Goal: Information Seeking & Learning: Learn about a topic

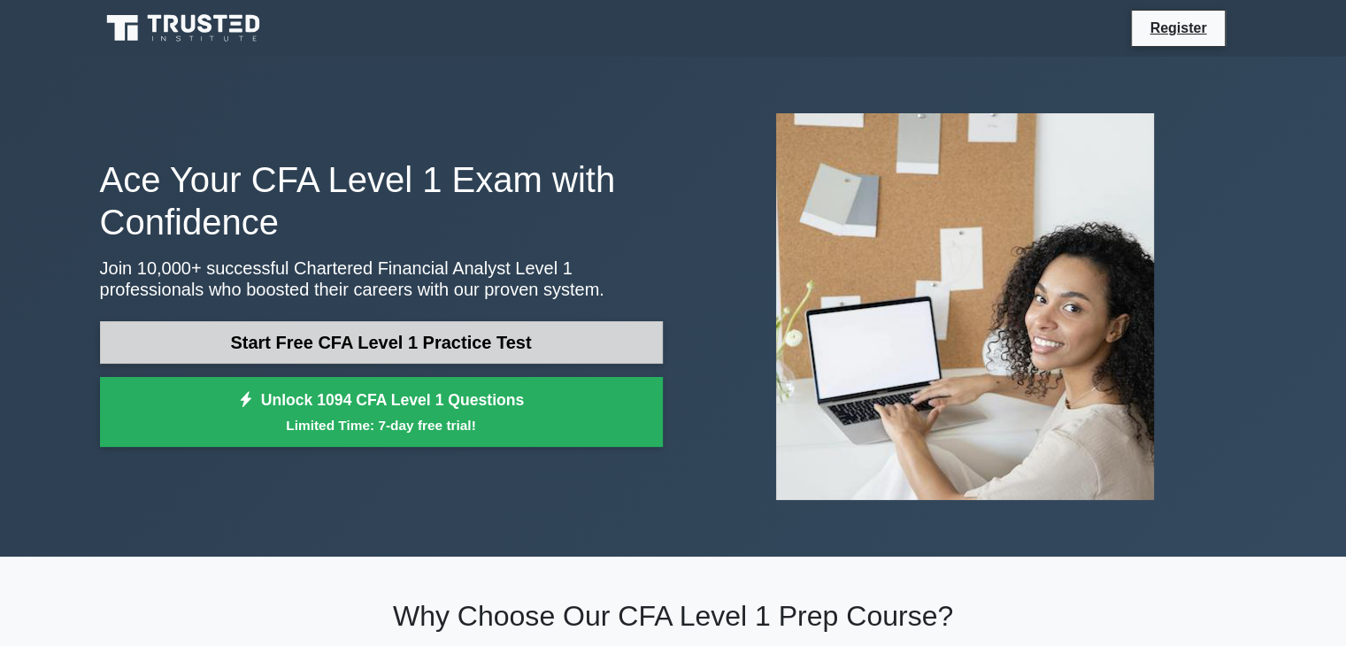
click at [556, 344] on link "Start Free CFA Level 1 Practice Test" at bounding box center [381, 342] width 563 height 42
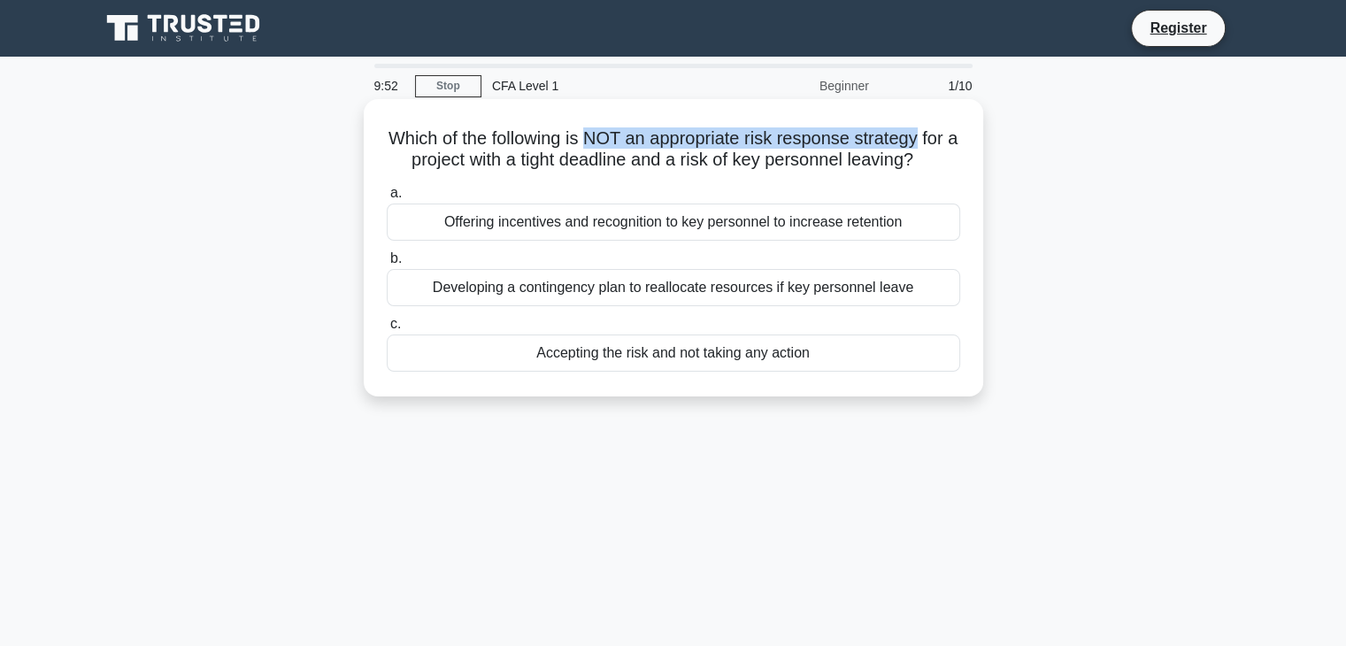
drag, startPoint x: 589, startPoint y: 142, endPoint x: 931, endPoint y: 139, distance: 341.5
click at [931, 139] on h5 "Which of the following is NOT an appropriate risk response strategy for a proje…" at bounding box center [673, 149] width 577 height 44
drag, startPoint x: 534, startPoint y: 162, endPoint x: 931, endPoint y: 163, distance: 396.4
click at [931, 163] on h5 "Which of the following is NOT an appropriate risk response strategy for a proje…" at bounding box center [673, 149] width 577 height 44
click at [644, 160] on h5 "Which of the following is NOT an appropriate risk response strategy for a proje…" at bounding box center [673, 149] width 577 height 44
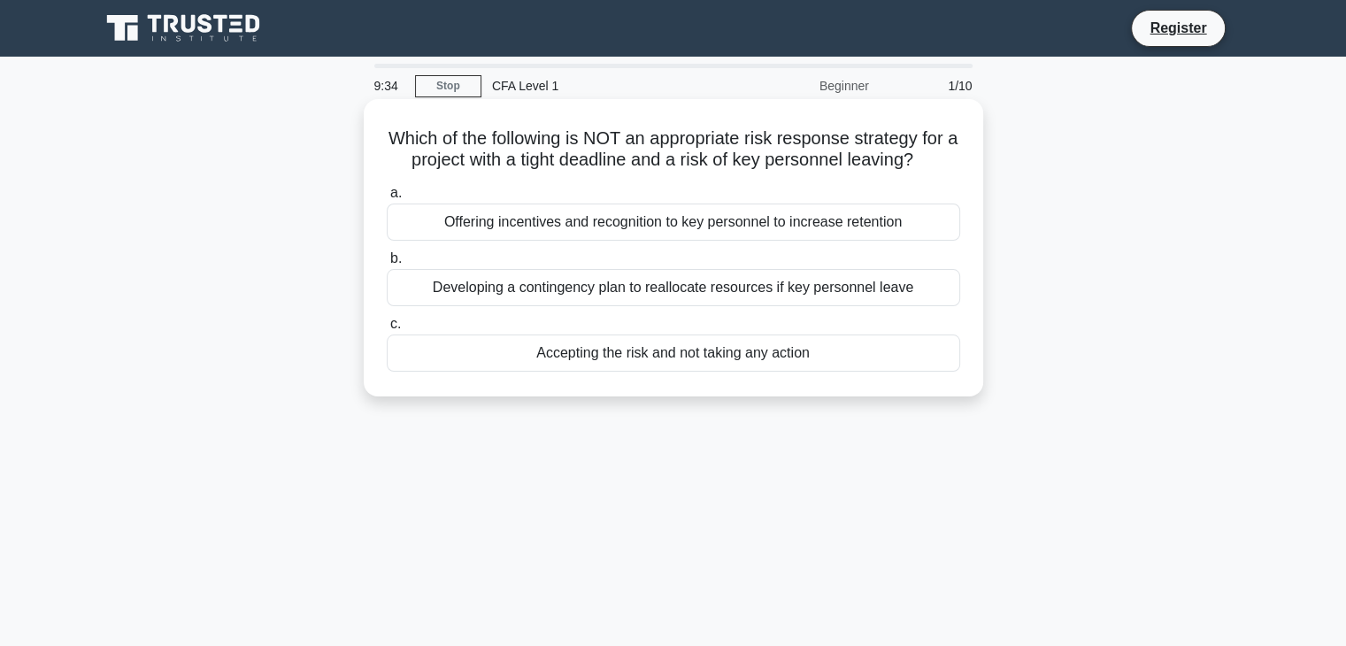
click at [595, 356] on div "Accepting the risk and not taking any action" at bounding box center [673, 352] width 573 height 37
click at [387, 330] on input "c. Accepting the risk and not taking any action" at bounding box center [387, 325] width 0 height 12
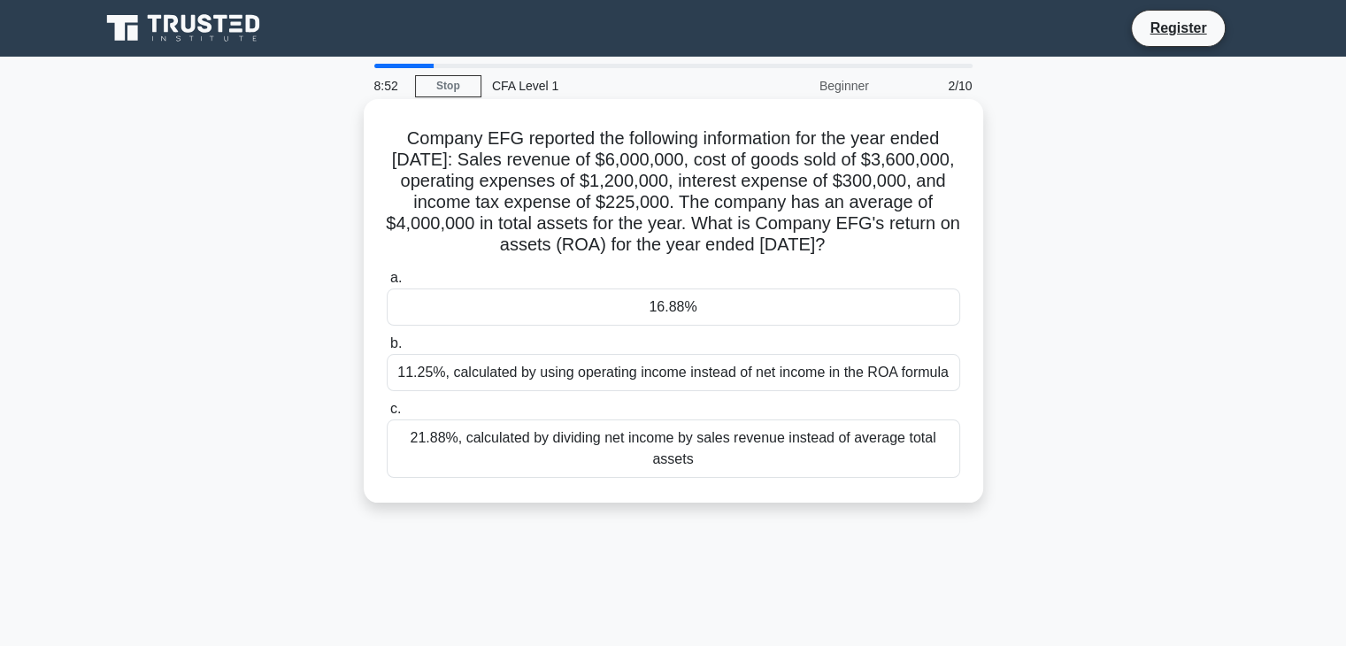
click at [584, 309] on div "16.88%" at bounding box center [673, 306] width 573 height 37
click at [387, 284] on input "a. 16.88%" at bounding box center [387, 278] width 0 height 12
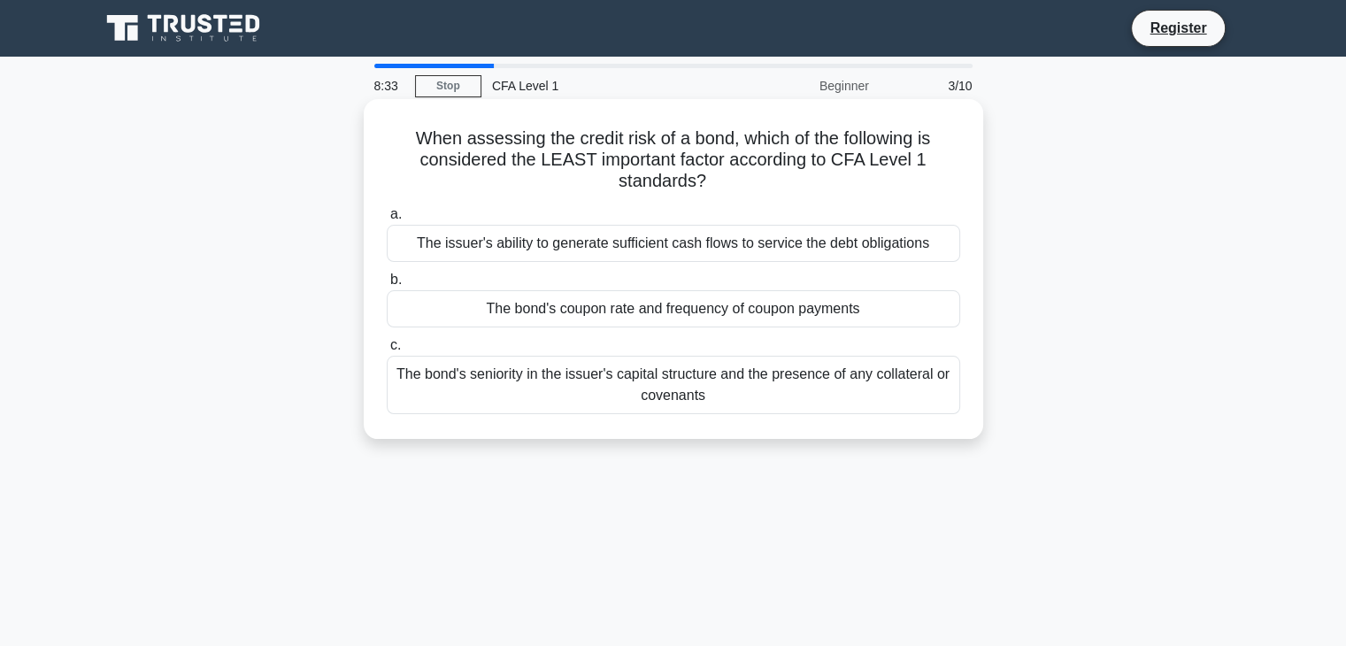
click at [606, 312] on div "The bond's coupon rate and frequency of coupon payments" at bounding box center [673, 308] width 573 height 37
click at [387, 286] on input "b. The bond's coupon rate and frequency of coupon payments" at bounding box center [387, 280] width 0 height 12
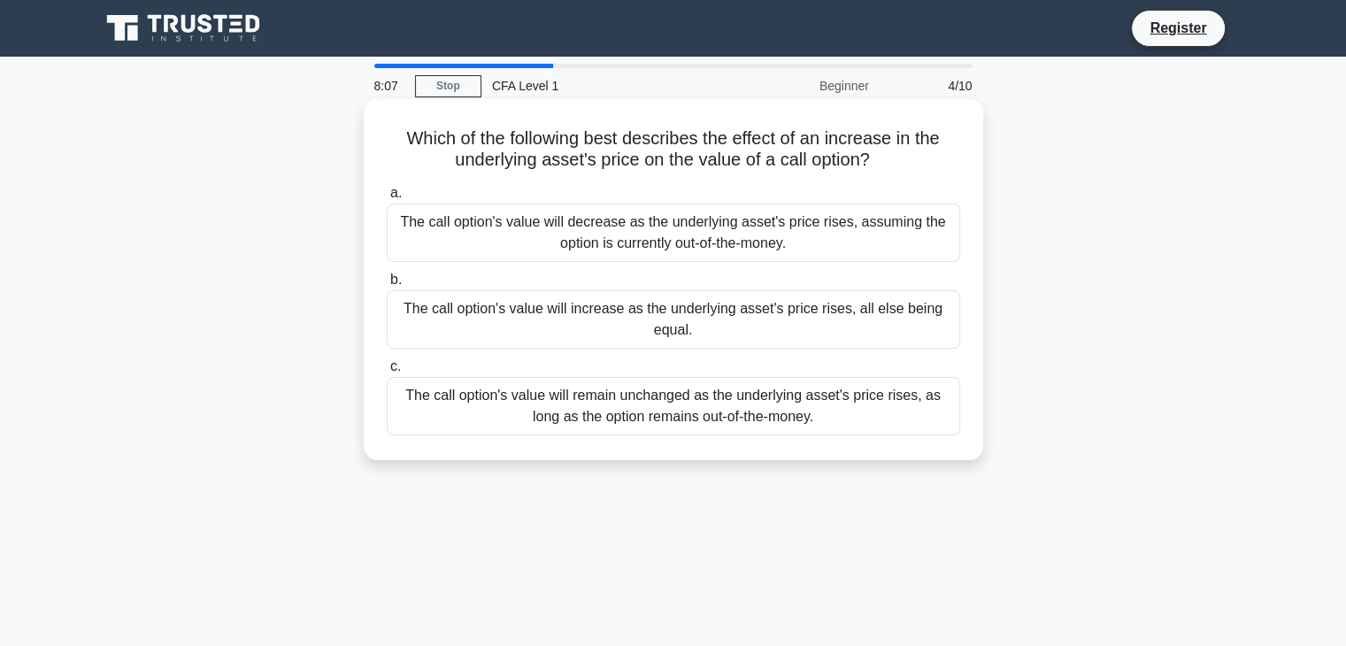
click at [624, 329] on div "The call option's value will increase as the underlying asset's price rises, al…" at bounding box center [673, 319] width 573 height 58
click at [387, 286] on input "b. The call option's value will increase as the underlying asset's price rises,…" at bounding box center [387, 280] width 0 height 12
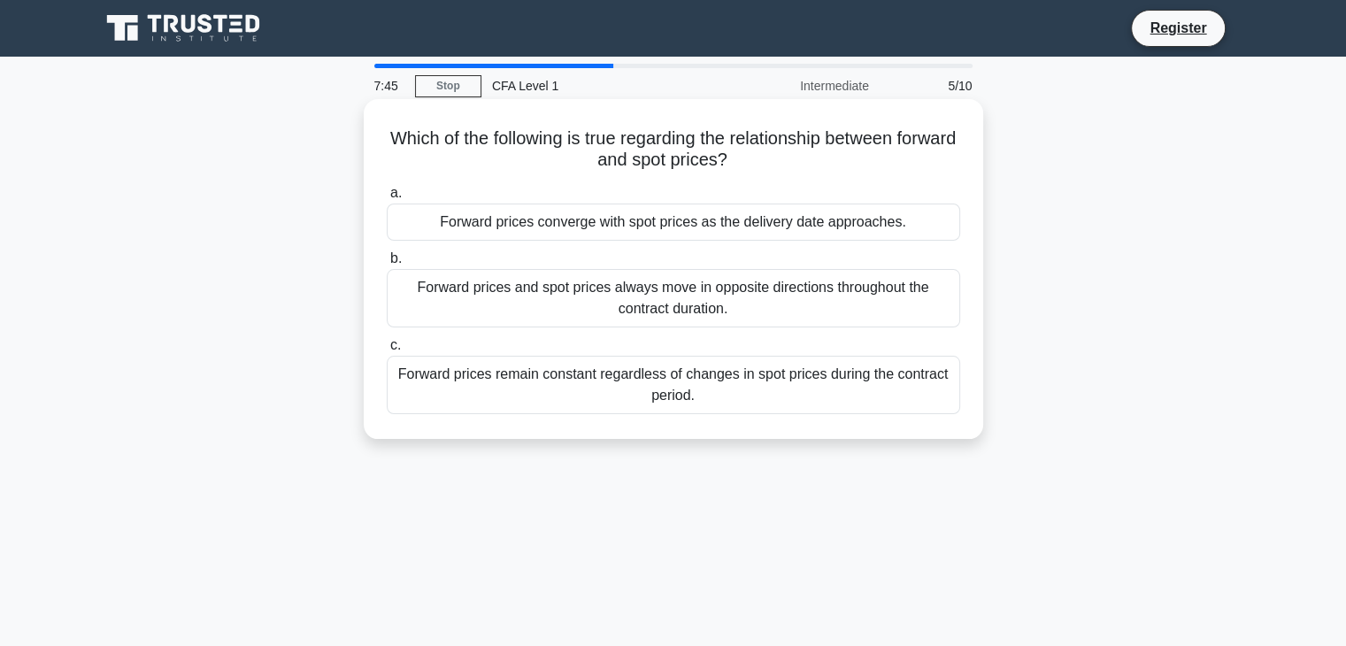
drag, startPoint x: 716, startPoint y: 232, endPoint x: 715, endPoint y: 245, distance: 13.3
click at [715, 245] on div "a. Forward prices converge with spot prices as the delivery date approaches. b.…" at bounding box center [673, 298] width 595 height 239
click at [606, 263] on label "b. Forward prices and spot prices always move in opposite directions throughout…" at bounding box center [673, 288] width 573 height 80
click at [387, 263] on input "b. Forward prices and spot prices always move in opposite directions throughout…" at bounding box center [387, 259] width 0 height 12
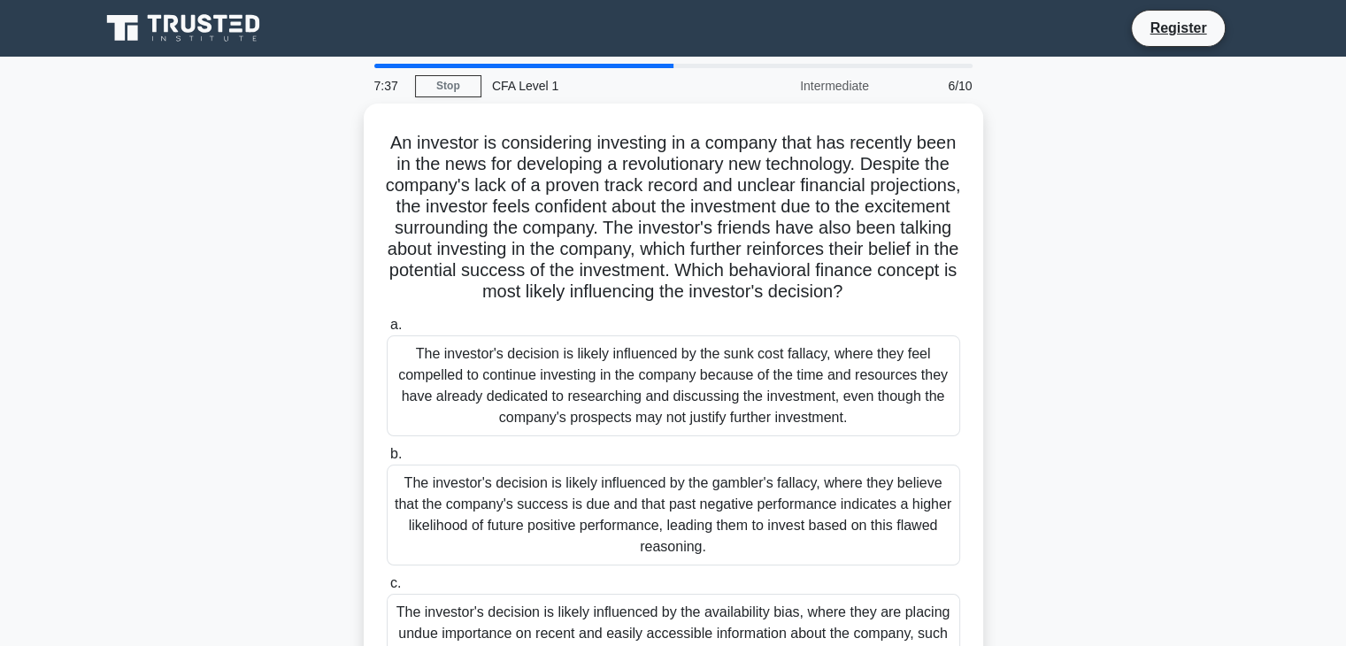
click at [651, 68] on div "CFA Level 1" at bounding box center [602, 85] width 243 height 35
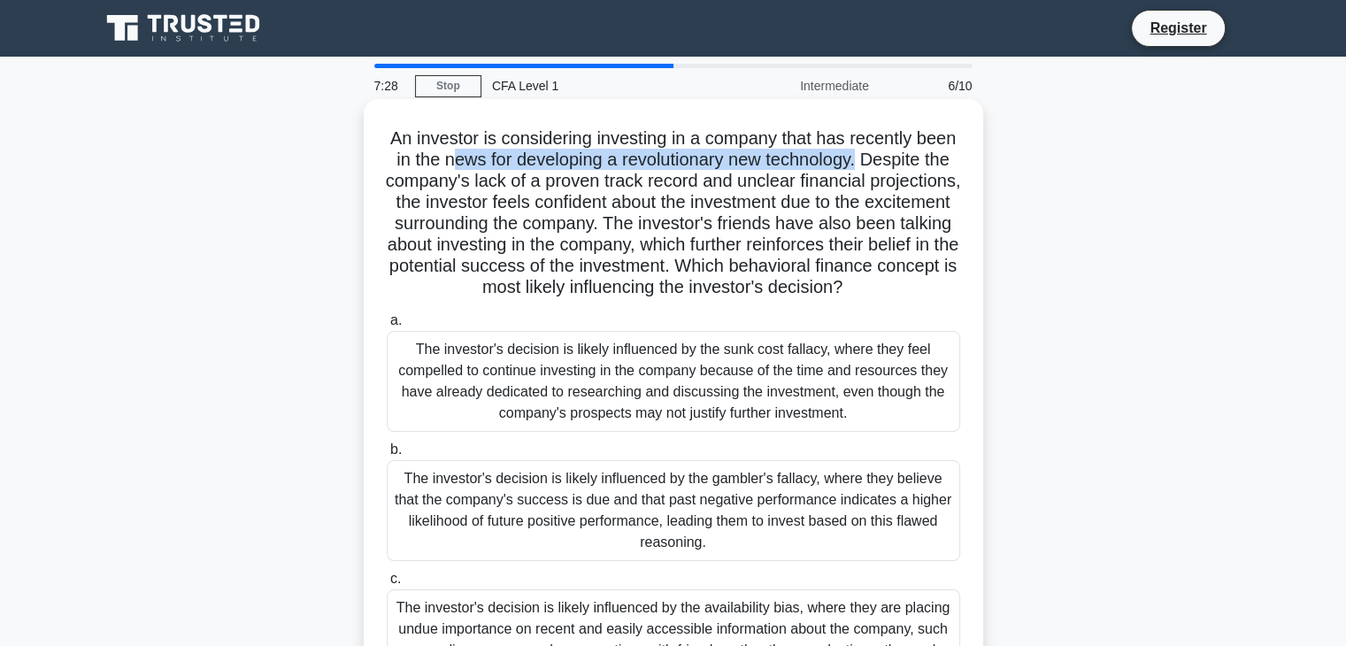
drag, startPoint x: 517, startPoint y: 161, endPoint x: 931, endPoint y: 156, distance: 414.1
click at [931, 156] on h5 "An investor is considering investing in a company that has recently been in the…" at bounding box center [673, 213] width 577 height 172
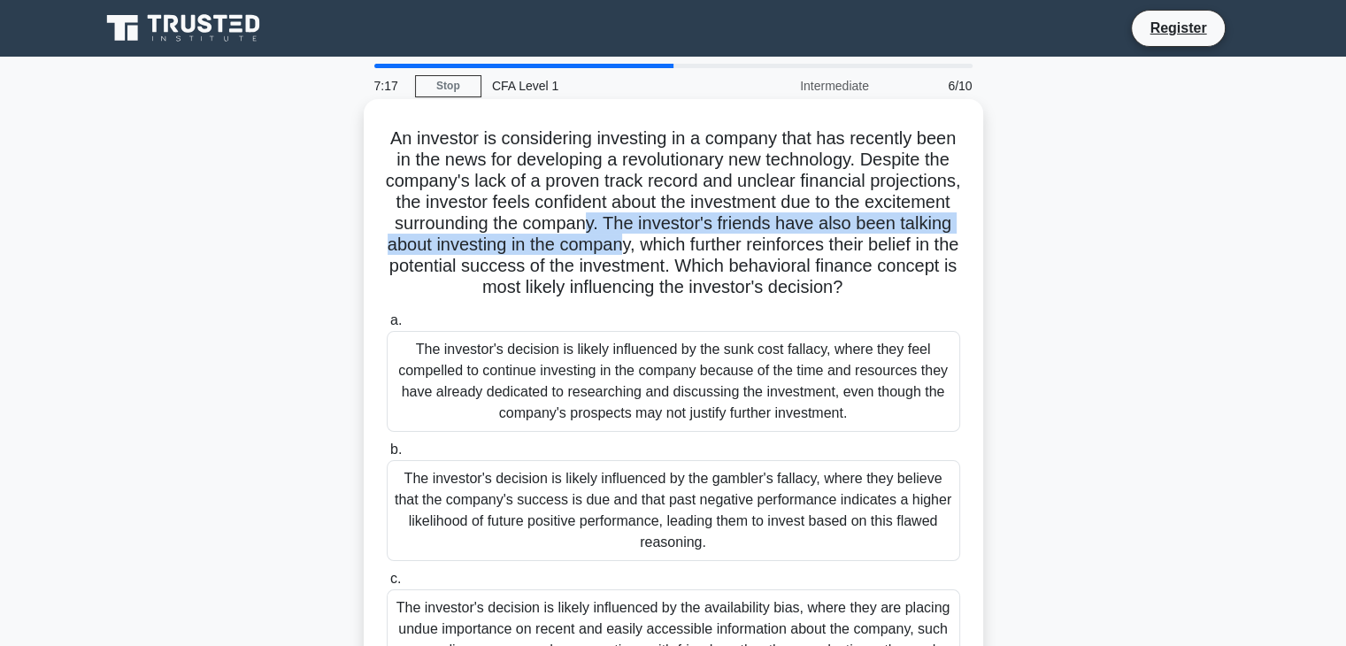
drag, startPoint x: 768, startPoint y: 226, endPoint x: 828, endPoint y: 242, distance: 62.5
click at [825, 242] on h5 "An investor is considering investing in a company that has recently been in the…" at bounding box center [673, 213] width 577 height 172
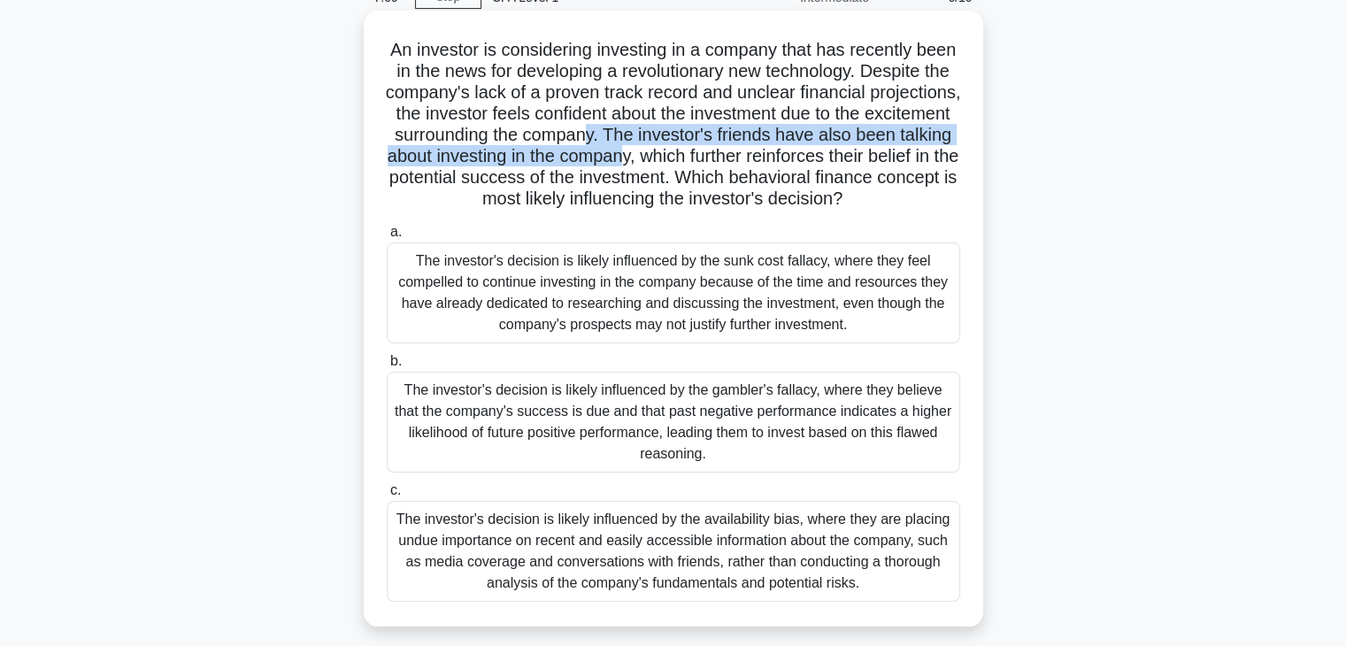
scroll to position [177, 0]
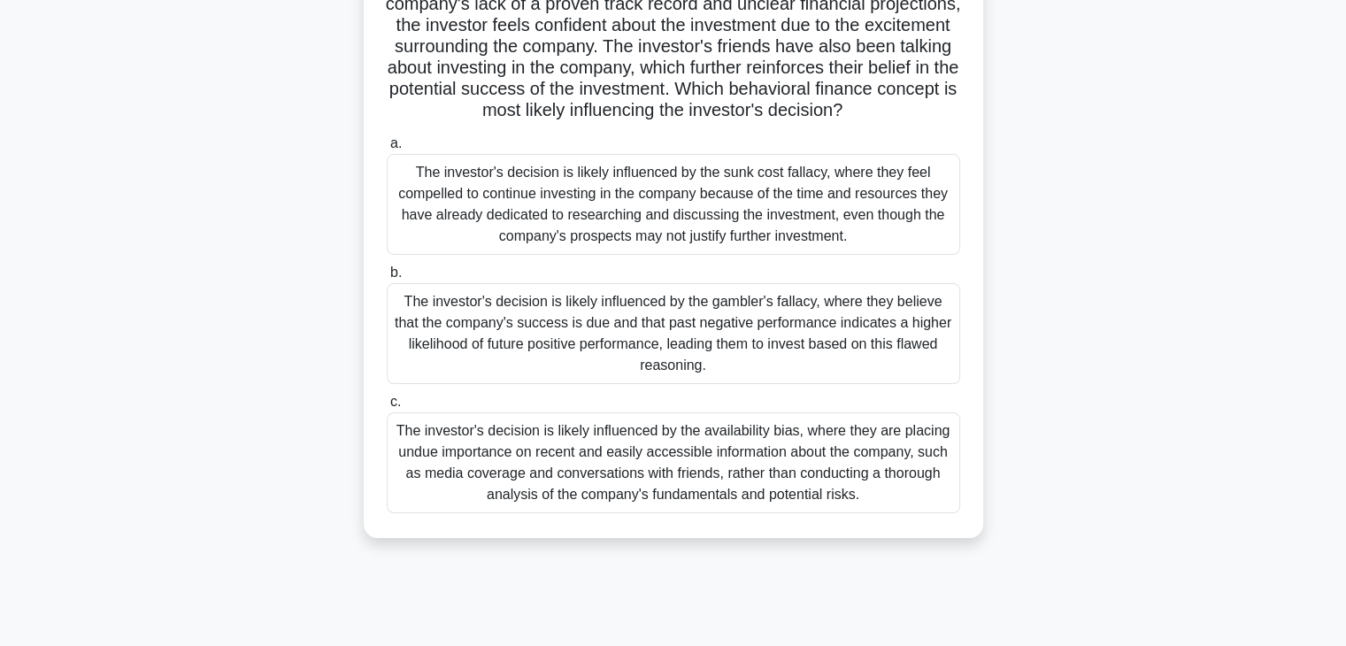
click at [541, 487] on div "The investor's decision is likely influenced by the availability bias, where th…" at bounding box center [673, 462] width 573 height 101
click at [387, 408] on input "c. The investor's decision is likely influenced by the availability bias, where…" at bounding box center [387, 402] width 0 height 12
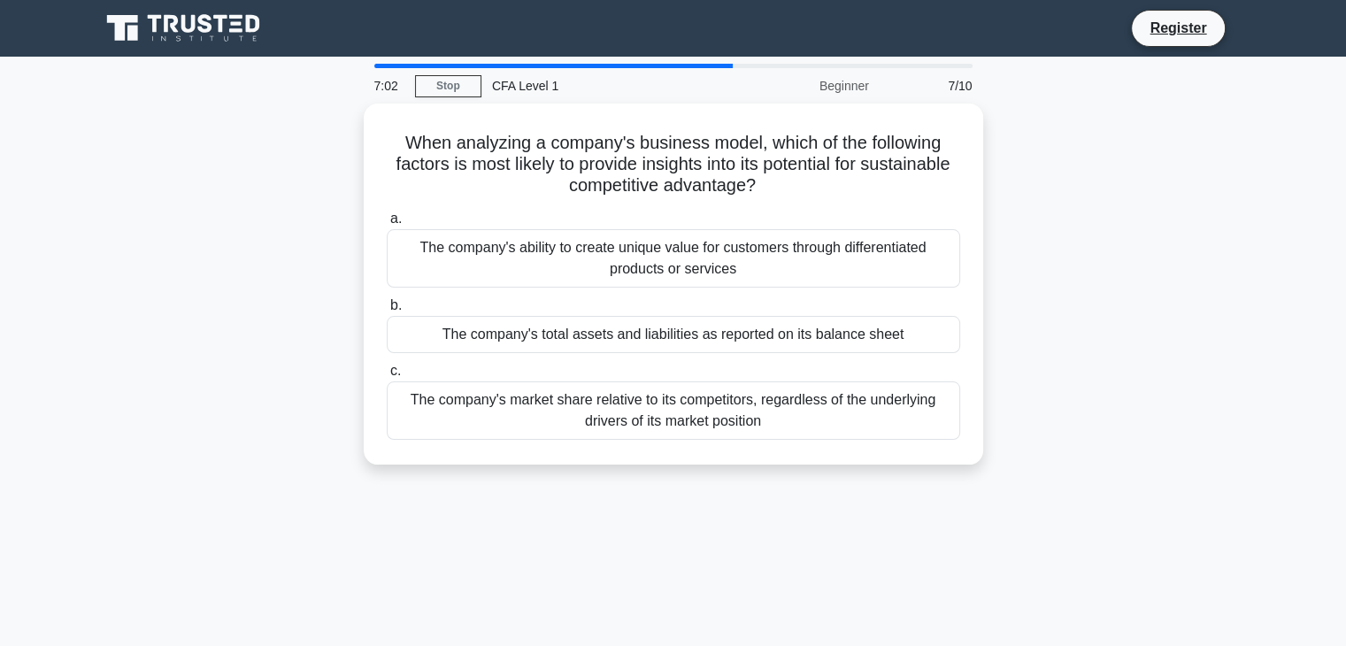
scroll to position [0, 0]
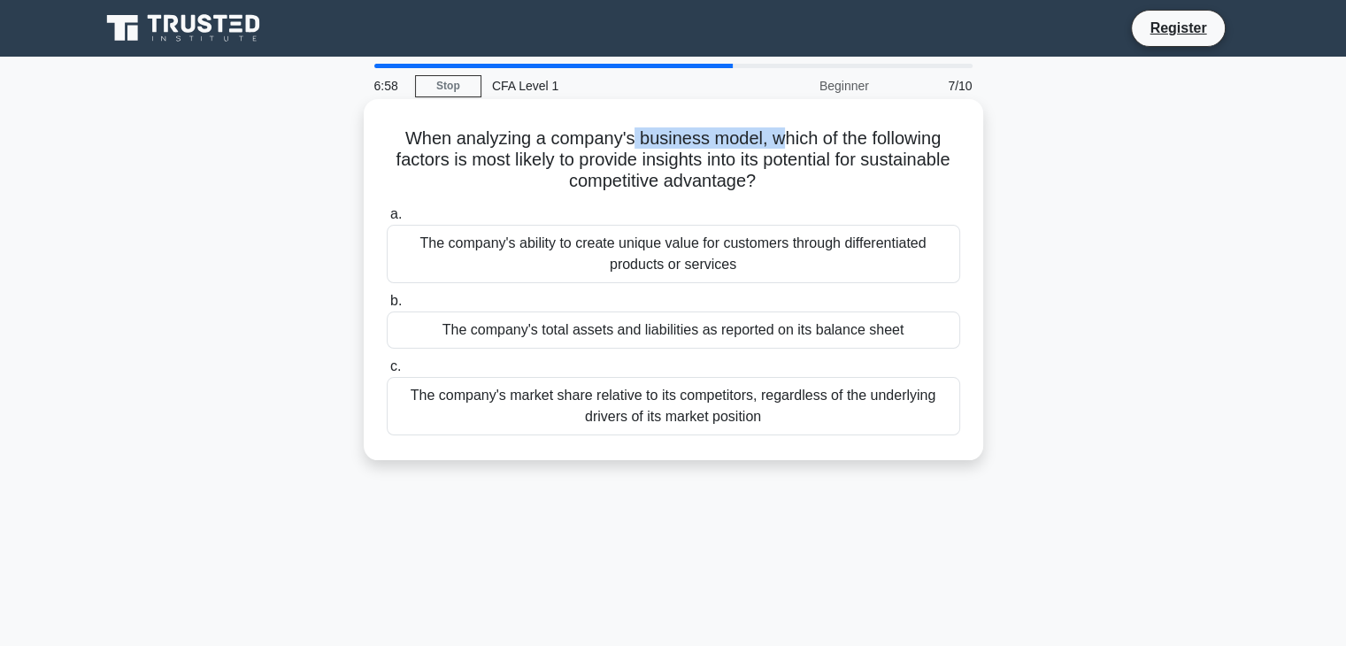
drag, startPoint x: 630, startPoint y: 142, endPoint x: 783, endPoint y: 133, distance: 153.4
click at [783, 133] on h5 "When analyzing a company's business model, which of the following factors is mo…" at bounding box center [673, 159] width 577 height 65
drag, startPoint x: 675, startPoint y: 166, endPoint x: 895, endPoint y: 160, distance: 220.4
click at [895, 160] on h5 "When analyzing a company's business model, which of the following factors is mo…" at bounding box center [673, 159] width 577 height 65
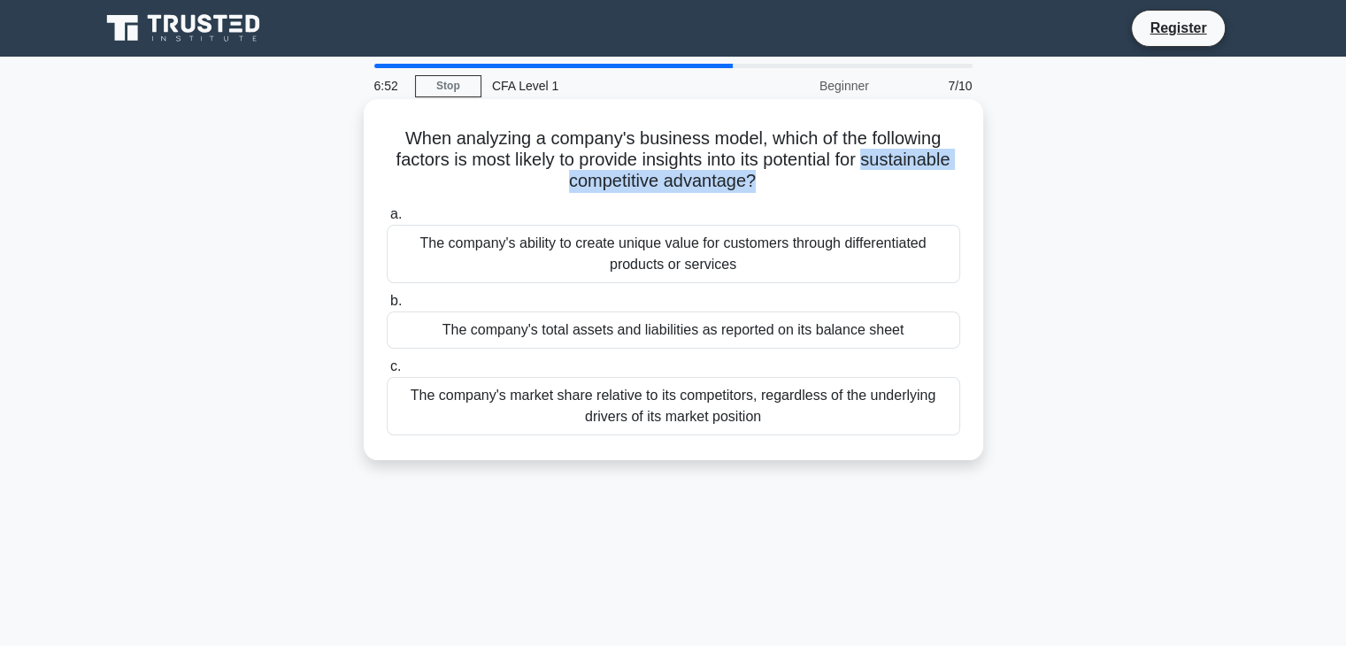
drag, startPoint x: 513, startPoint y: 185, endPoint x: 804, endPoint y: 175, distance: 291.2
click at [804, 175] on h5 "When analyzing a company's business model, which of the following factors is mo…" at bounding box center [673, 159] width 577 height 65
click at [734, 258] on div "The company's ability to create unique value for customers through differentiat…" at bounding box center [673, 254] width 573 height 58
click at [387, 220] on input "a. The company's ability to create unique value for customers through different…" at bounding box center [387, 215] width 0 height 12
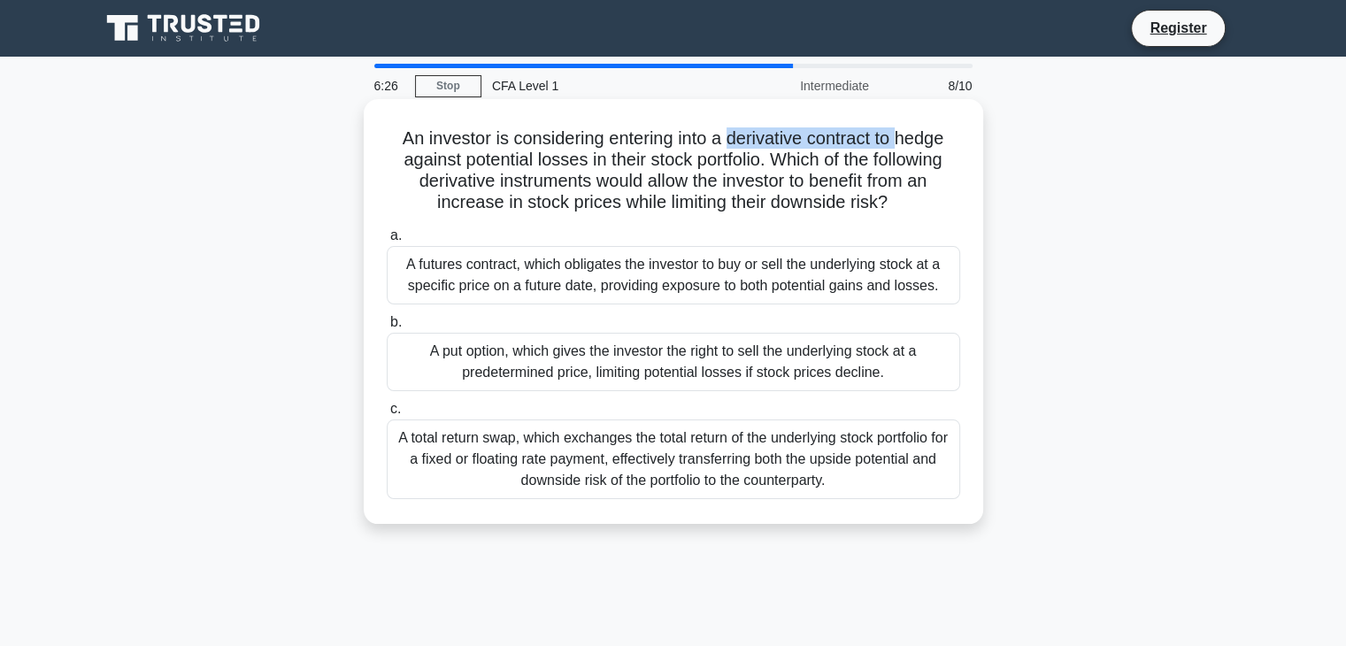
drag, startPoint x: 725, startPoint y: 142, endPoint x: 904, endPoint y: 132, distance: 179.0
click at [904, 132] on h5 "An investor is considering entering into a derivative contract to hedge against…" at bounding box center [673, 170] width 577 height 87
drag, startPoint x: 530, startPoint y: 160, endPoint x: 788, endPoint y: 149, distance: 258.6
click at [788, 149] on h5 "An investor is considering entering into a derivative contract to hedge against…" at bounding box center [673, 170] width 577 height 87
click at [586, 188] on h5 "An investor is considering entering into a derivative contract to hedge against…" at bounding box center [673, 170] width 577 height 87
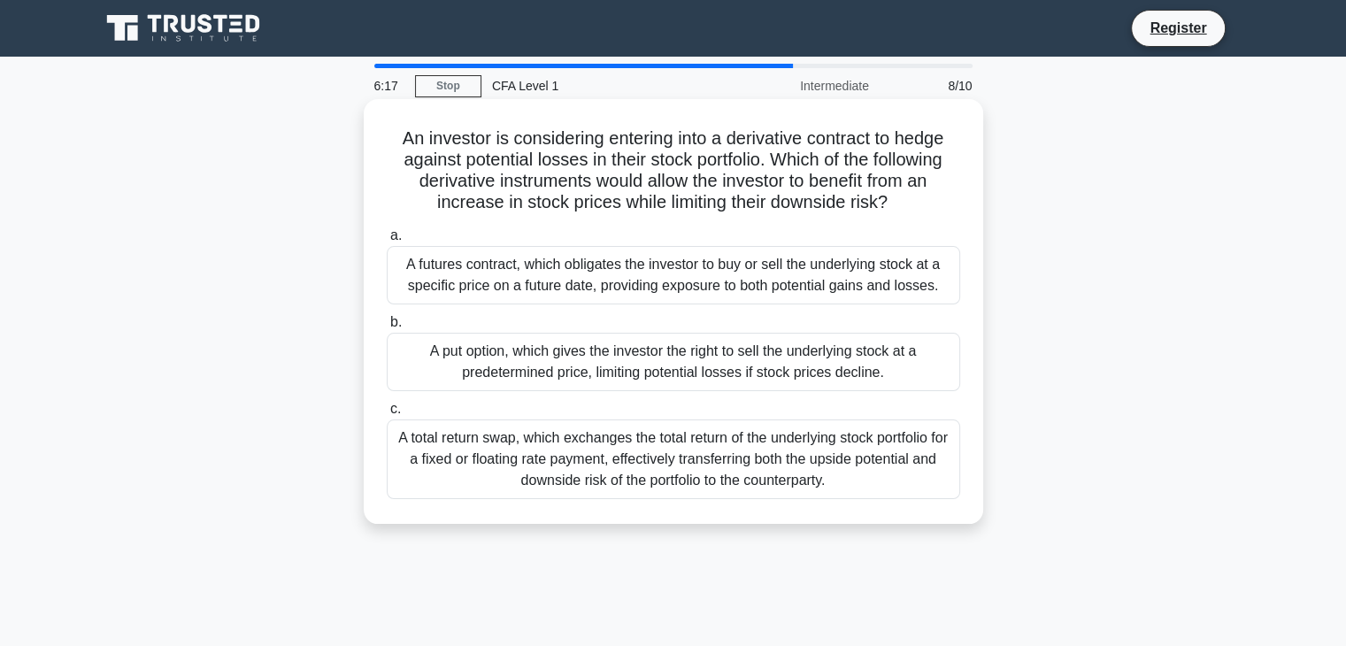
drag, startPoint x: 807, startPoint y: 183, endPoint x: 894, endPoint y: 196, distance: 87.7
click at [894, 196] on h5 "An investor is considering entering into a derivative contract to hedge against…" at bounding box center [673, 170] width 577 height 87
click at [705, 376] on div "A put option, which gives the investor the right to sell the underlying stock a…" at bounding box center [673, 362] width 573 height 58
click at [387, 328] on input "b. A put option, which gives the investor the right to sell the underlying stoc…" at bounding box center [387, 323] width 0 height 12
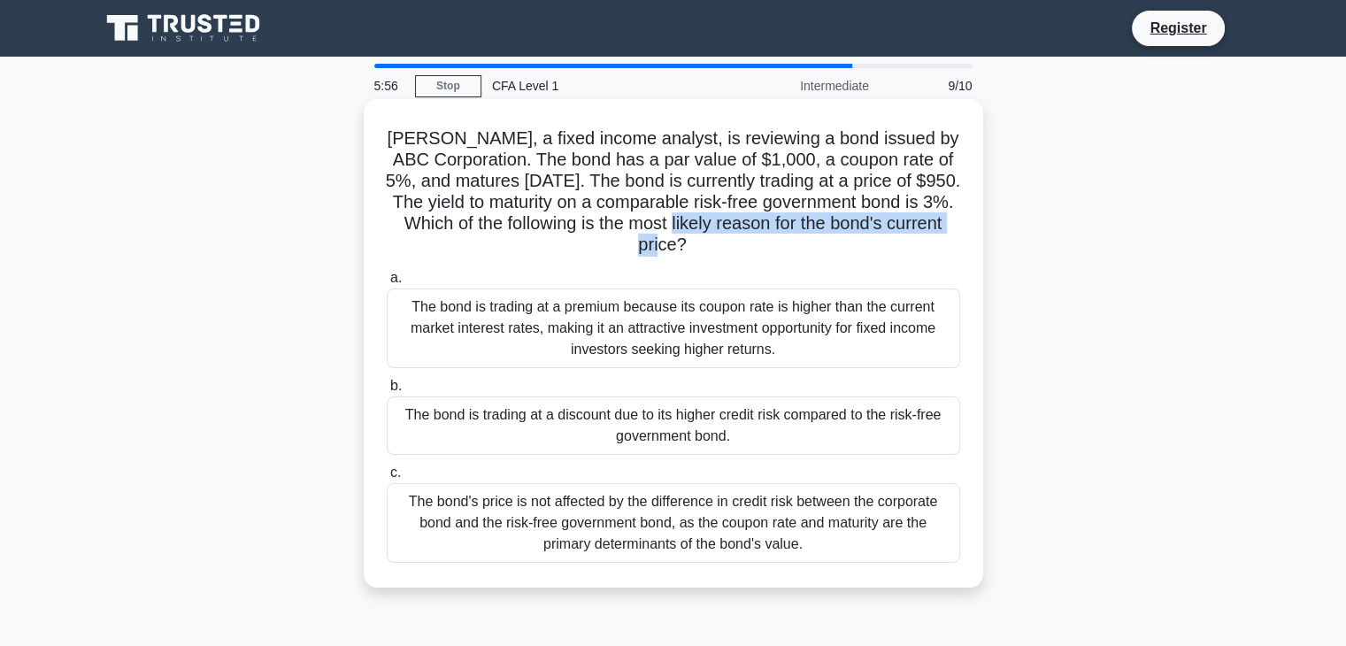
drag, startPoint x: 748, startPoint y: 227, endPoint x: 756, endPoint y: 245, distance: 19.4
click at [756, 245] on h5 "Susan, a fixed income analyst, is reviewing a bond issued by ABC Corporation. T…" at bounding box center [673, 191] width 577 height 129
click at [620, 509] on div "The bond's price is not affected by the difference in credit risk between the c…" at bounding box center [673, 523] width 573 height 80
click at [387, 479] on input "c. The bond's price is not affected by the difference in credit risk between th…" at bounding box center [387, 473] width 0 height 12
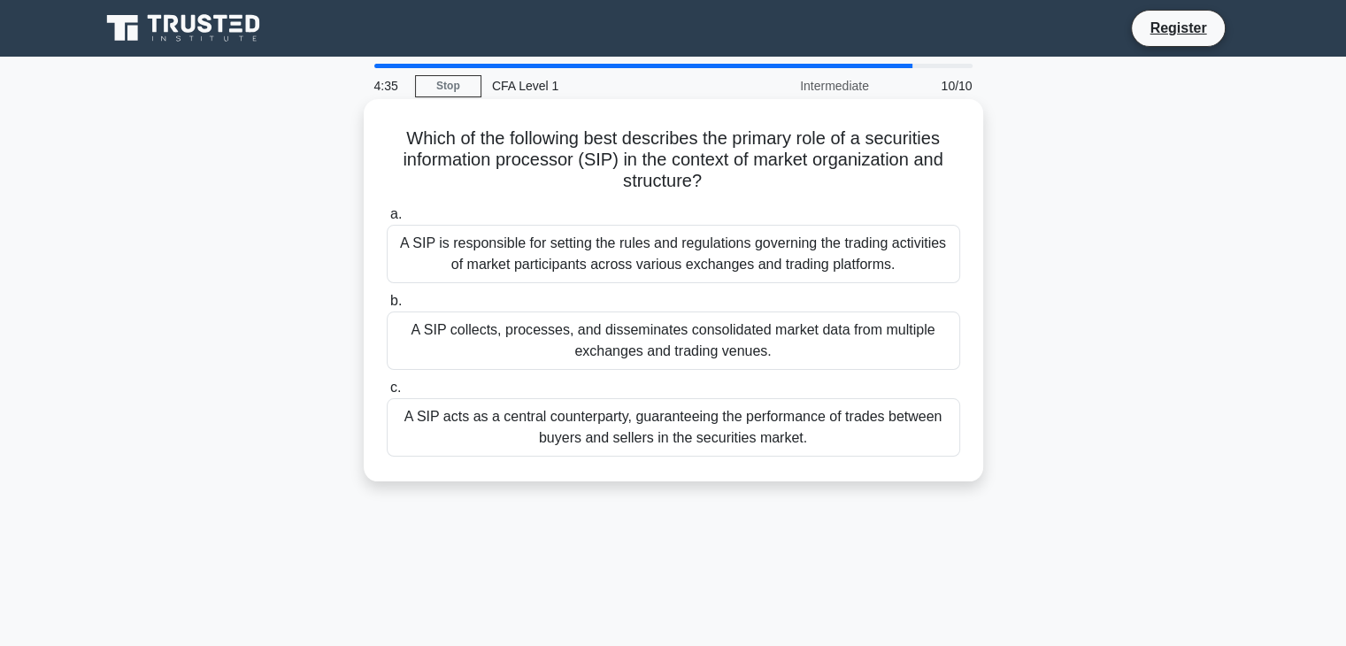
click at [619, 349] on div "A SIP collects, processes, and disseminates consolidated market data from multi…" at bounding box center [673, 340] width 573 height 58
click at [387, 307] on input "b. A SIP collects, processes, and disseminates consolidated market data from mu…" at bounding box center [387, 302] width 0 height 12
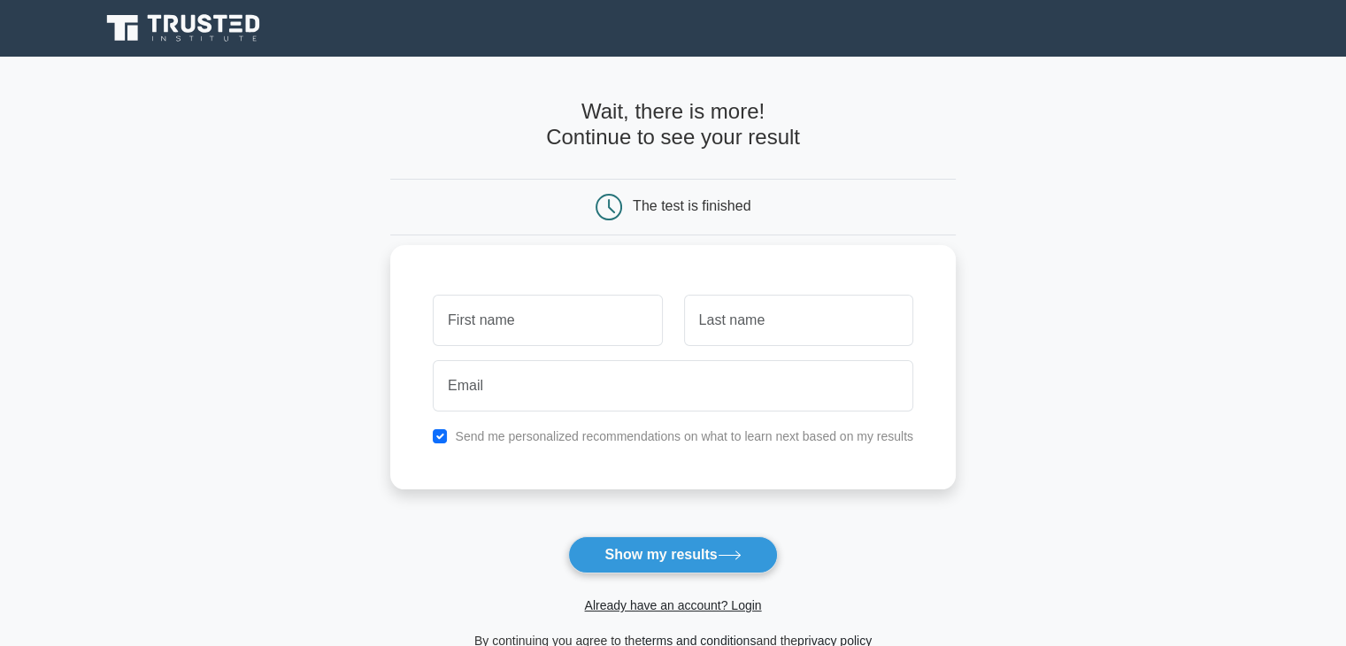
click at [563, 328] on input "text" at bounding box center [547, 320] width 229 height 51
drag, startPoint x: 544, startPoint y: 324, endPoint x: 400, endPoint y: 327, distance: 144.3
click at [400, 327] on div "[PERSON_NAME] [PERSON_NAME] Send me personalized recommendations on what to lea…" at bounding box center [672, 367] width 565 height 244
type input "Nhi"
click at [741, 323] on input "text" at bounding box center [798, 320] width 229 height 51
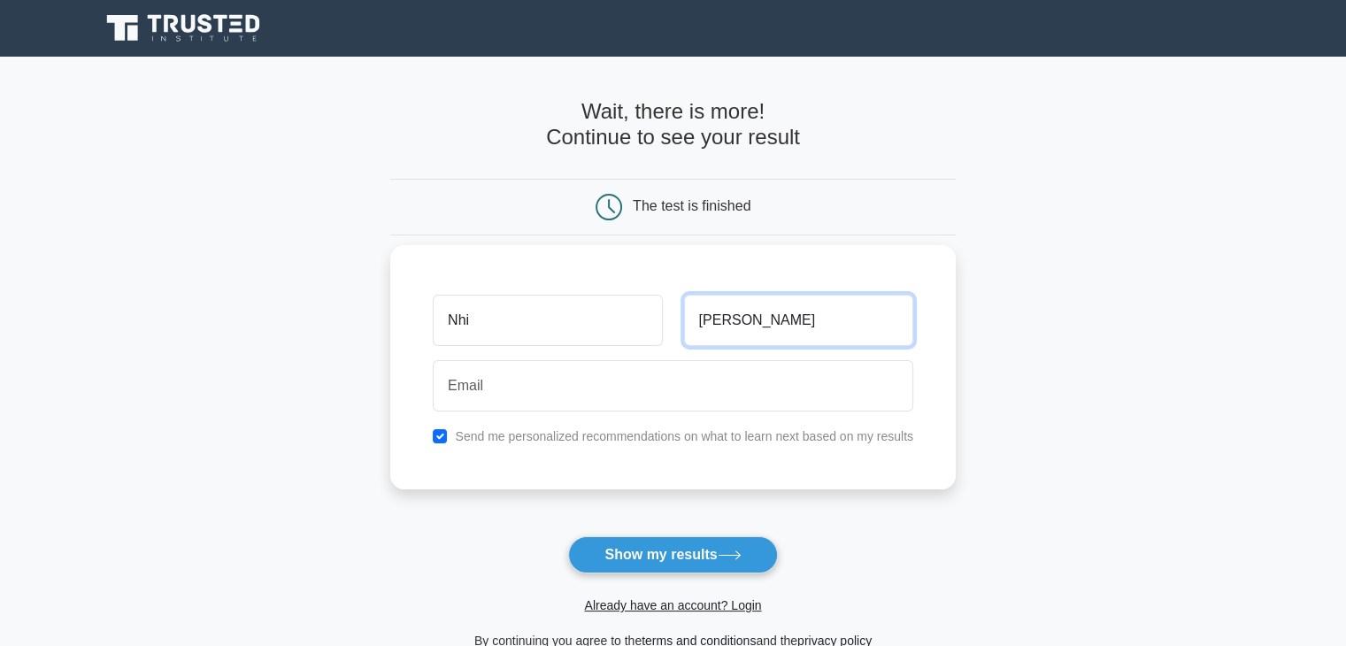
type input "[PERSON_NAME]"
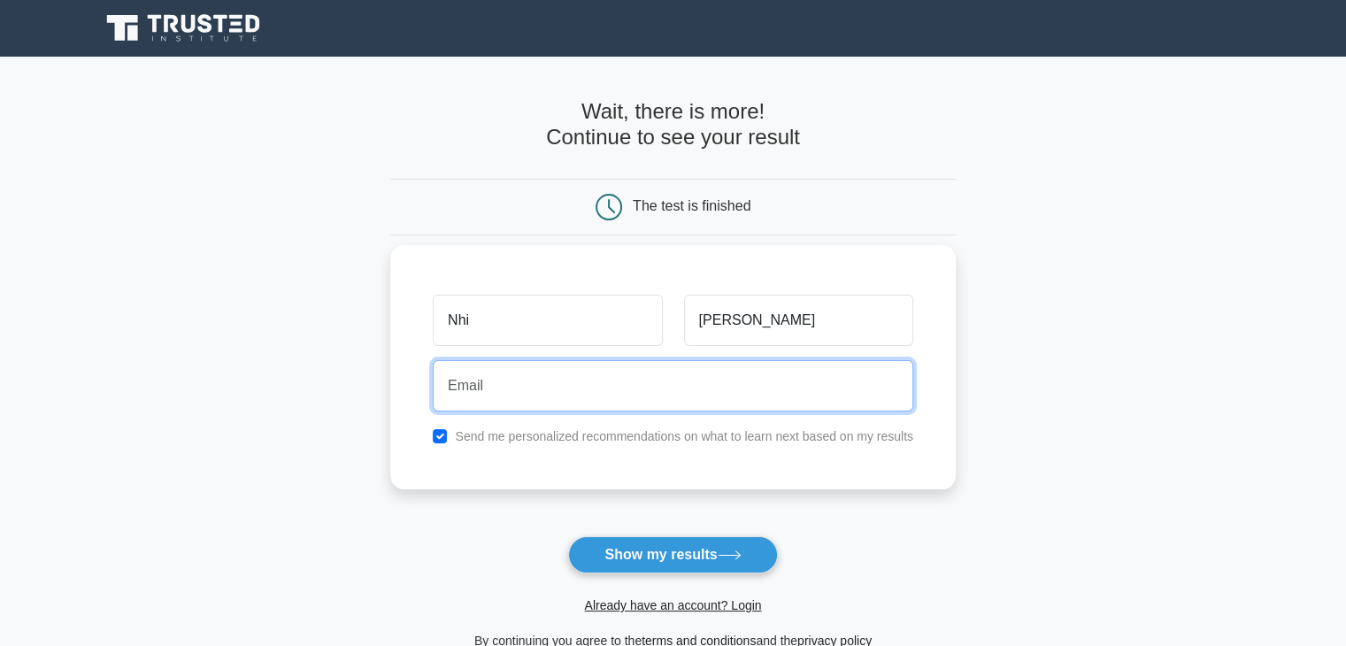
click at [648, 396] on input "email" at bounding box center [673, 385] width 480 height 51
type input "phamlethaonhi67@gmail.com"
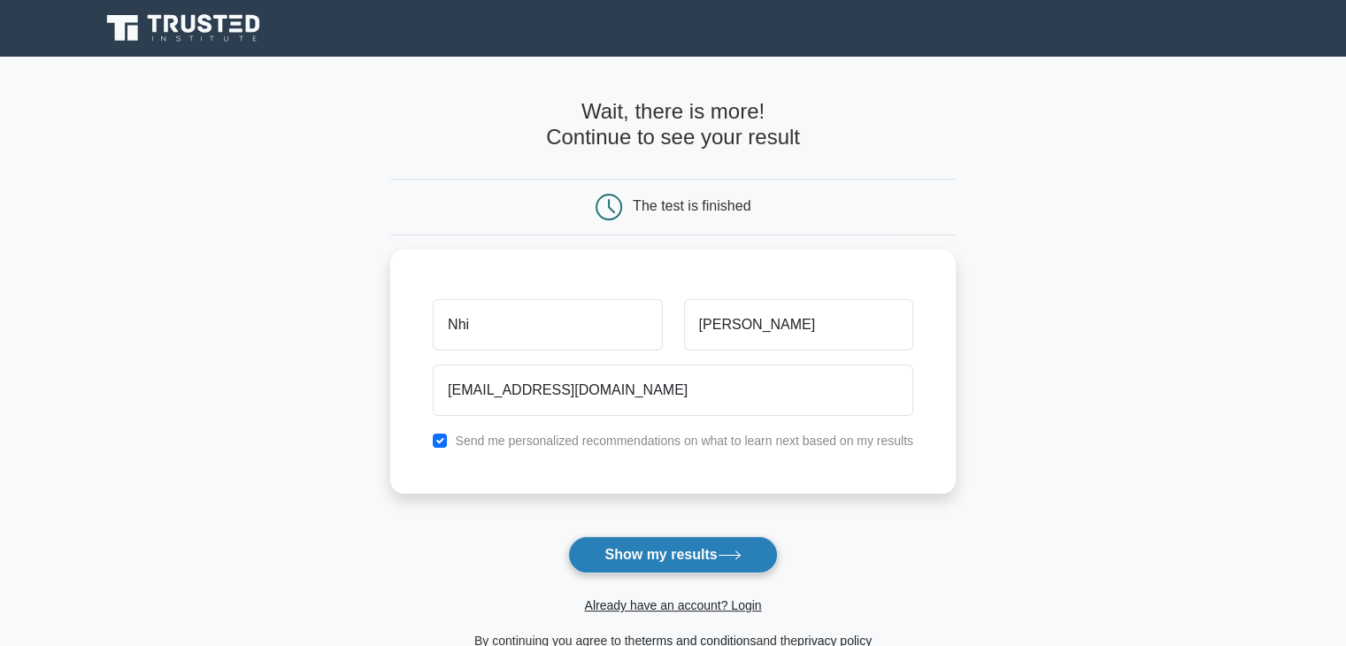
click at [626, 549] on button "Show my results" at bounding box center [672, 554] width 209 height 37
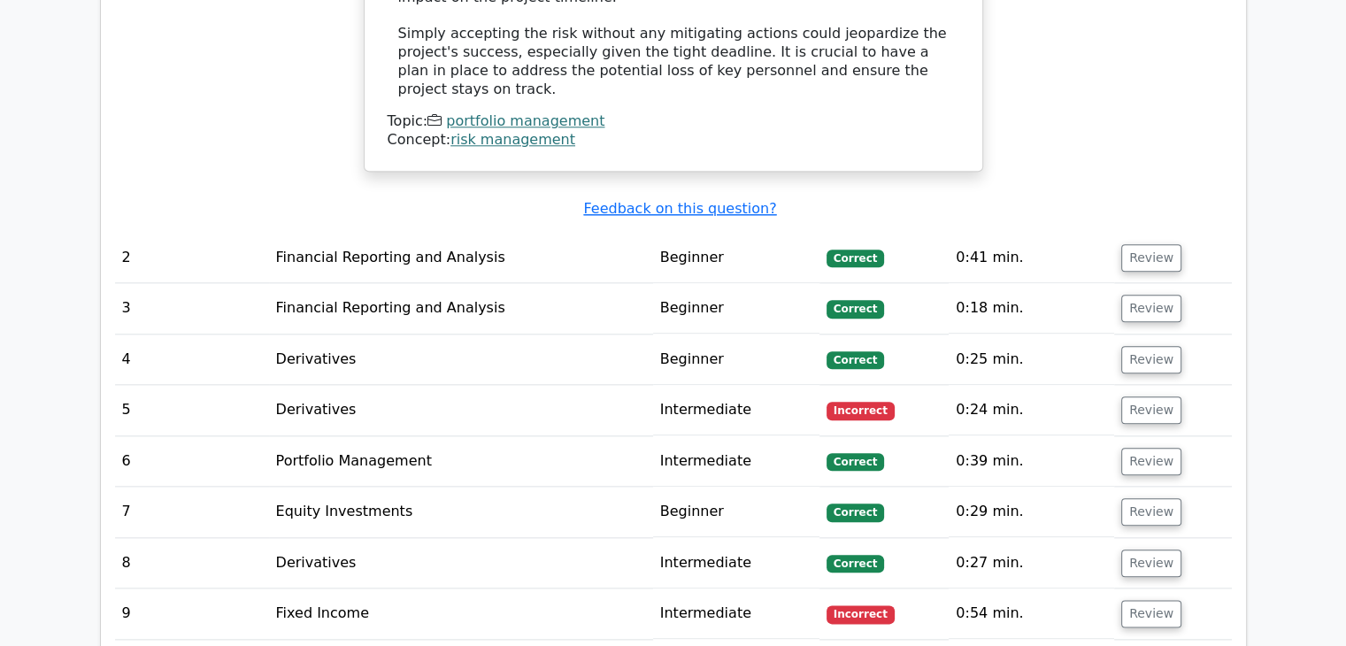
scroll to position [1946, 0]
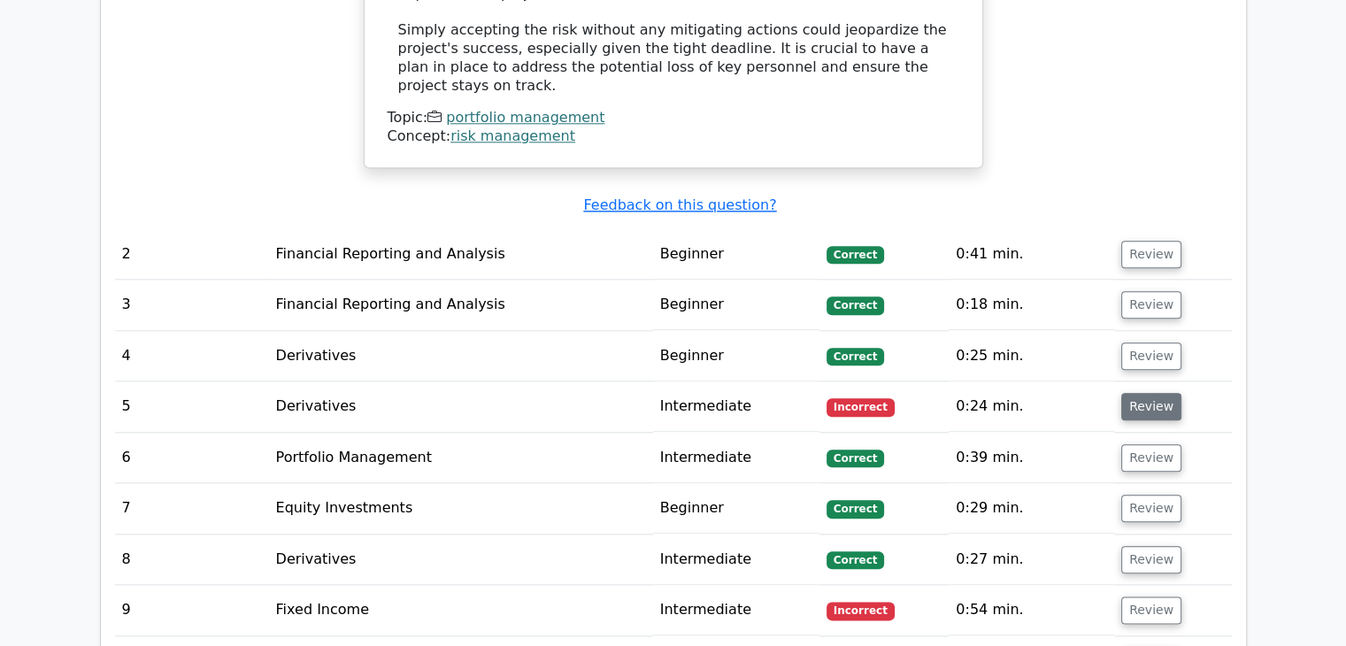
click at [1134, 393] on button "Review" at bounding box center [1151, 406] width 60 height 27
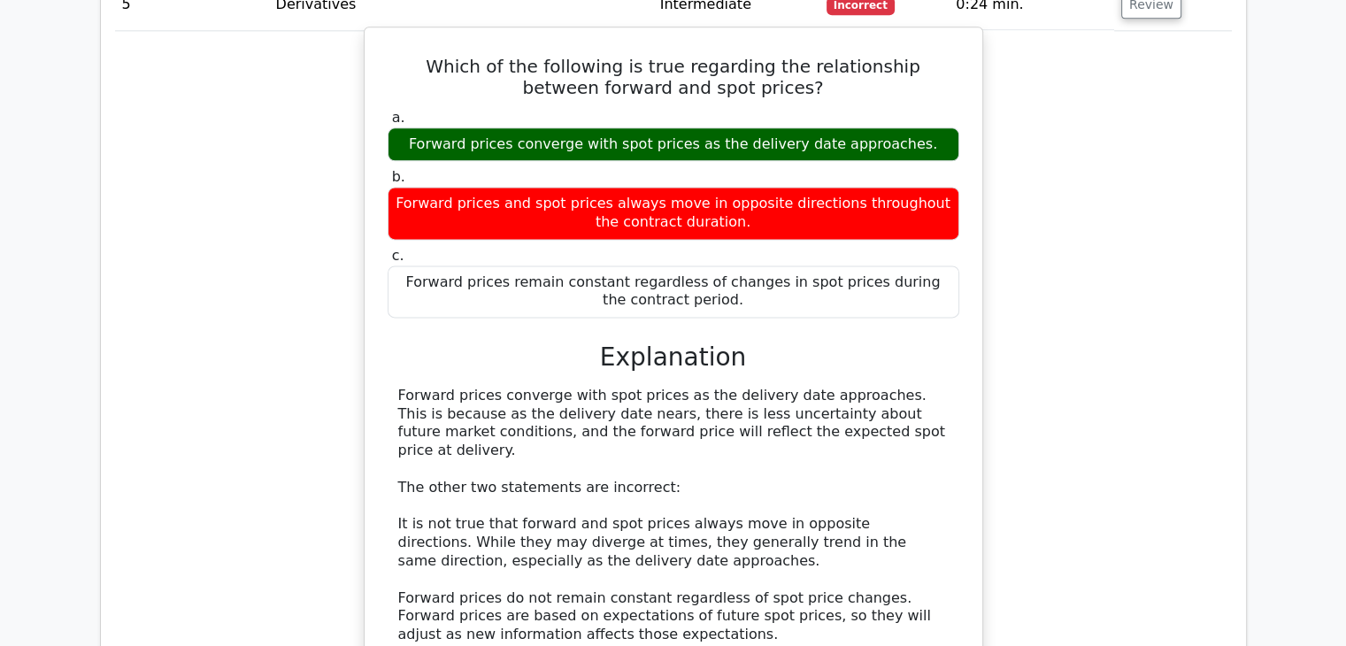
scroll to position [2389, 0]
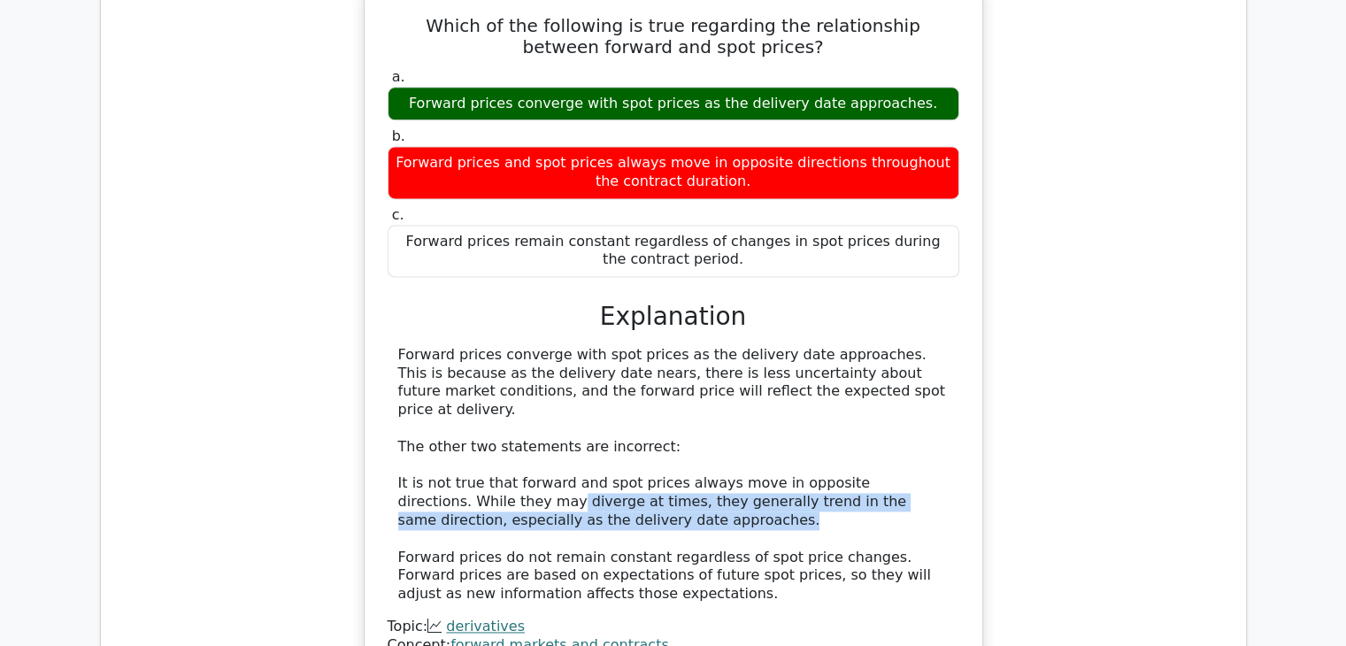
drag, startPoint x: 455, startPoint y: 375, endPoint x: 569, endPoint y: 394, distance: 115.6
click at [569, 394] on div "Forward prices converge with spot prices as the delivery date approaches. This …" at bounding box center [673, 474] width 550 height 257
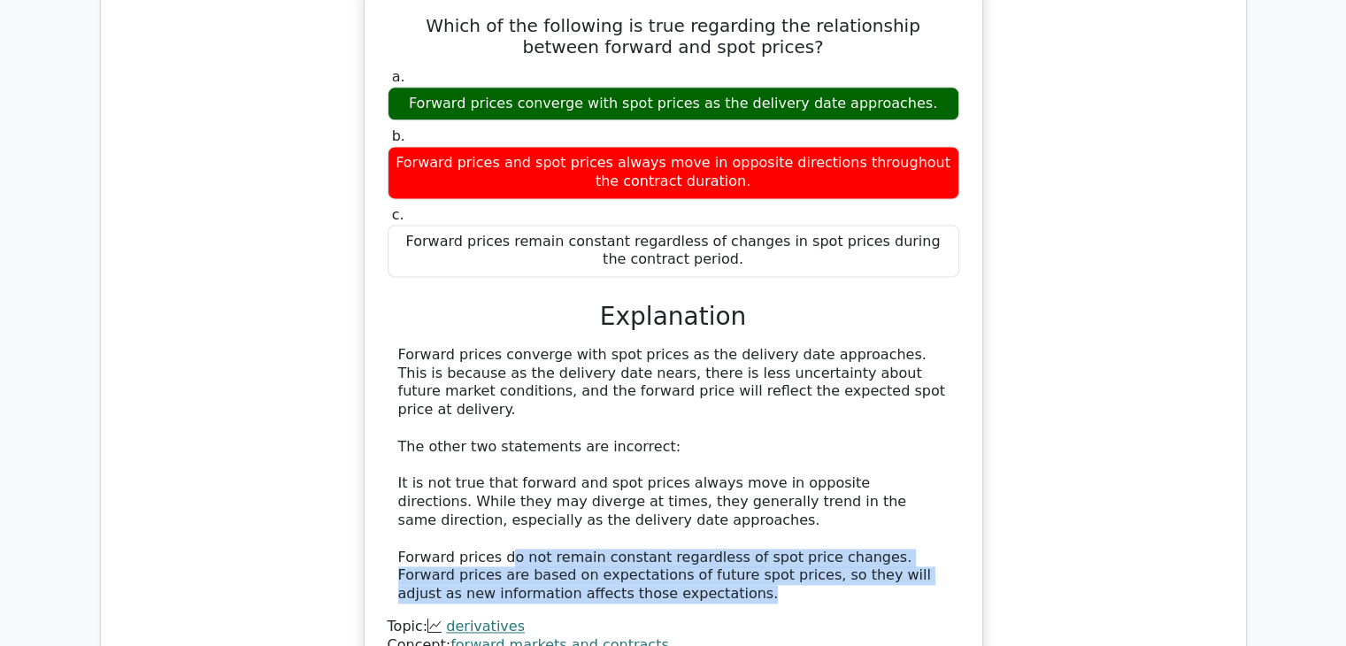
drag, startPoint x: 503, startPoint y: 434, endPoint x: 639, endPoint y: 464, distance: 139.5
click at [639, 464] on div "Forward prices converge with spot prices as the delivery date approaches. This …" at bounding box center [673, 474] width 550 height 257
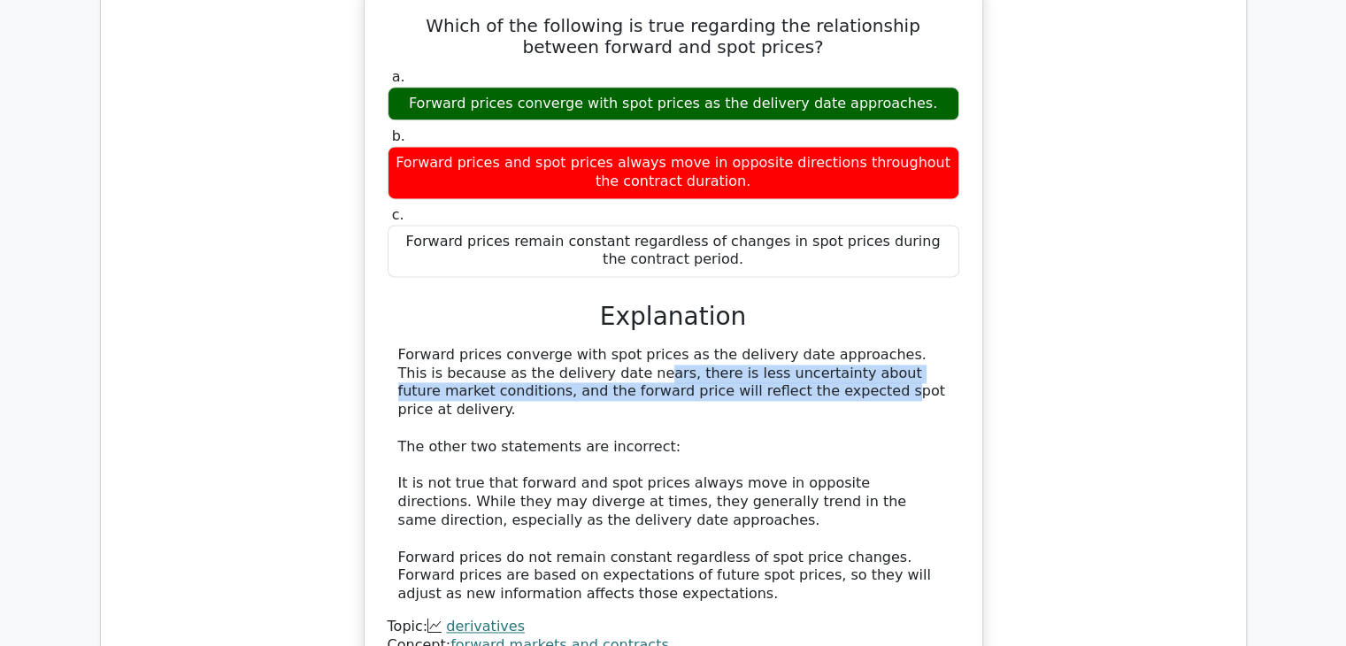
drag, startPoint x: 487, startPoint y: 274, endPoint x: 657, endPoint y: 287, distance: 171.2
click at [657, 346] on div "Forward prices converge with spot prices as the delivery date approaches. This …" at bounding box center [673, 474] width 550 height 257
click at [669, 346] on div "Forward prices converge with spot prices as the delivery date approaches. This …" at bounding box center [673, 474] width 550 height 257
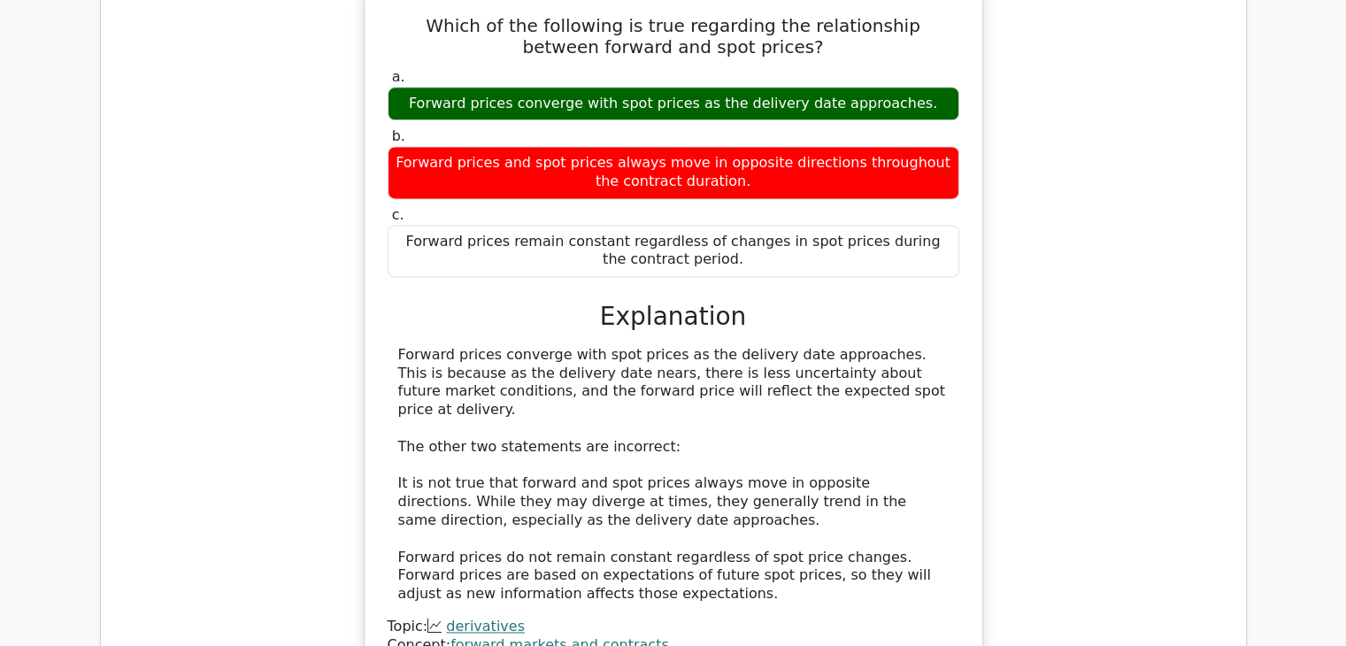
drag, startPoint x: 669, startPoint y: 275, endPoint x: 862, endPoint y: 287, distance: 193.2
click at [862, 346] on div "Forward prices converge with spot prices as the delivery date approaches. This …" at bounding box center [673, 474] width 550 height 257
click at [716, 346] on div "Forward prices converge with spot prices as the delivery date approaches. This …" at bounding box center [673, 474] width 550 height 257
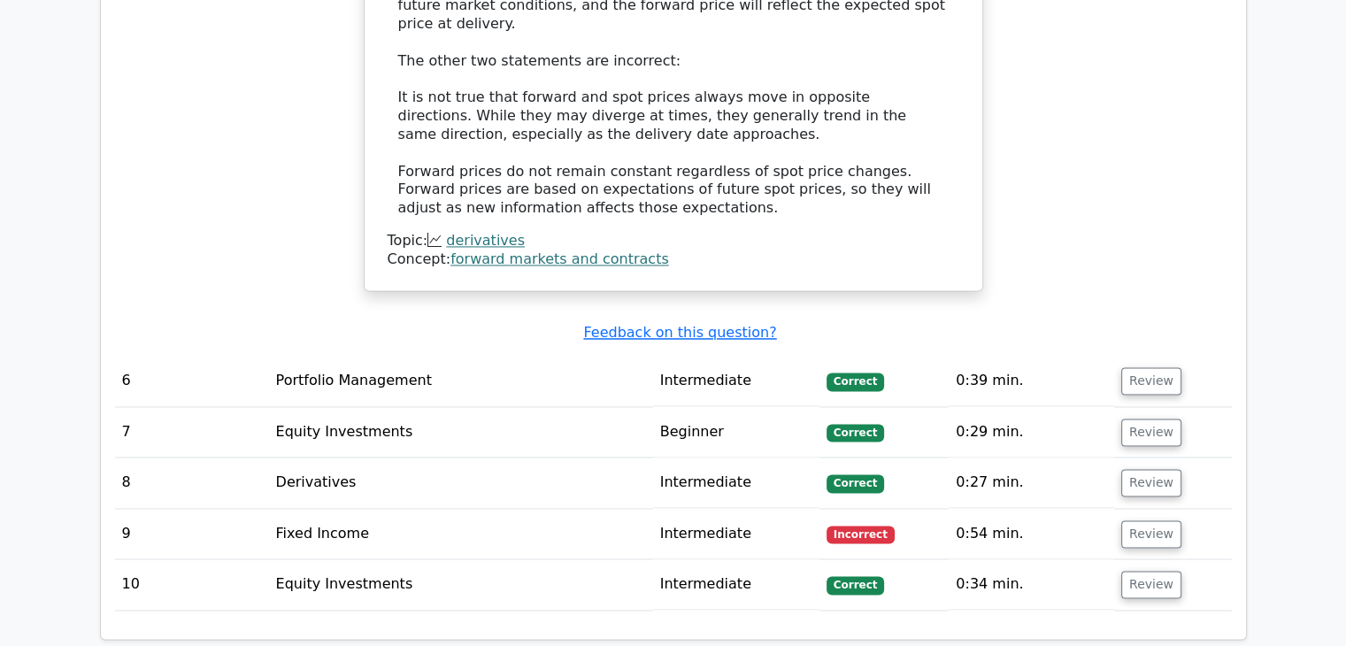
scroll to position [2831, 0]
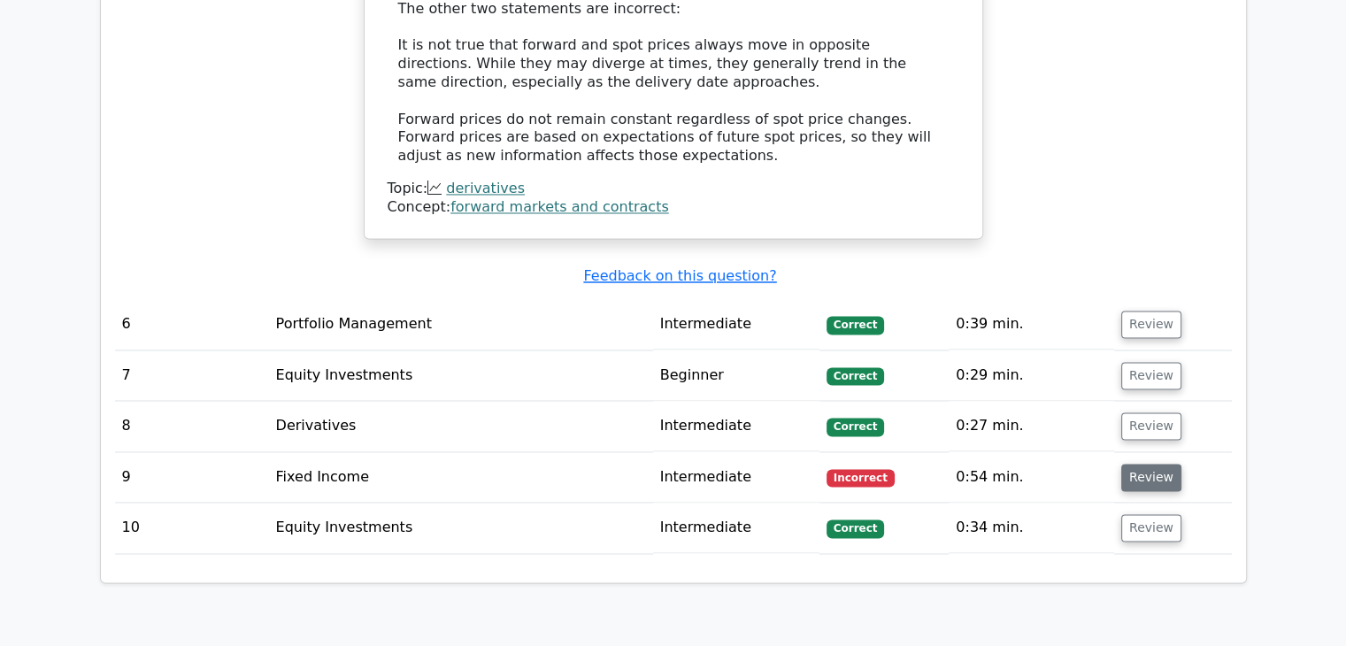
click at [1140, 464] on button "Review" at bounding box center [1151, 477] width 60 height 27
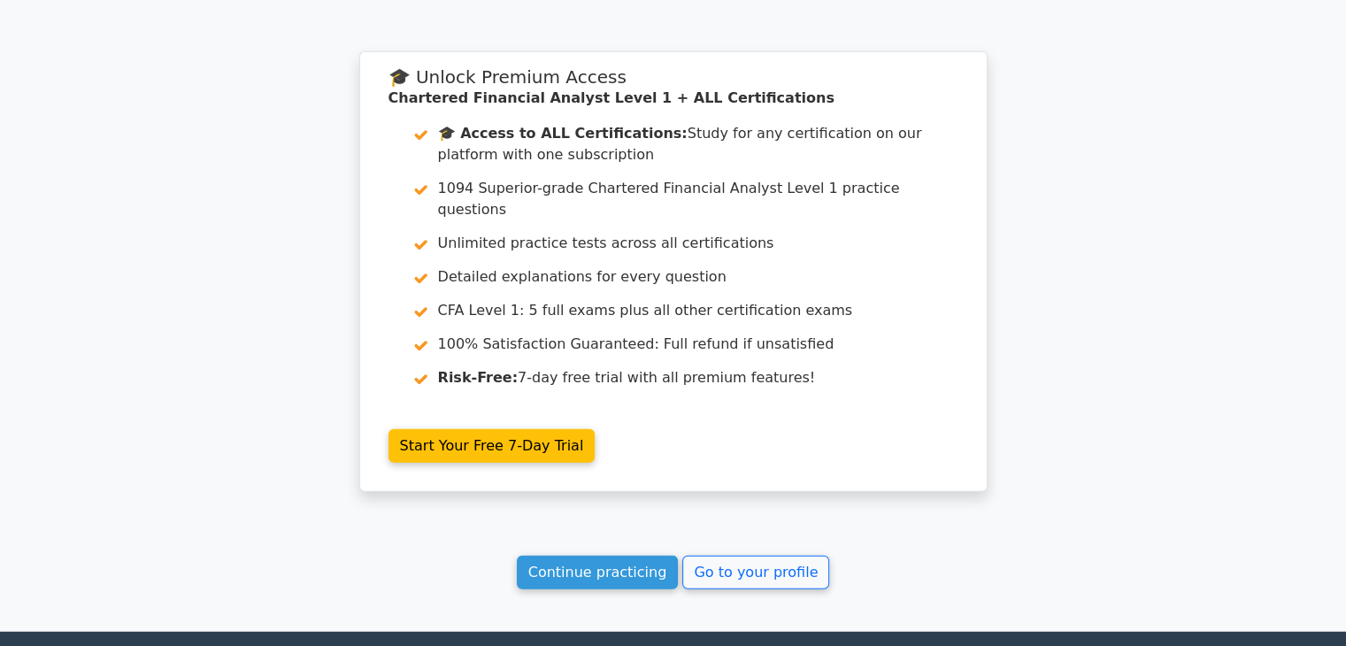
scroll to position [4402, 0]
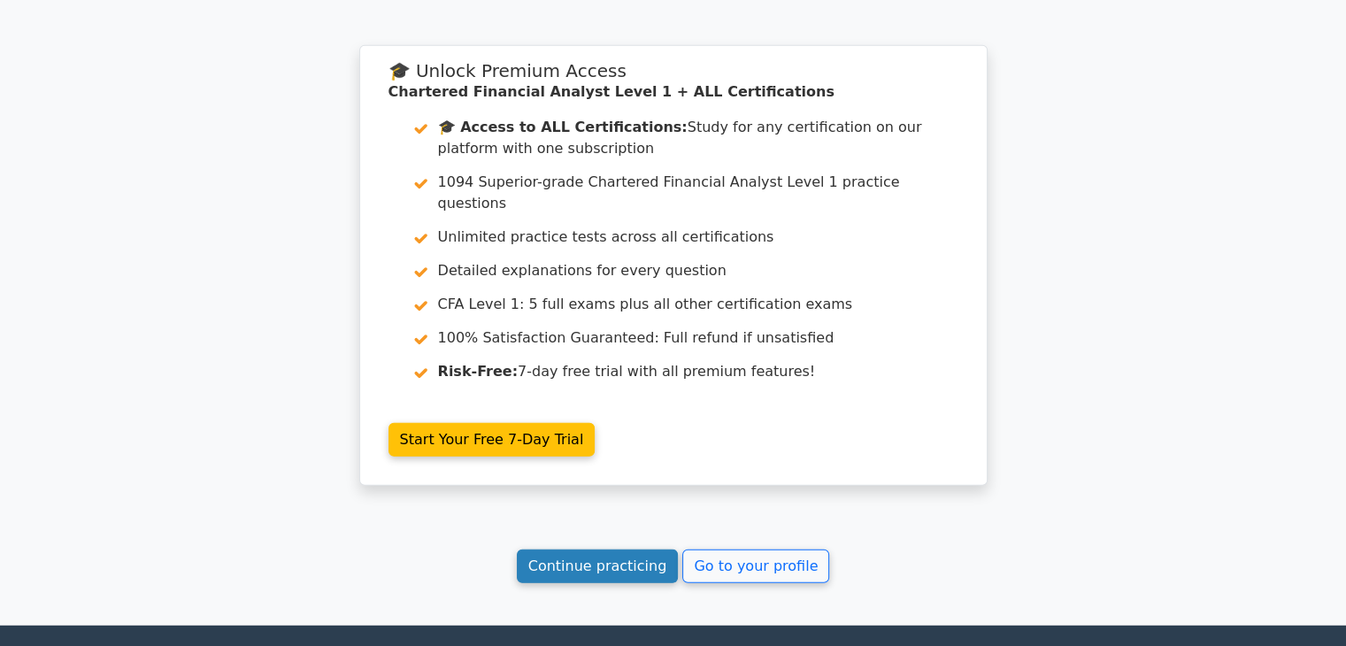
click at [661, 549] on link "Continue practicing" at bounding box center [598, 566] width 162 height 34
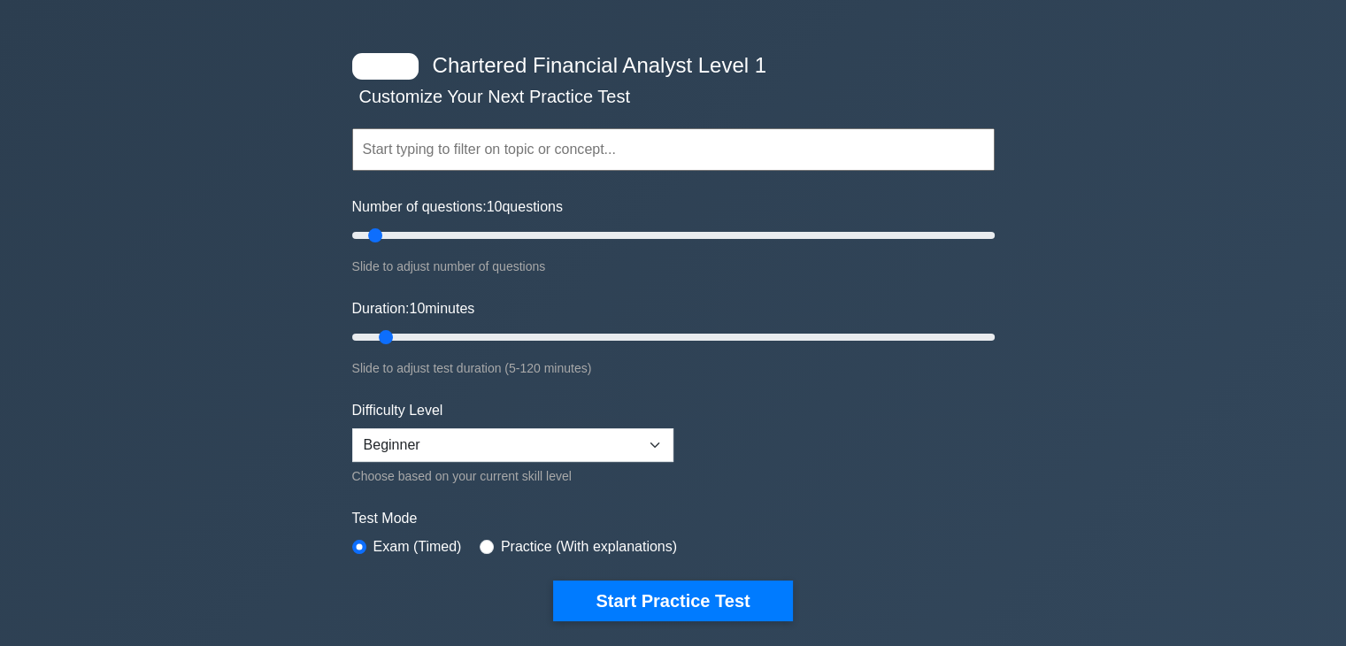
scroll to position [88, 0]
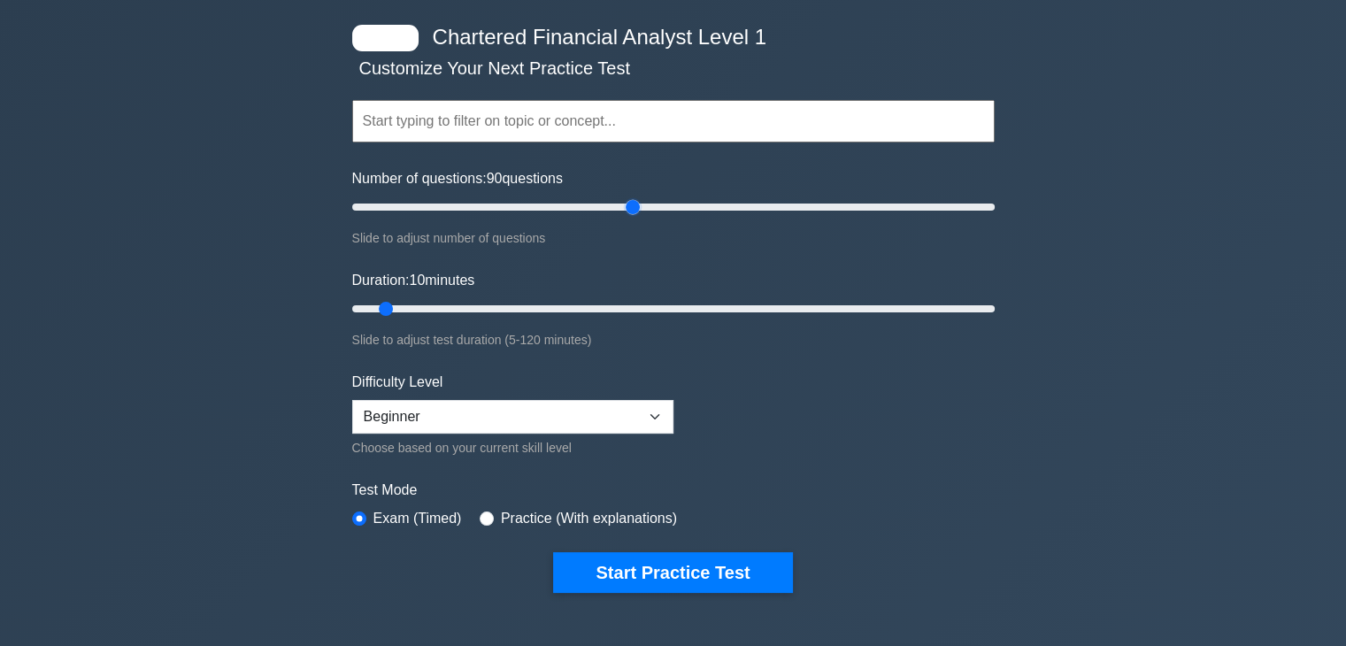
drag, startPoint x: 373, startPoint y: 206, endPoint x: 626, endPoint y: 224, distance: 253.7
type input "90"
click at [626, 218] on input "Number of questions: 90 questions" at bounding box center [673, 206] width 642 height 21
drag, startPoint x: 385, startPoint y: 305, endPoint x: 818, endPoint y: 280, distance: 434.2
type input "90"
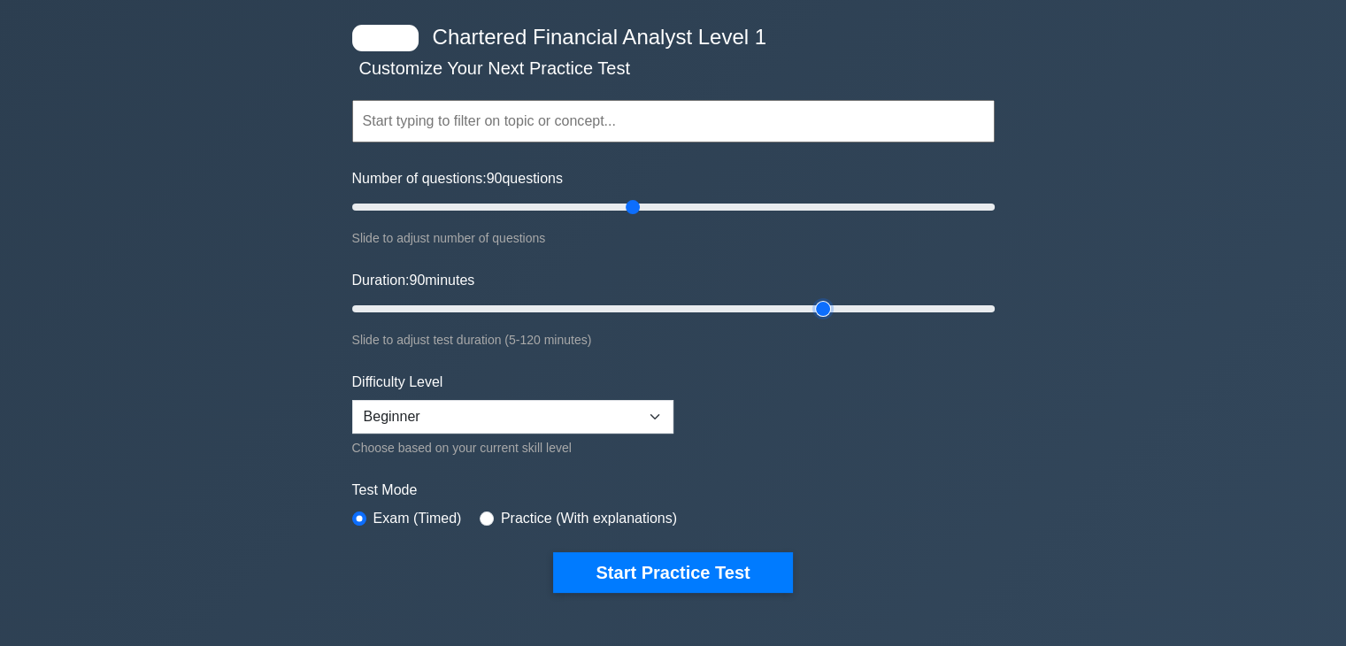
click at [818, 298] on input "Duration: 90 minutes" at bounding box center [673, 308] width 642 height 21
click at [513, 411] on select "Beginner Intermediate Expert" at bounding box center [512, 417] width 321 height 34
select select "intermediate"
click at [352, 400] on select "Beginner Intermediate Expert" at bounding box center [512, 417] width 321 height 34
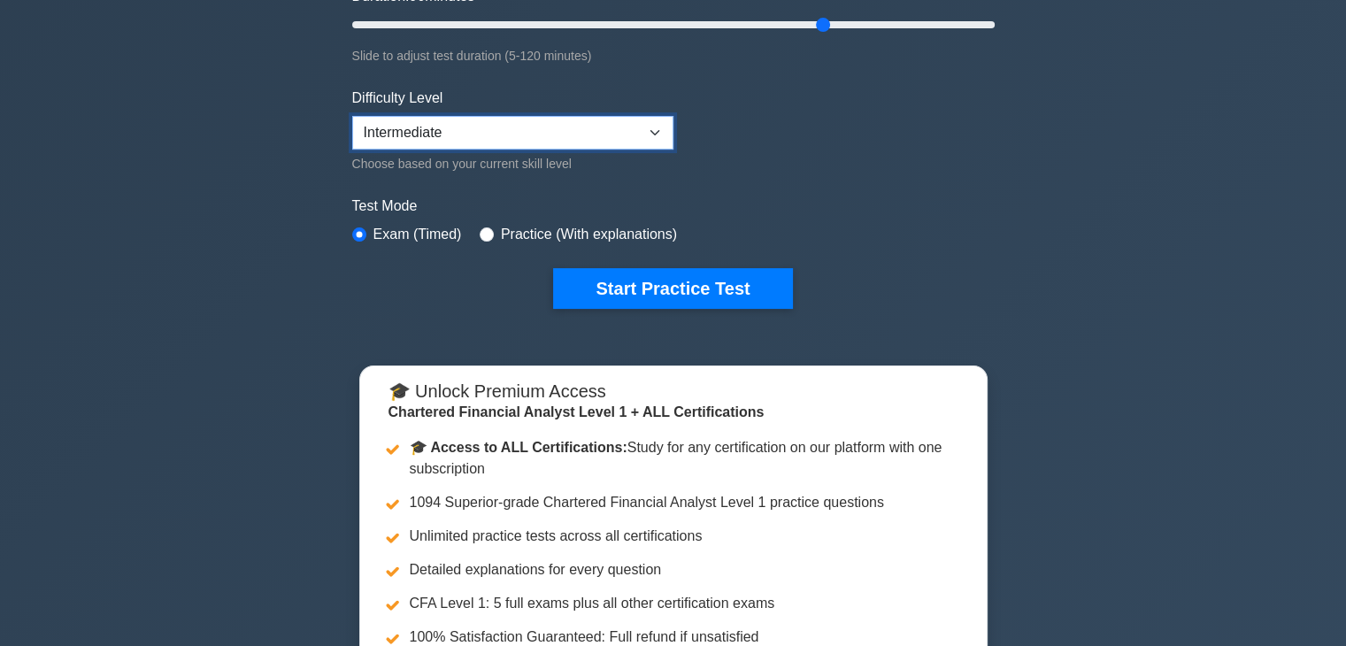
scroll to position [442, 0]
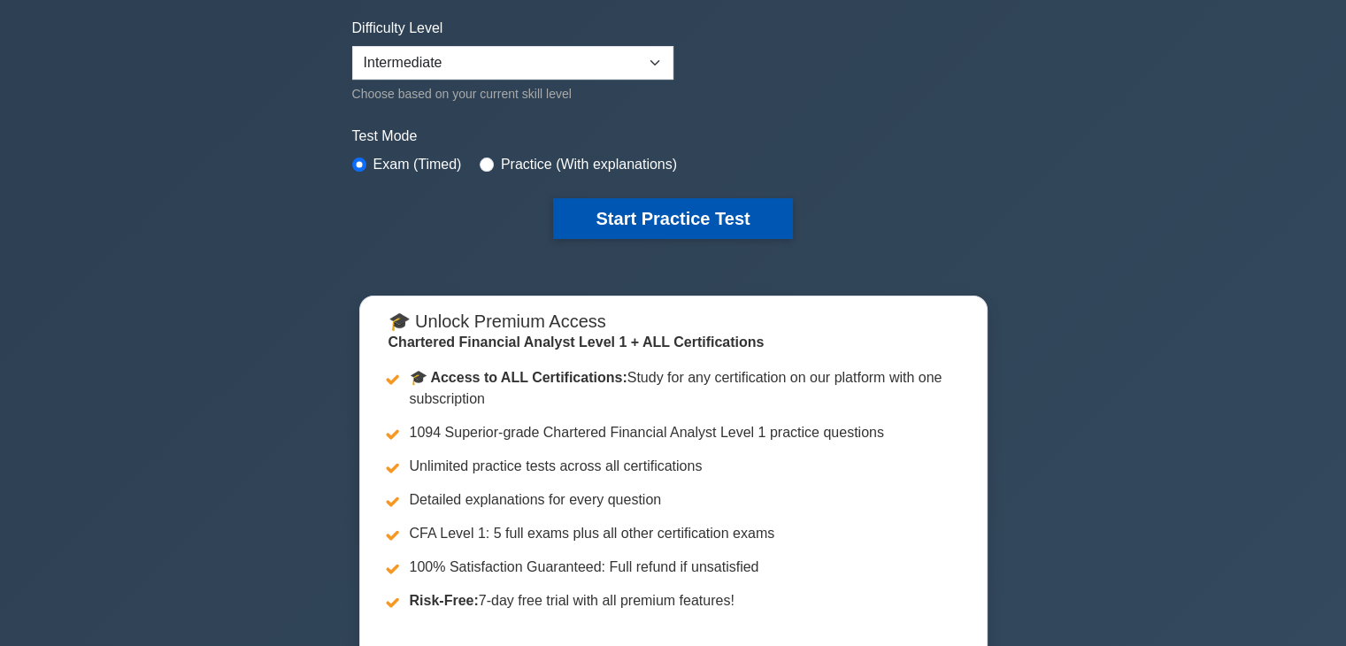
click at [664, 228] on button "Start Practice Test" at bounding box center [672, 218] width 239 height 41
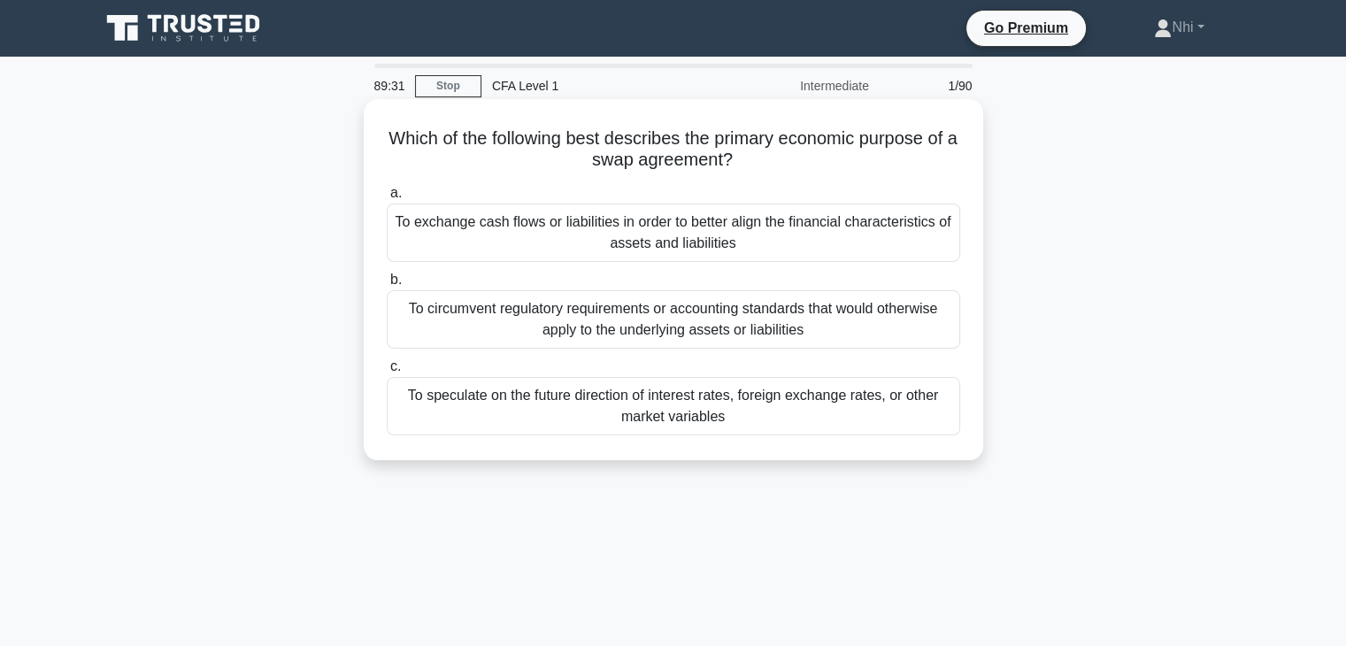
click at [680, 229] on div "To exchange cash flows or liabilities in order to better align the financial ch…" at bounding box center [673, 232] width 573 height 58
click at [387, 199] on input "a. To exchange cash flows or liabilities in order to better align the financial…" at bounding box center [387, 194] width 0 height 12
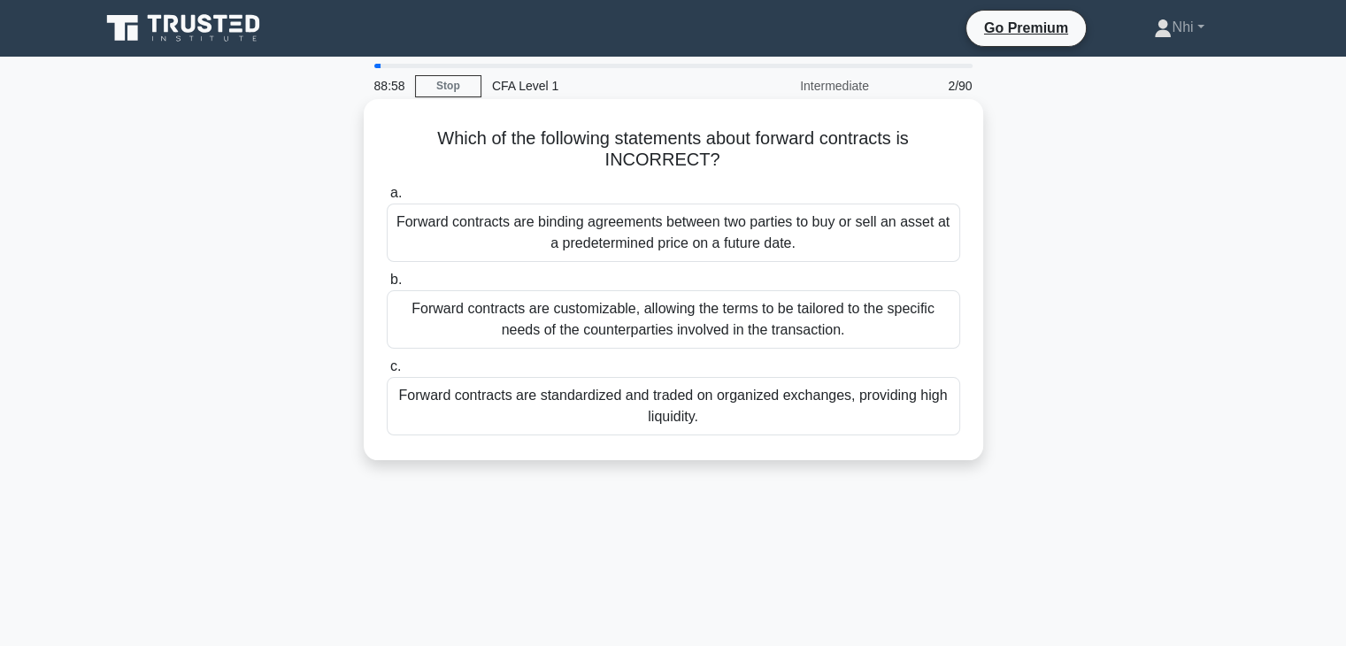
click at [651, 330] on div "Forward contracts are customizable, allowing the terms to be tailored to the sp…" at bounding box center [673, 319] width 573 height 58
click at [387, 286] on input "b. Forward contracts are customizable, allowing the terms to be tailored to the…" at bounding box center [387, 280] width 0 height 12
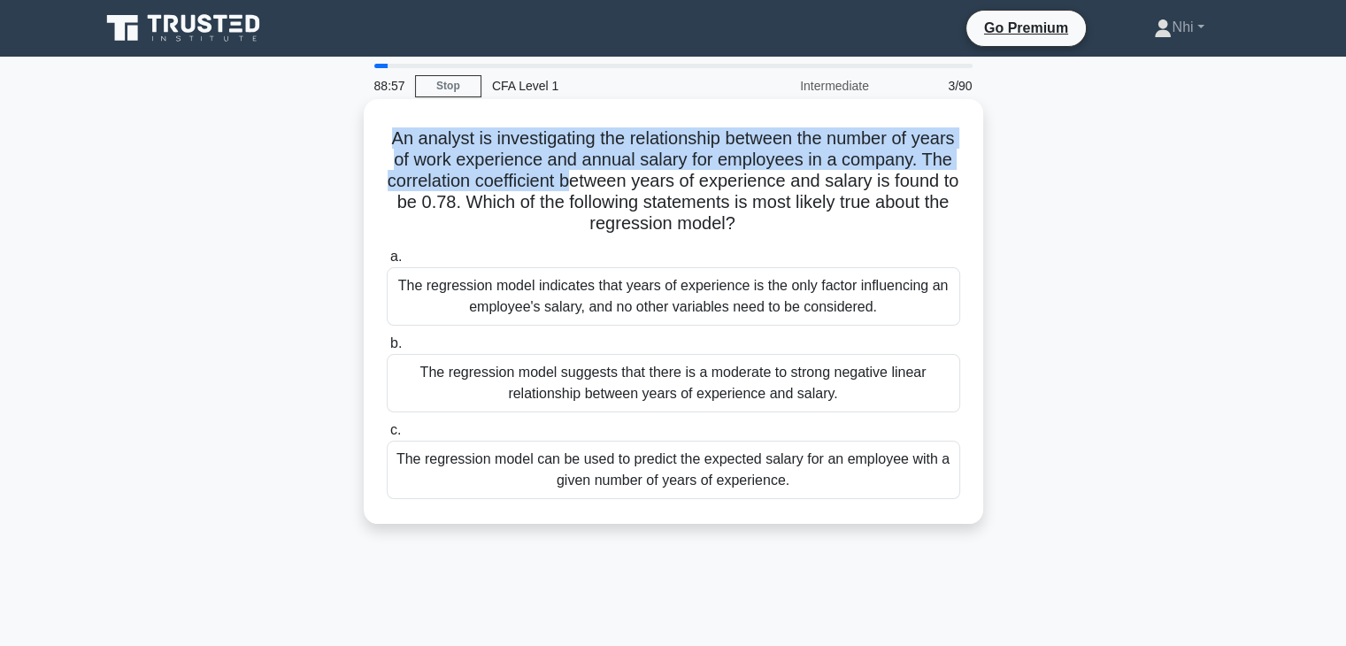
drag, startPoint x: 651, startPoint y: 330, endPoint x: 695, endPoint y: 188, distance: 149.2
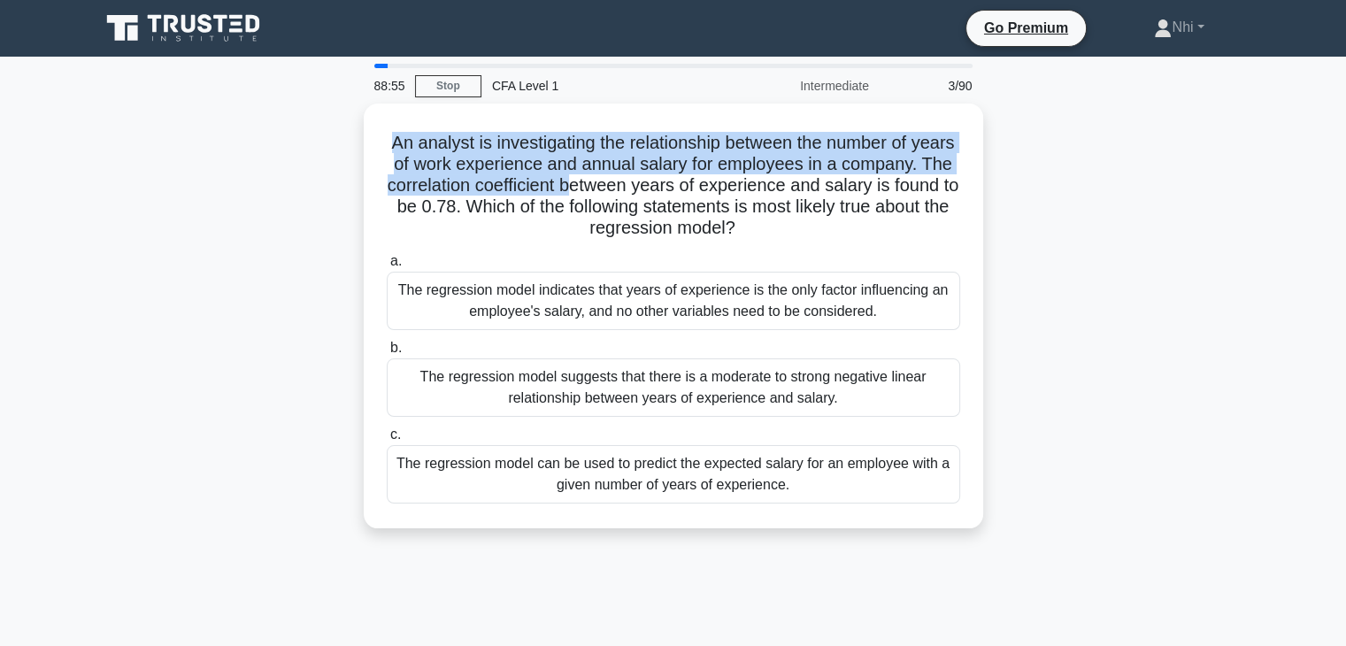
click at [319, 153] on div "An analyst is investigating the relationship between the number of years of wor…" at bounding box center [673, 327] width 1168 height 446
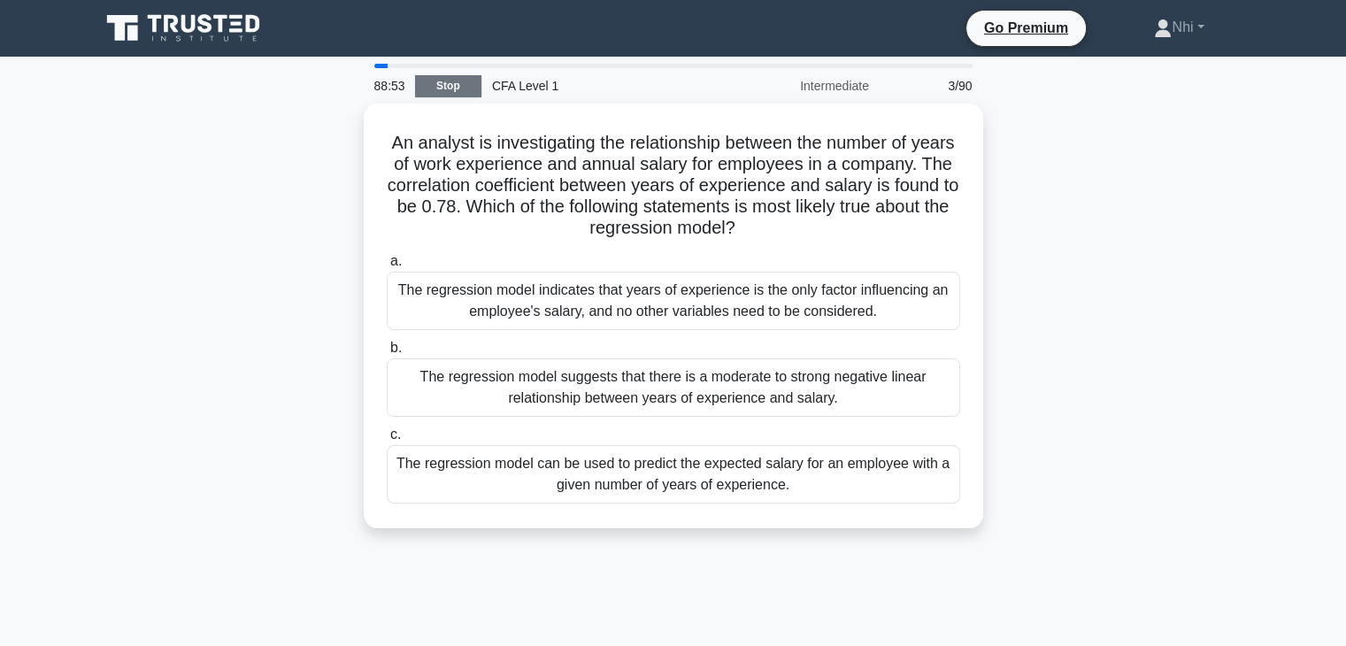
click at [464, 89] on link "Stop" at bounding box center [448, 86] width 66 height 22
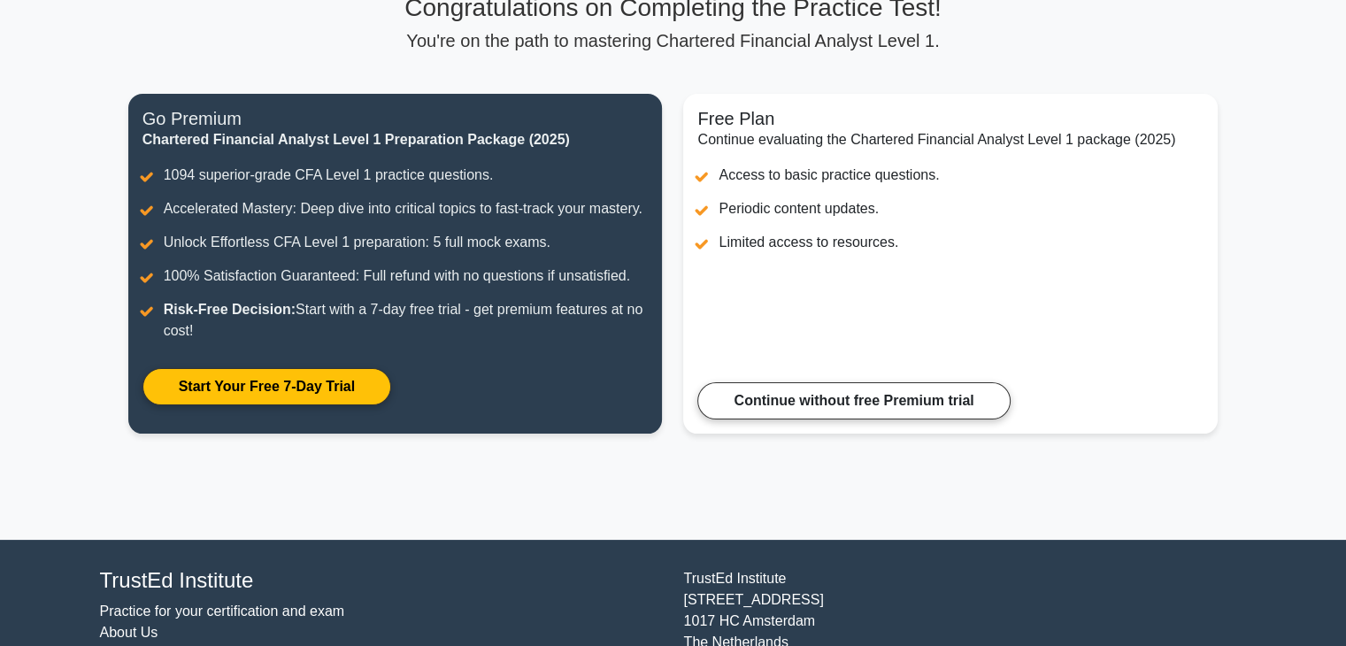
scroll to position [60, 0]
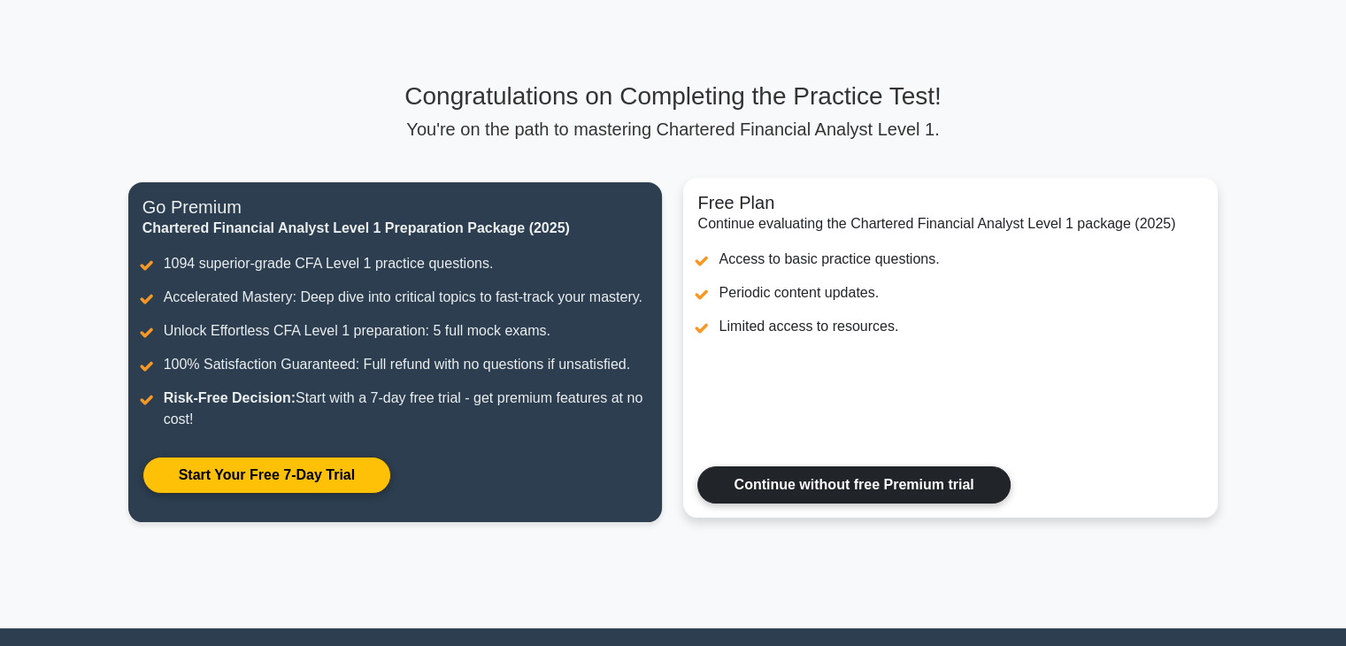
click at [820, 482] on link "Continue without free Premium trial" at bounding box center [853, 484] width 312 height 37
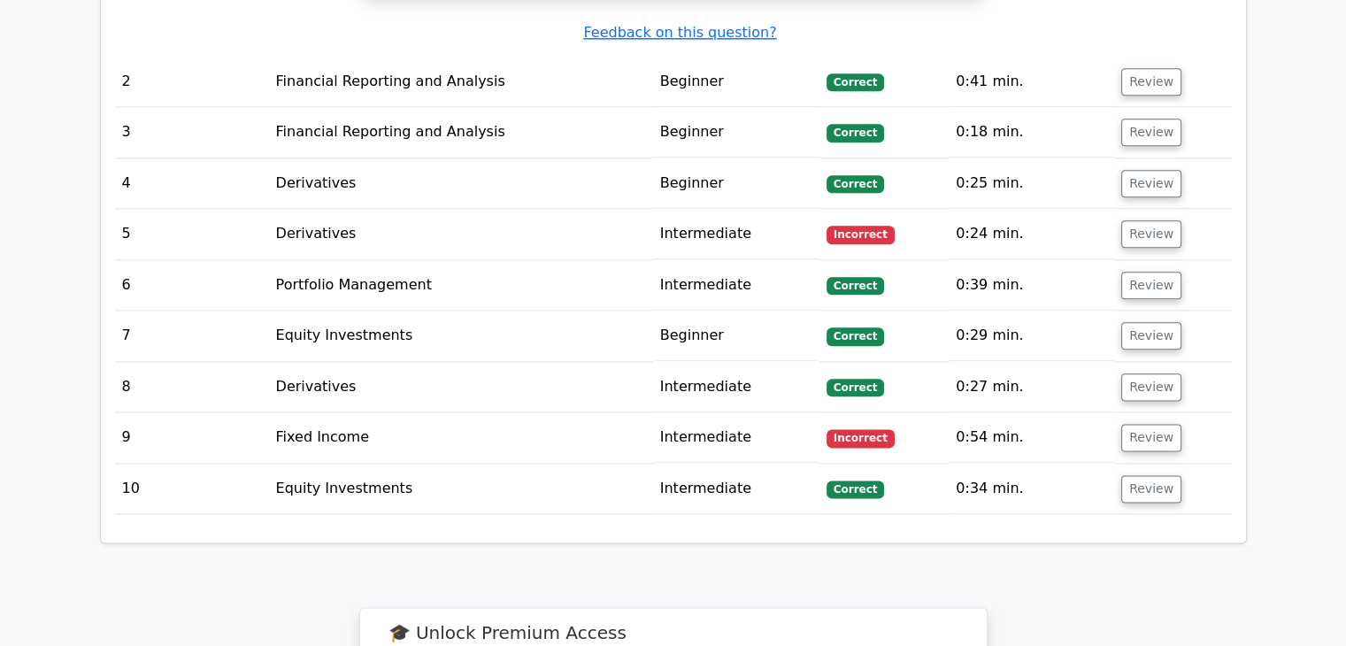
scroll to position [2743, 0]
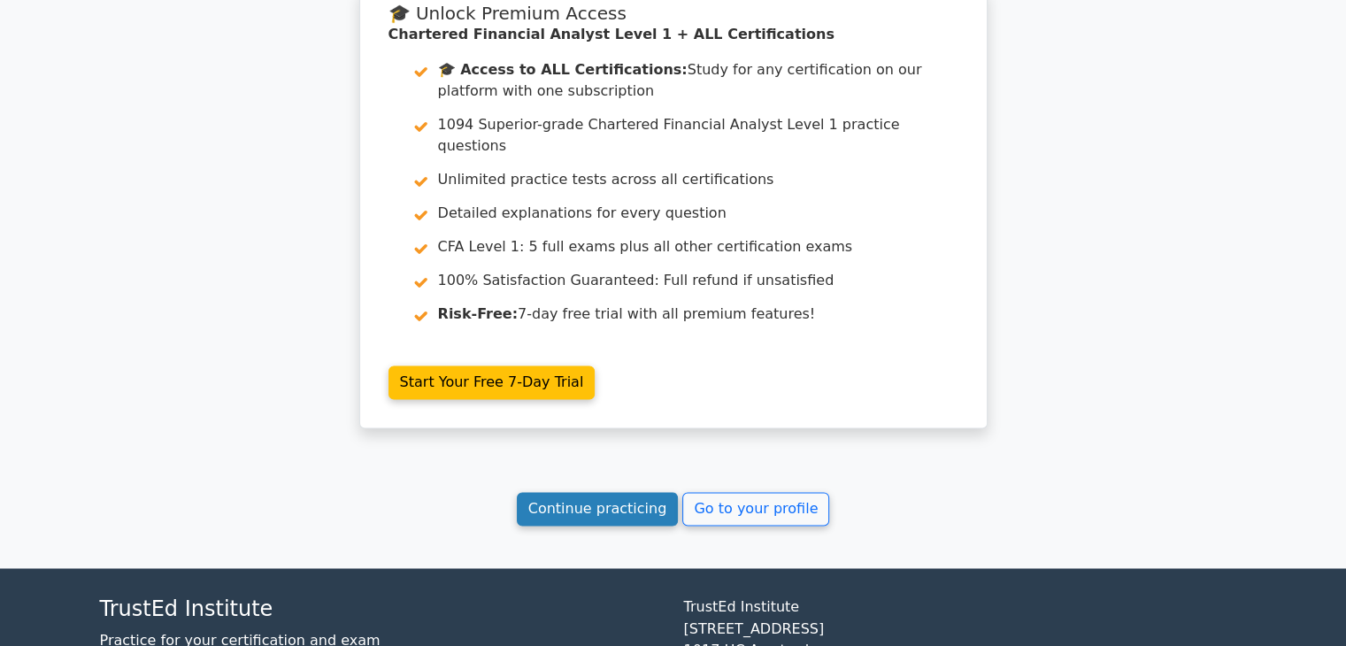
click at [651, 492] on link "Continue practicing" at bounding box center [598, 509] width 162 height 34
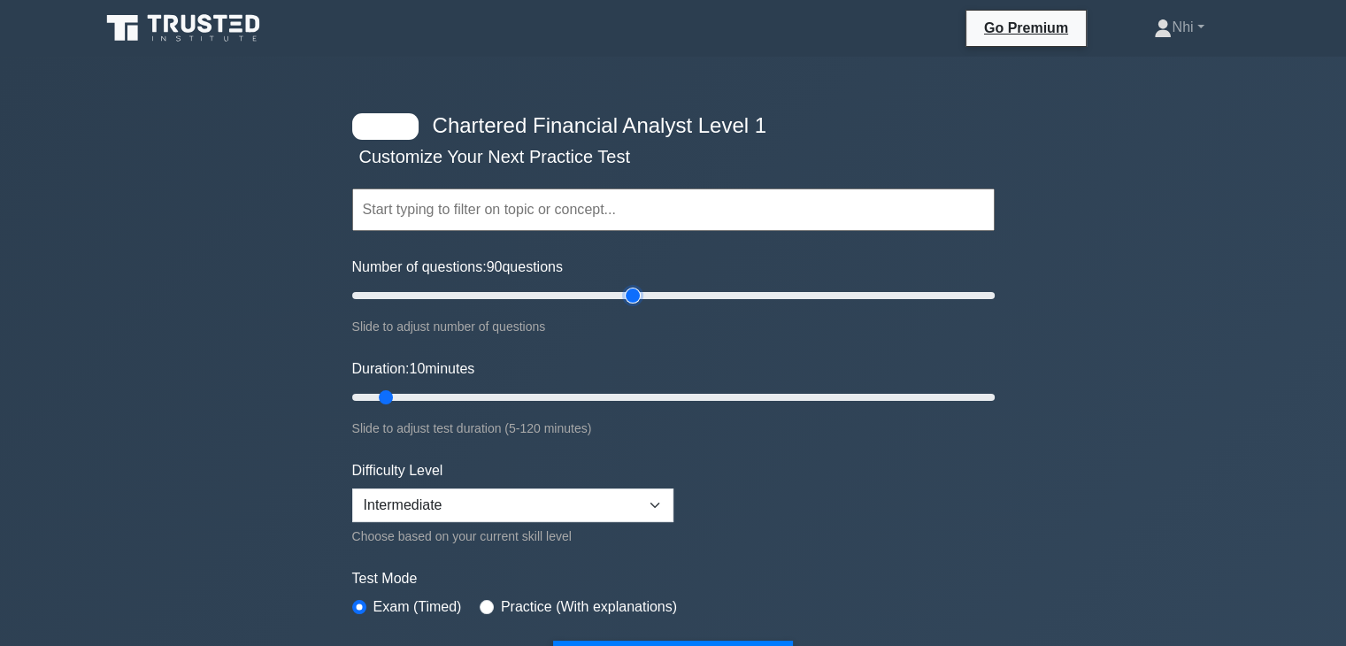
drag, startPoint x: 374, startPoint y: 294, endPoint x: 639, endPoint y: 288, distance: 264.6
type input "90"
click at [639, 288] on input "Number of questions: 90 questions" at bounding box center [673, 295] width 642 height 21
drag, startPoint x: 388, startPoint y: 393, endPoint x: 816, endPoint y: 373, distance: 427.8
type input "90"
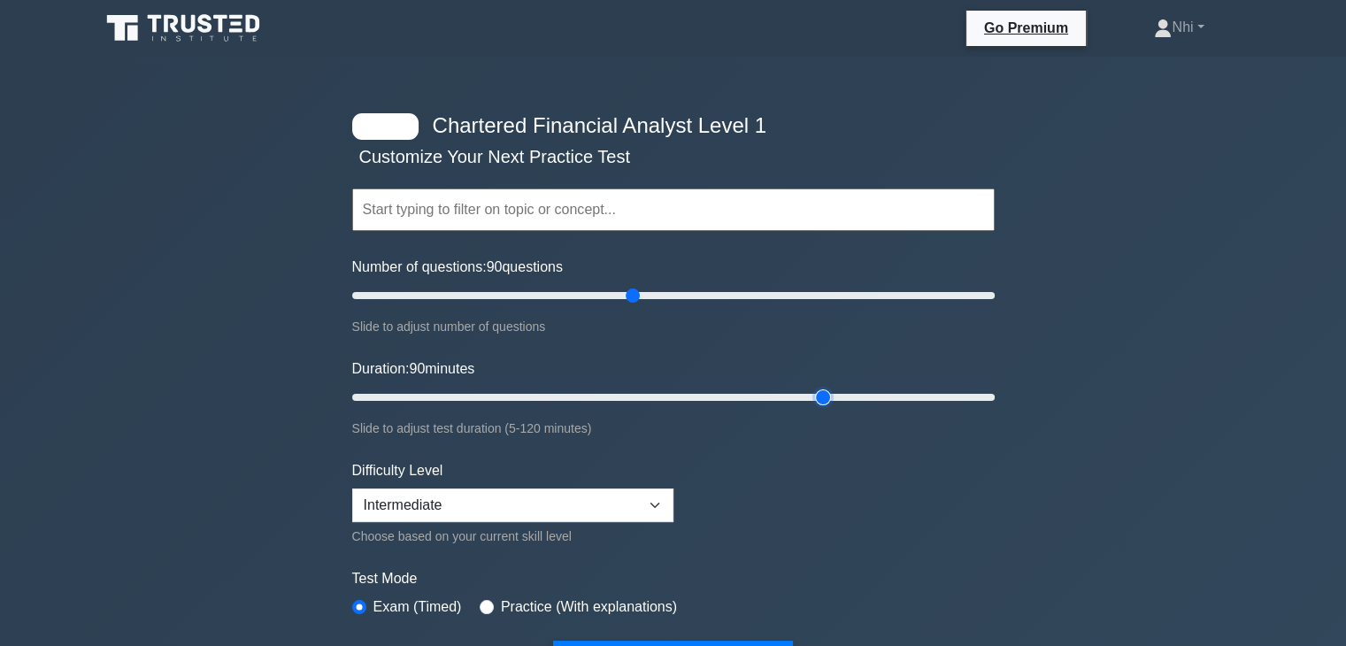
click at [816, 387] on input "Duration: 90 minutes" at bounding box center [673, 397] width 642 height 21
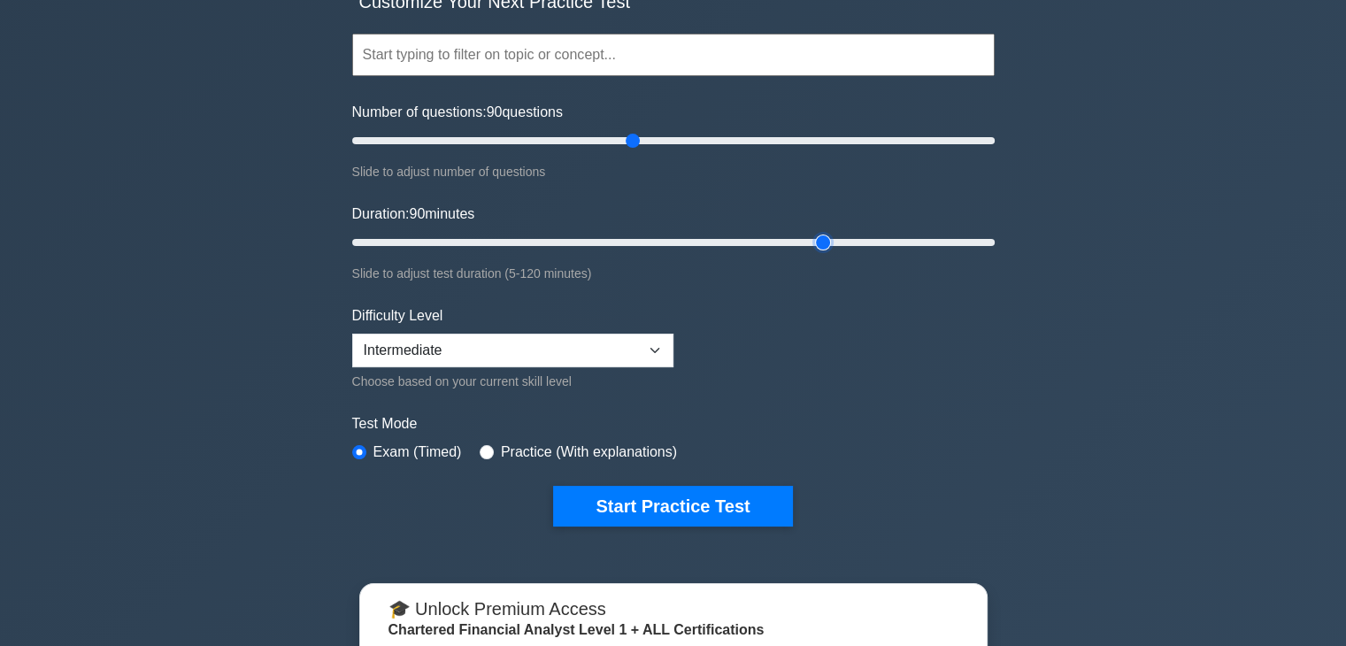
scroll to position [265, 0]
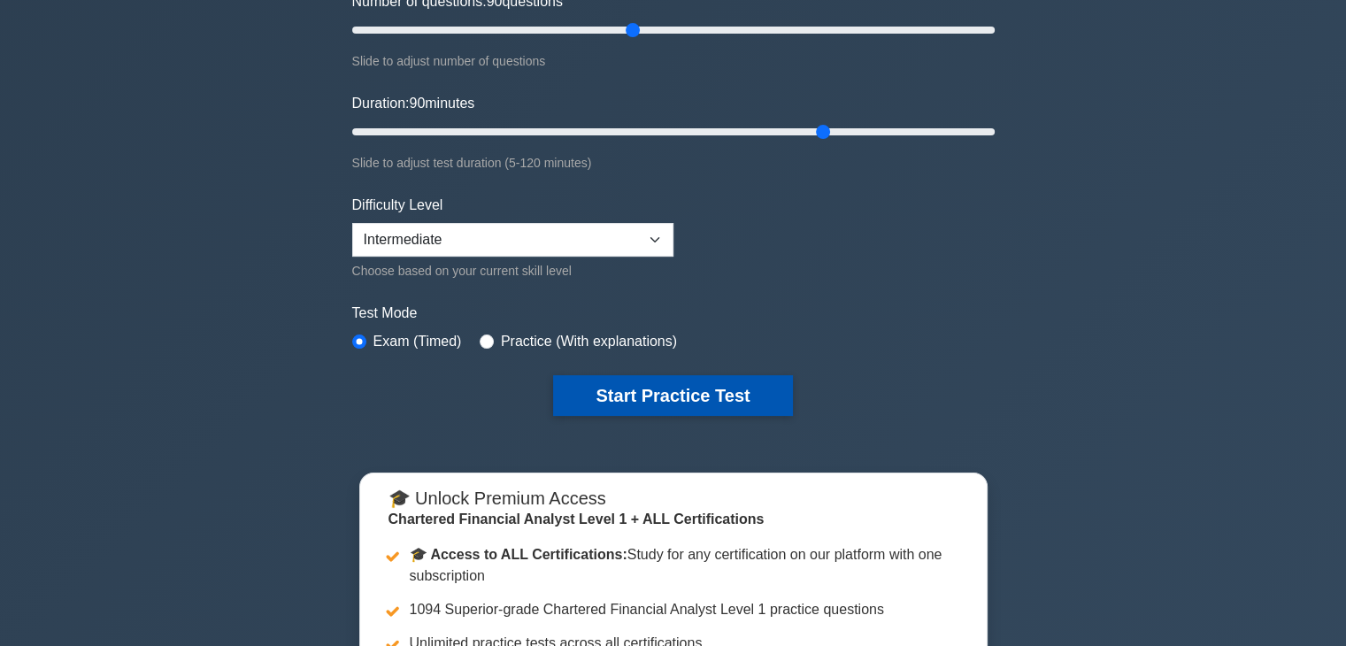
click at [624, 390] on button "Start Practice Test" at bounding box center [672, 395] width 239 height 41
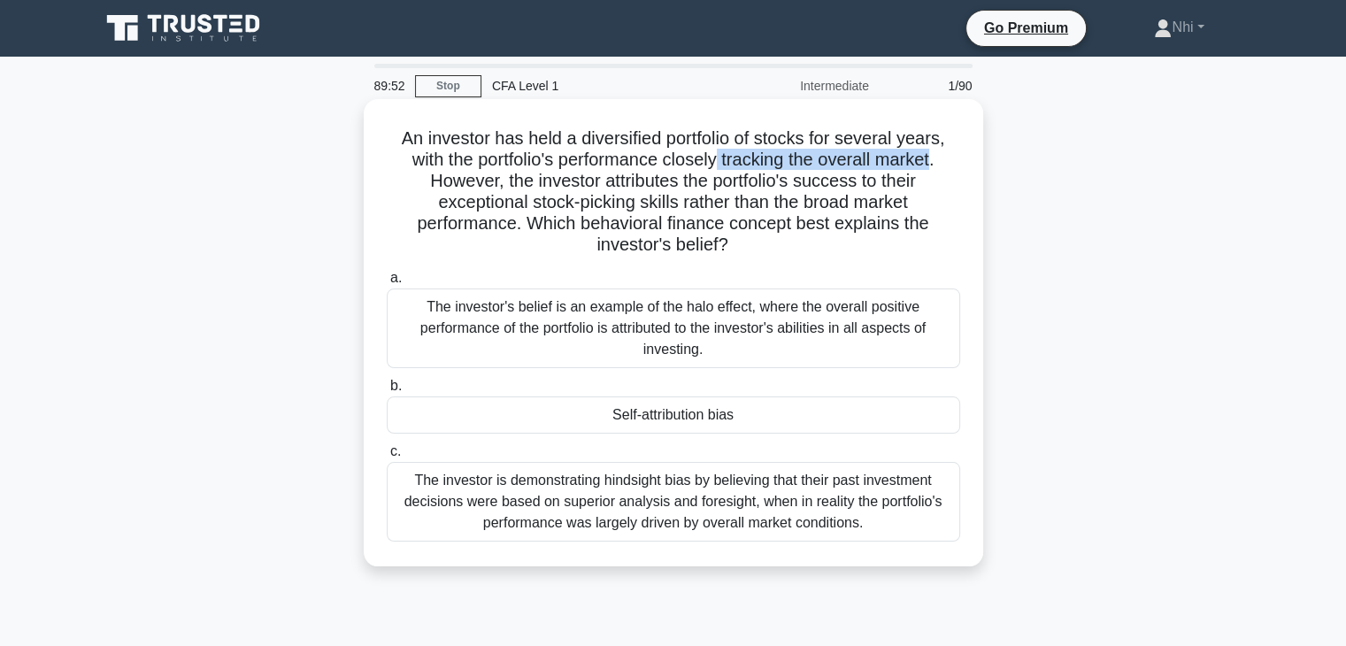
drag, startPoint x: 722, startPoint y: 160, endPoint x: 941, endPoint y: 153, distance: 219.5
click at [941, 153] on h5 "An investor has held a diversified portfolio of stocks for several years, with …" at bounding box center [673, 191] width 577 height 129
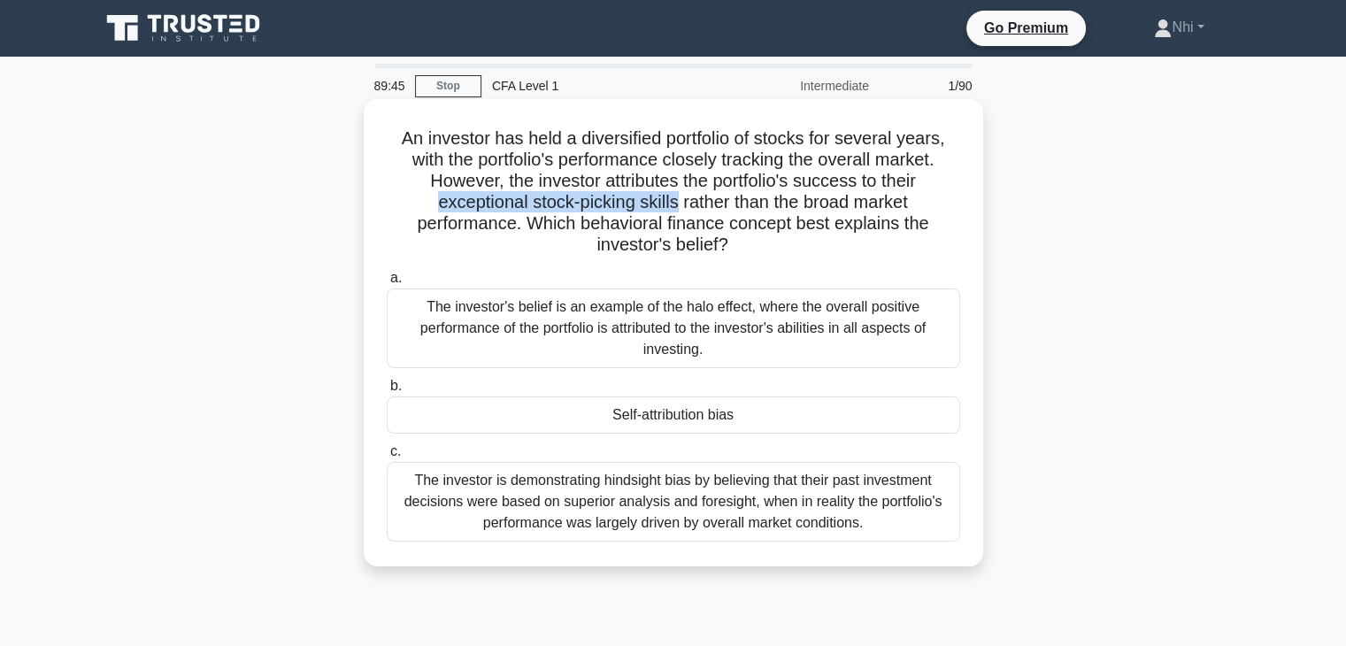
drag, startPoint x: 432, startPoint y: 206, endPoint x: 675, endPoint y: 202, distance: 243.3
click at [675, 202] on h5 "An investor has held a diversified portfolio of stocks for several years, with …" at bounding box center [673, 191] width 577 height 129
click at [778, 426] on div "Self-attribution bias" at bounding box center [673, 414] width 573 height 37
click at [387, 392] on input "b. Self-attribution bias" at bounding box center [387, 386] width 0 height 12
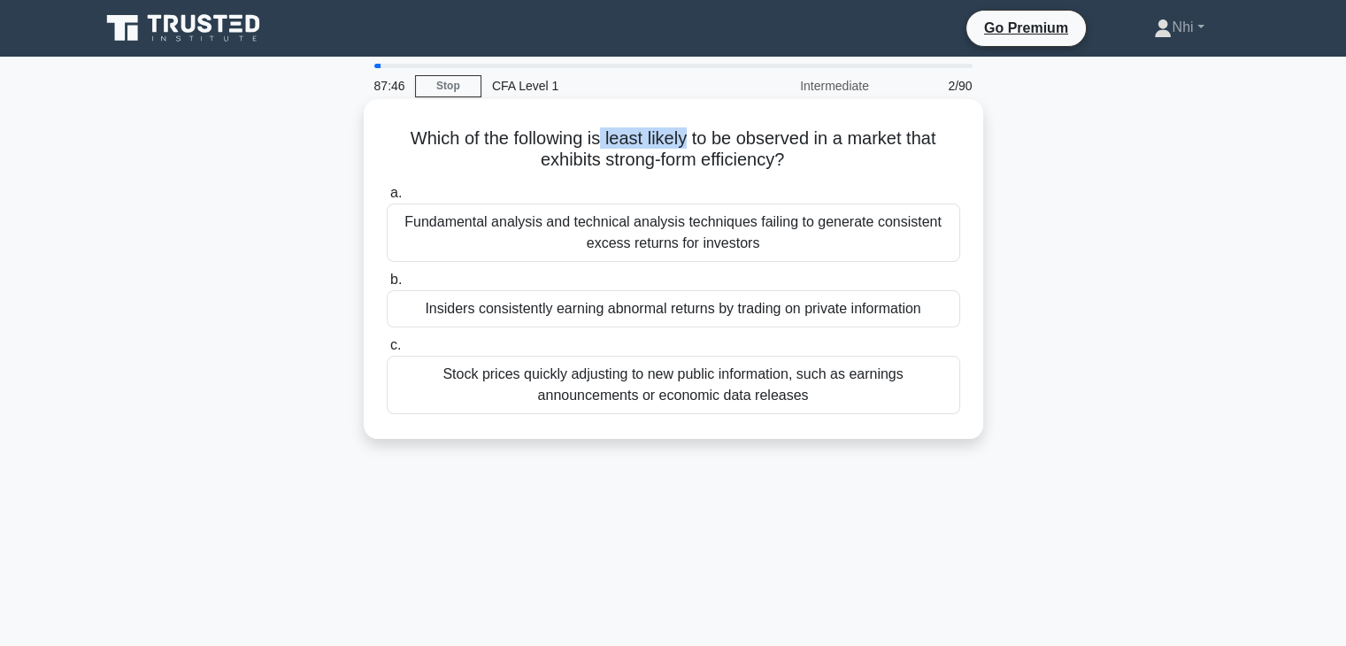
drag, startPoint x: 601, startPoint y: 138, endPoint x: 684, endPoint y: 133, distance: 83.3
click at [684, 134] on h5 "Which of the following is least likely to be observed in a market that exhibits…" at bounding box center [673, 149] width 577 height 44
drag, startPoint x: 598, startPoint y: 167, endPoint x: 794, endPoint y: 158, distance: 196.6
click at [794, 158] on h5 "Which of the following is least likely to be observed in a market that exhibits…" at bounding box center [673, 149] width 577 height 44
click at [794, 158] on icon at bounding box center [797, 166] width 21 height 18
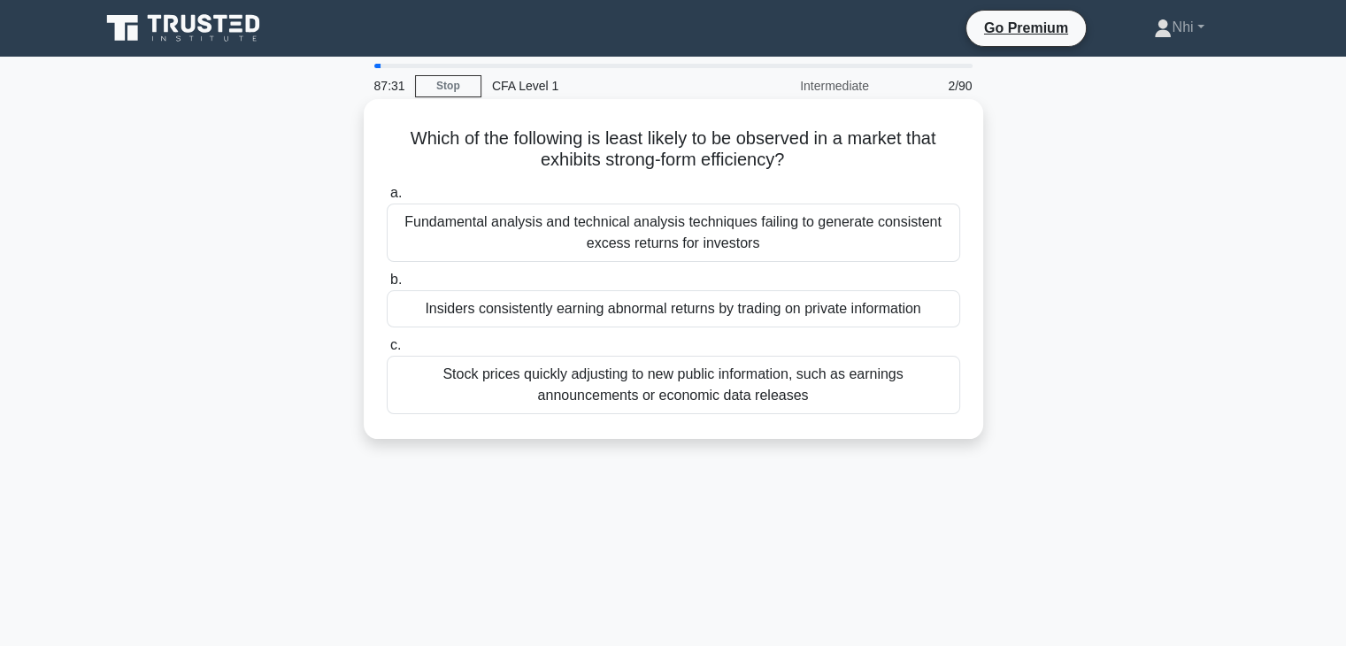
click at [665, 311] on div "Insiders consistently earning abnormal returns by trading on private information" at bounding box center [673, 308] width 573 height 37
click at [387, 286] on input "b. Insiders consistently earning abnormal returns by trading on private informa…" at bounding box center [387, 280] width 0 height 12
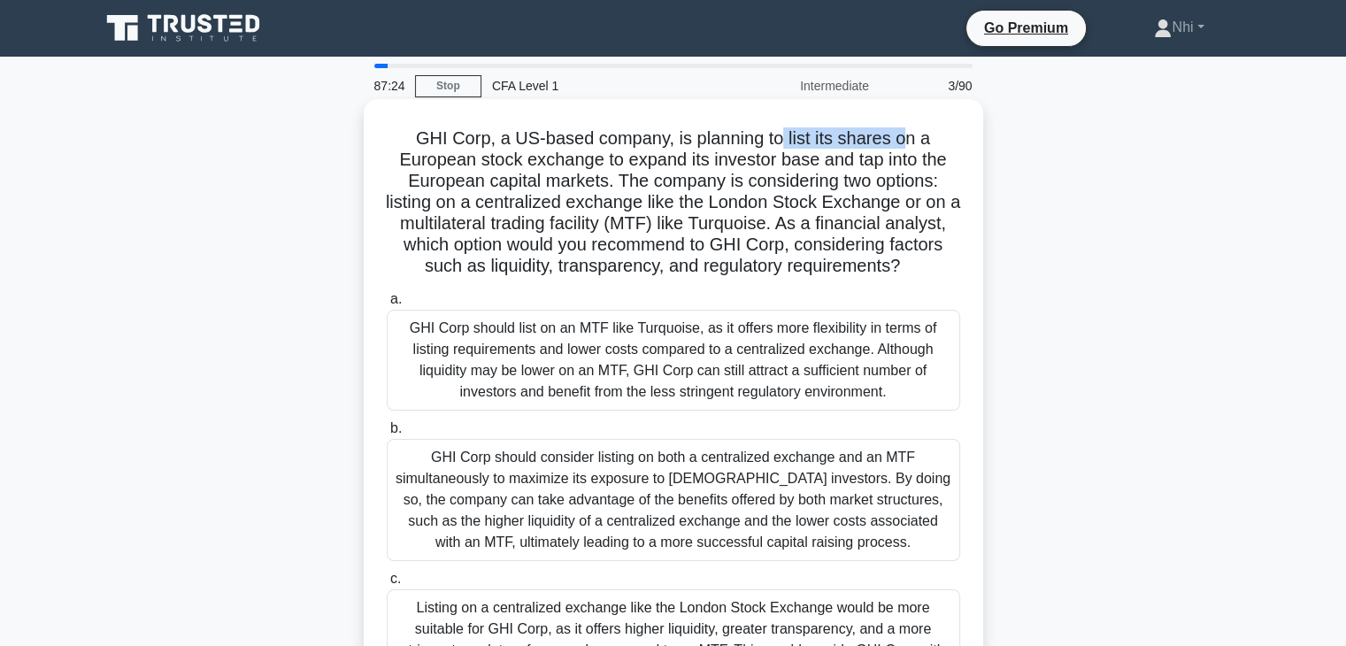
drag, startPoint x: 810, startPoint y: 139, endPoint x: 910, endPoint y: 135, distance: 100.0
click at [910, 135] on h5 "GHI Corp, a US-based company, is planning to list its shares on a European stoc…" at bounding box center [673, 202] width 577 height 150
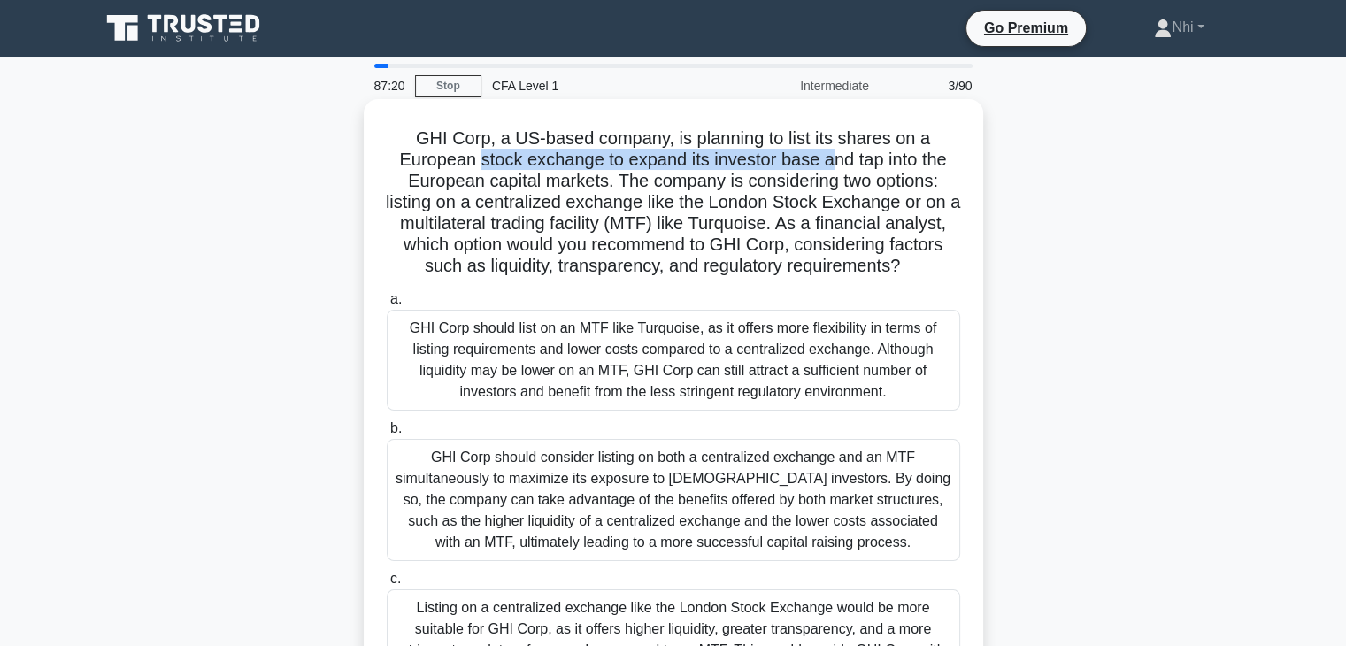
drag, startPoint x: 478, startPoint y: 164, endPoint x: 833, endPoint y: 160, distance: 354.8
click at [833, 160] on h5 "GHI Corp, a US-based company, is planning to list its shares on a European stoc…" at bounding box center [673, 202] width 577 height 150
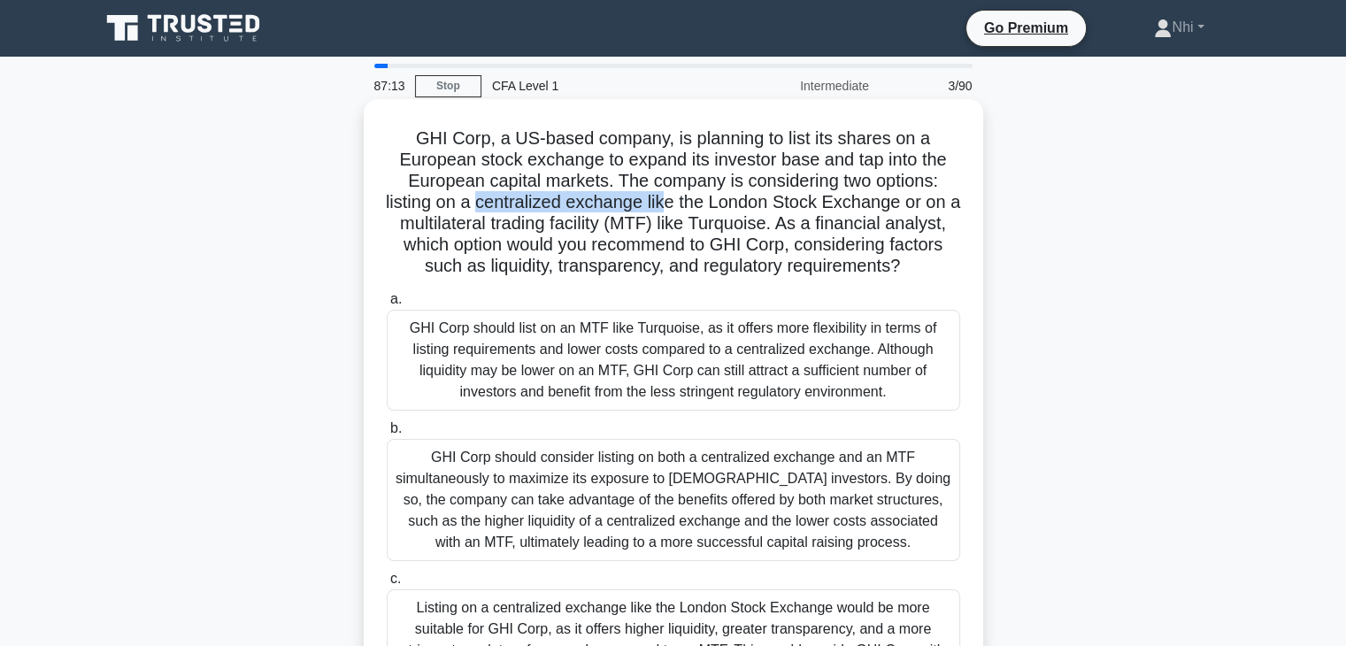
drag, startPoint x: 482, startPoint y: 204, endPoint x: 675, endPoint y: 203, distance: 192.9
click at [675, 203] on h5 "GHI Corp, a US-based company, is planning to list its shares on a European stoc…" at bounding box center [673, 202] width 577 height 150
click at [704, 234] on h5 "GHI Corp, a US-based company, is planning to list its shares on a European stoc…" at bounding box center [673, 202] width 577 height 150
drag, startPoint x: 485, startPoint y: 206, endPoint x: 644, endPoint y: 199, distance: 159.4
click at [644, 199] on h5 "GHI Corp, a US-based company, is planning to list its shares on a European stoc…" at bounding box center [673, 202] width 577 height 150
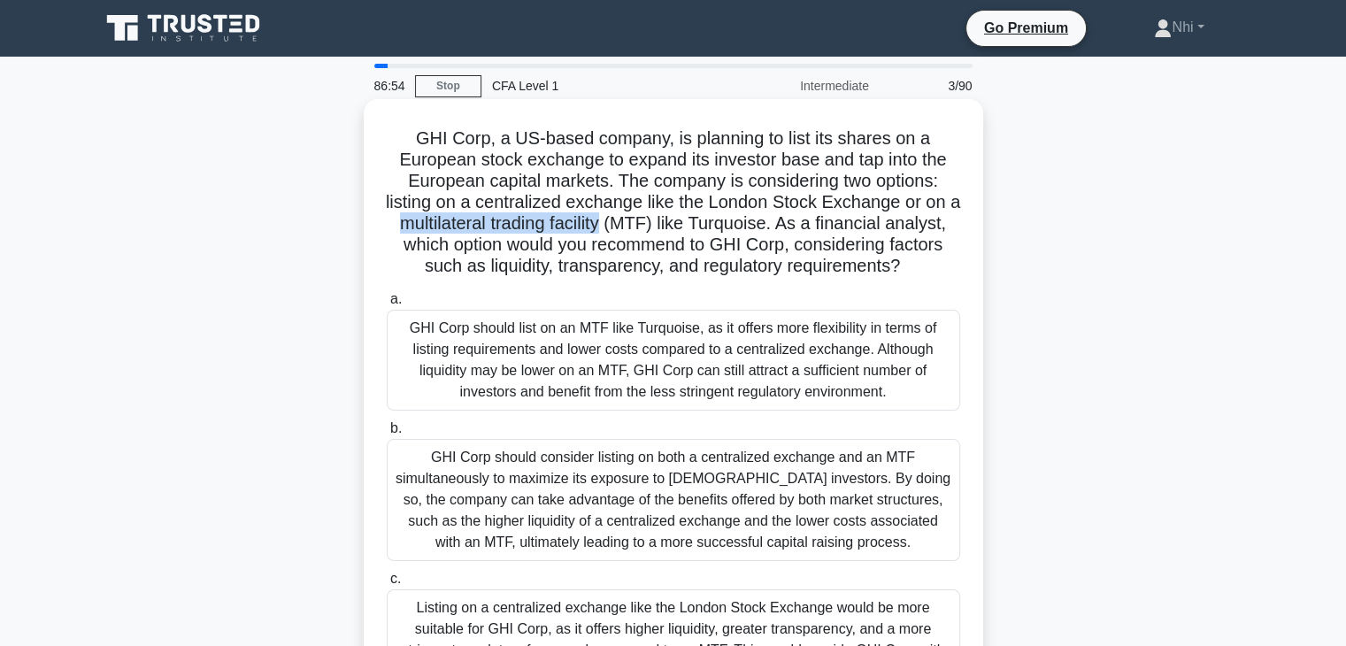
drag, startPoint x: 400, startPoint y: 226, endPoint x: 612, endPoint y: 224, distance: 212.3
click at [612, 224] on h5 "GHI Corp, a US-based company, is planning to list its shares on a European stoc…" at bounding box center [673, 202] width 577 height 150
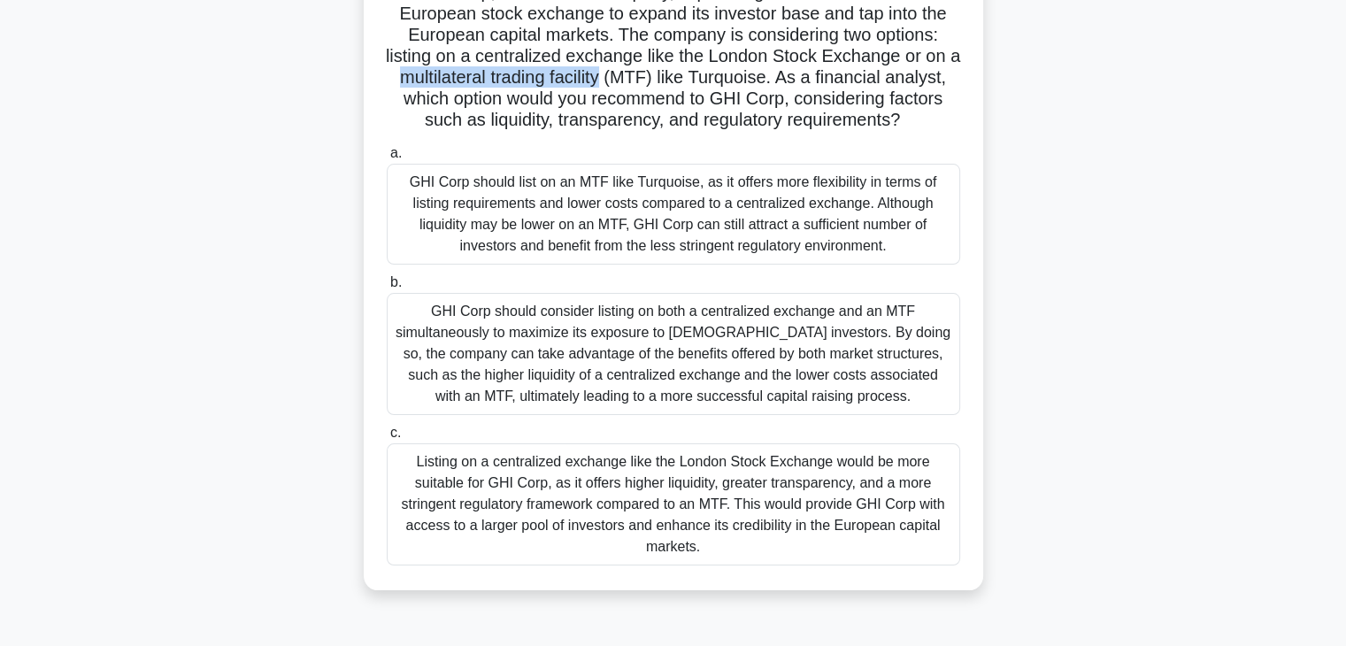
scroll to position [177, 0]
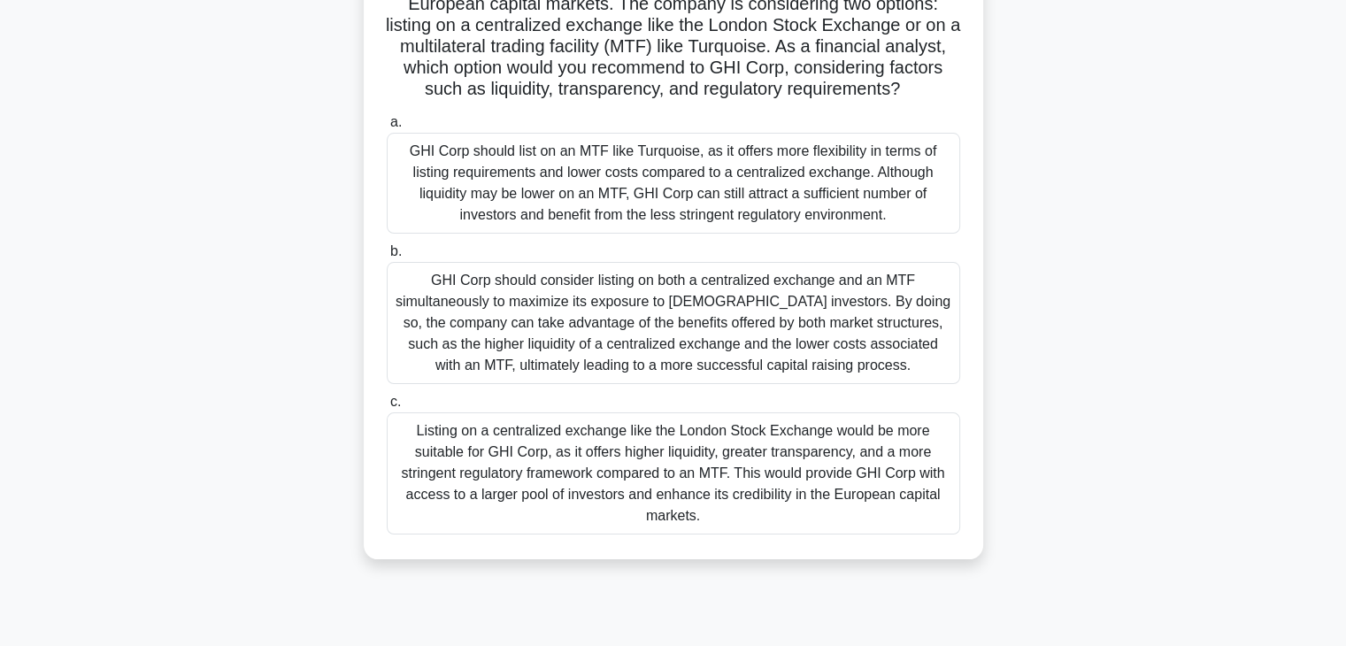
click at [683, 458] on div "Listing on a centralized exchange like the London Stock Exchange would be more …" at bounding box center [673, 473] width 573 height 122
click at [387, 408] on input "c. Listing on a centralized exchange like the London Stock Exchange would be mo…" at bounding box center [387, 402] width 0 height 12
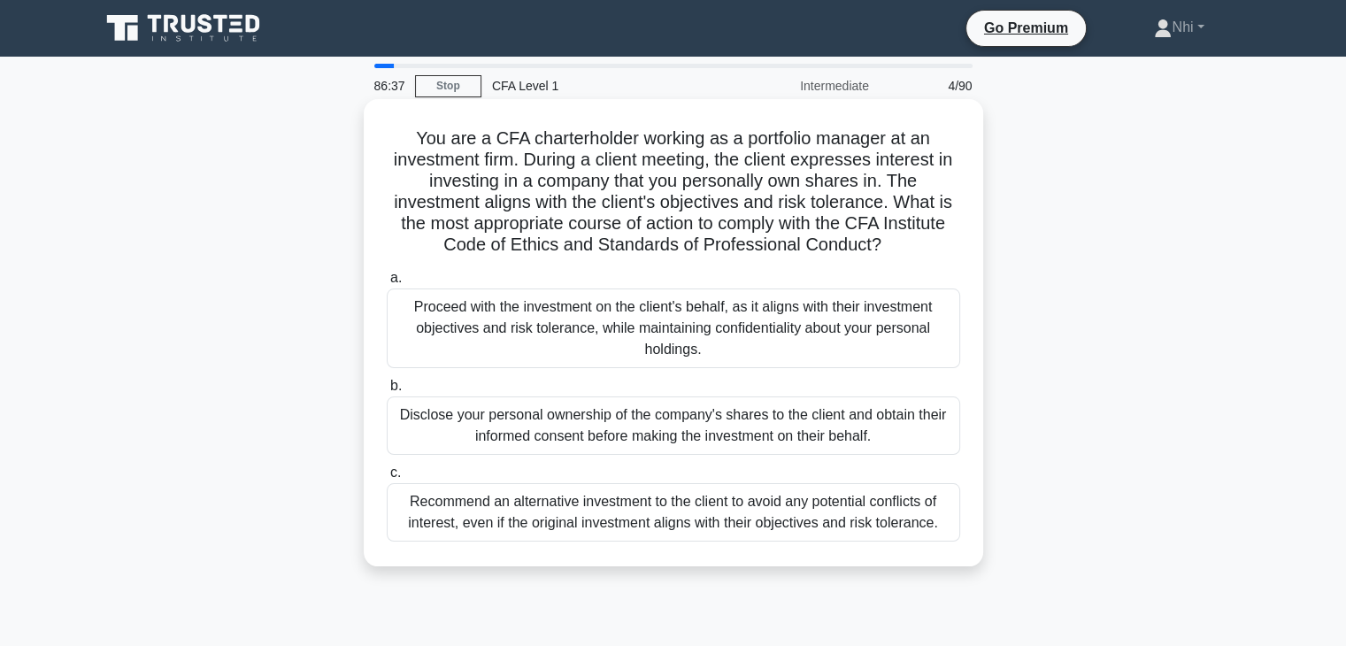
scroll to position [0, 0]
drag, startPoint x: 600, startPoint y: 206, endPoint x: 729, endPoint y: 201, distance: 129.3
click at [729, 201] on h5 "You are a CFA charterholder working as a portfolio manager at an investment fir…" at bounding box center [673, 191] width 577 height 129
drag, startPoint x: 567, startPoint y: 221, endPoint x: 879, endPoint y: 212, distance: 311.6
click at [879, 212] on h5 "You are a CFA charterholder working as a portfolio manager at an investment fir…" at bounding box center [673, 191] width 577 height 129
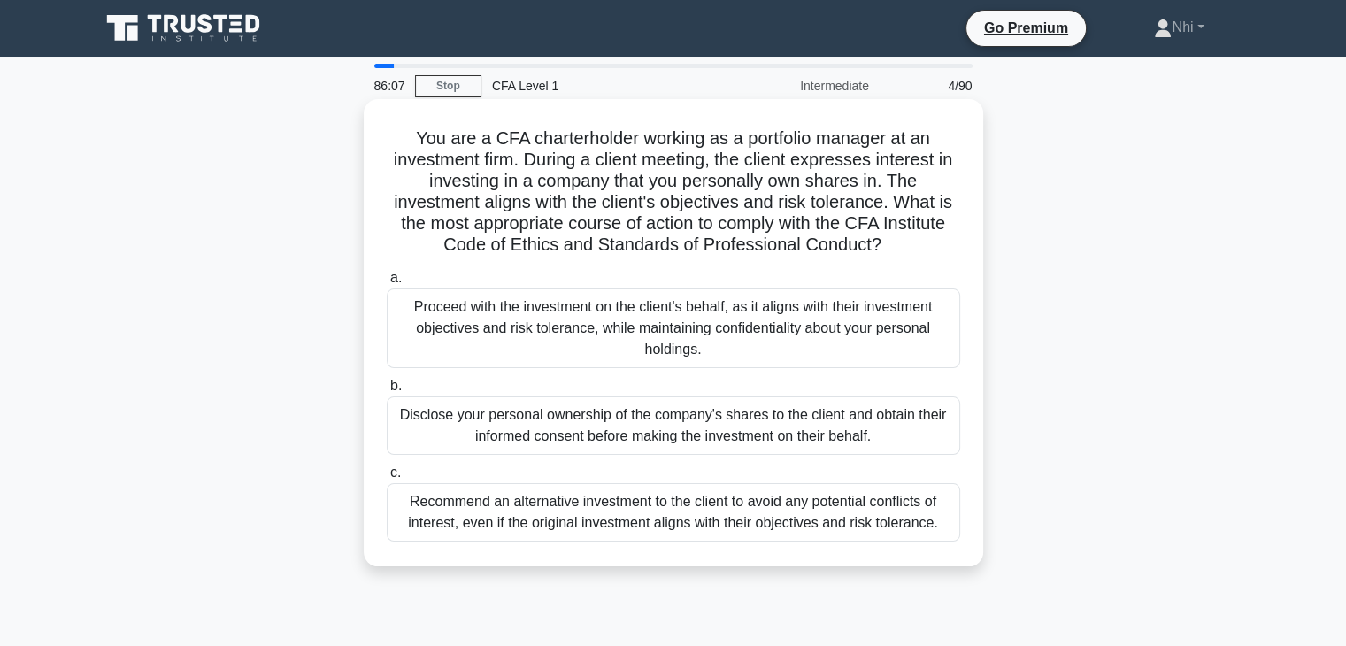
click at [733, 231] on h5 "You are a CFA charterholder working as a portfolio manager at an investment fir…" at bounding box center [673, 191] width 577 height 129
drag, startPoint x: 428, startPoint y: 183, endPoint x: 888, endPoint y: 178, distance: 460.1
click at [888, 178] on h5 "You are a CFA charterholder working as a portfolio manager at an investment fir…" at bounding box center [673, 191] width 577 height 129
click at [669, 430] on div "Disclose your personal ownership of the company's shares to the client and obta…" at bounding box center [673, 425] width 573 height 58
click at [387, 392] on input "b. Disclose your personal ownership of the company's shares to the client and o…" at bounding box center [387, 386] width 0 height 12
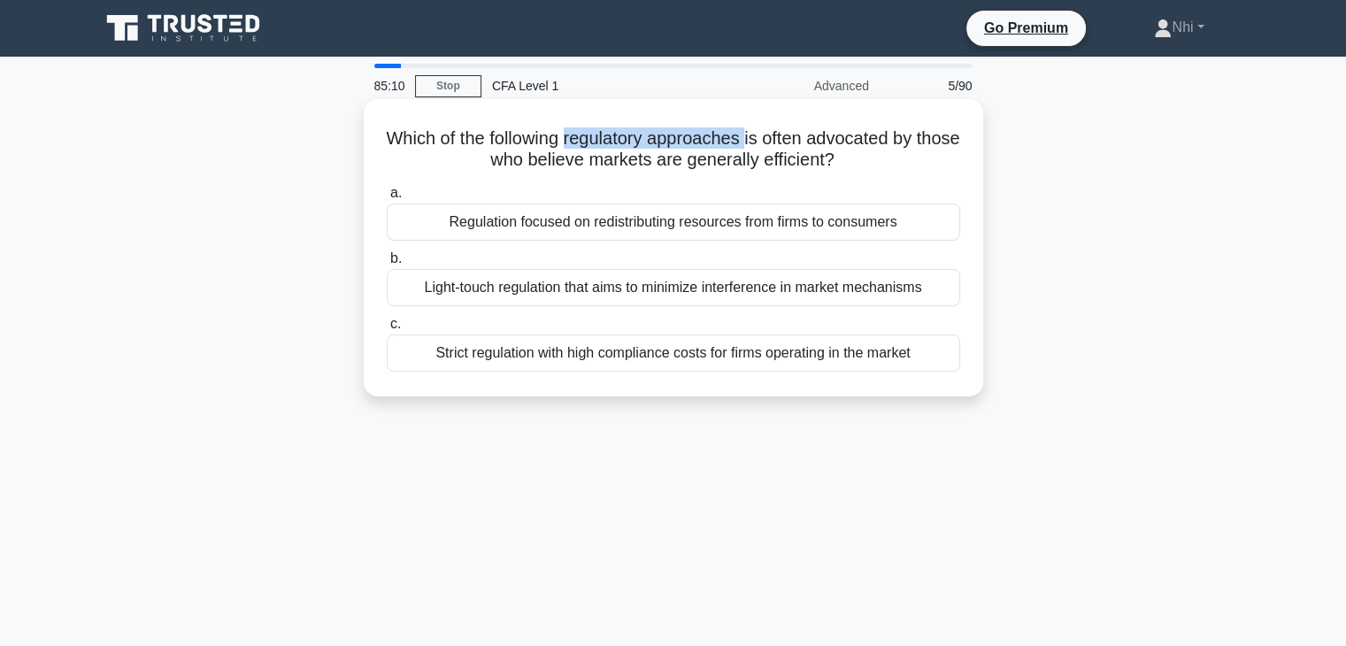
drag, startPoint x: 587, startPoint y: 142, endPoint x: 773, endPoint y: 140, distance: 186.7
click at [773, 140] on h5 "Which of the following regulatory approaches is often advocated by those who be…" at bounding box center [673, 149] width 577 height 44
drag, startPoint x: 835, startPoint y: 142, endPoint x: 924, endPoint y: 142, distance: 88.5
click at [924, 142] on h5 "Which of the following regulatory approaches is often advocated by those who be…" at bounding box center [673, 149] width 577 height 44
click at [602, 159] on h5 "Which of the following regulatory approaches is often advocated by those who be…" at bounding box center [673, 149] width 577 height 44
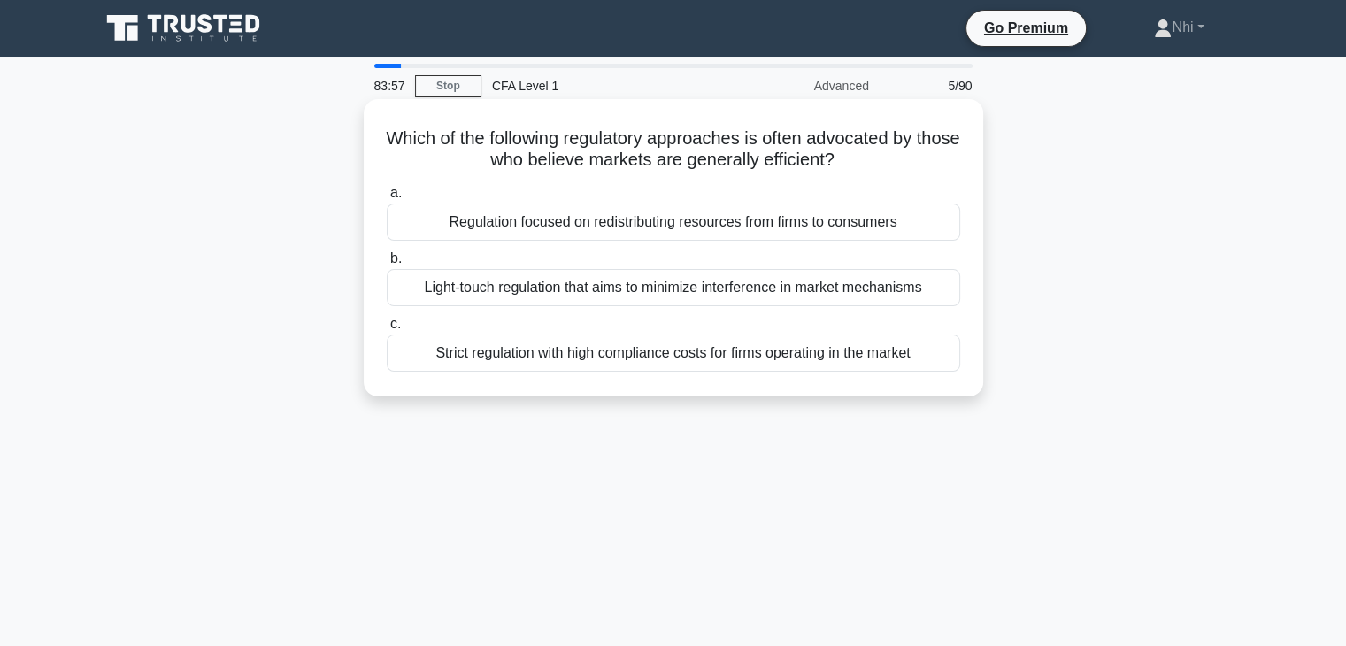
click at [777, 293] on div "Light-touch regulation that aims to minimize interference in market mechanisms" at bounding box center [673, 287] width 573 height 37
click at [387, 265] on input "b. Light-touch regulation that aims to minimize interference in market mechanis…" at bounding box center [387, 259] width 0 height 12
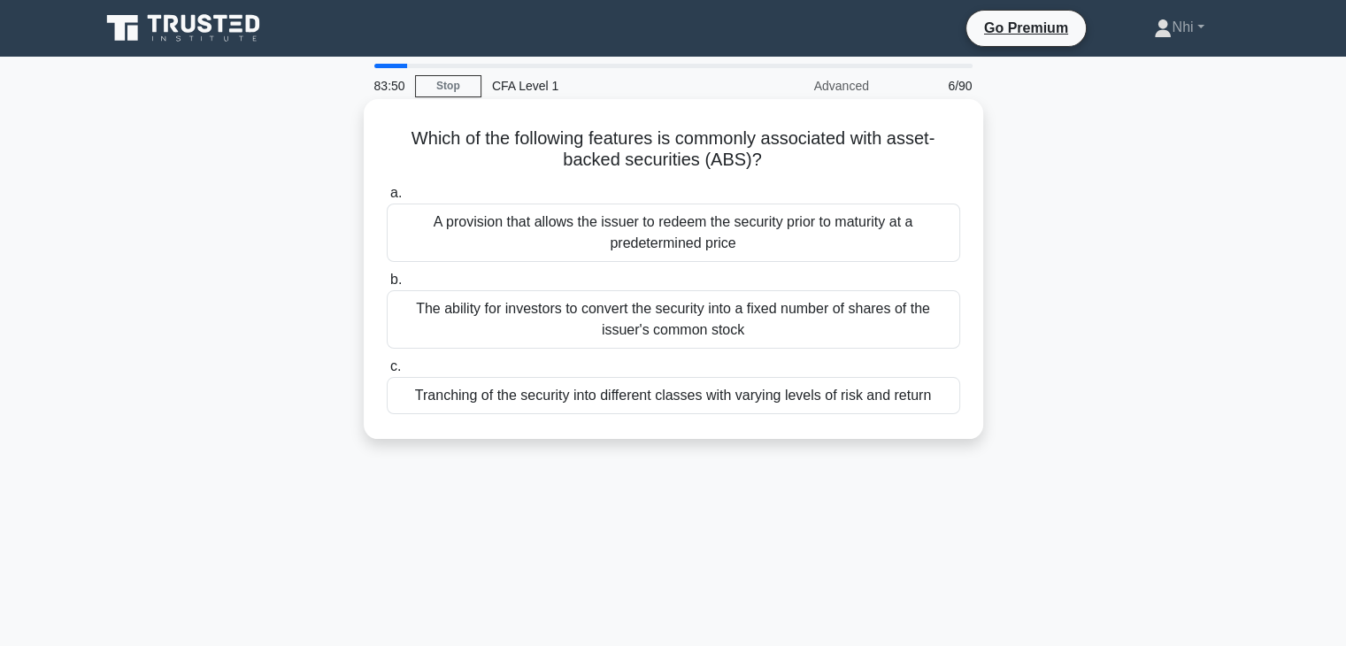
drag, startPoint x: 895, startPoint y: 142, endPoint x: 901, endPoint y: 160, distance: 19.3
click at [901, 160] on h5 "Which of the following features is commonly associated with asset-backed securi…" at bounding box center [673, 149] width 577 height 44
click at [678, 399] on div "Tranching of the security into different classes with varying levels of risk an…" at bounding box center [673, 395] width 573 height 37
click at [387, 372] on input "c. Tranching of the security into different classes with varying levels of risk…" at bounding box center [387, 367] width 0 height 12
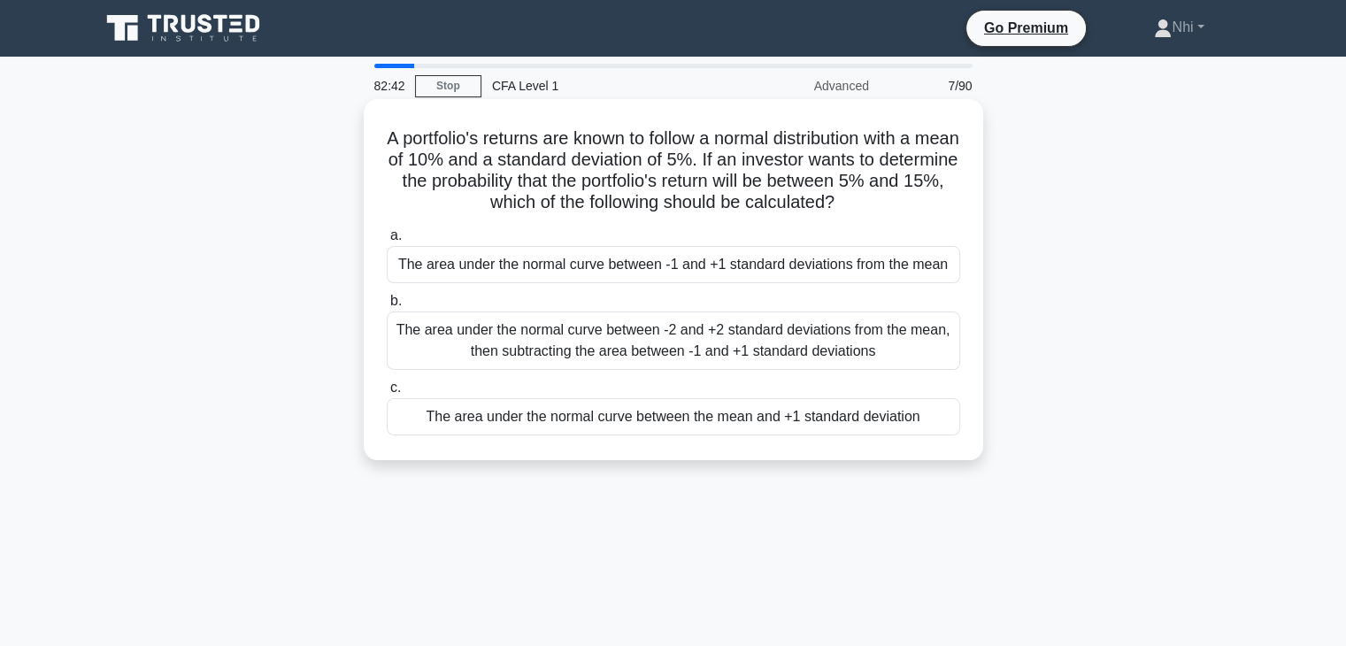
click at [615, 264] on div "The area under the normal curve between -1 and +1 standard deviations from the …" at bounding box center [673, 264] width 573 height 37
click at [387, 242] on input "a. The area under the normal curve between -1 and +1 standard deviations from t…" at bounding box center [387, 236] width 0 height 12
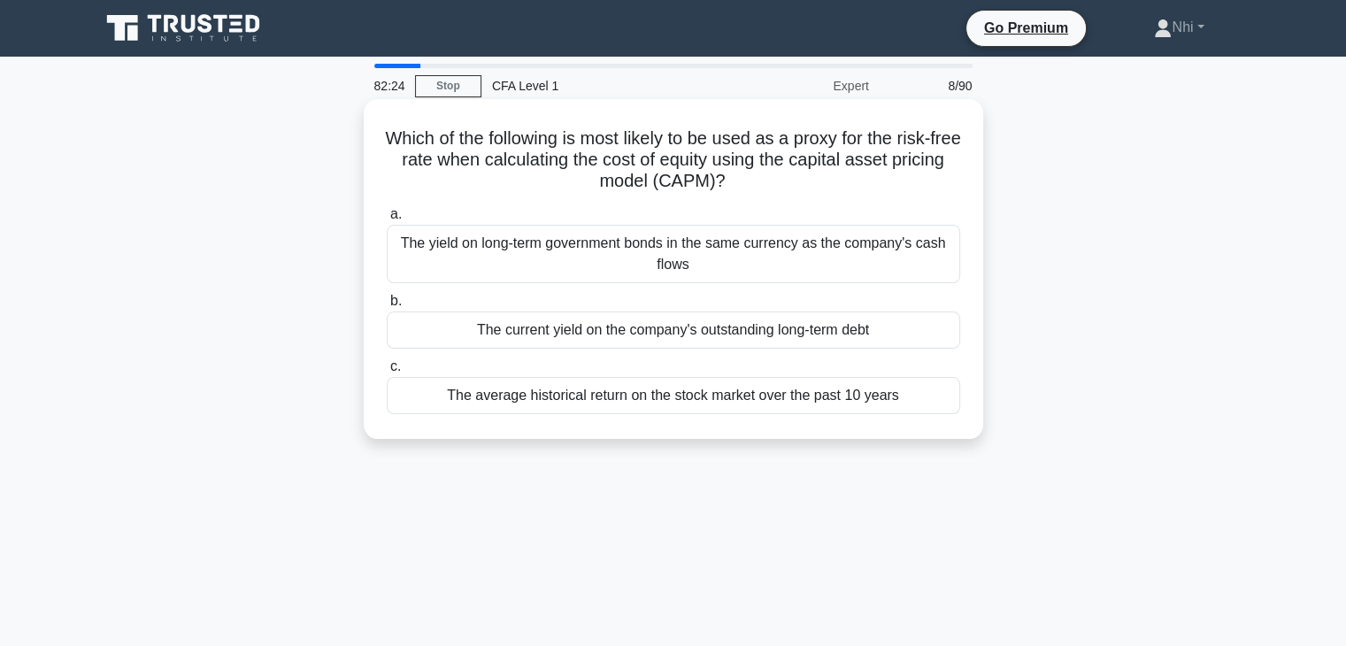
drag, startPoint x: 839, startPoint y: 163, endPoint x: 864, endPoint y: 178, distance: 29.0
click at [864, 178] on h5 "Which of the following is most likely to be used as a proxy for the risk-free r…" at bounding box center [673, 159] width 577 height 65
click at [616, 259] on div "The yield on long-term government bonds in the same currency as the company's c…" at bounding box center [673, 254] width 573 height 58
click at [387, 220] on input "a. The yield on long-term government bonds in the same currency as the company'…" at bounding box center [387, 215] width 0 height 12
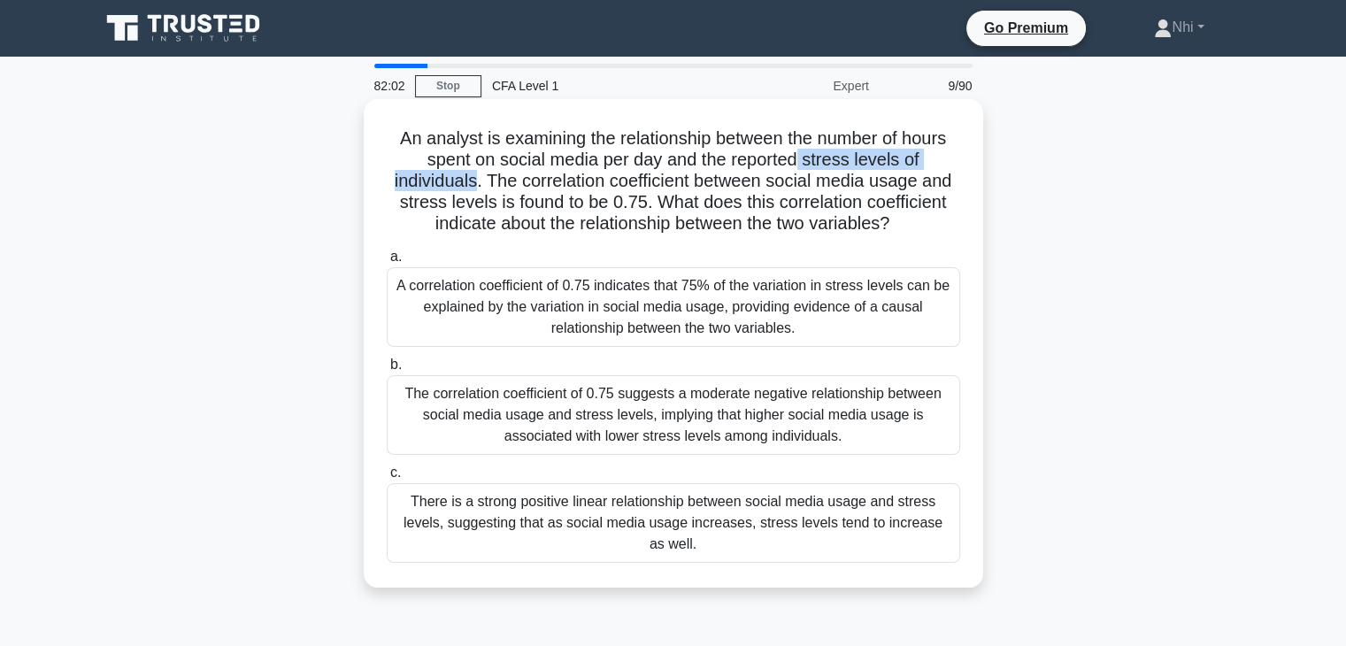
drag, startPoint x: 802, startPoint y: 157, endPoint x: 475, endPoint y: 188, distance: 328.7
click at [475, 188] on h5 "An analyst is examining the relationship between the number of hours spent on s…" at bounding box center [673, 181] width 577 height 108
drag, startPoint x: 608, startPoint y: 205, endPoint x: 637, endPoint y: 203, distance: 29.3
click at [637, 203] on h5 "An analyst is examining the relationship between the number of hours spent on s…" at bounding box center [673, 181] width 577 height 108
click at [630, 211] on h5 "An analyst is examining the relationship between the number of hours spent on s…" at bounding box center [673, 181] width 577 height 108
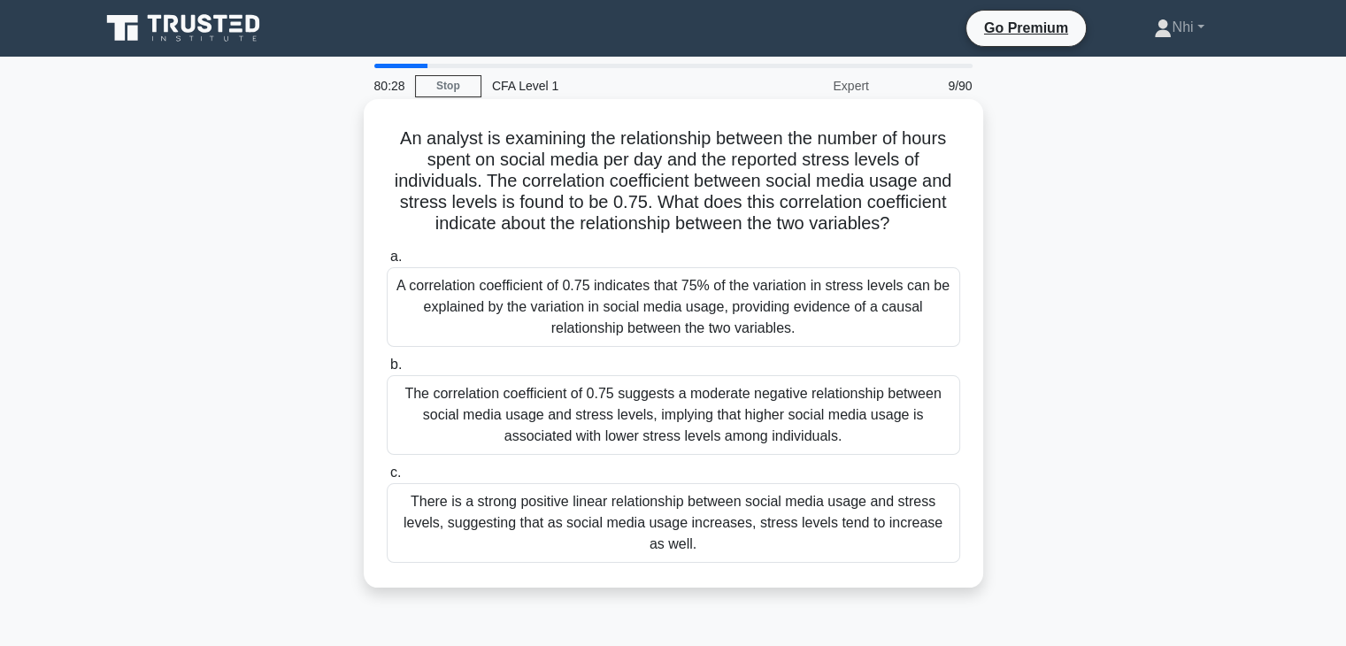
click at [656, 527] on div "There is a strong positive linear relationship between social media usage and s…" at bounding box center [673, 523] width 573 height 80
click at [387, 479] on input "c. There is a strong positive linear relationship between social media usage an…" at bounding box center [387, 473] width 0 height 12
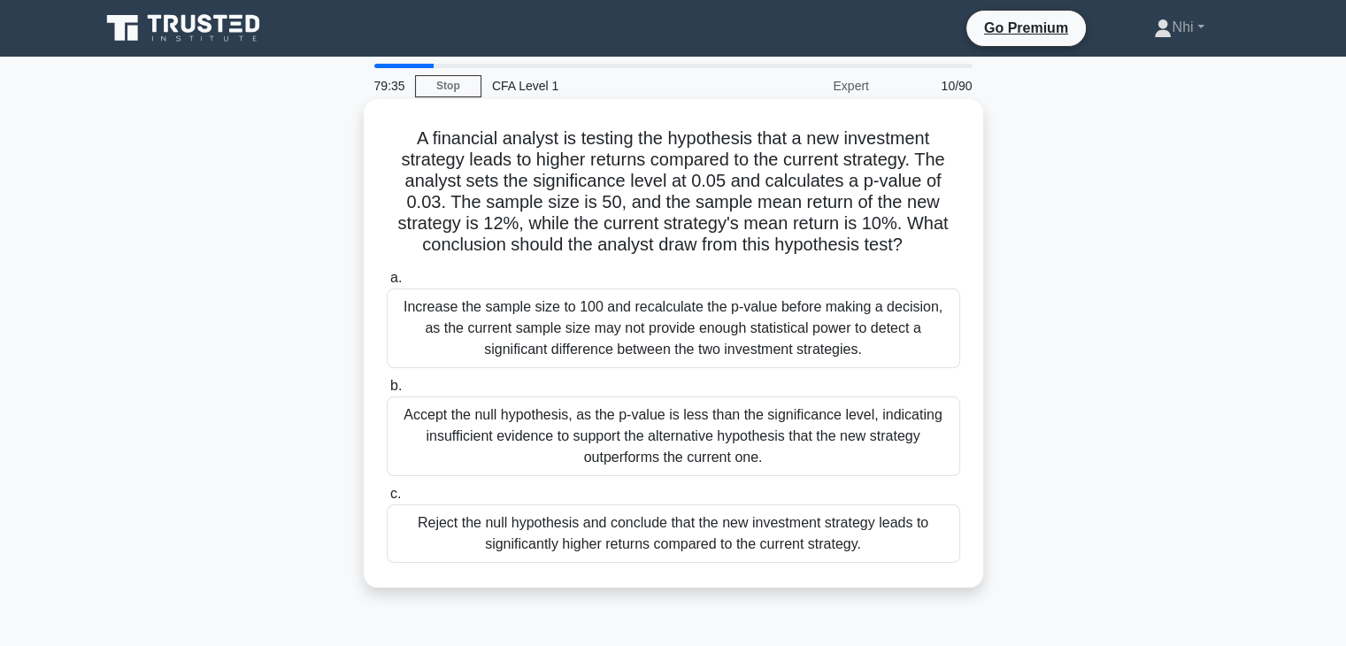
click at [737, 539] on div "Reject the null hypothesis and conclude that the new investment strategy leads …" at bounding box center [673, 533] width 573 height 58
click at [387, 500] on input "c. Reject the null hypothesis and conclude that the new investment strategy lea…" at bounding box center [387, 494] width 0 height 12
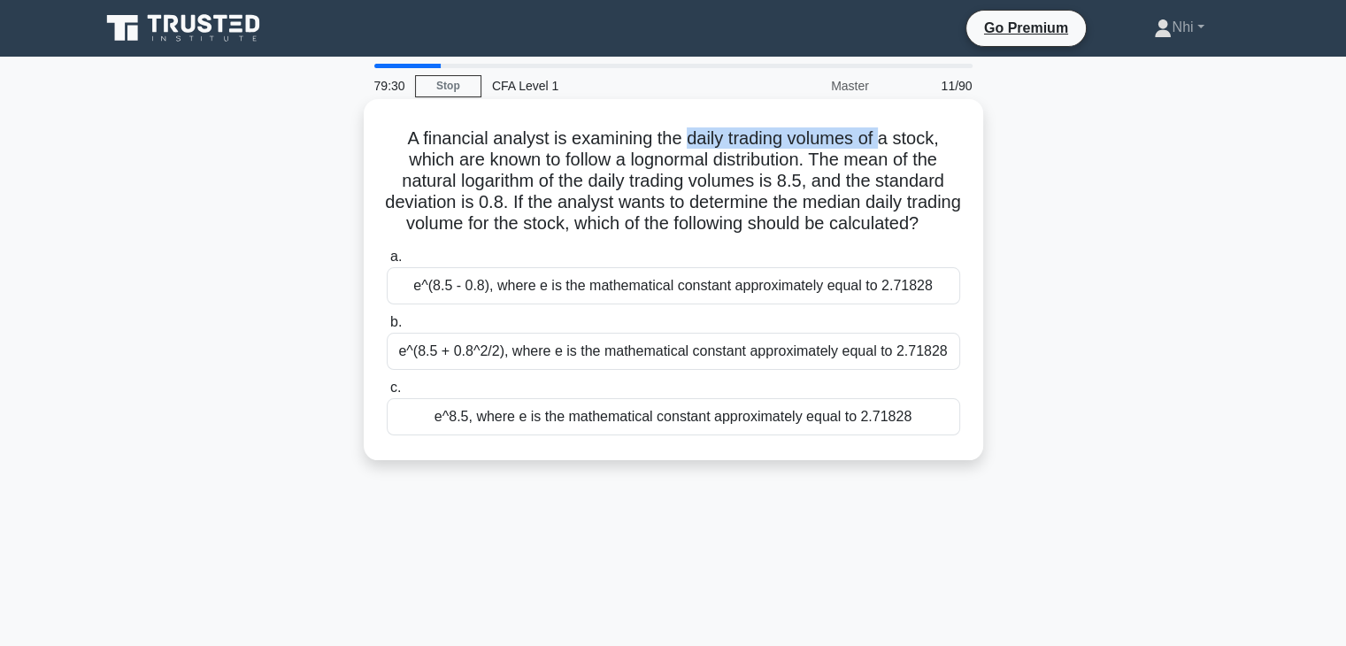
drag, startPoint x: 687, startPoint y: 138, endPoint x: 888, endPoint y: 139, distance: 200.8
click at [888, 139] on h5 "A financial analyst is examining the daily trading volumes of a stock, which ar…" at bounding box center [673, 181] width 577 height 108
drag, startPoint x: 625, startPoint y: 159, endPoint x: 802, endPoint y: 157, distance: 177.8
click at [802, 157] on h5 "A financial analyst is examining the daily trading volumes of a stock, which ar…" at bounding box center [673, 181] width 577 height 108
drag, startPoint x: 786, startPoint y: 179, endPoint x: 813, endPoint y: 179, distance: 27.4
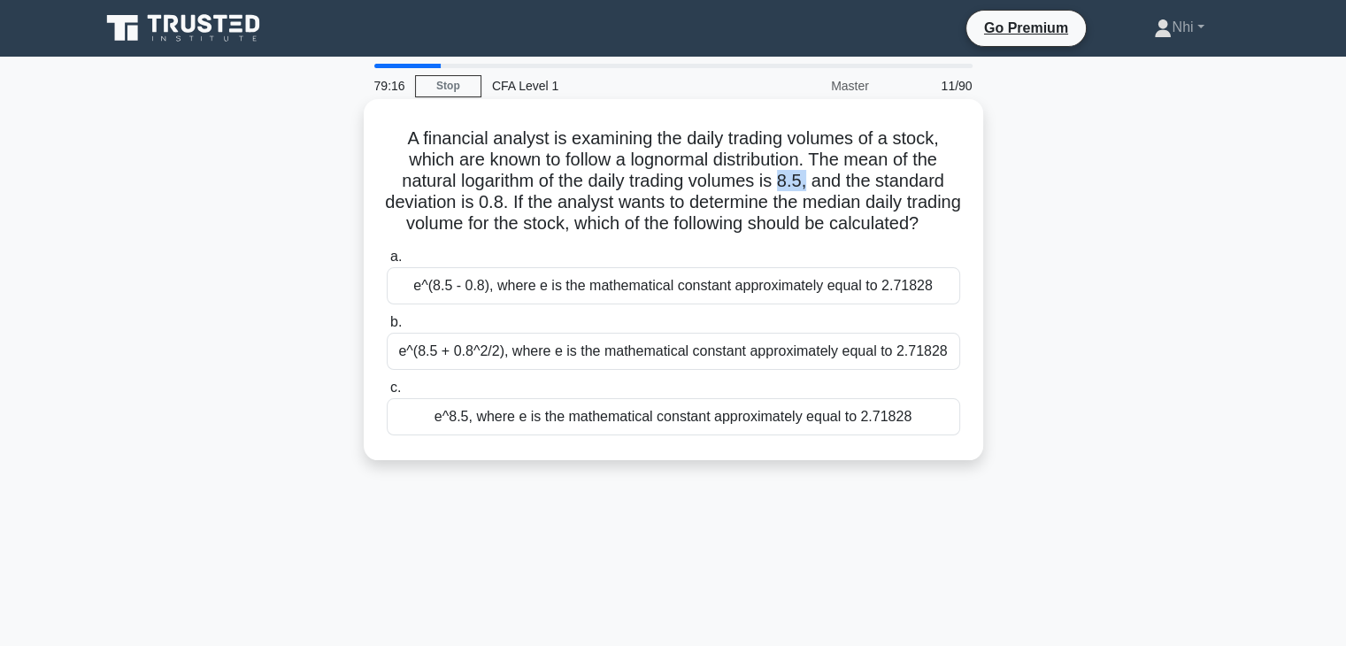
click at [813, 179] on h5 "A financial analyst is examining the daily trading volumes of a stock, which ar…" at bounding box center [673, 181] width 577 height 108
click at [605, 435] on div "e^8.5, where e is the mathematical constant approximately equal to 2.71828" at bounding box center [673, 416] width 573 height 37
click at [387, 394] on input "c. e^8.5, where e is the mathematical constant approximately equal to 2.71828" at bounding box center [387, 388] width 0 height 12
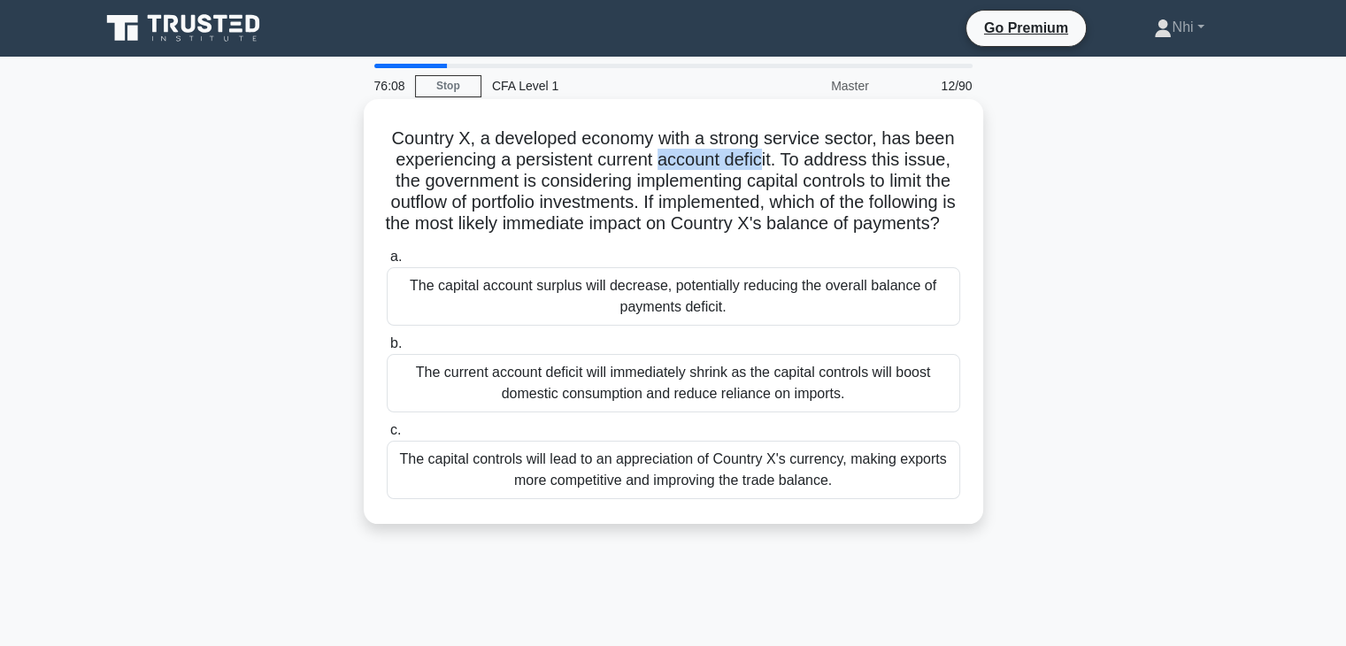
drag, startPoint x: 660, startPoint y: 164, endPoint x: 768, endPoint y: 159, distance: 108.0
click at [768, 159] on h5 "Country X, a developed economy with a strong service sector, has been experienc…" at bounding box center [673, 181] width 577 height 108
drag, startPoint x: 764, startPoint y: 180, endPoint x: 879, endPoint y: 173, distance: 116.2
click at [879, 173] on h5 "Country X, a developed economy with a strong service sector, has been experienc…" at bounding box center [673, 181] width 577 height 108
click at [556, 401] on div "The current account deficit will immediately shrink as the capital controls wil…" at bounding box center [673, 383] width 573 height 58
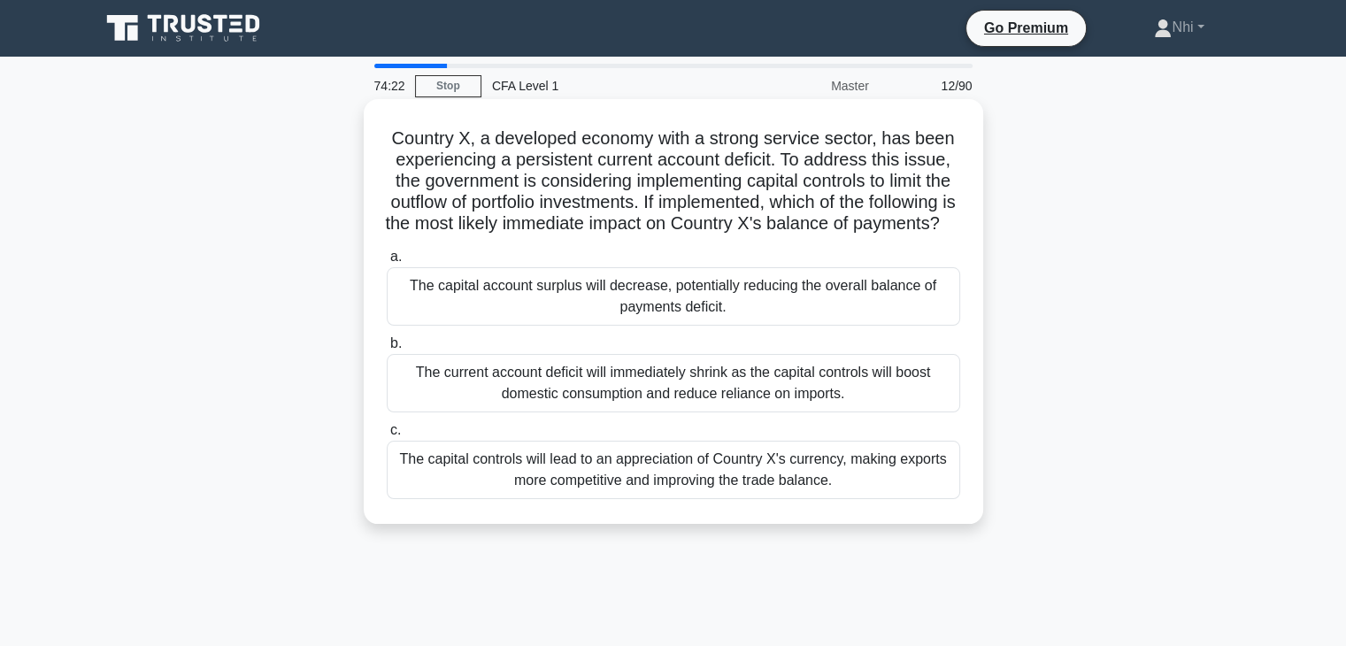
click at [387, 349] on input "b. The current account deficit will immediately shrink as the capital controls …" at bounding box center [387, 344] width 0 height 12
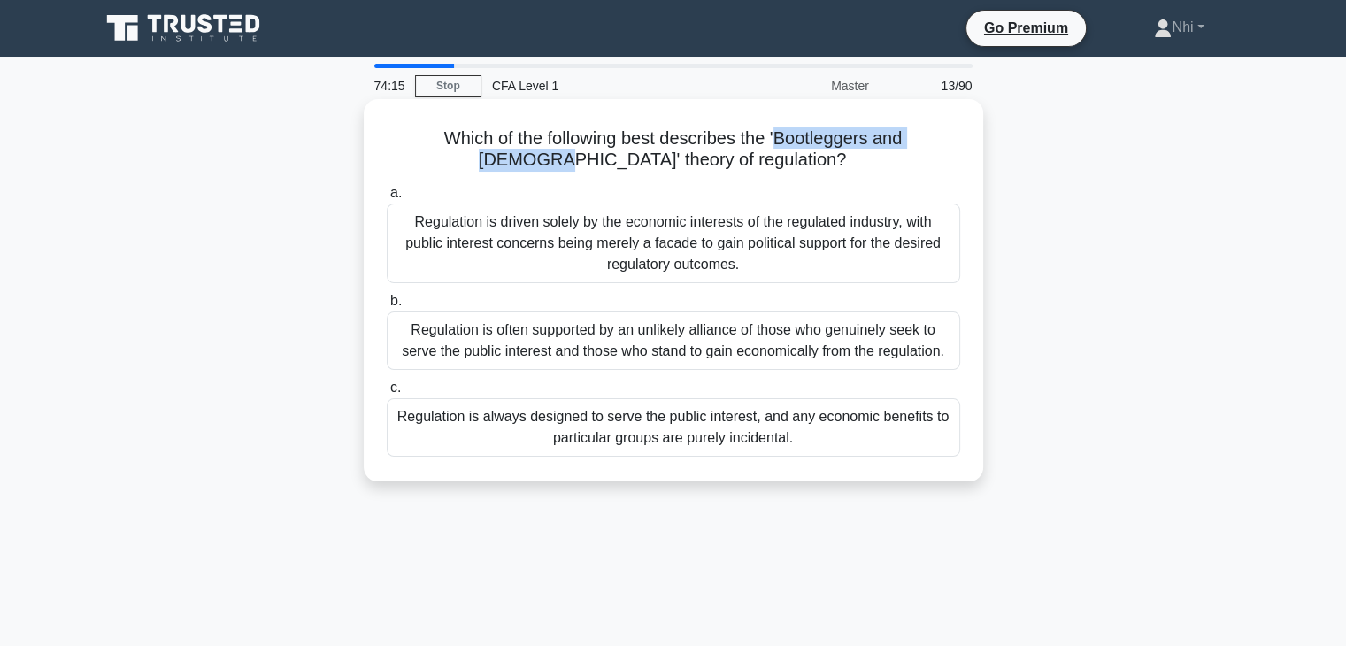
drag, startPoint x: 743, startPoint y: 139, endPoint x: 942, endPoint y: 143, distance: 199.1
click at [942, 143] on h5 "Which of the following best describes the 'Bootleggers and Baptists' theory of …" at bounding box center [673, 149] width 577 height 44
click at [802, 159] on h5 "Which of the following best describes the 'Bootleggers and Baptists' theory of …" at bounding box center [673, 149] width 577 height 44
click at [800, 249] on div "Regulation is driven solely by the economic interests of the regulated industry…" at bounding box center [673, 243] width 573 height 80
click at [387, 199] on input "a. Regulation is driven solely by the economic interests of the regulated indus…" at bounding box center [387, 194] width 0 height 12
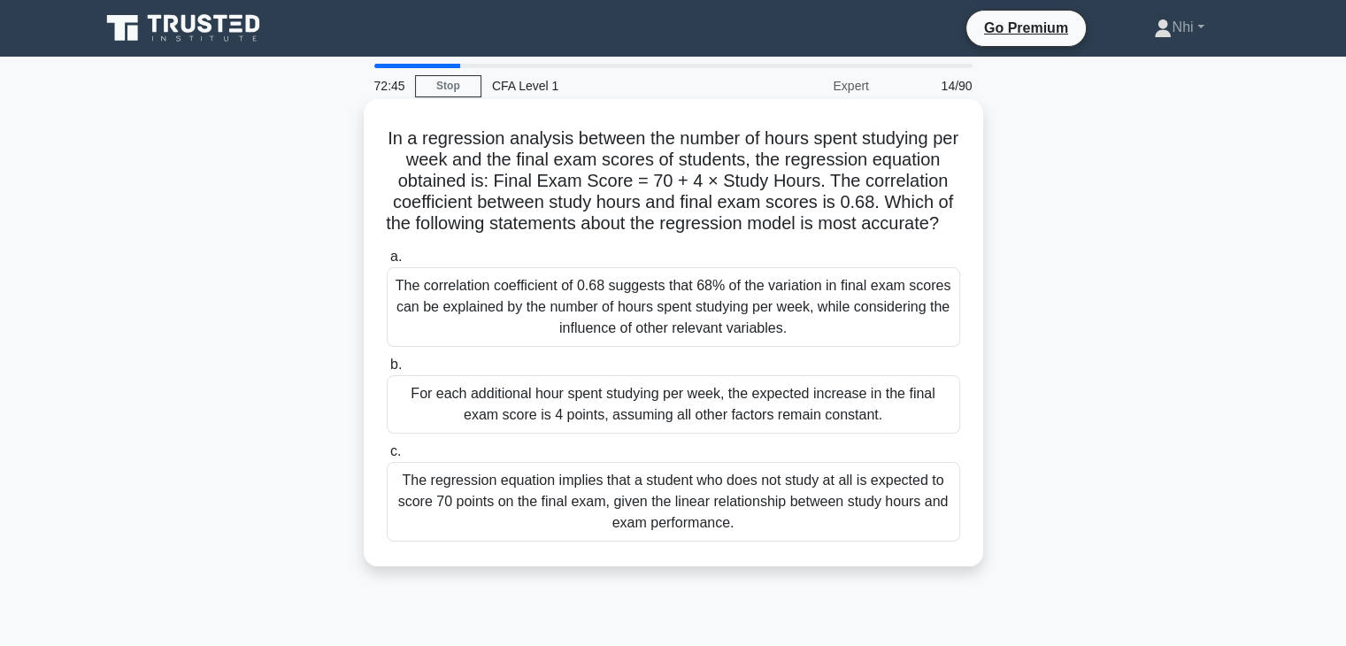
click at [554, 420] on div "For each additional hour spent studying per week, the expected increase in the …" at bounding box center [673, 404] width 573 height 58
click at [387, 371] on input "b. For each additional hour spent studying per week, the expected increase in t…" at bounding box center [387, 365] width 0 height 12
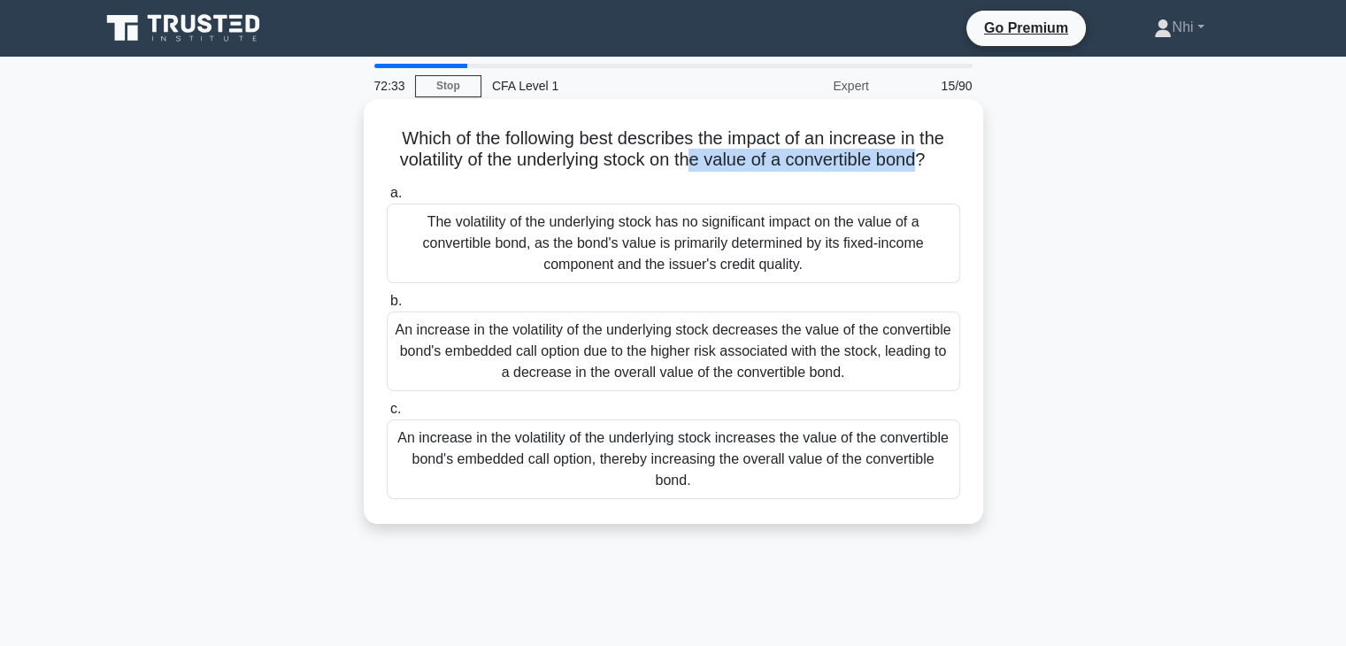
drag, startPoint x: 688, startPoint y: 159, endPoint x: 926, endPoint y: 159, distance: 238.0
click at [926, 159] on h5 "Which of the following best describes the impact of an increase in the volatili…" at bounding box center [673, 149] width 577 height 44
click at [917, 163] on h5 "Which of the following best describes the impact of an increase in the volatili…" at bounding box center [673, 149] width 577 height 44
click at [873, 468] on div "An increase in the volatility of the underlying stock increases the value of th…" at bounding box center [673, 459] width 573 height 80
click at [387, 415] on input "c. An increase in the volatility of the underlying stock increases the value of…" at bounding box center [387, 409] width 0 height 12
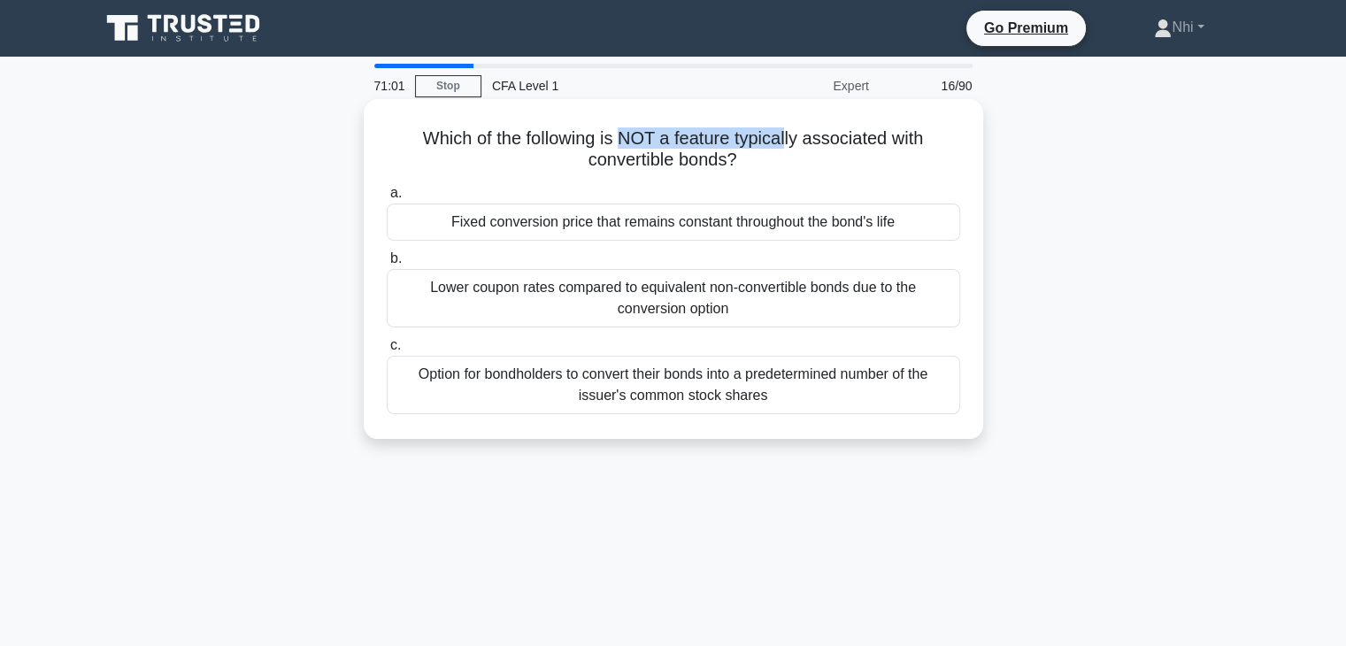
drag, startPoint x: 621, startPoint y: 134, endPoint x: 789, endPoint y: 134, distance: 168.1
click at [789, 134] on h5 "Which of the following is NOT a feature typically associated with convertible b…" at bounding box center [673, 149] width 577 height 44
drag, startPoint x: 807, startPoint y: 138, endPoint x: 811, endPoint y: 157, distance: 19.1
click at [811, 157] on h5 "Which of the following is NOT a feature typically associated with convertible b…" at bounding box center [673, 149] width 577 height 44
click at [819, 169] on h5 "Which of the following is NOT a feature typically associated with convertible b…" at bounding box center [673, 149] width 577 height 44
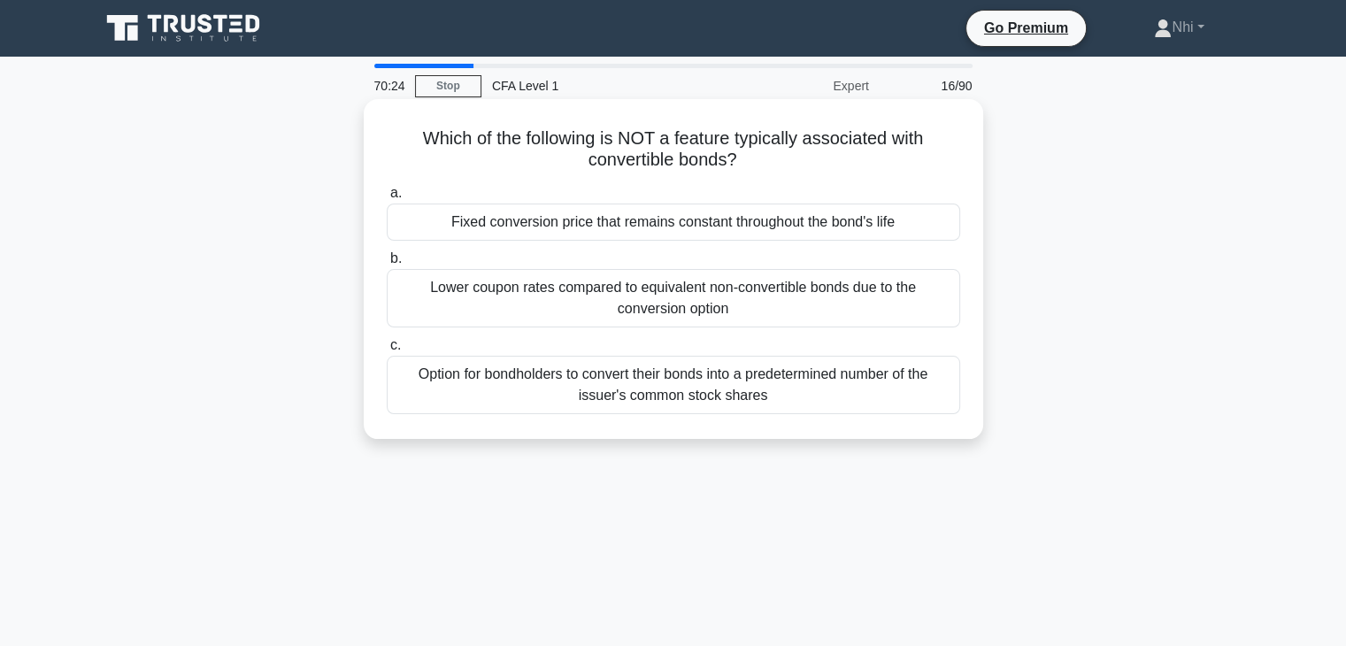
click at [711, 227] on div "Fixed conversion price that remains constant throughout the bond's life" at bounding box center [673, 221] width 573 height 37
click at [387, 199] on input "a. Fixed conversion price that remains constant throughout the bond's life" at bounding box center [387, 194] width 0 height 12
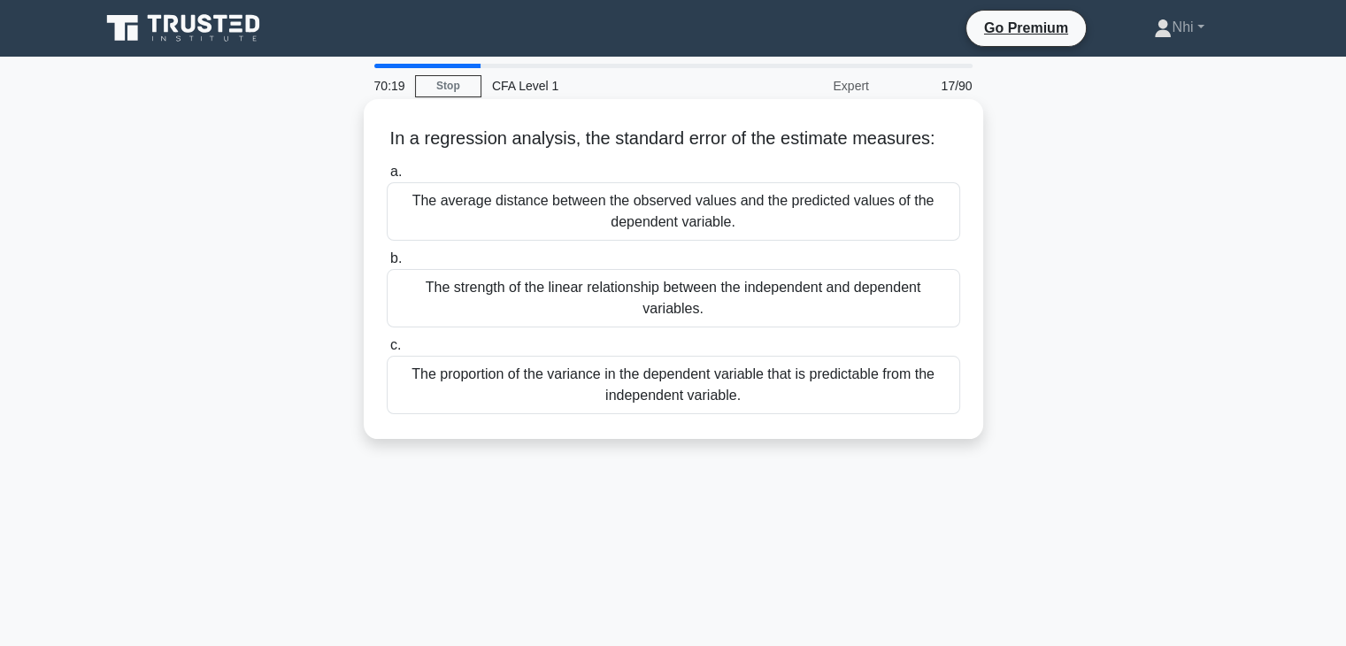
drag, startPoint x: 606, startPoint y: 140, endPoint x: 942, endPoint y: 150, distance: 336.3
click at [942, 150] on h5 "In a regression analysis, the standard error of the estimate measures: .spinner…" at bounding box center [673, 138] width 577 height 23
click at [602, 152] on div "In a regression analysis, the standard error of the estimate measures: .spinner…" at bounding box center [673, 269] width 605 height 326
click at [580, 220] on div "The average distance between the observed values and the predicted values of th…" at bounding box center [673, 211] width 573 height 58
click at [387, 178] on input "a. The average distance between the observed values and the predicted values of…" at bounding box center [387, 172] width 0 height 12
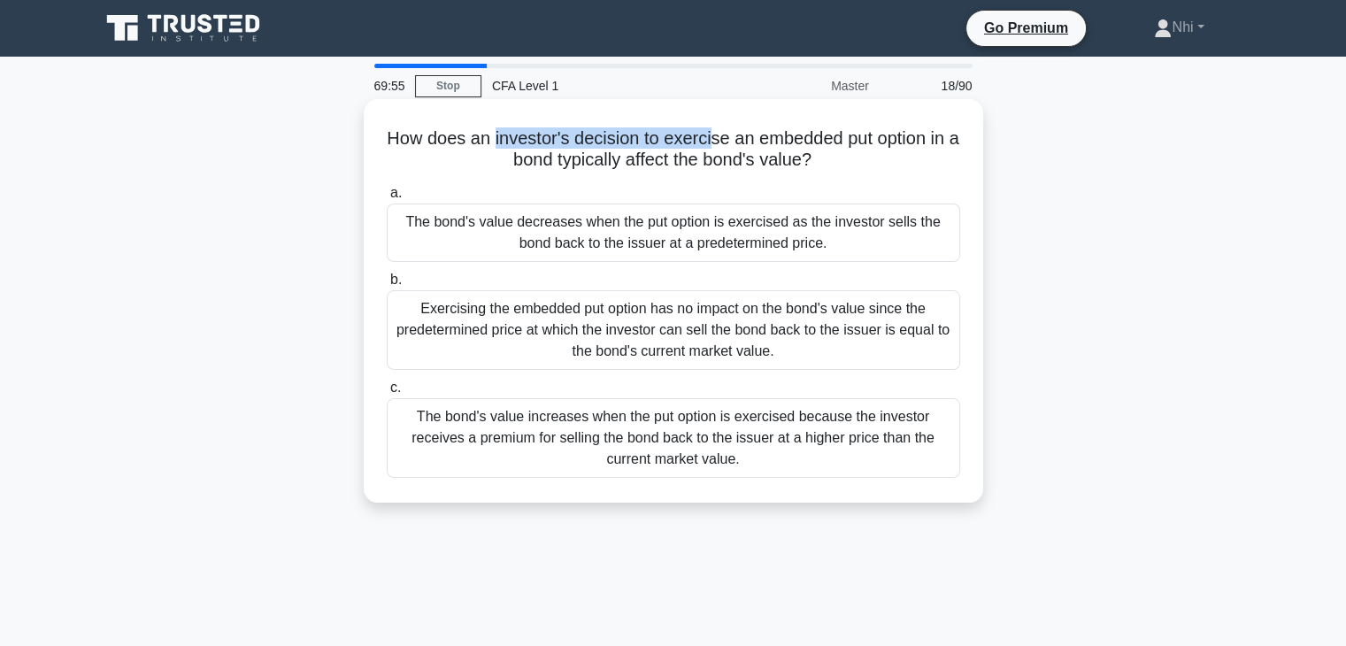
drag, startPoint x: 497, startPoint y: 138, endPoint x: 716, endPoint y: 146, distance: 218.7
click at [716, 146] on h5 "How does an investor's decision to exercise an embedded put option in a bond ty…" at bounding box center [673, 149] width 577 height 44
drag, startPoint x: 754, startPoint y: 146, endPoint x: 938, endPoint y: 144, distance: 184.0
click at [938, 144] on h5 "How does an investor's decision to exercise an embedded put option in a bond ty…" at bounding box center [673, 149] width 577 height 44
drag, startPoint x: 629, startPoint y: 153, endPoint x: 838, endPoint y: 162, distance: 209.0
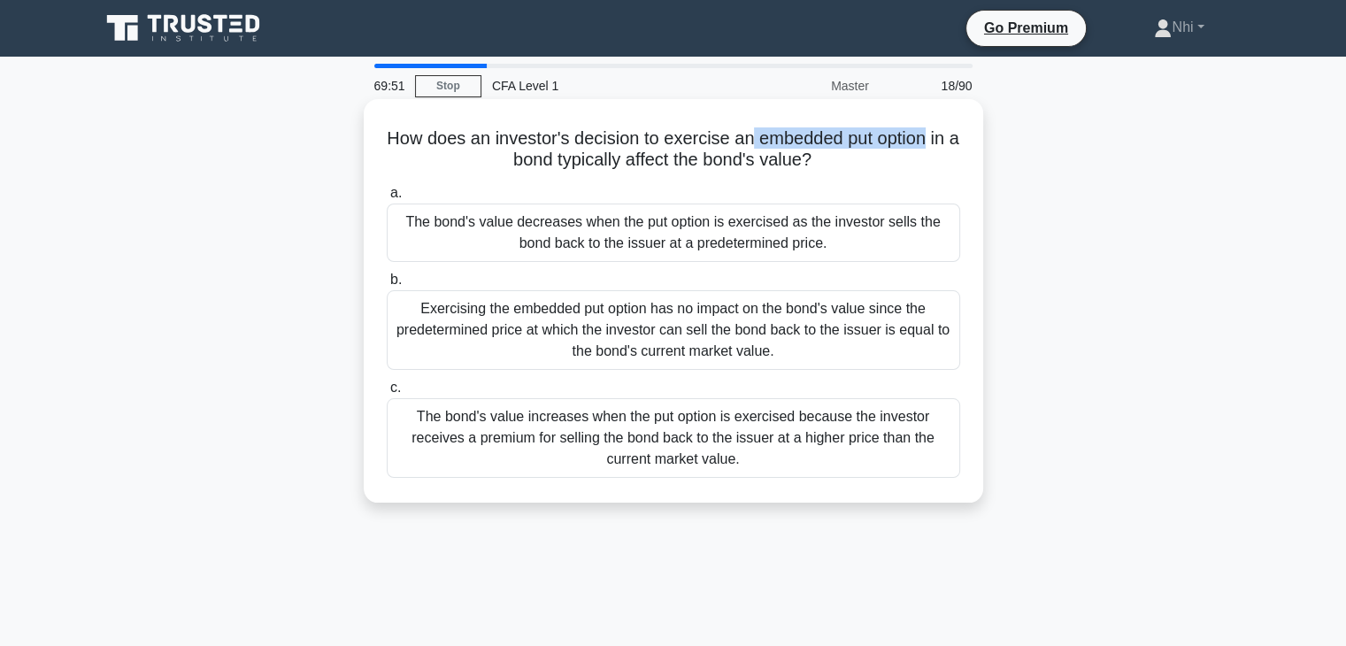
click at [838, 162] on h5 "How does an investor's decision to exercise an embedded put option in a bond ty…" at bounding box center [673, 149] width 577 height 44
click at [833, 162] on icon ".spinner_0XTQ{transform-origin:center;animation:spinner_y6GP .75s linear infini…" at bounding box center [821, 160] width 21 height 21
click at [817, 230] on div "The bond's value decreases when the put option is exercised as the investor sel…" at bounding box center [673, 232] width 573 height 58
click at [387, 199] on input "a. The bond's value decreases when the put option is exercised as the investor …" at bounding box center [387, 194] width 0 height 12
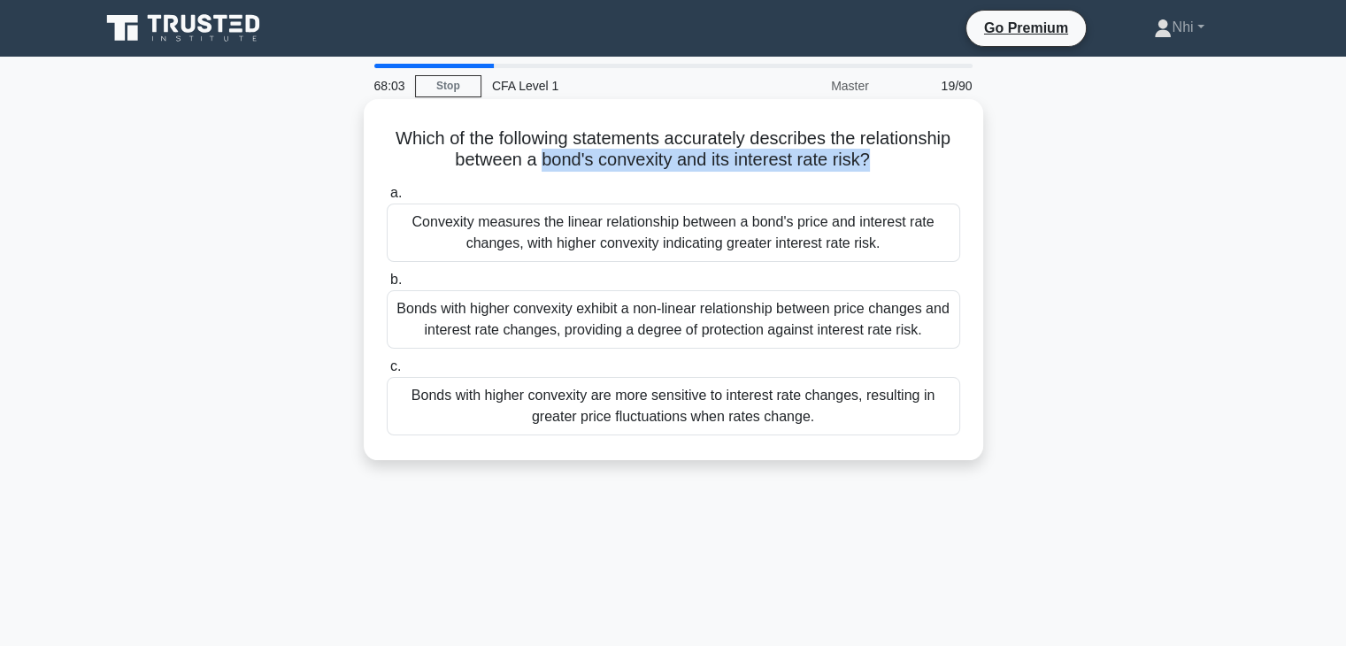
drag, startPoint x: 537, startPoint y: 165, endPoint x: 870, endPoint y: 163, distance: 332.7
click at [870, 163] on h5 "Which of the following statements accurately describes the relationship between…" at bounding box center [673, 149] width 577 height 44
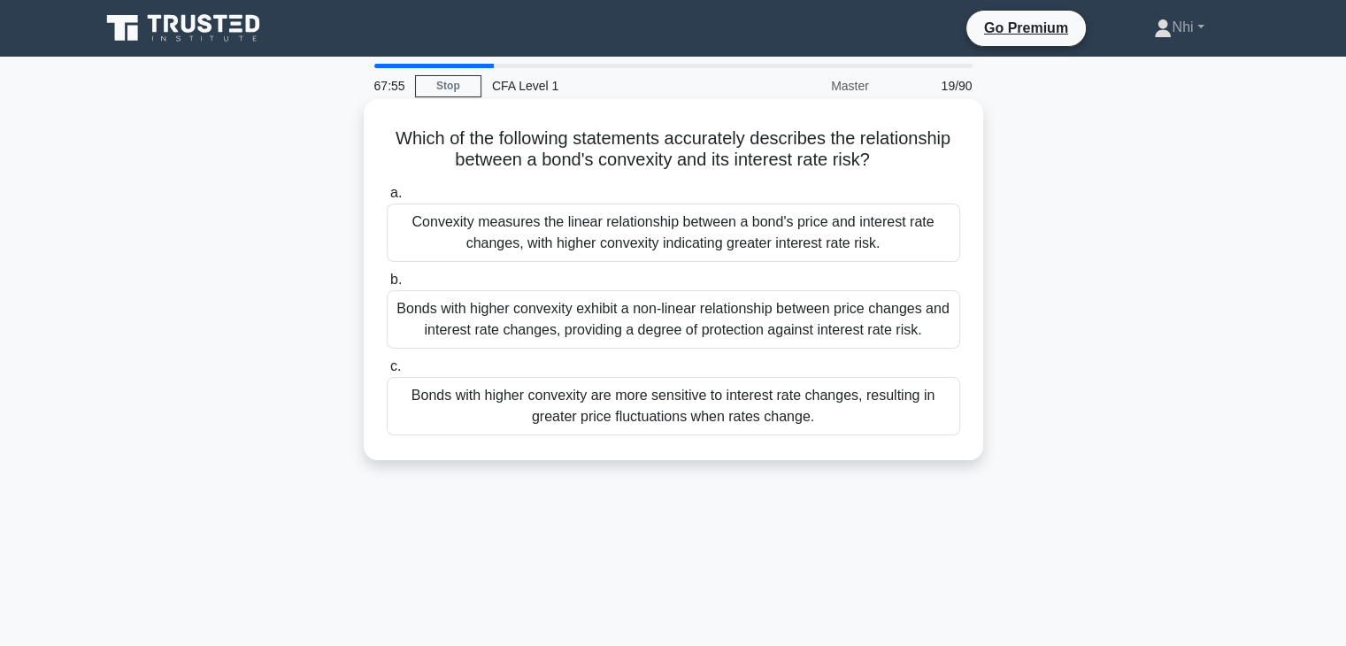
click at [649, 249] on div "Convexity measures the linear relationship between a bond's price and interest …" at bounding box center [673, 232] width 573 height 58
click at [387, 199] on input "a. Convexity measures the linear relationship between a bond's price and intere…" at bounding box center [387, 194] width 0 height 12
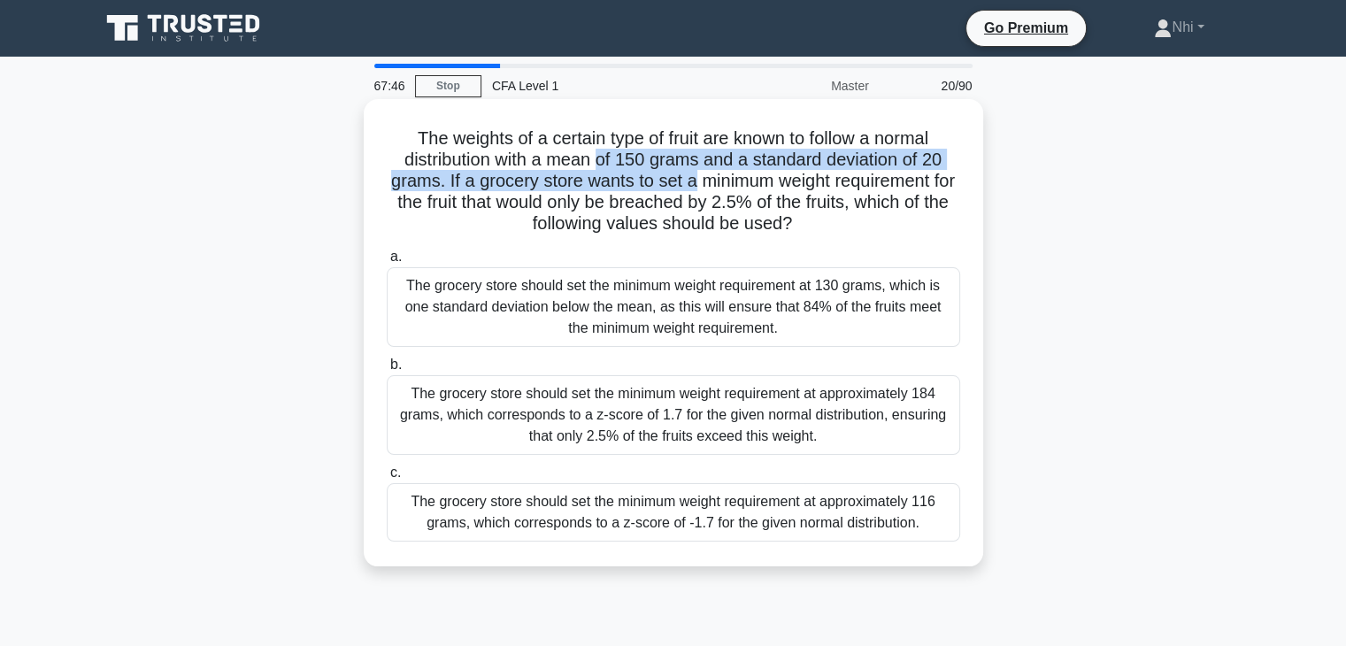
drag, startPoint x: 596, startPoint y: 164, endPoint x: 718, endPoint y: 173, distance: 121.5
click at [704, 171] on h5 "The weights of a certain type of fruit are known to follow a normal distributio…" at bounding box center [673, 181] width 577 height 108
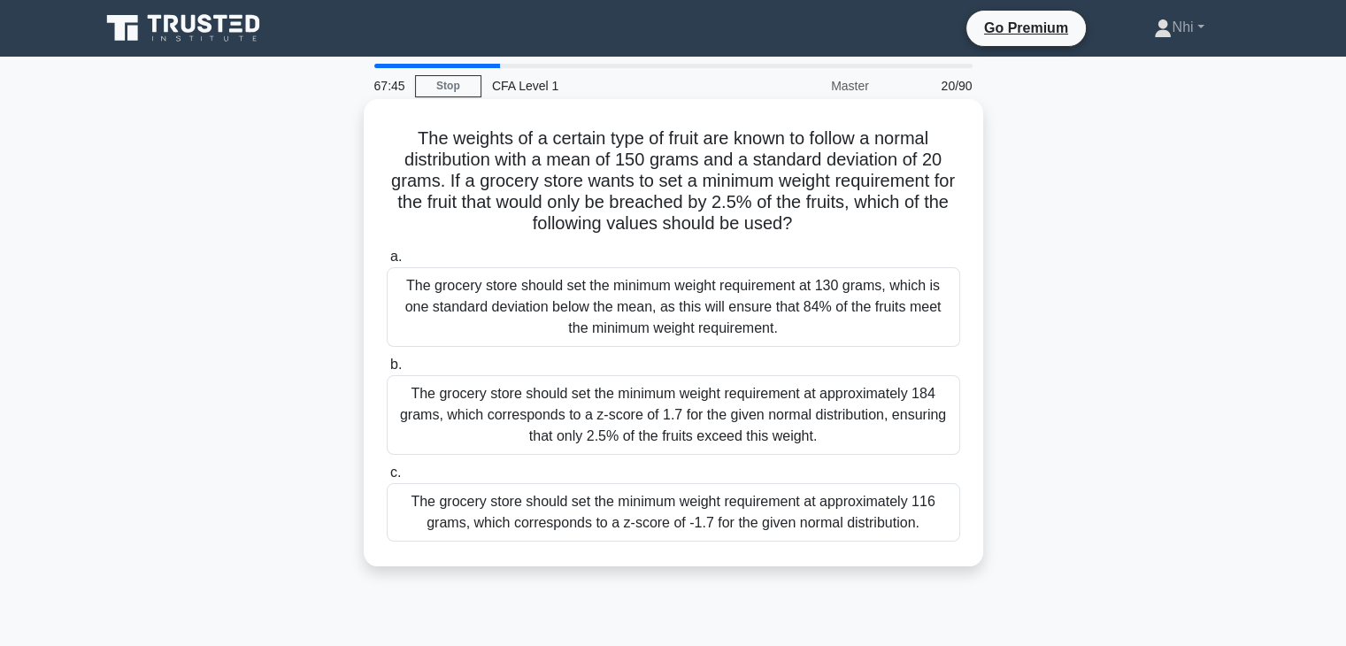
click at [522, 168] on h5 "The weights of a certain type of fruit are known to follow a normal distributio…" at bounding box center [673, 181] width 577 height 108
drag, startPoint x: 710, startPoint y: 180, endPoint x: 819, endPoint y: 192, distance: 109.5
click at [819, 192] on h5 "The weights of a certain type of fruit are known to follow a normal distributio…" at bounding box center [673, 181] width 577 height 108
drag, startPoint x: 633, startPoint y: 201, endPoint x: 874, endPoint y: 206, distance: 240.7
click at [874, 206] on h5 "The weights of a certain type of fruit are known to follow a normal distributio…" at bounding box center [673, 181] width 577 height 108
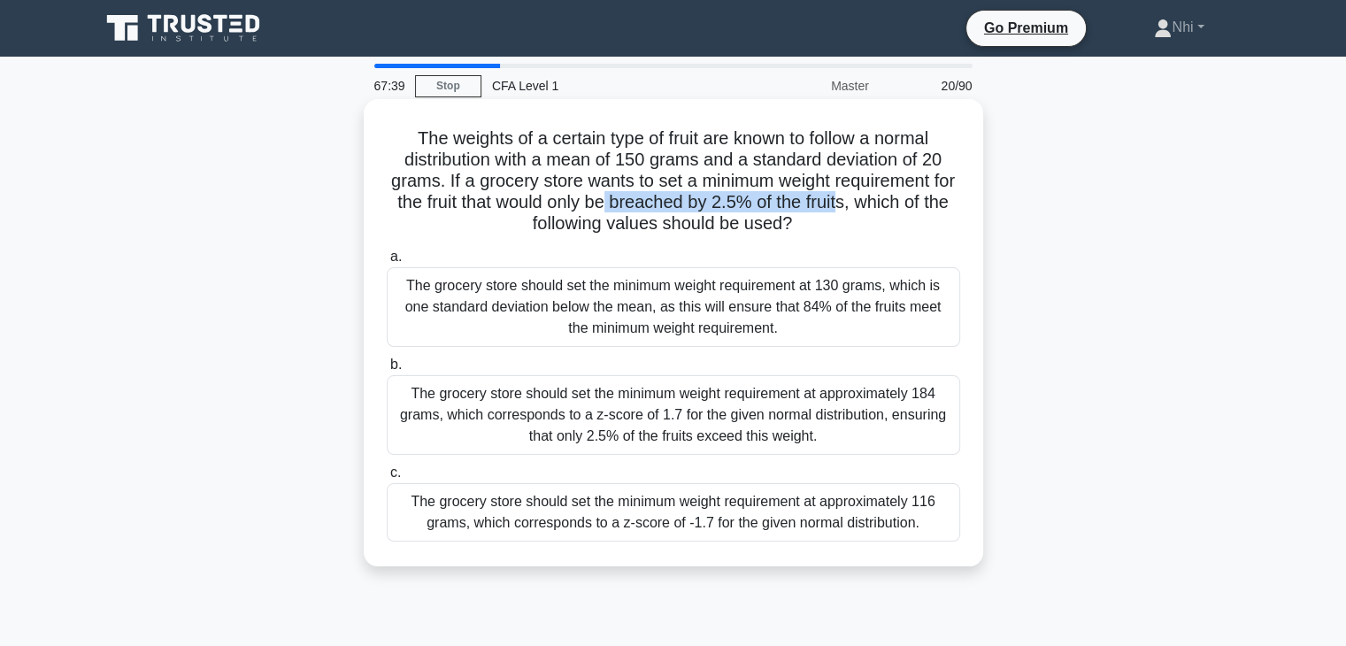
click at [873, 203] on h5 "The weights of a certain type of fruit are known to follow a normal distributio…" at bounding box center [673, 181] width 577 height 108
click at [681, 450] on div "The grocery store should set the minimum weight requirement at approximately 18…" at bounding box center [673, 415] width 573 height 80
click at [387, 371] on input "b. The grocery store should set the minimum weight requirement at approximately…" at bounding box center [387, 365] width 0 height 12
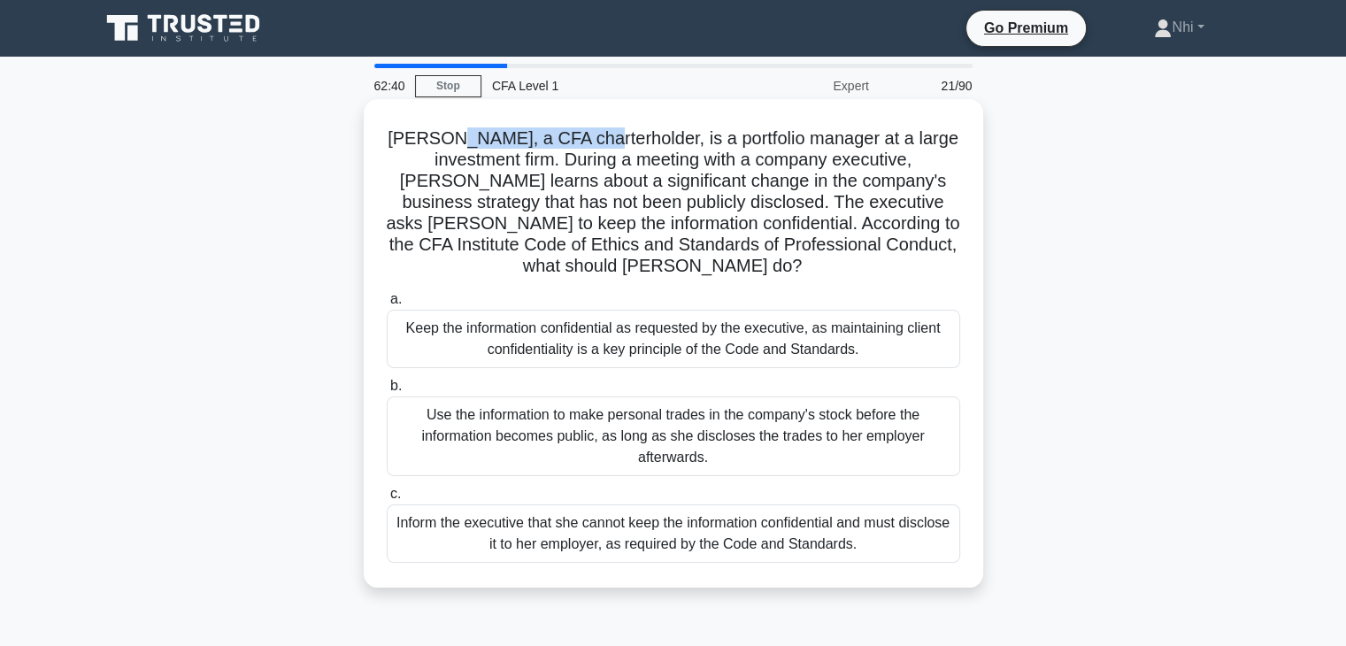
drag, startPoint x: 437, startPoint y: 135, endPoint x: 589, endPoint y: 134, distance: 152.2
click at [588, 134] on h5 "Emily, a CFA charterholder, is a portfolio manager at a large investment firm. …" at bounding box center [673, 202] width 577 height 150
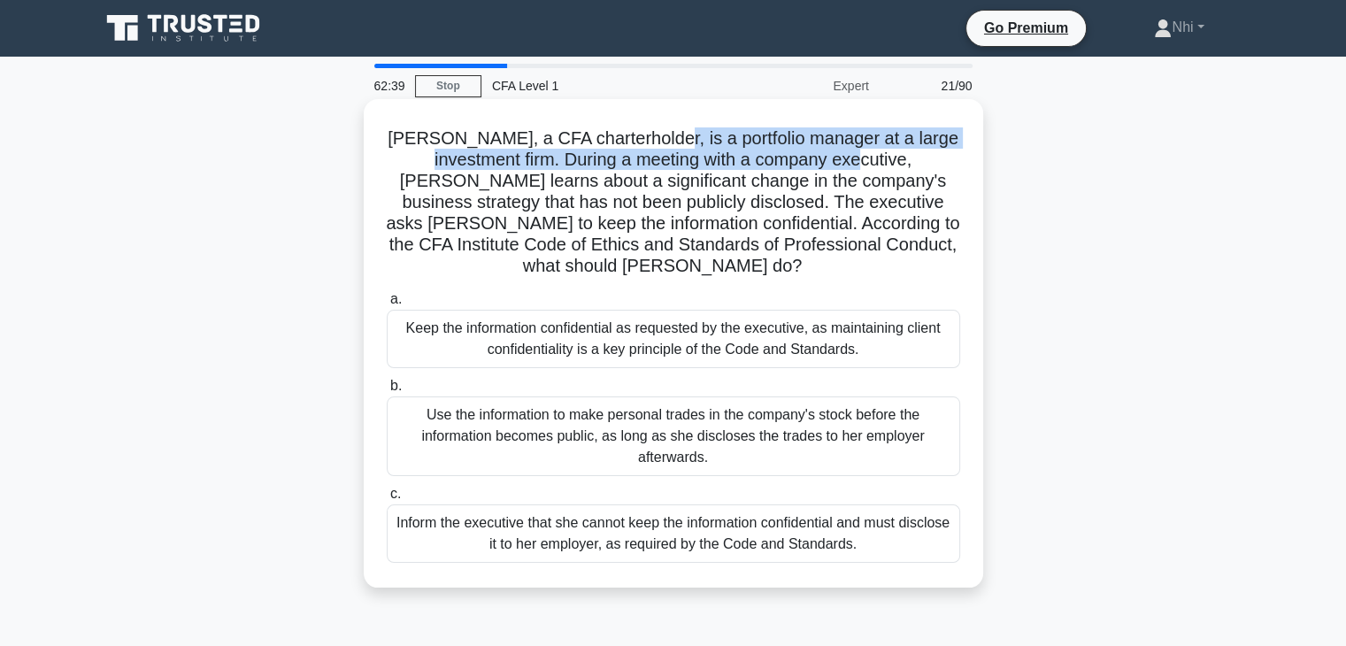
drag, startPoint x: 635, startPoint y: 142, endPoint x: 798, endPoint y: 150, distance: 163.0
click at [798, 150] on h5 "Emily, a CFA charterholder, is a portfolio manager at a large investment firm. …" at bounding box center [673, 202] width 577 height 150
click at [441, 155] on h5 "Emily, a CFA charterholder, is a portfolio manager at a large investment firm. …" at bounding box center [673, 202] width 577 height 150
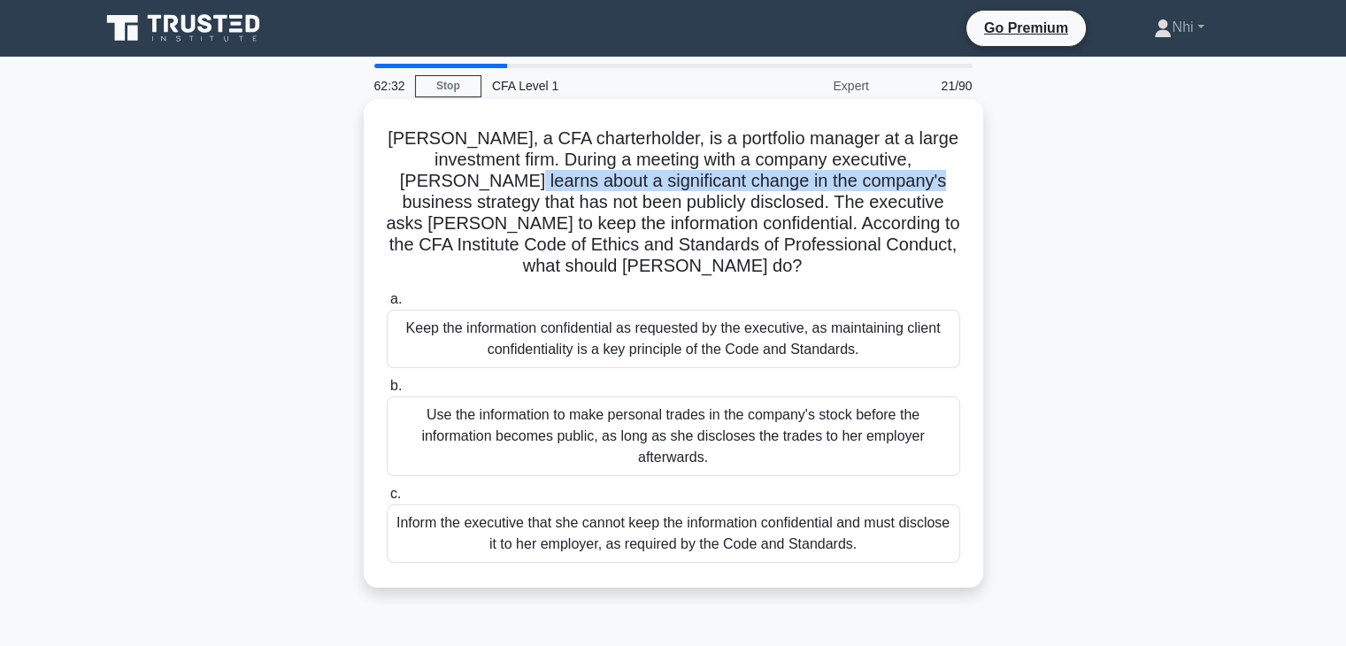
drag, startPoint x: 386, startPoint y: 186, endPoint x: 795, endPoint y: 178, distance: 409.7
click at [795, 178] on h5 "Emily, a CFA charterholder, is a portfolio manager at a large investment firm. …" at bounding box center [673, 202] width 577 height 150
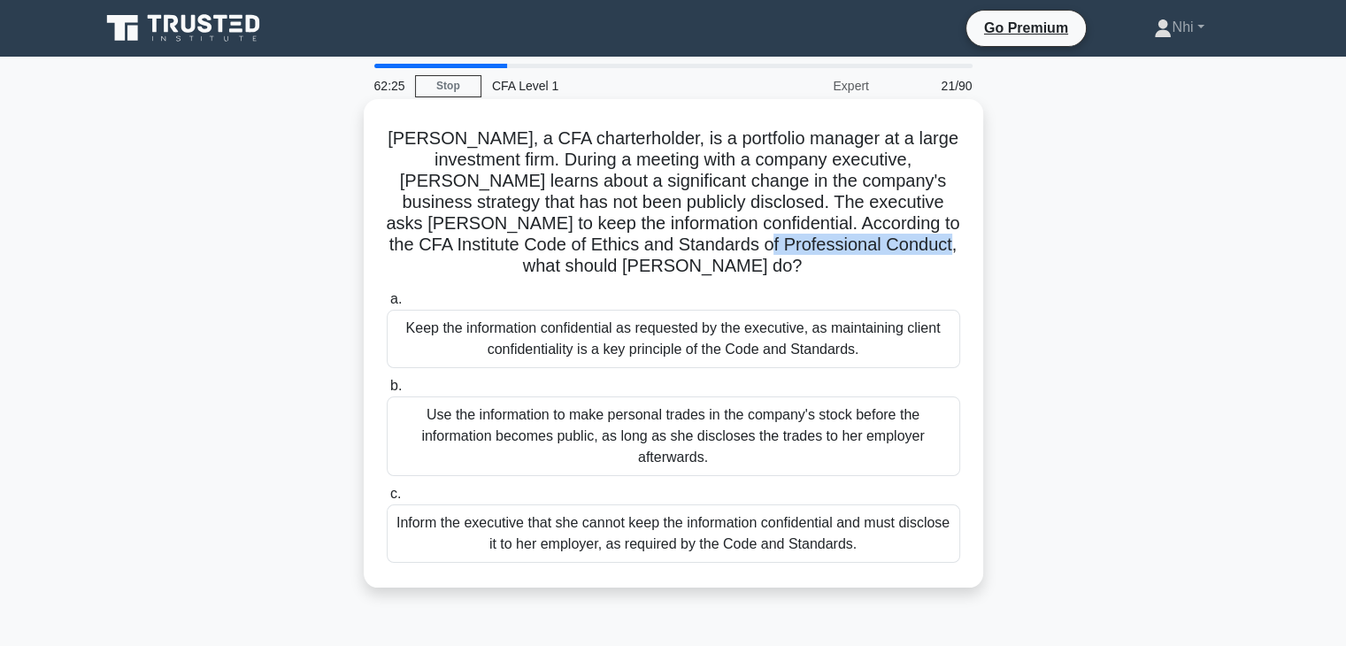
drag, startPoint x: 710, startPoint y: 247, endPoint x: 895, endPoint y: 240, distance: 185.0
click at [895, 240] on h5 "Emily, a CFA charterholder, is a portfolio manager at a large investment firm. …" at bounding box center [673, 202] width 577 height 150
click at [842, 316] on div "Keep the information confidential as requested by the executive, as maintaining…" at bounding box center [673, 339] width 573 height 58
click at [387, 305] on input "a. Keep the information confidential as requested by the executive, as maintain…" at bounding box center [387, 300] width 0 height 12
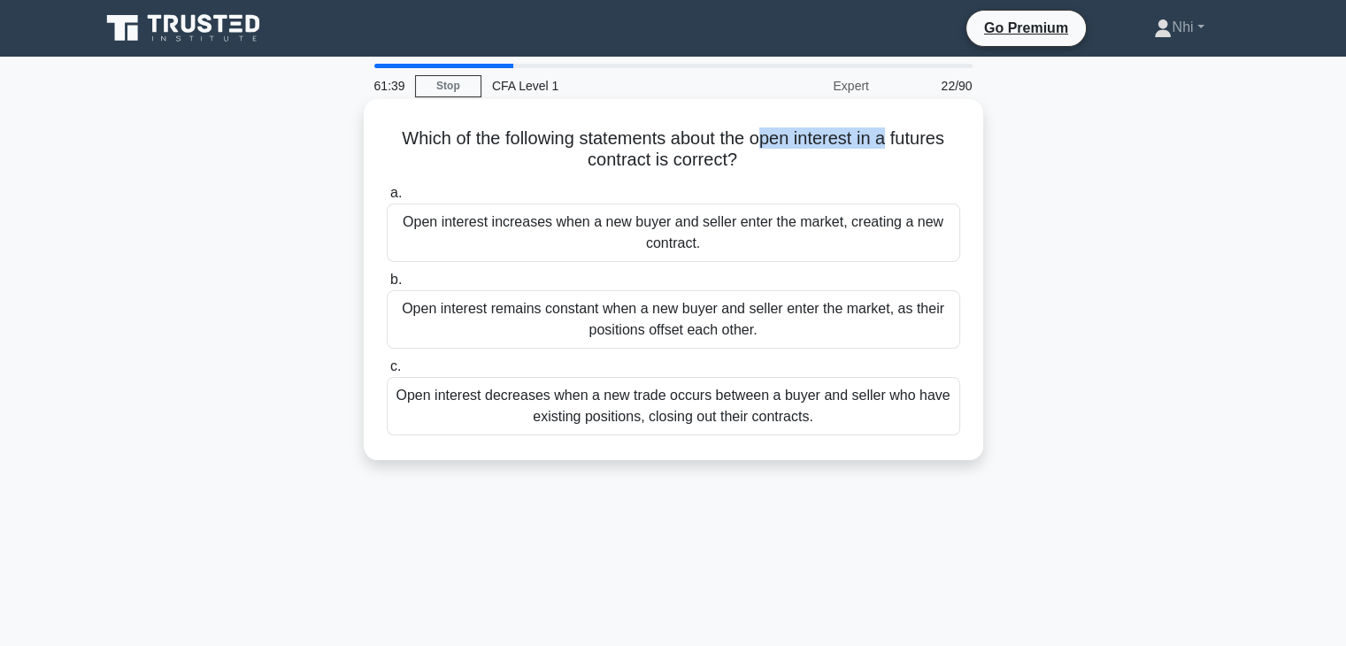
drag, startPoint x: 761, startPoint y: 141, endPoint x: 894, endPoint y: 133, distance: 132.9
click at [894, 133] on h5 "Which of the following statements about the open interest in a futures contract…" at bounding box center [673, 149] width 577 height 44
drag, startPoint x: 748, startPoint y: 140, endPoint x: 850, endPoint y: 140, distance: 102.6
click at [846, 140] on h5 "Which of the following statements about the open interest in a futures contract…" at bounding box center [673, 149] width 577 height 44
drag, startPoint x: 901, startPoint y: 141, endPoint x: 917, endPoint y: 163, distance: 27.8
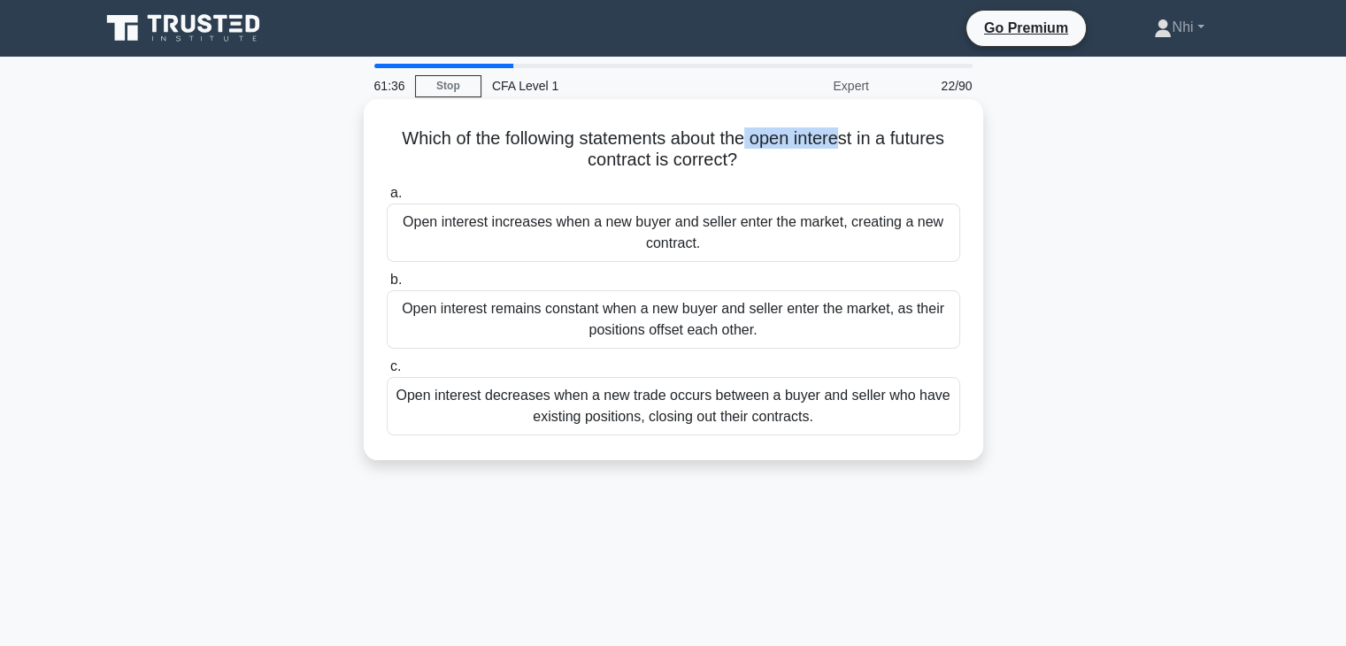
click at [917, 163] on h5 "Which of the following statements about the open interest in a futures contract…" at bounding box center [673, 149] width 577 height 44
click at [779, 158] on h5 "Which of the following statements about the open interest in a futures contract…" at bounding box center [673, 149] width 577 height 44
click at [695, 234] on div "Open interest increases when a new buyer and seller enter the market, creating …" at bounding box center [673, 232] width 573 height 58
click at [387, 199] on input "a. Open interest increases when a new buyer and seller enter the market, creati…" at bounding box center [387, 194] width 0 height 12
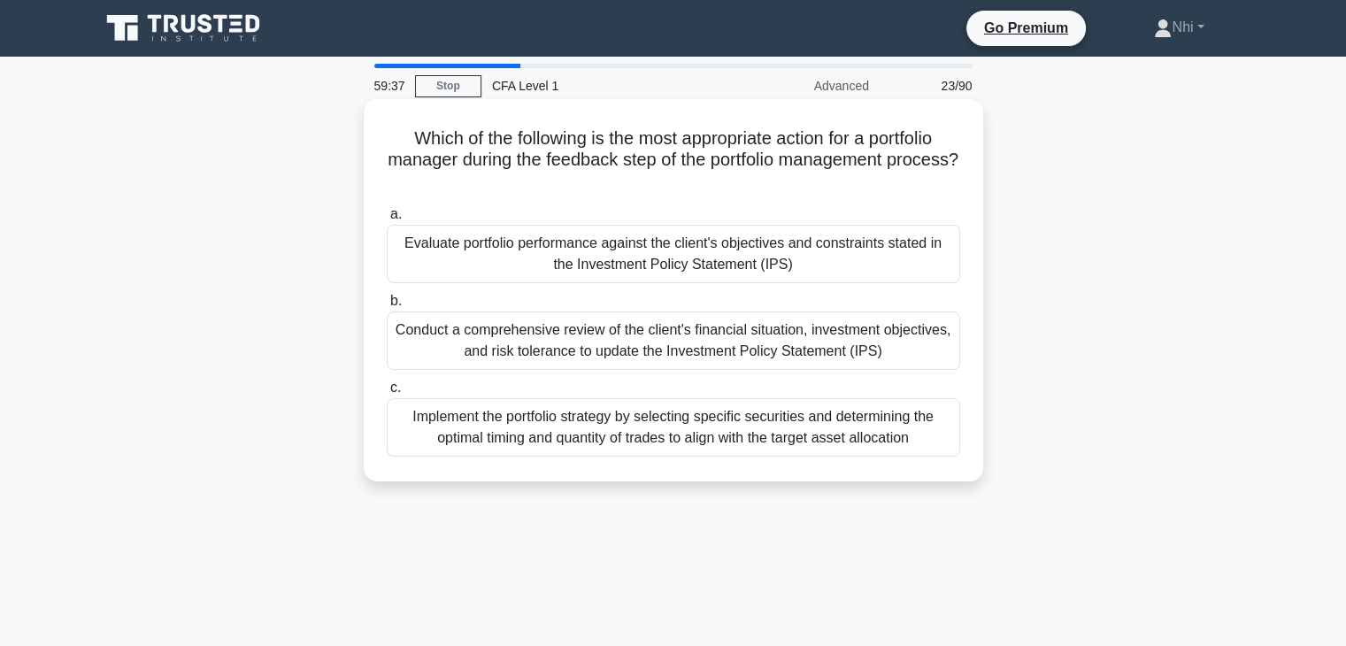
click at [704, 266] on div "Evaluate portfolio performance against the client's objectives and constraints …" at bounding box center [673, 254] width 573 height 58
click at [387, 220] on input "a. Evaluate portfolio performance against the client's objectives and constrain…" at bounding box center [387, 215] width 0 height 12
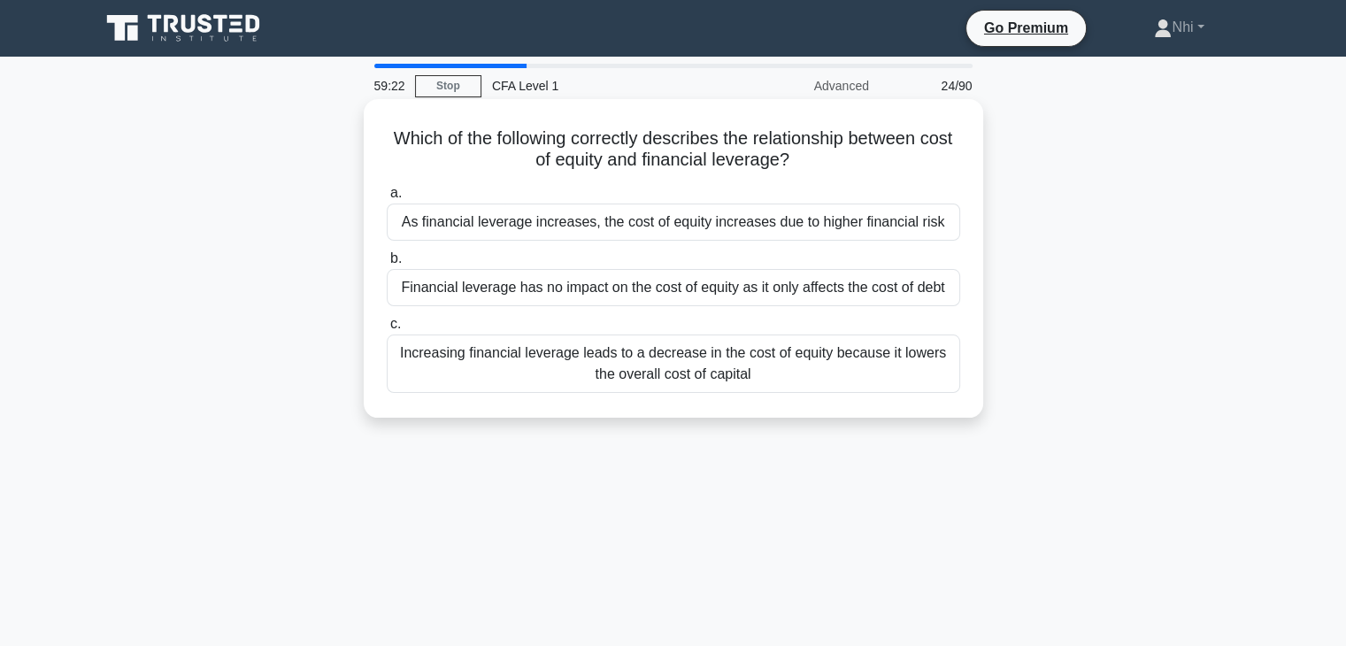
click at [702, 227] on div "As financial leverage increases, the cost of equity increases due to higher fin…" at bounding box center [673, 221] width 573 height 37
click at [387, 199] on input "a. As financial leverage increases, the cost of equity increases due to higher …" at bounding box center [387, 194] width 0 height 12
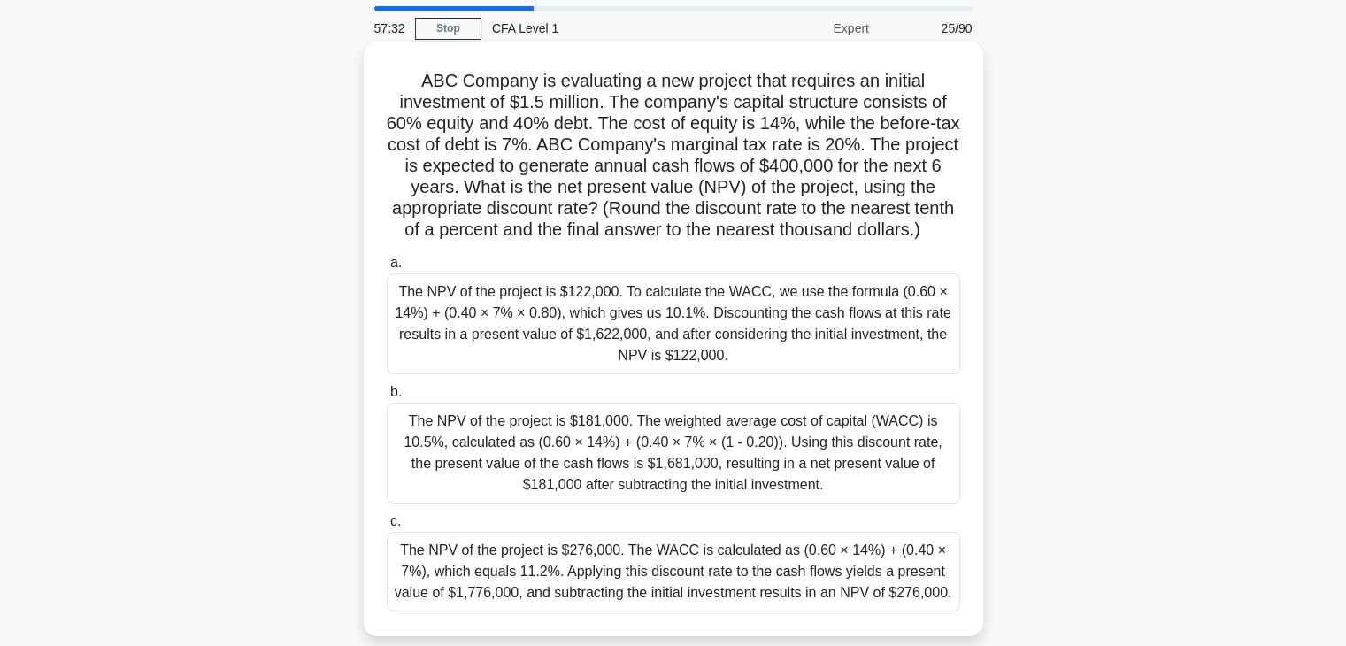
scroll to position [88, 0]
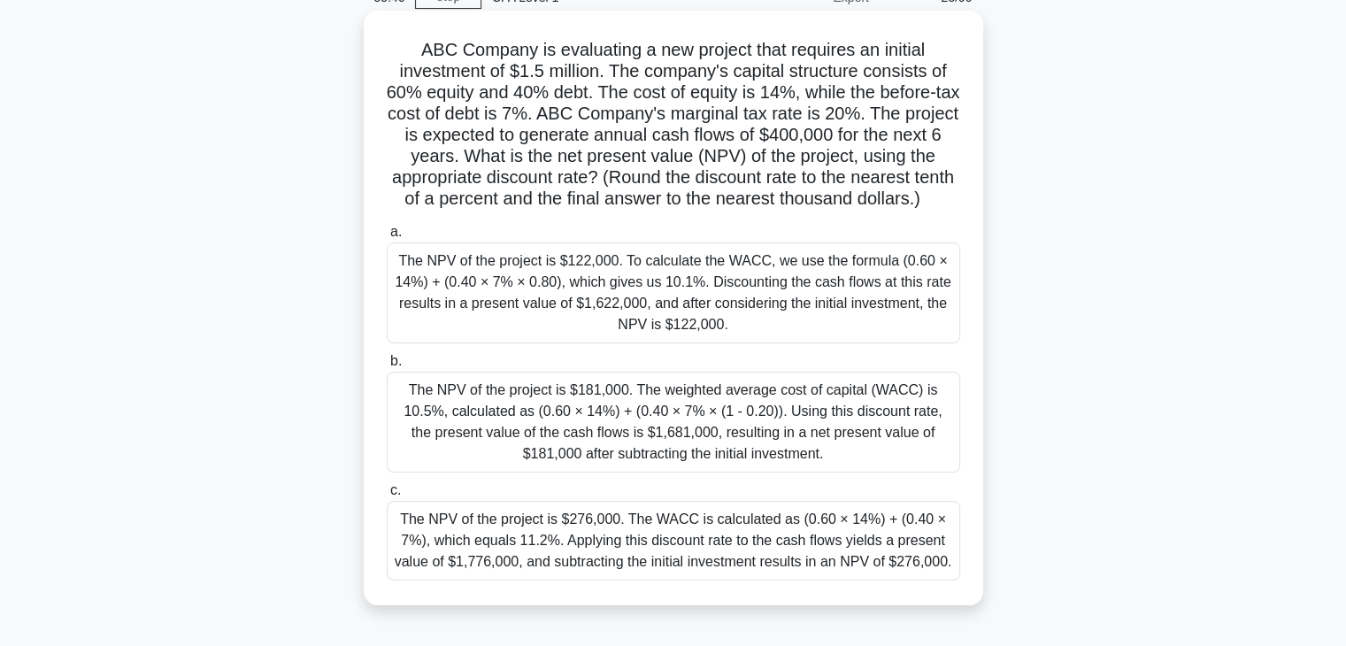
click at [598, 428] on div "The NPV of the project is $181,000. The weighted average cost of capital (WACC)…" at bounding box center [673, 422] width 573 height 101
click at [387, 367] on input "b. The NPV of the project is $181,000. The weighted average cost of capital (WA…" at bounding box center [387, 362] width 0 height 12
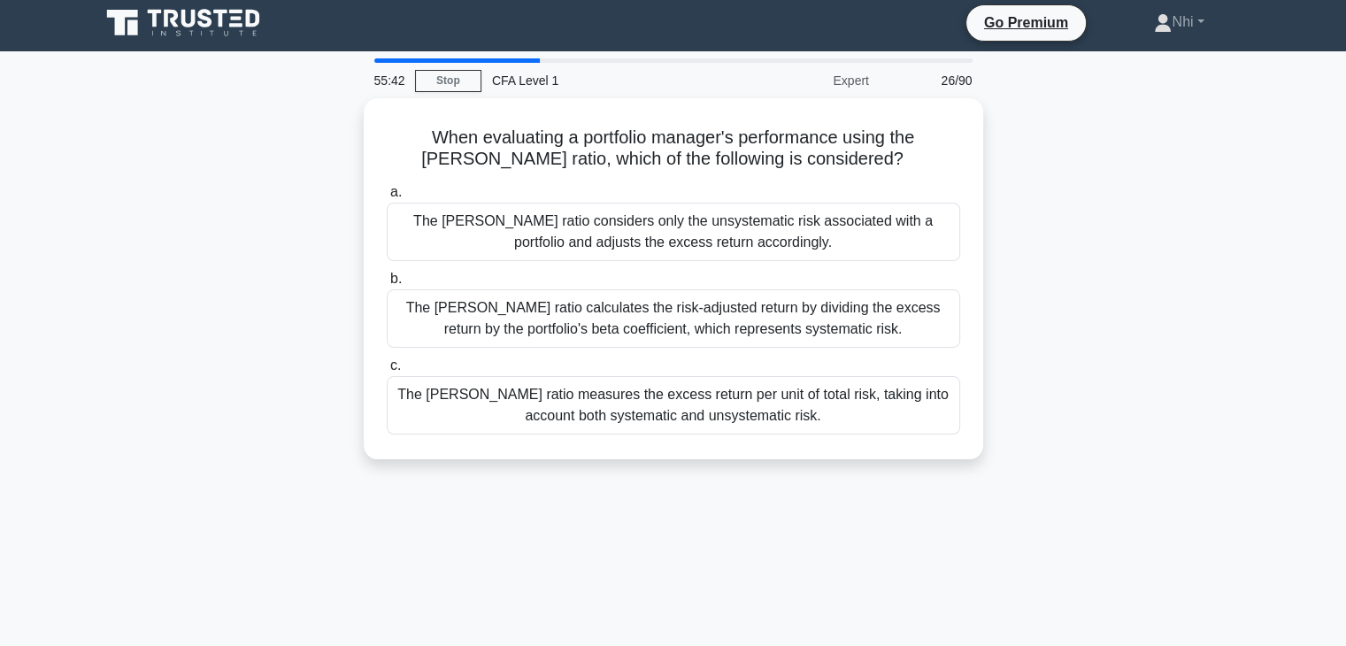
scroll to position [0, 0]
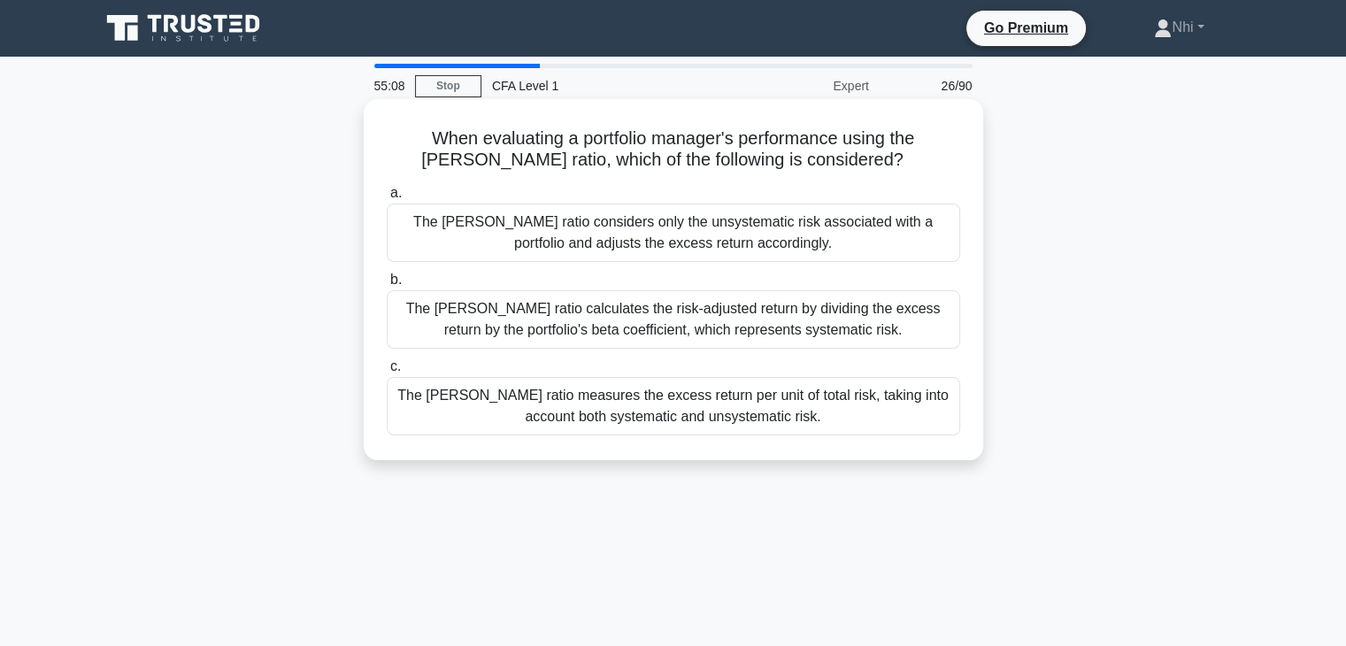
click at [712, 253] on div "The Sharpe ratio considers only the unsystematic risk associated with a portfol…" at bounding box center [673, 232] width 573 height 58
click at [387, 199] on input "a. The Sharpe ratio considers only the unsystematic risk associated with a port…" at bounding box center [387, 194] width 0 height 12
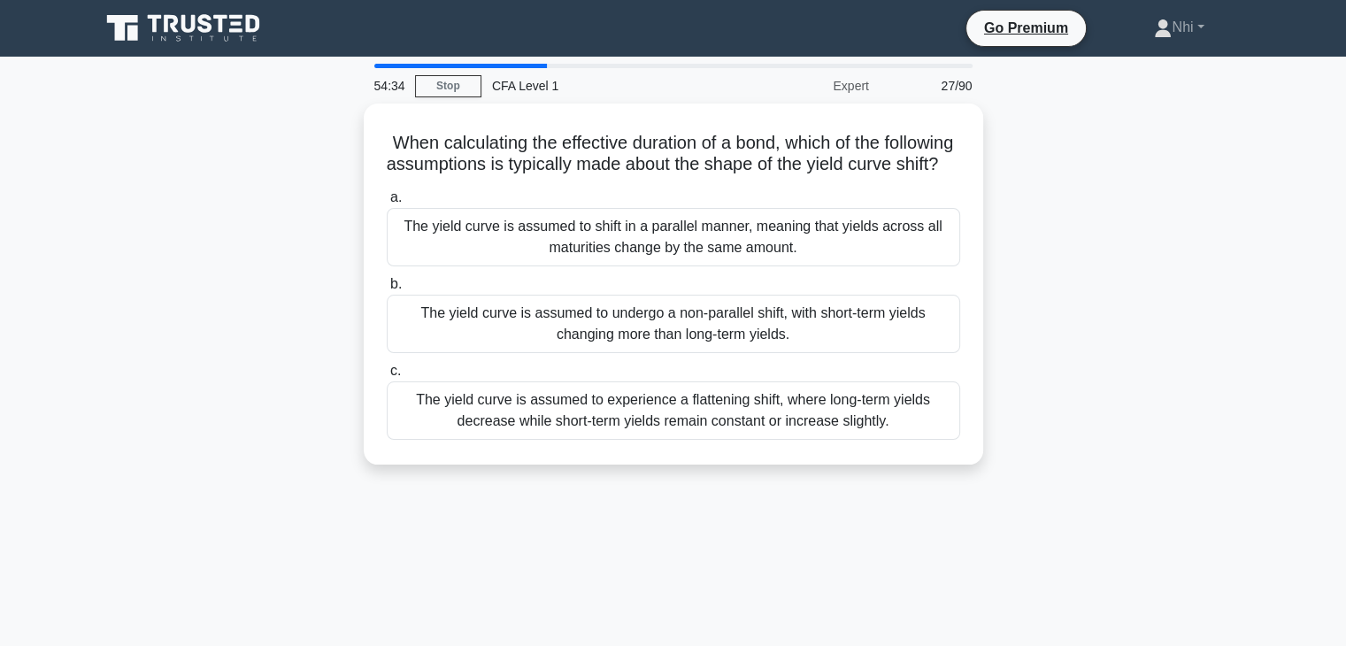
click at [706, 247] on div "The yield curve is assumed to shift in a parallel manner, meaning that yields a…" at bounding box center [673, 237] width 573 height 58
click at [387, 203] on input "a. The yield curve is assumed to shift in a parallel manner, meaning that yield…" at bounding box center [387, 198] width 0 height 12
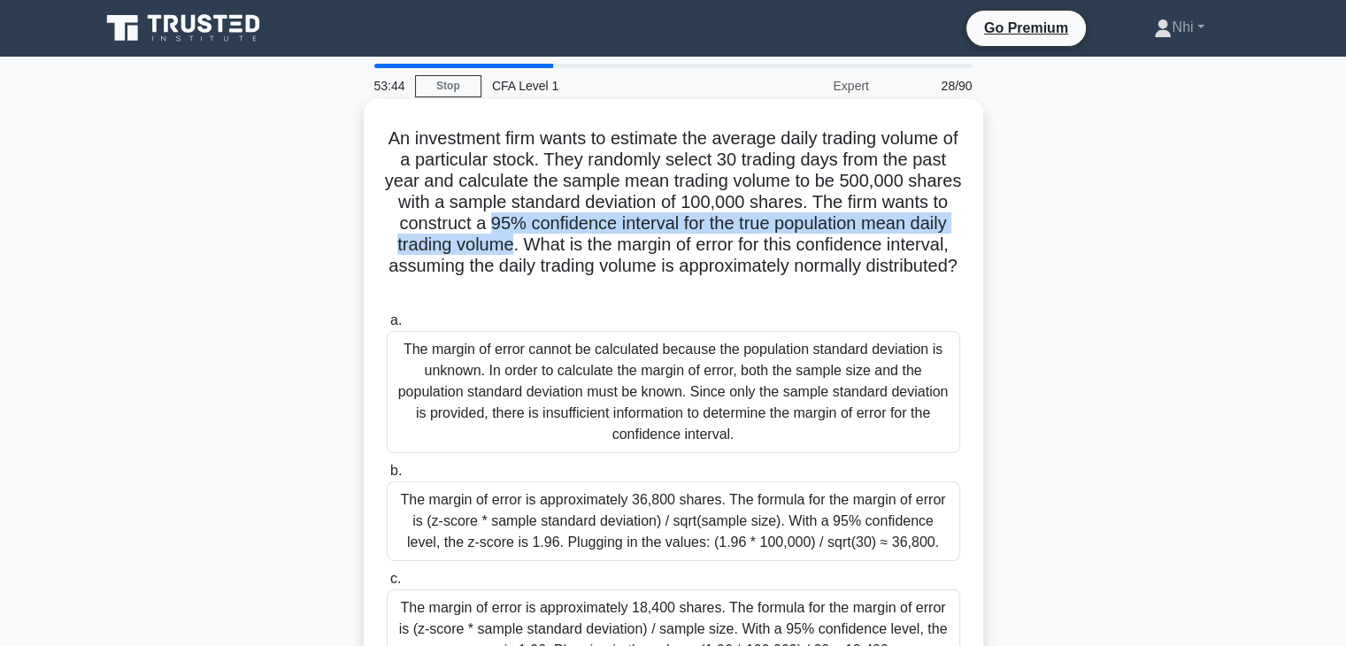
drag, startPoint x: 567, startPoint y: 229, endPoint x: 632, endPoint y: 247, distance: 67.0
click at [632, 247] on h5 "An investment firm wants to estimate the average daily trading volume of a part…" at bounding box center [673, 213] width 577 height 172
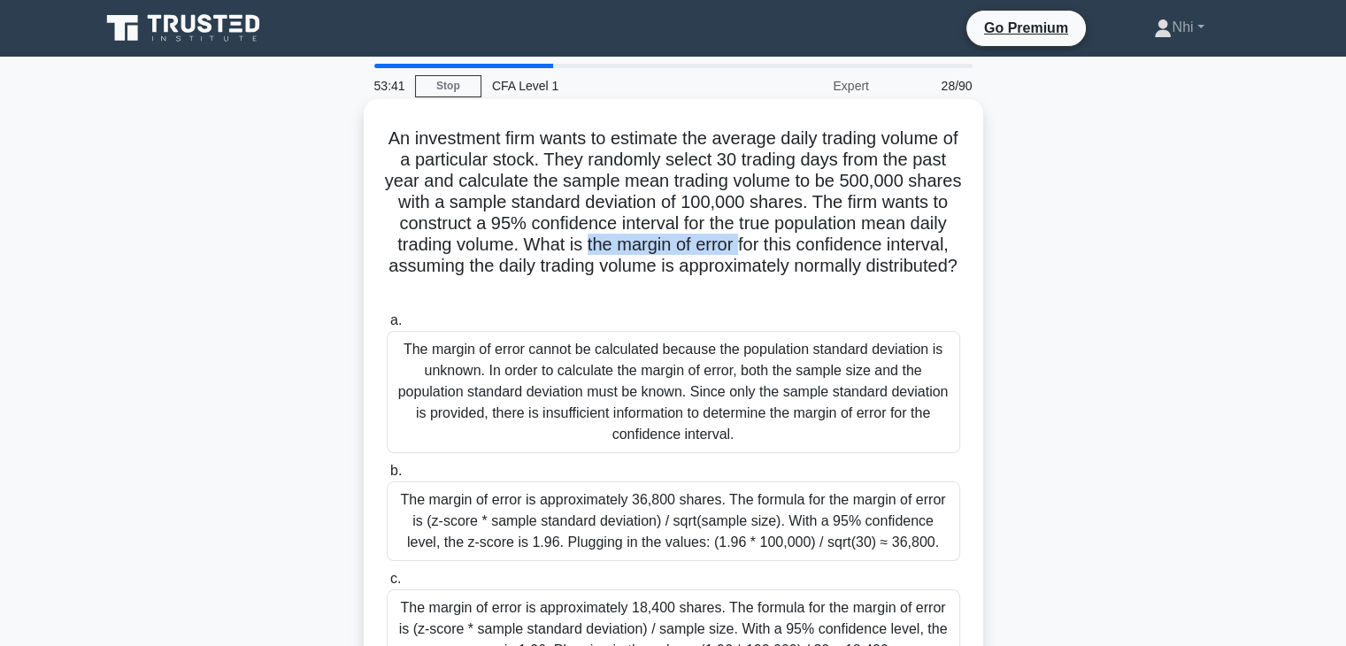
drag, startPoint x: 708, startPoint y: 249, endPoint x: 869, endPoint y: 248, distance: 161.0
click at [869, 248] on h5 "An investment firm wants to estimate the average daily trading volume of a part…" at bounding box center [673, 213] width 577 height 172
click at [871, 248] on h5 "An investment firm wants to estimate the average daily trading volume of a part…" at bounding box center [673, 213] width 577 height 172
click at [890, 247] on h5 "An investment firm wants to estimate the average daily trading volume of a part…" at bounding box center [673, 213] width 577 height 172
drag, startPoint x: 890, startPoint y: 247, endPoint x: 734, endPoint y: 242, distance: 155.8
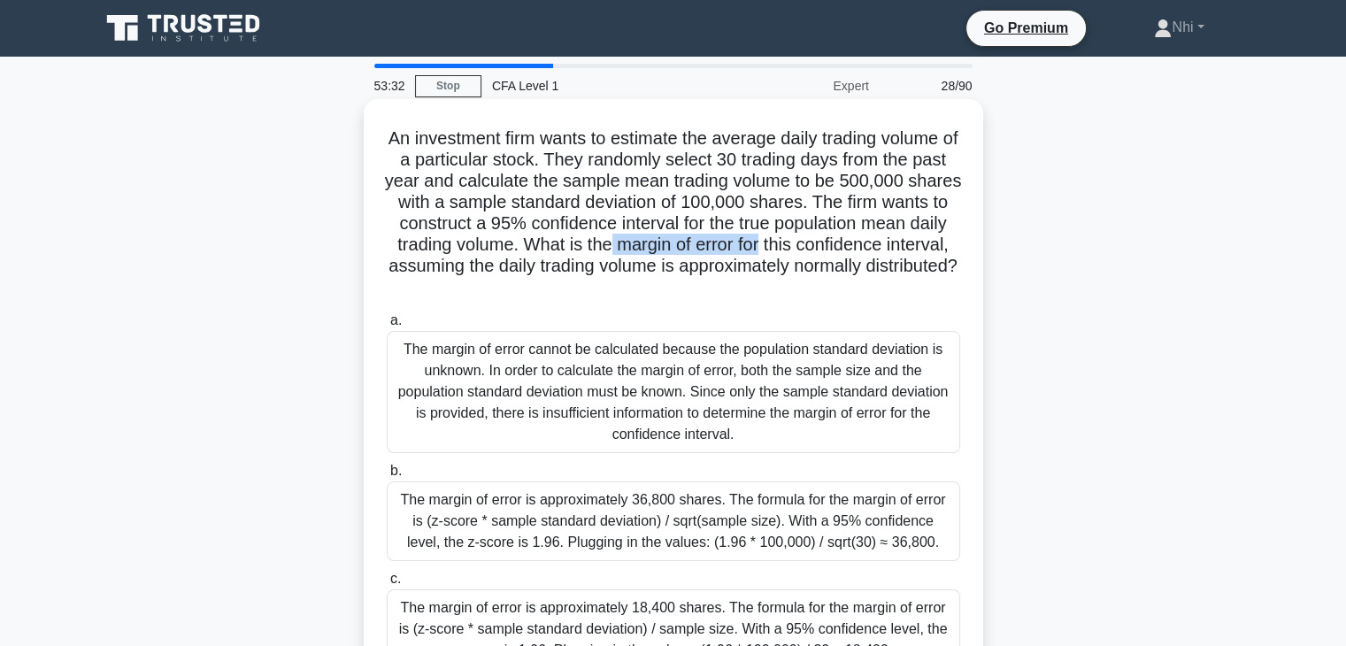
click at [734, 242] on h5 "An investment firm wants to estimate the average daily trading volume of a part…" at bounding box center [673, 213] width 577 height 172
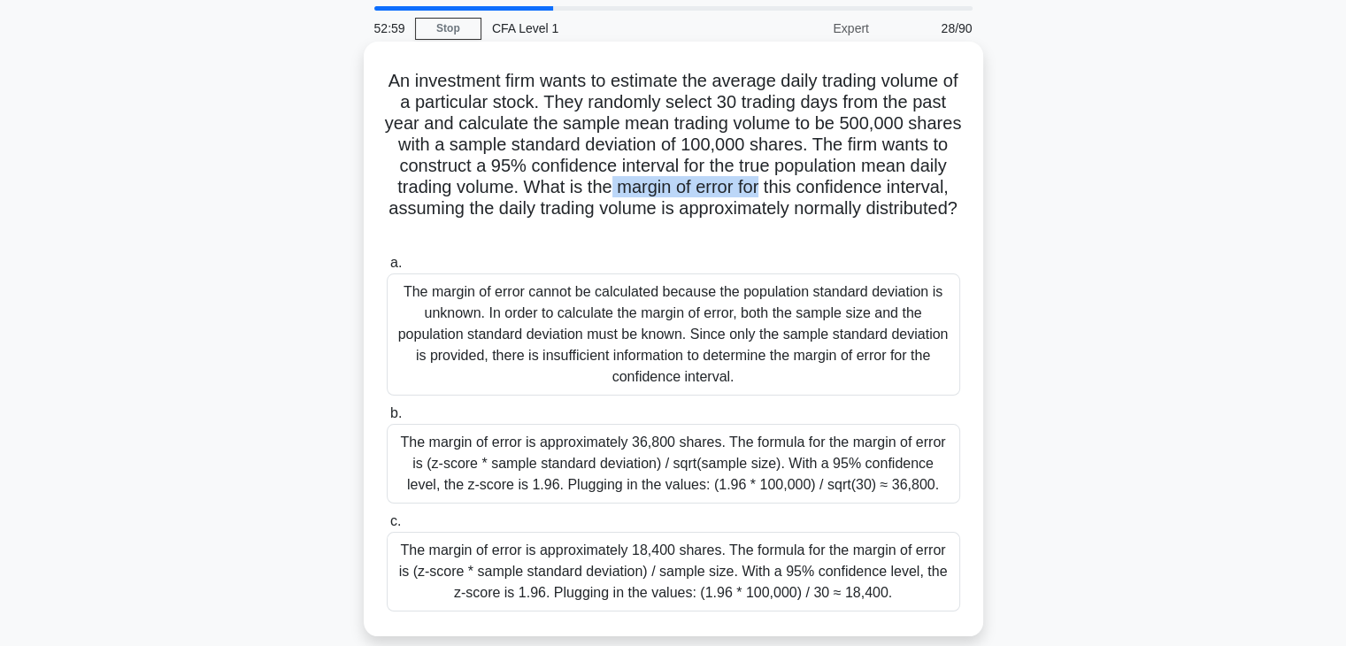
scroll to position [88, 0]
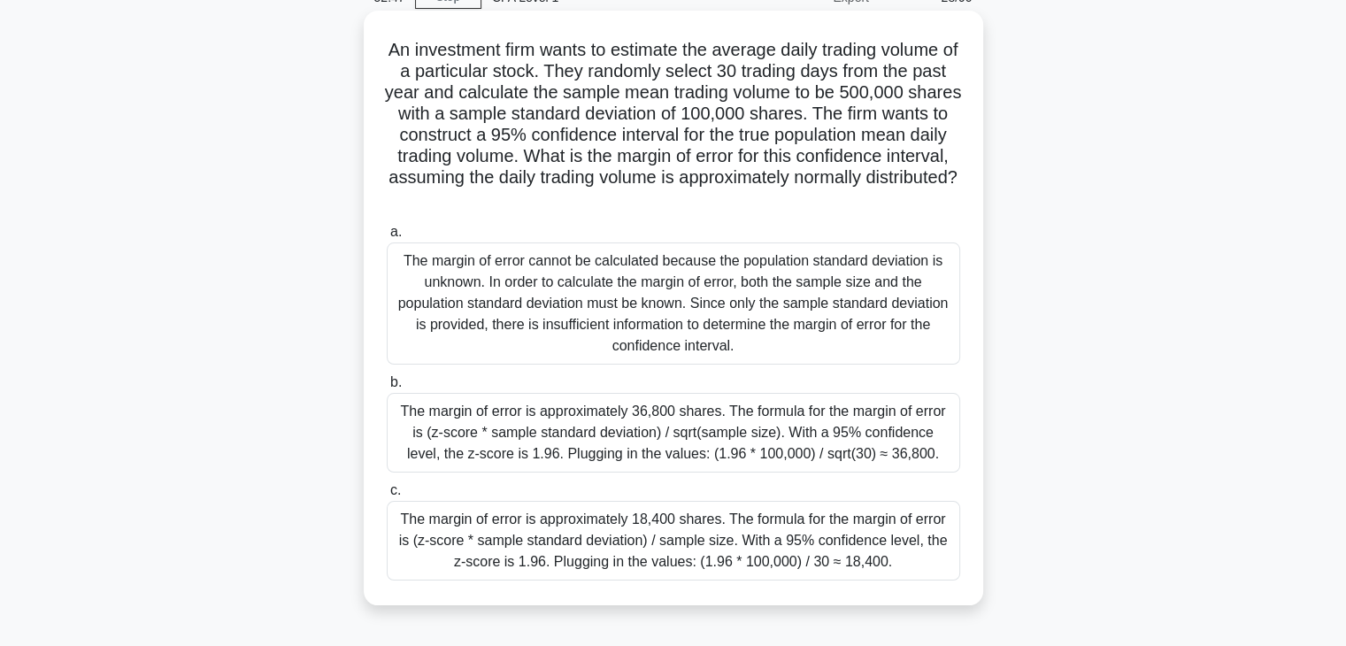
click at [737, 445] on div "The margin of error is approximately 36,800 shares. The formula for the margin …" at bounding box center [673, 433] width 573 height 80
click at [387, 388] on input "b. The margin of error is approximately 36,800 shares. The formula for the marg…" at bounding box center [387, 383] width 0 height 12
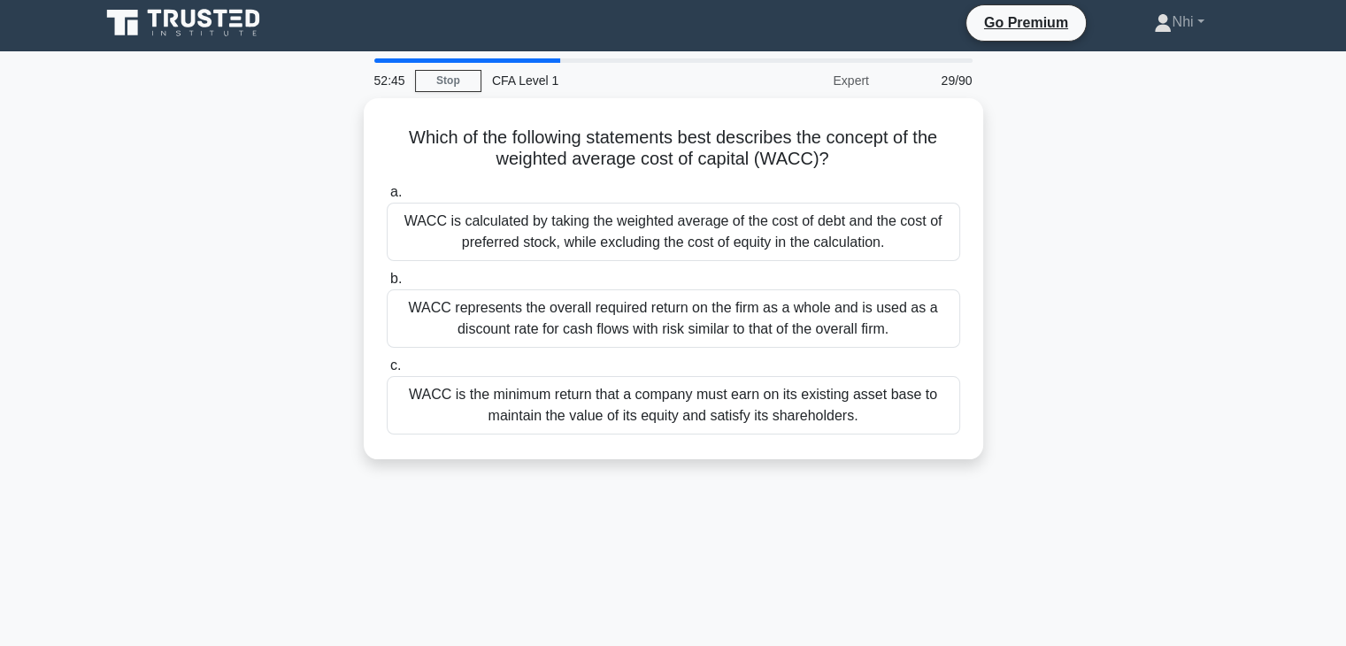
scroll to position [0, 0]
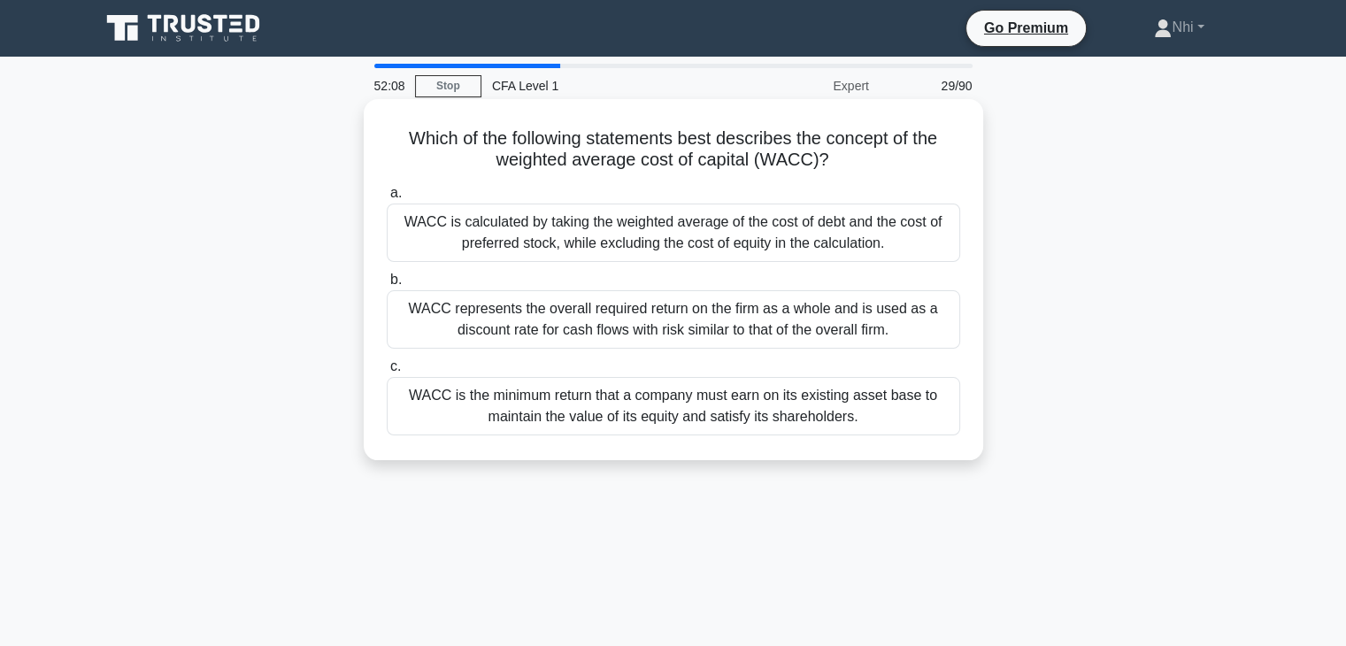
click at [649, 326] on div "WACC represents the overall required return on the firm as a whole and is used …" at bounding box center [673, 319] width 573 height 58
click at [387, 286] on input "b. WACC represents the overall required return on the firm as a whole and is us…" at bounding box center [387, 280] width 0 height 12
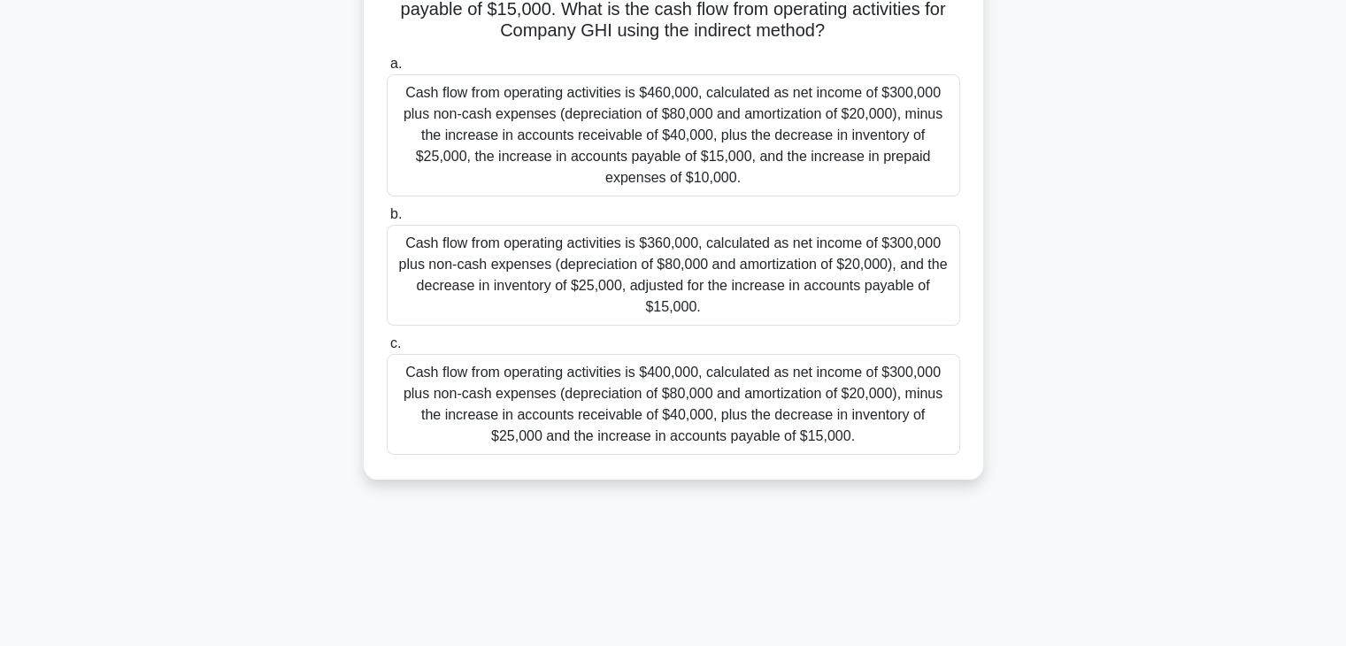
scroll to position [45, 0]
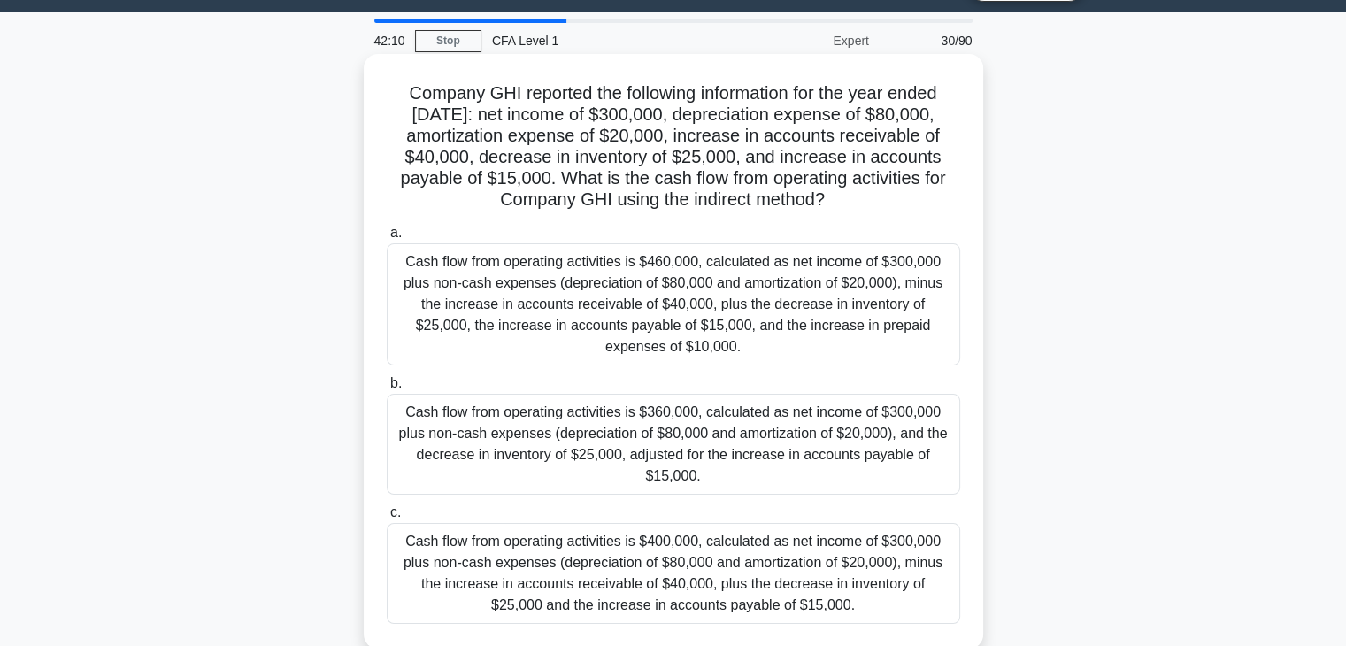
click at [644, 537] on div "Cash flow from operating activities is $400,000, calculated as net income of $3…" at bounding box center [673, 573] width 573 height 101
click at [387, 518] on input "c. Cash flow from operating activities is $400,000, calculated as net income of…" at bounding box center [387, 513] width 0 height 12
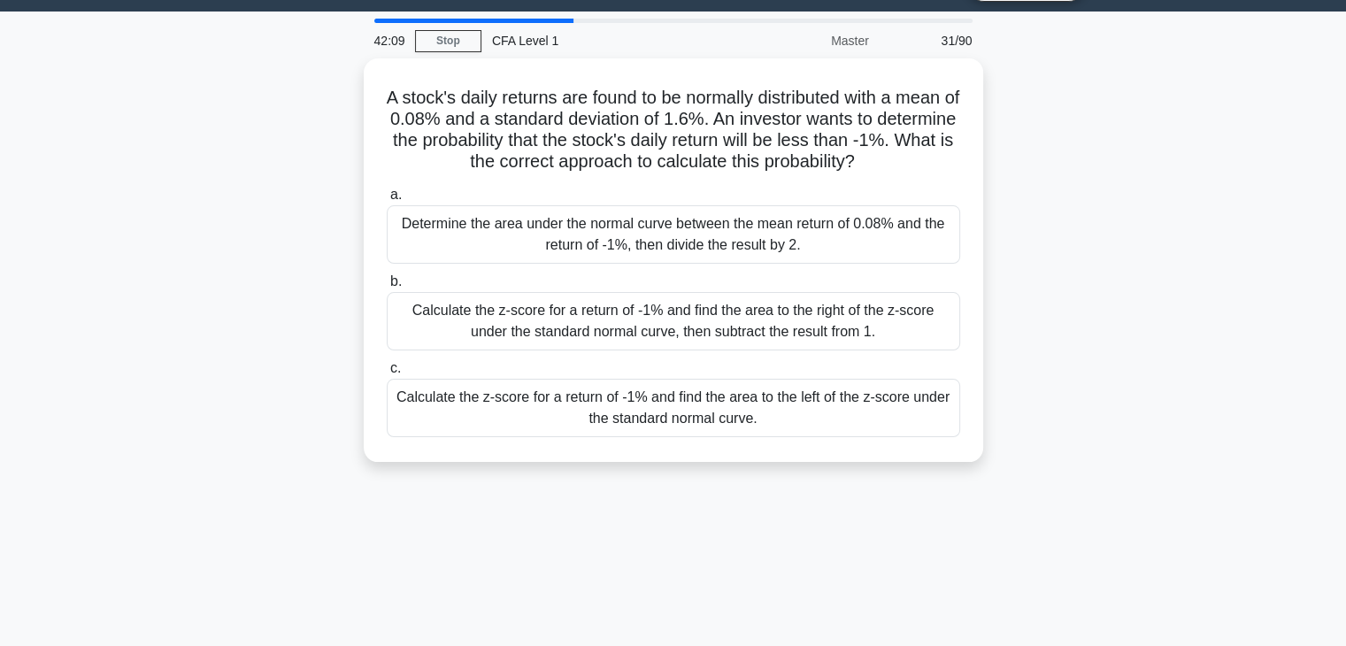
scroll to position [0, 0]
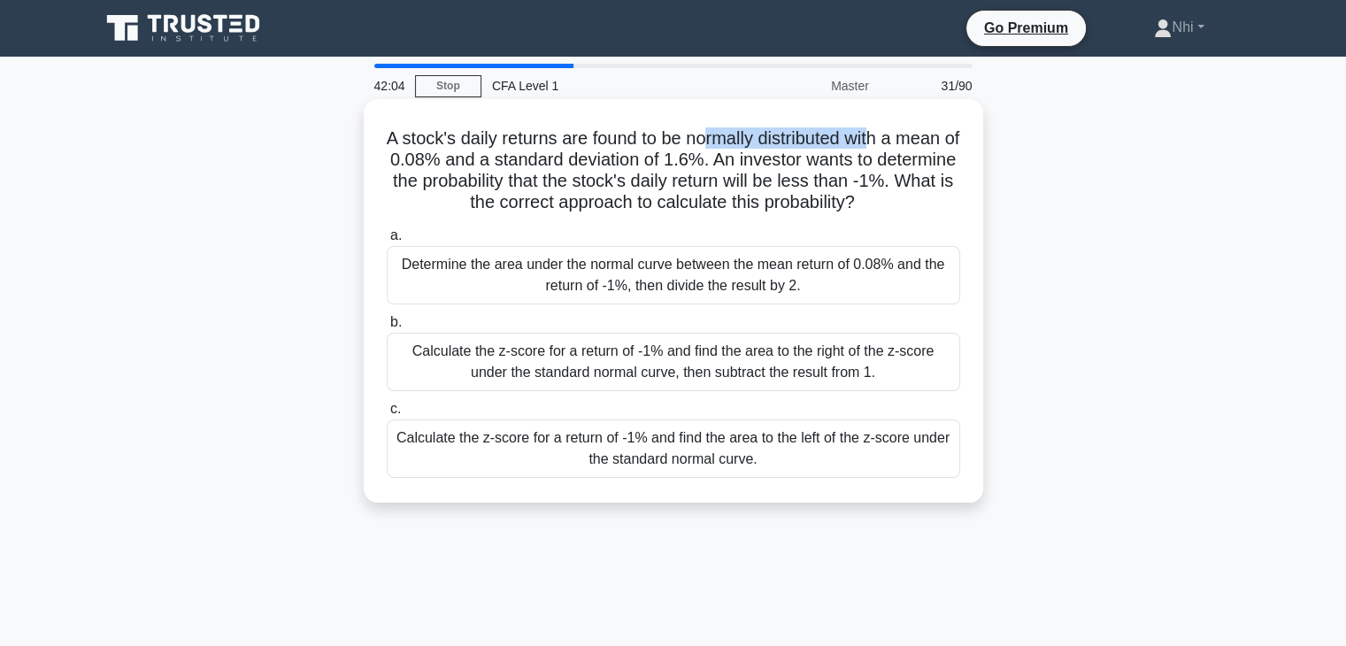
drag, startPoint x: 716, startPoint y: 142, endPoint x: 886, endPoint y: 141, distance: 169.9
click at [886, 141] on h5 "A stock's daily returns are found to be normally distributed with a mean of 0.0…" at bounding box center [673, 170] width 577 height 87
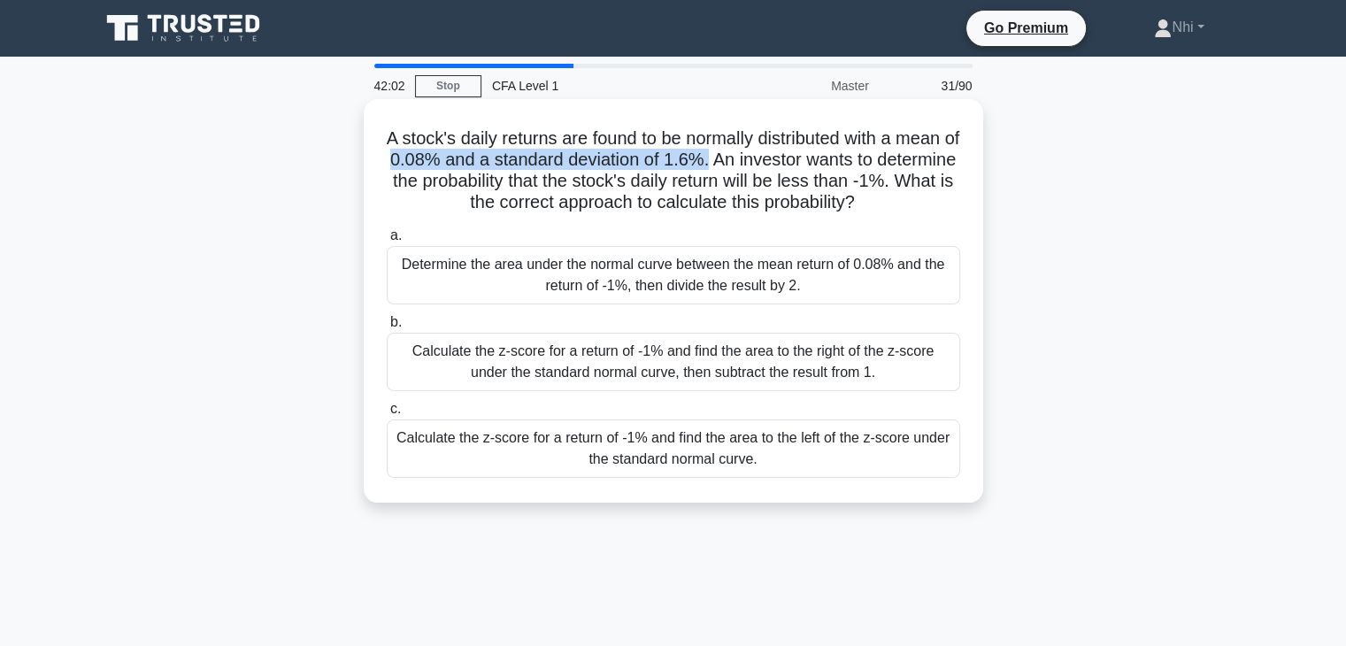
drag, startPoint x: 441, startPoint y: 164, endPoint x: 759, endPoint y: 164, distance: 317.6
click at [759, 164] on h5 "A stock's daily returns are found to be normally distributed with a mean of 0.0…" at bounding box center [673, 170] width 577 height 87
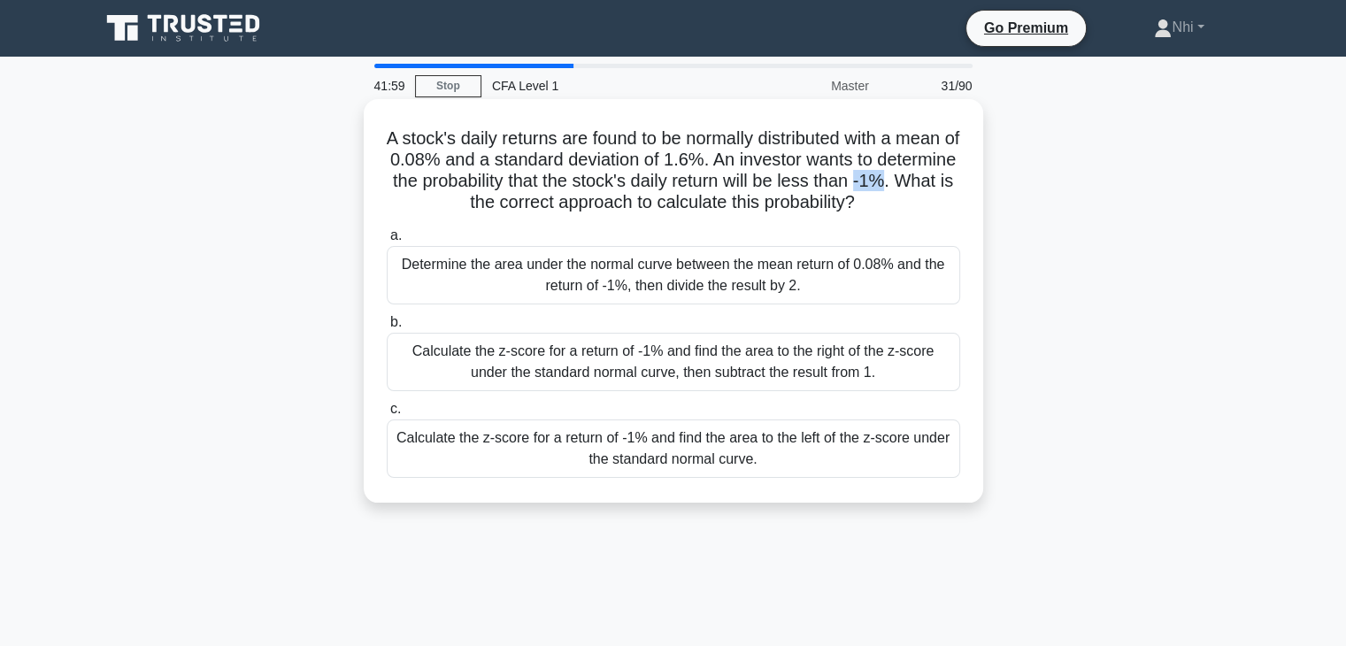
drag, startPoint x: 396, startPoint y: 200, endPoint x: 436, endPoint y: 200, distance: 39.8
click at [436, 200] on h5 "A stock's daily returns are found to be normally distributed with a mean of 0.0…" at bounding box center [673, 170] width 577 height 87
click at [661, 466] on div "Calculate the z-score for a return of -1% and find the area to the left of the …" at bounding box center [673, 448] width 573 height 58
click at [387, 415] on input "c. Calculate the z-score for a return of -1% and find the area to the left of t…" at bounding box center [387, 409] width 0 height 12
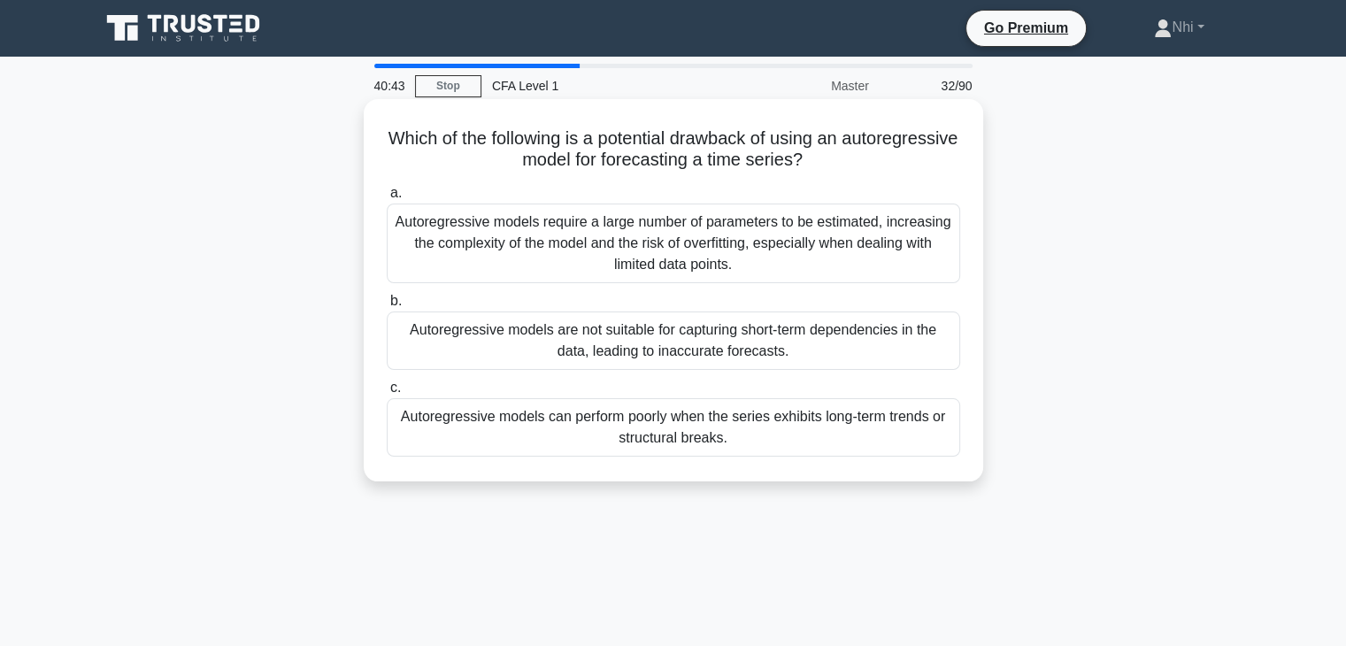
click at [687, 241] on div "Autoregressive models require a large number of parameters to be estimated, inc…" at bounding box center [673, 243] width 573 height 80
click at [387, 199] on input "a. Autoregressive models require a large number of parameters to be estimated, …" at bounding box center [387, 194] width 0 height 12
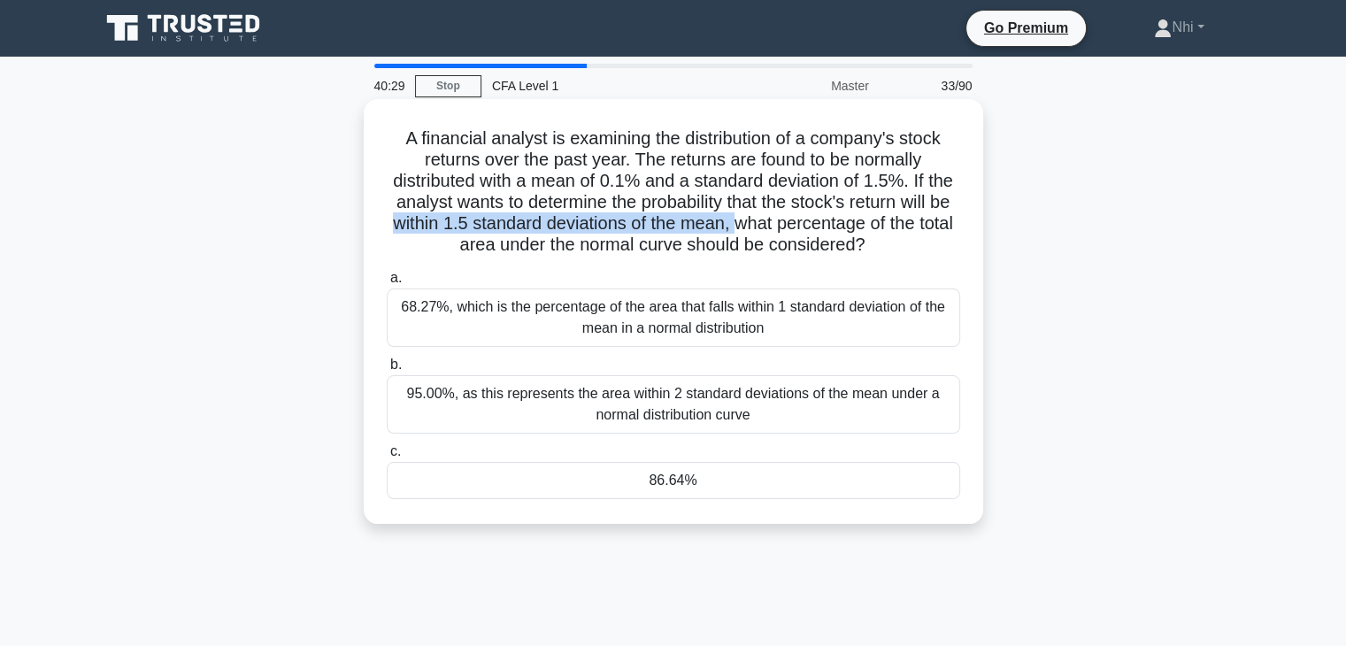
drag, startPoint x: 410, startPoint y: 226, endPoint x: 766, endPoint y: 221, distance: 356.6
click at [766, 221] on h5 "A financial analyst is examining the distribution of a company's stock returns …" at bounding box center [673, 191] width 577 height 129
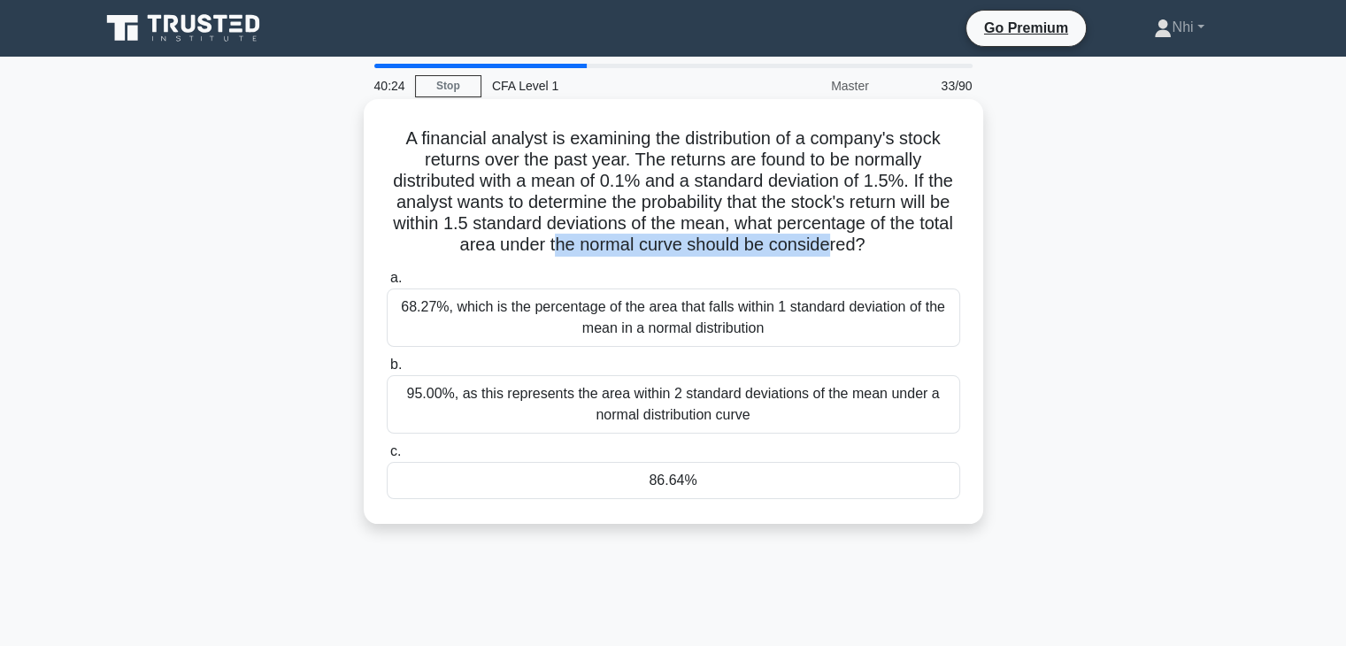
drag, startPoint x: 577, startPoint y: 246, endPoint x: 852, endPoint y: 242, distance: 275.2
click at [852, 242] on h5 "A financial analyst is examining the distribution of a company's stock returns …" at bounding box center [673, 191] width 577 height 129
click at [565, 482] on div "86.64%" at bounding box center [673, 480] width 573 height 37
click at [387, 457] on input "c. 86.64%" at bounding box center [387, 452] width 0 height 12
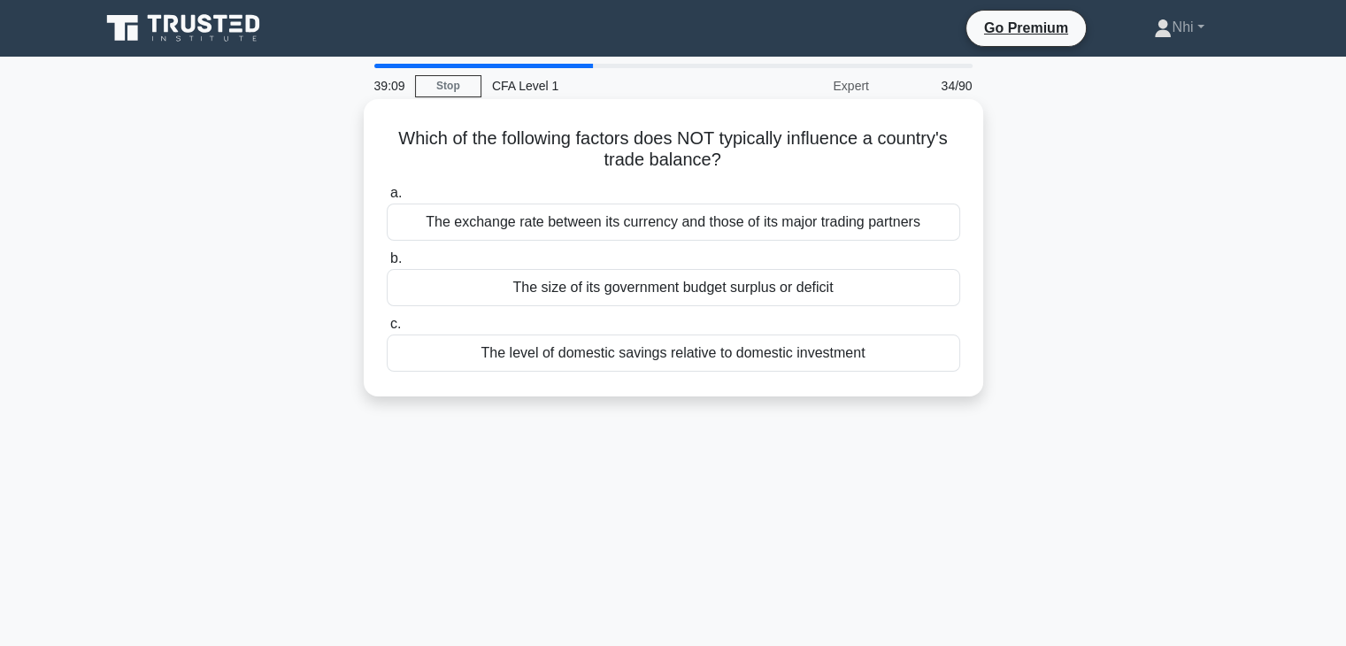
drag, startPoint x: 603, startPoint y: 162, endPoint x: 720, endPoint y: 160, distance: 116.8
click at [720, 160] on h5 "Which of the following factors does NOT typically influence a country's trade b…" at bounding box center [673, 149] width 577 height 44
click at [715, 302] on div "The size of its government budget surplus or deficit" at bounding box center [673, 287] width 573 height 37
click at [387, 265] on input "b. The size of its government budget surplus or deficit" at bounding box center [387, 259] width 0 height 12
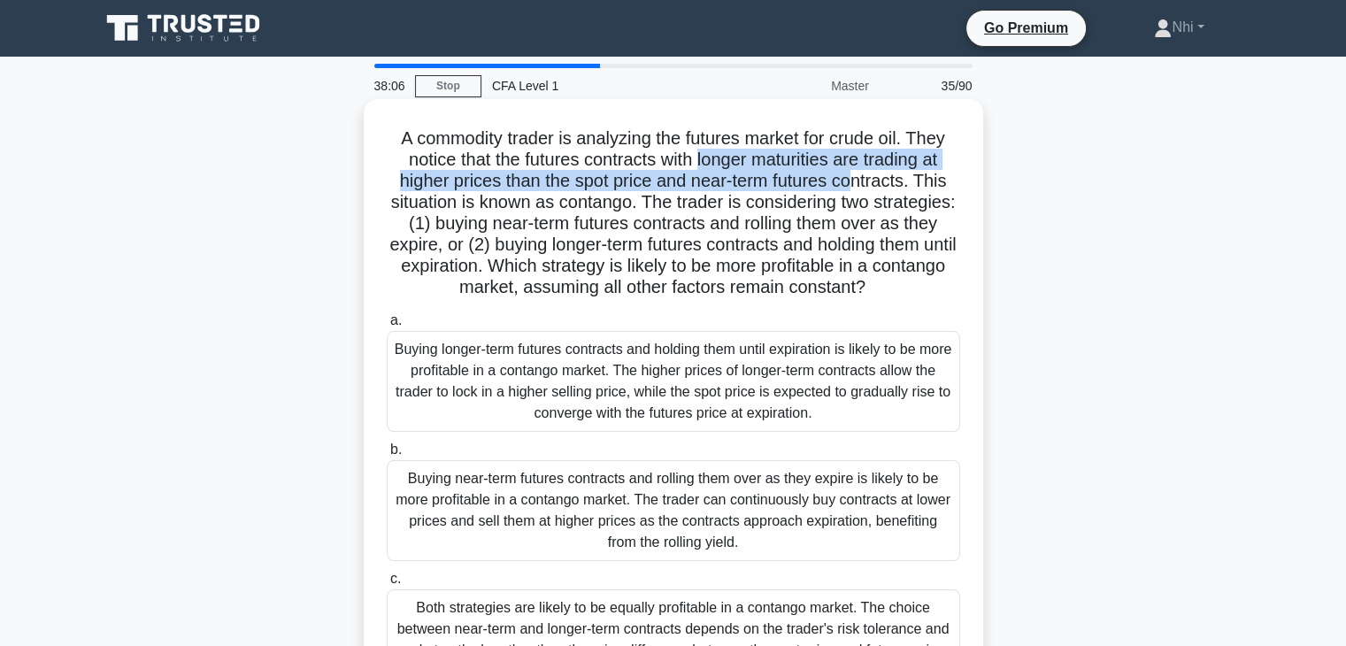
drag, startPoint x: 696, startPoint y: 165, endPoint x: 857, endPoint y: 173, distance: 161.2
click at [857, 173] on h5 "A commodity trader is analyzing the futures market for crude oil. They notice t…" at bounding box center [673, 213] width 577 height 172
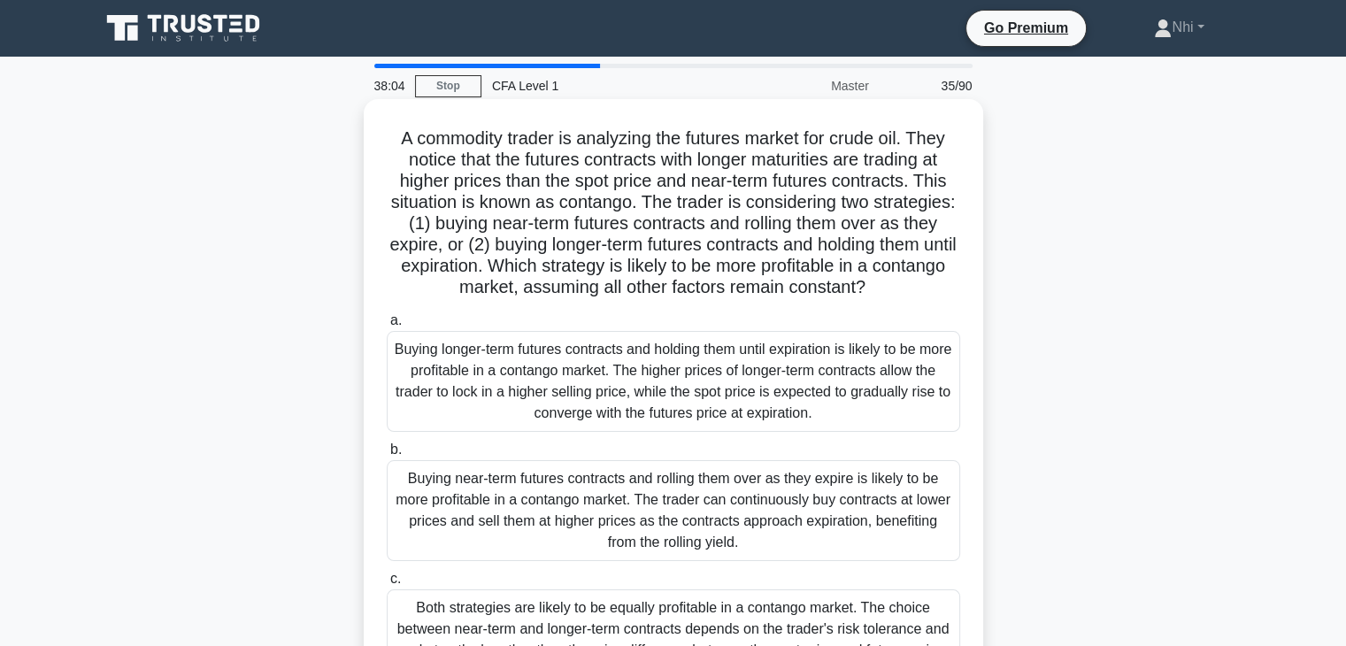
click at [620, 193] on h5 "A commodity trader is analyzing the futures market for crude oil. They notice t…" at bounding box center [673, 213] width 577 height 172
click at [454, 525] on div "Buying near-term futures contracts and rolling them over as they expire is like…" at bounding box center [673, 510] width 573 height 101
click at [387, 456] on input "b. Buying near-term futures contracts and rolling them over as they expire is l…" at bounding box center [387, 450] width 0 height 12
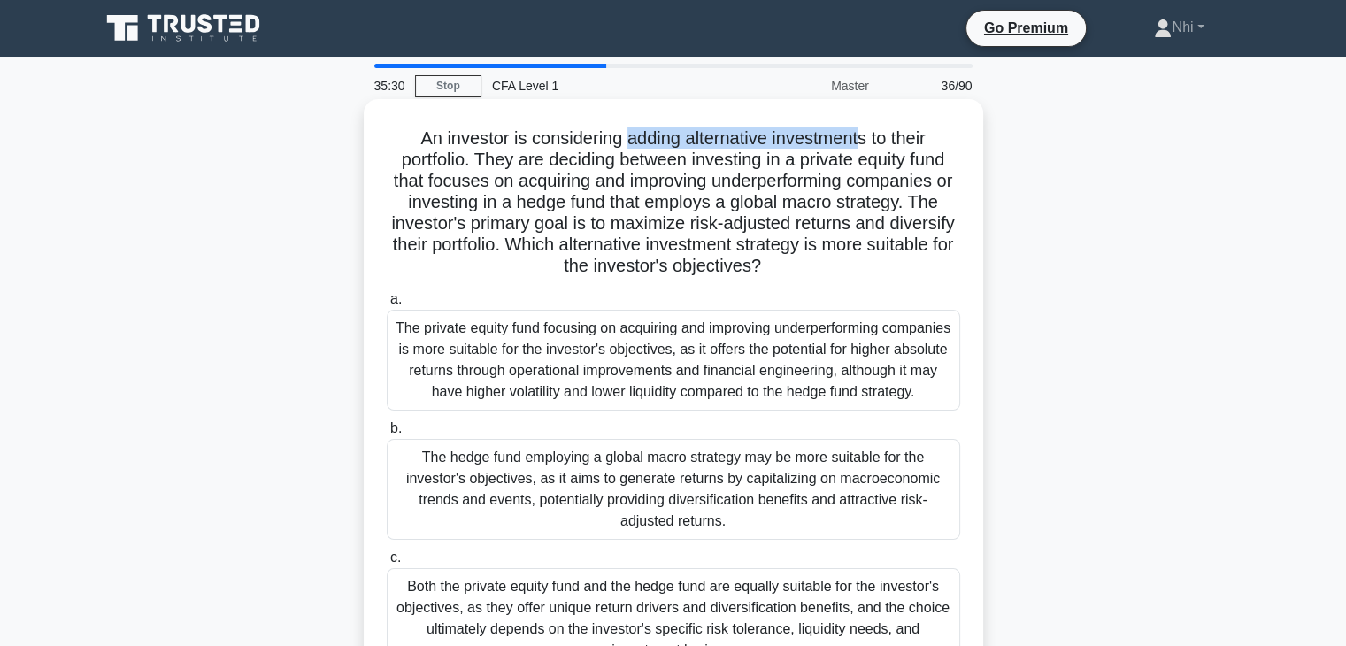
drag, startPoint x: 626, startPoint y: 134, endPoint x: 865, endPoint y: 142, distance: 239.9
click at [865, 142] on h5 "An investor is considering adding alternative investments to their portfolio. T…" at bounding box center [673, 202] width 577 height 150
drag, startPoint x: 687, startPoint y: 160, endPoint x: 896, endPoint y: 164, distance: 208.8
click at [896, 164] on h5 "An investor is considering adding alternative investments to their portfolio. T…" at bounding box center [673, 202] width 577 height 150
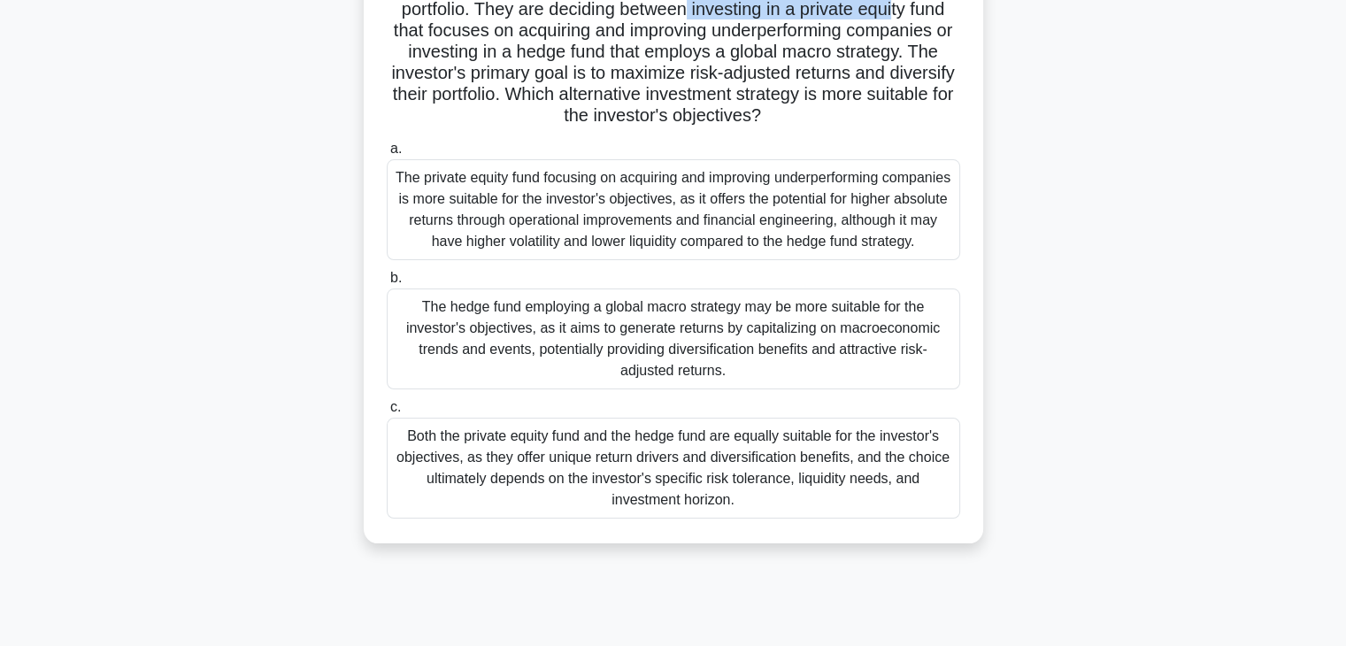
scroll to position [177, 0]
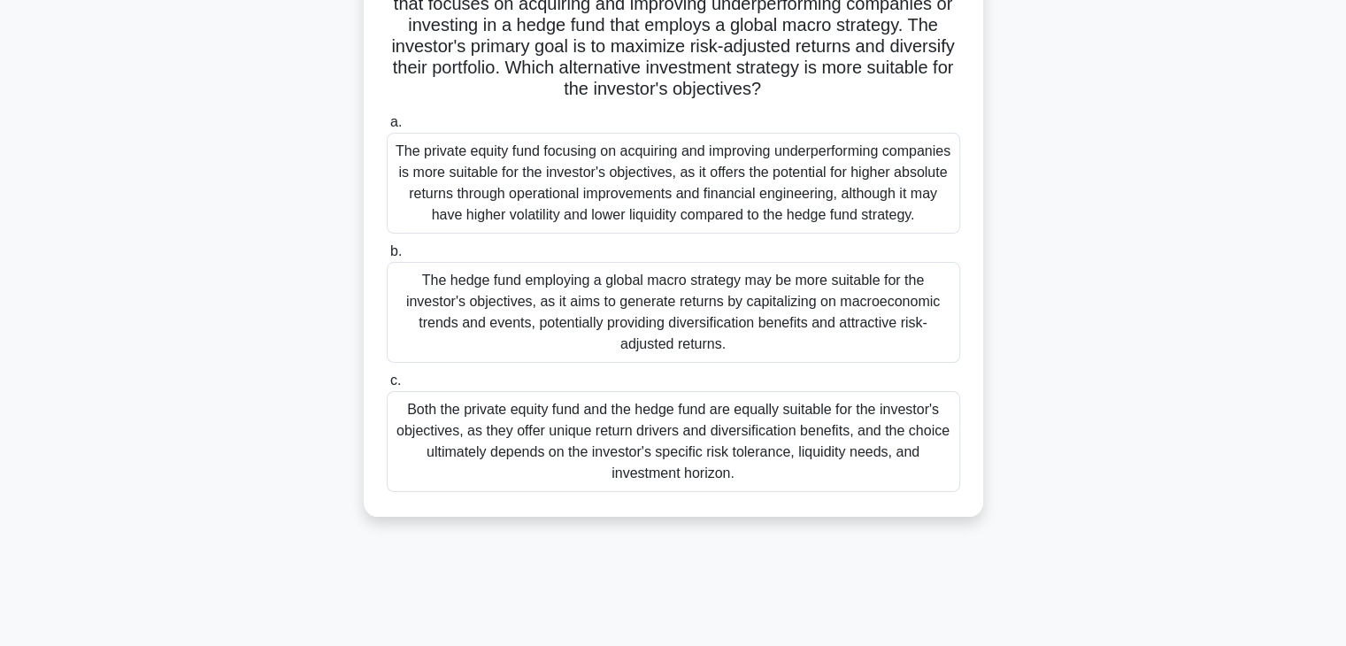
click at [616, 333] on div "The hedge fund employing a global macro strategy may be more suitable for the i…" at bounding box center [673, 312] width 573 height 101
click at [387, 257] on input "b. The hedge fund employing a global macro strategy may be more suitable for th…" at bounding box center [387, 252] width 0 height 12
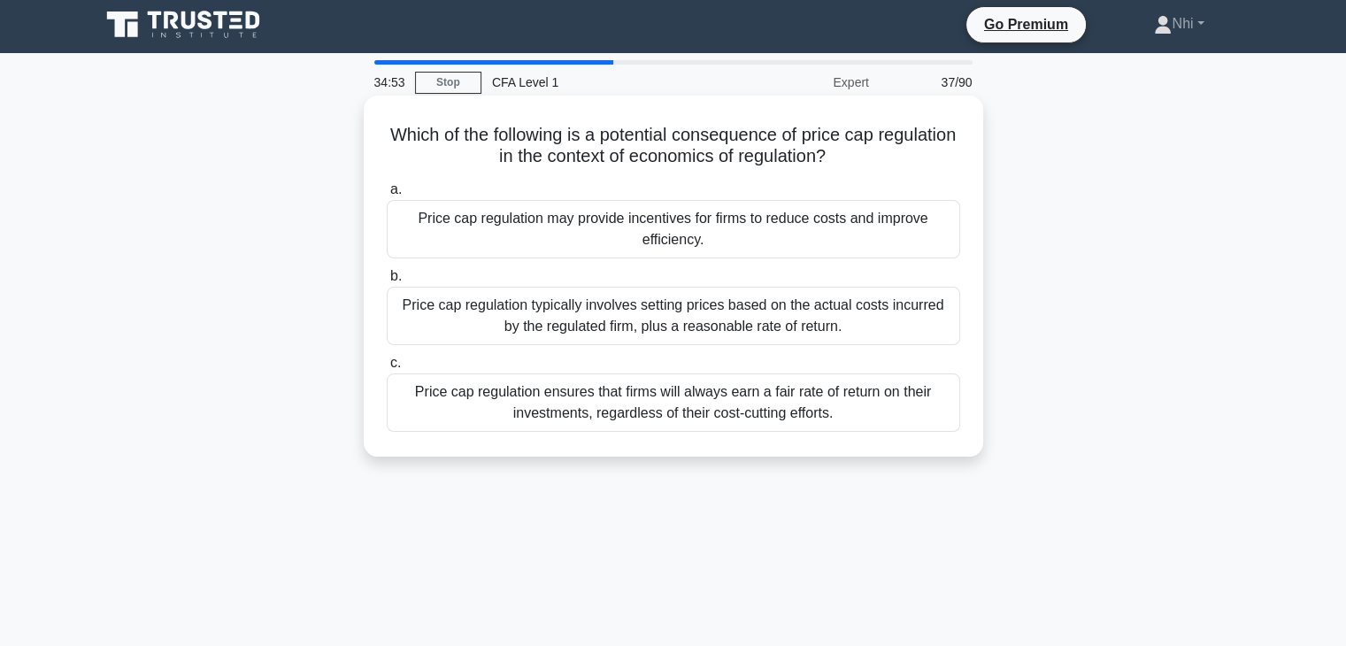
scroll to position [0, 0]
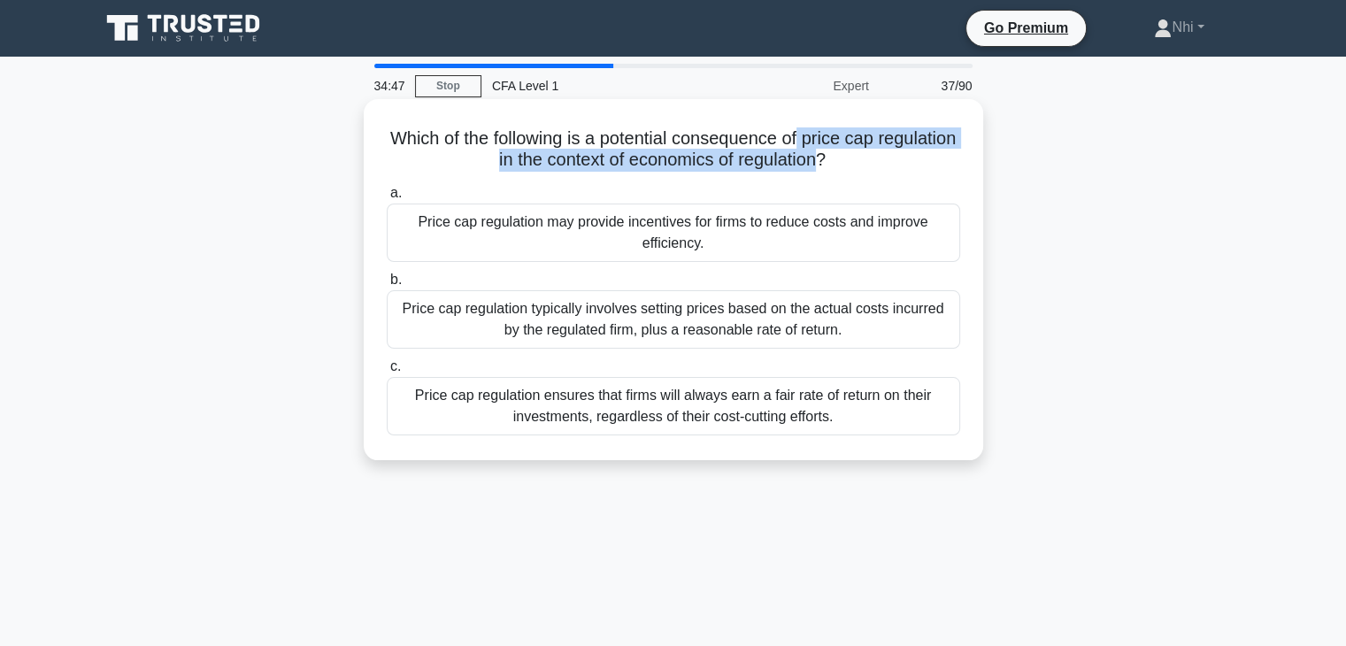
drag, startPoint x: 846, startPoint y: 138, endPoint x: 868, endPoint y: 157, distance: 28.9
click at [867, 157] on h5 "Which of the following is a potential consequence of price cap regulation in th…" at bounding box center [673, 149] width 577 height 44
click at [868, 157] on h5 "Which of the following is a potential consequence of price cap regulation in th…" at bounding box center [673, 149] width 577 height 44
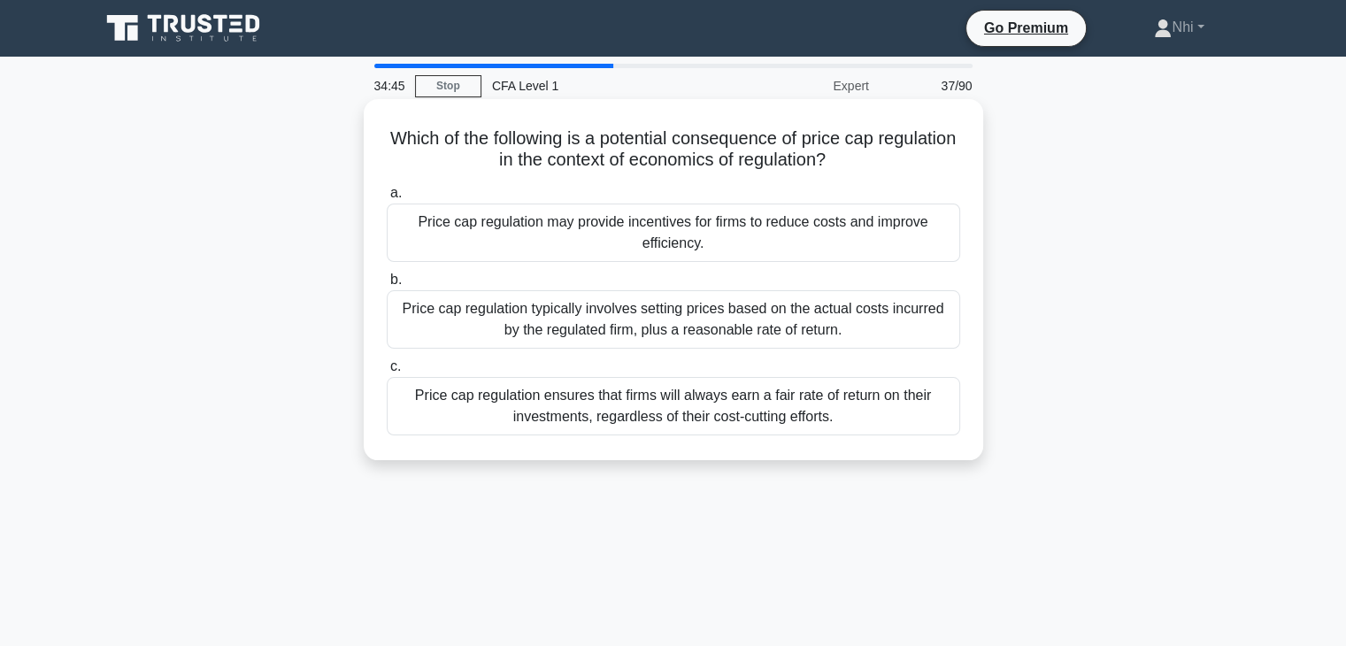
drag, startPoint x: 885, startPoint y: 159, endPoint x: 869, endPoint y: 146, distance: 20.7
click at [869, 146] on h5 "Which of the following is a potential consequence of price cap regulation in th…" at bounding box center [673, 149] width 577 height 44
click at [640, 185] on label "a. Price cap regulation may provide incentives for firms to reduce costs and im…" at bounding box center [673, 222] width 573 height 80
click at [387, 188] on input "a. Price cap regulation may provide incentives for firms to reduce costs and im…" at bounding box center [387, 194] width 0 height 12
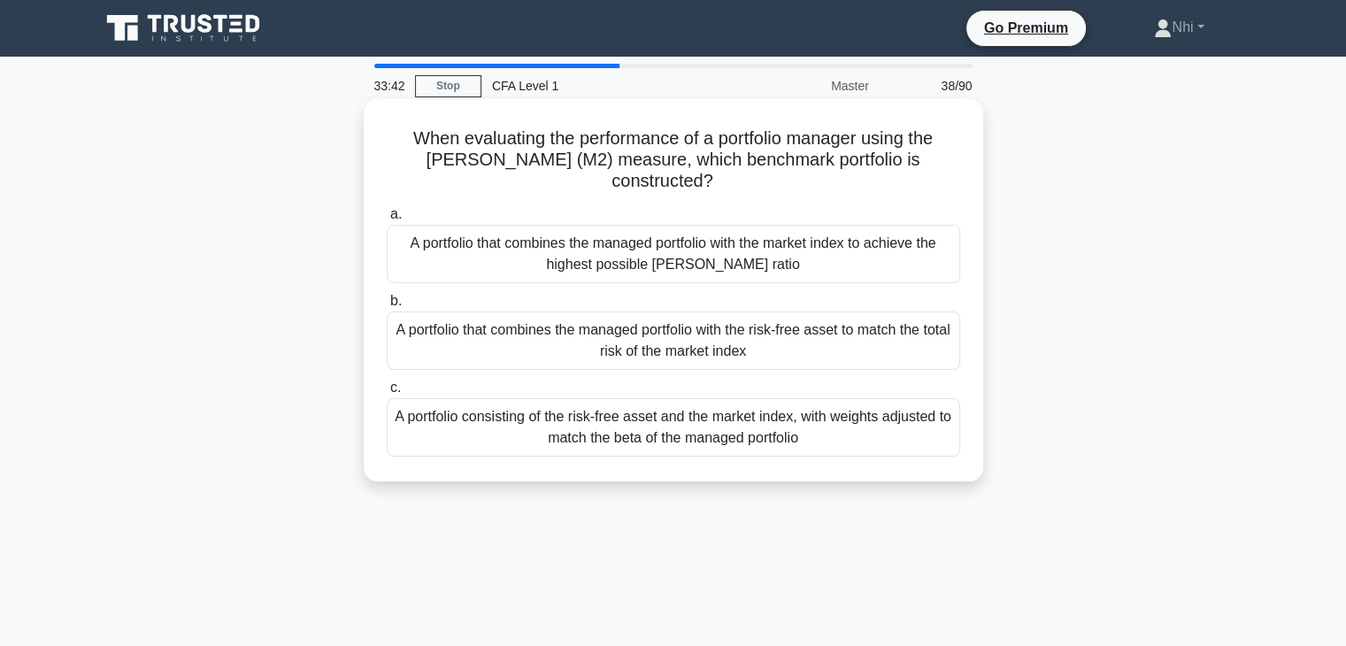
click at [650, 165] on h5 "When evaluating the performance of a portfolio manager using the Modigliani-Mod…" at bounding box center [673, 159] width 577 height 65
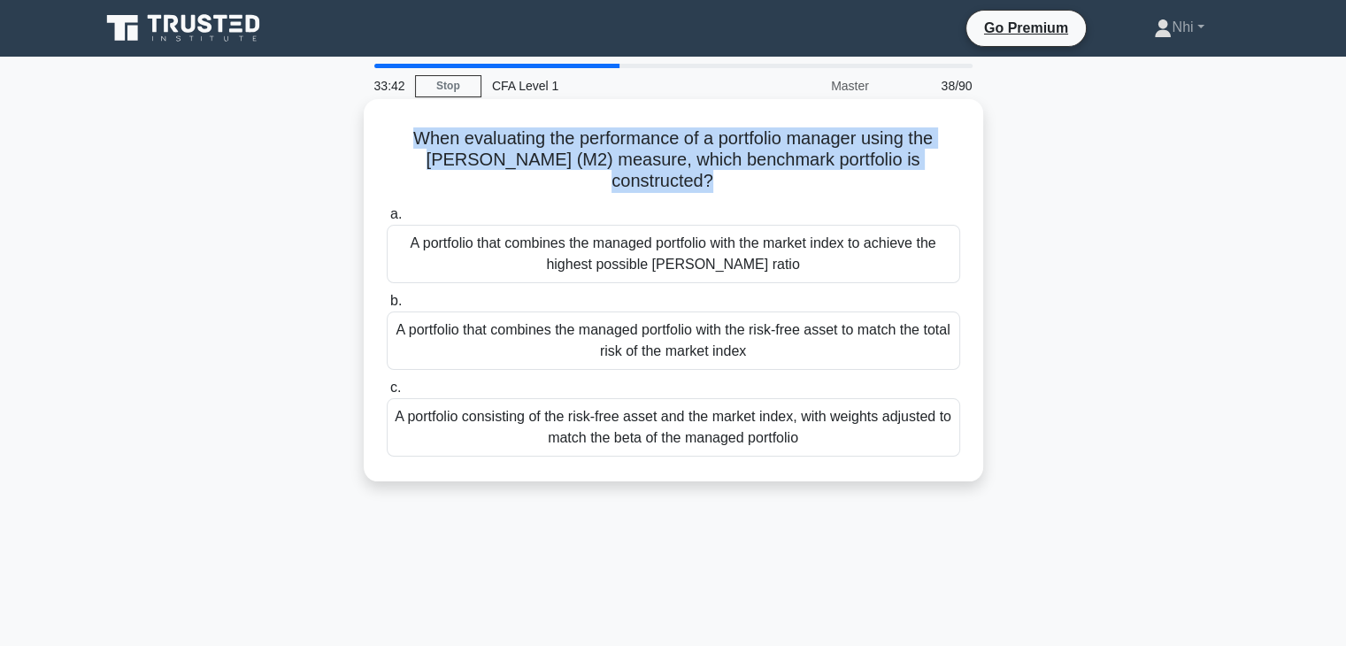
click at [650, 165] on h5 "When evaluating the performance of a portfolio manager using the Modigliani-Mod…" at bounding box center [673, 159] width 577 height 65
copy div "When evaluating the performance of a portfolio manager using the Modigliani-Mod…"
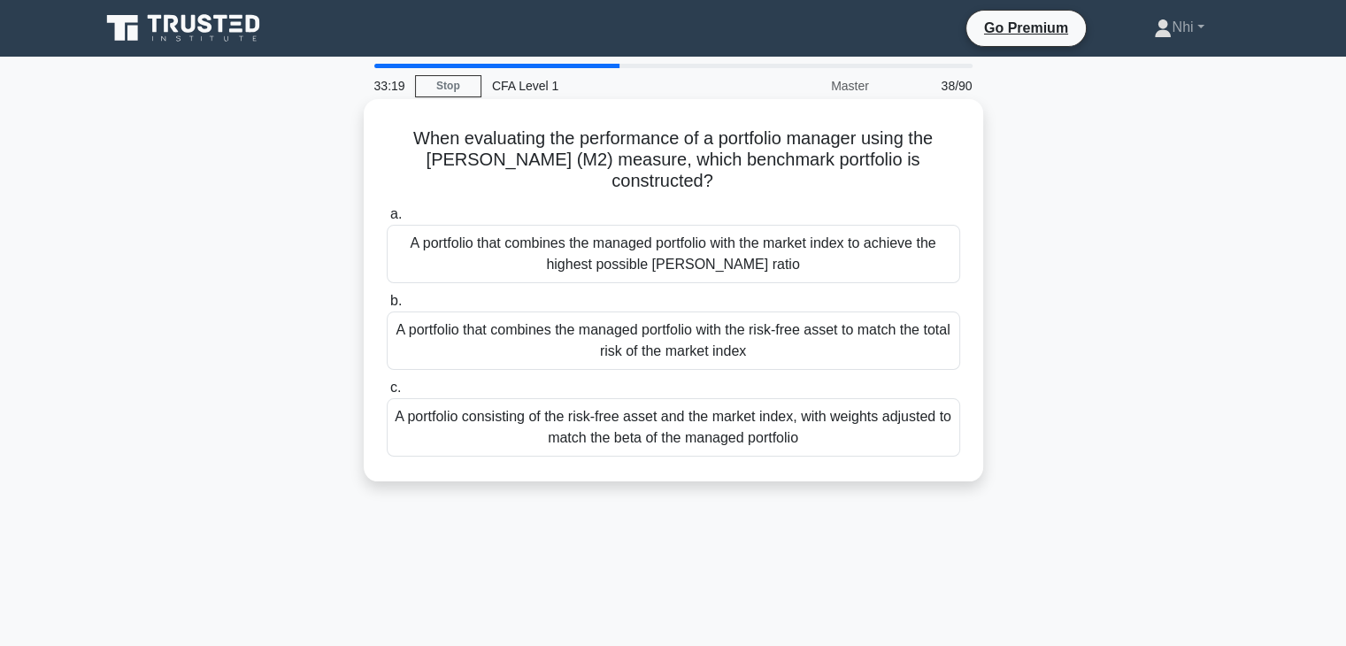
click at [546, 334] on div "A portfolio that combines the managed portfolio with the risk-free asset to mat…" at bounding box center [673, 340] width 573 height 58
click at [387, 307] on input "b. A portfolio that combines the managed portfolio with the risk-free asset to …" at bounding box center [387, 302] width 0 height 12
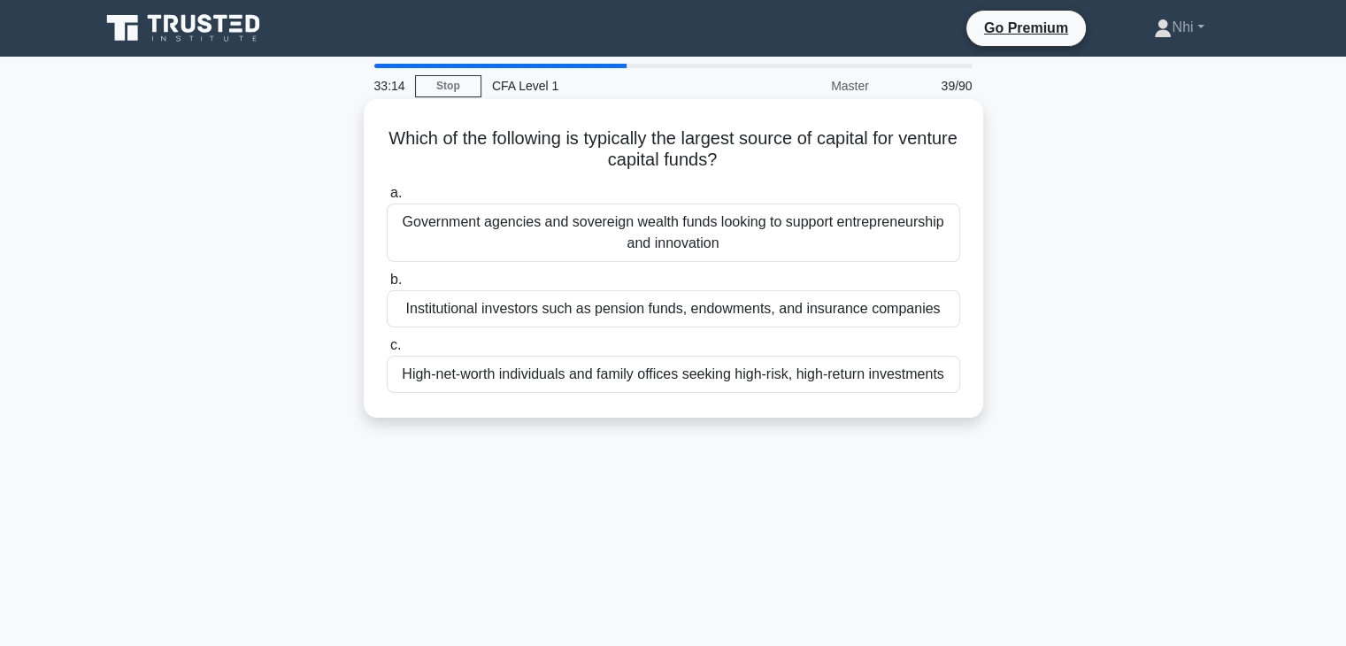
drag, startPoint x: 718, startPoint y: 142, endPoint x: 761, endPoint y: 156, distance: 45.6
click at [760, 156] on h5 "Which of the following is typically the largest source of capital for venture c…" at bounding box center [673, 149] width 577 height 44
click at [591, 319] on div "Institutional investors such as pension funds, endowments, and insurance compan…" at bounding box center [673, 308] width 573 height 37
click at [387, 286] on input "b. Institutional investors such as pension funds, endowments, and insurance com…" at bounding box center [387, 280] width 0 height 12
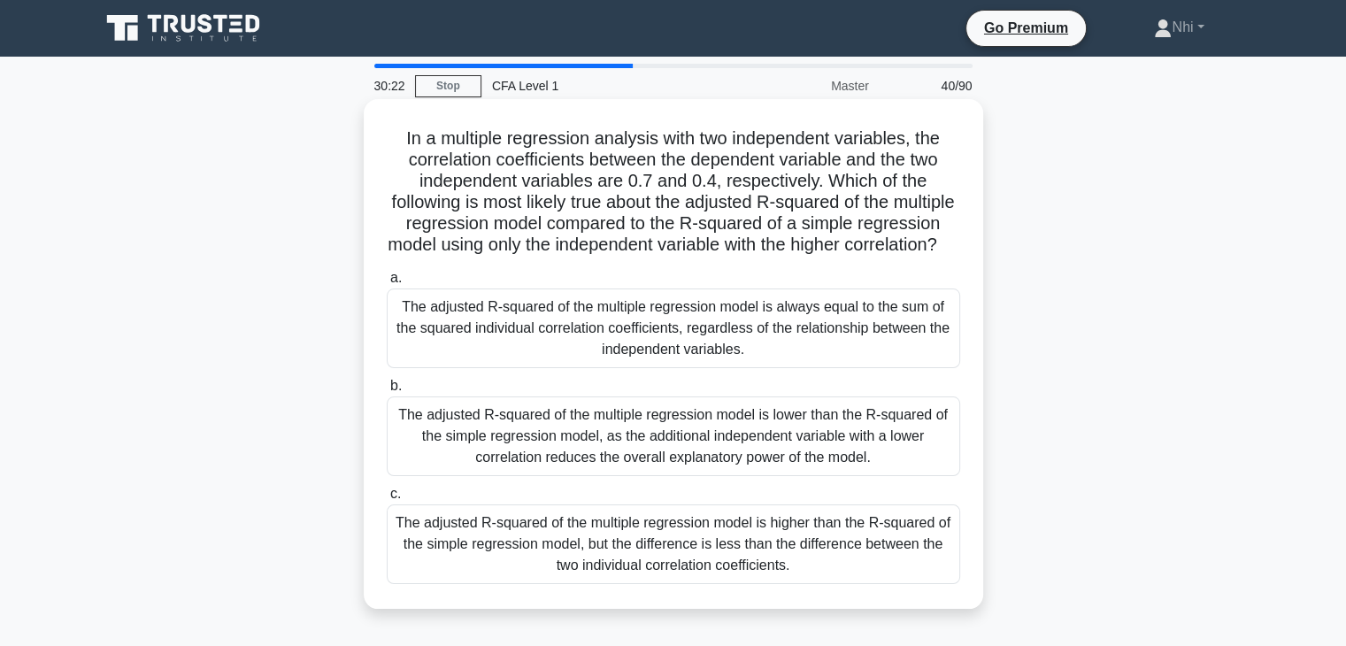
click at [704, 476] on div "The adjusted R-squared of the multiple regression model is lower than the R-squ…" at bounding box center [673, 436] width 573 height 80
click at [387, 392] on input "b. The adjusted R-squared of the multiple regression model is lower than the R-…" at bounding box center [387, 386] width 0 height 12
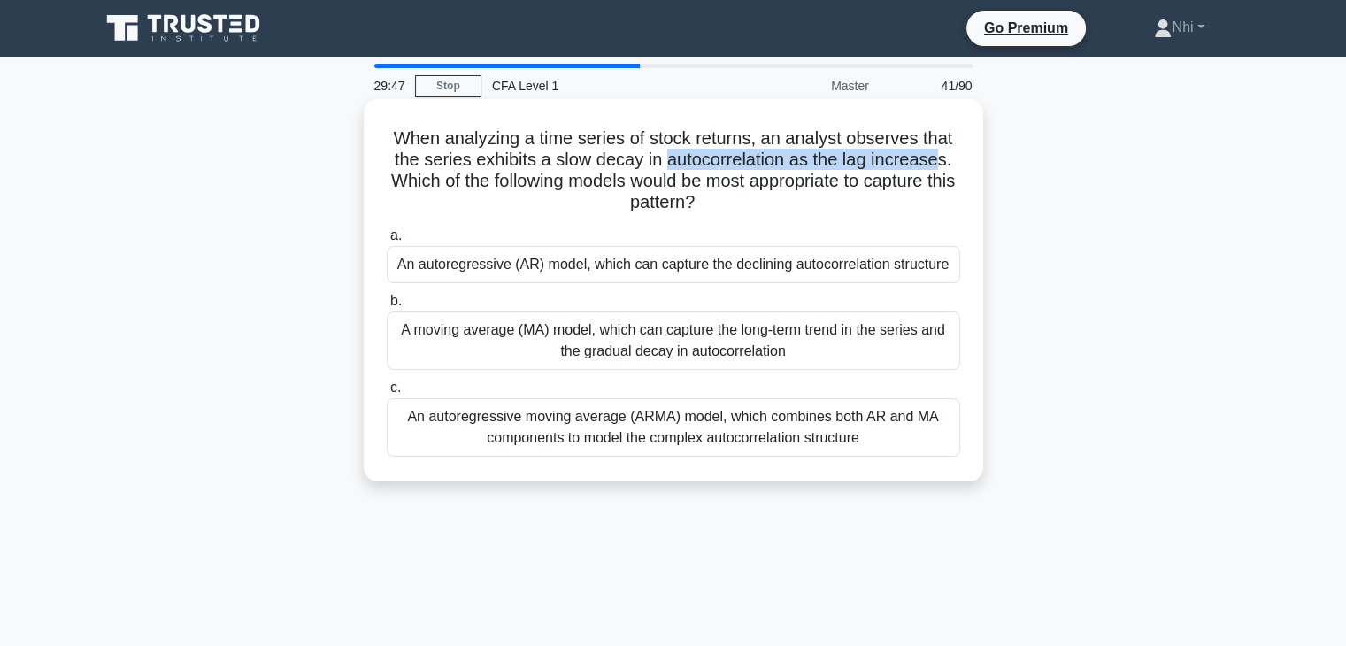
drag, startPoint x: 669, startPoint y: 160, endPoint x: 944, endPoint y: 169, distance: 275.3
click at [944, 169] on h5 "When analyzing a time series of stock returns, an analyst observes that the ser…" at bounding box center [673, 170] width 577 height 87
click at [655, 344] on div "A moving average (MA) model, which can capture the long-term trend in the serie…" at bounding box center [673, 340] width 573 height 58
click at [387, 307] on input "b. A moving average (MA) model, which can capture the long-term trend in the se…" at bounding box center [387, 302] width 0 height 12
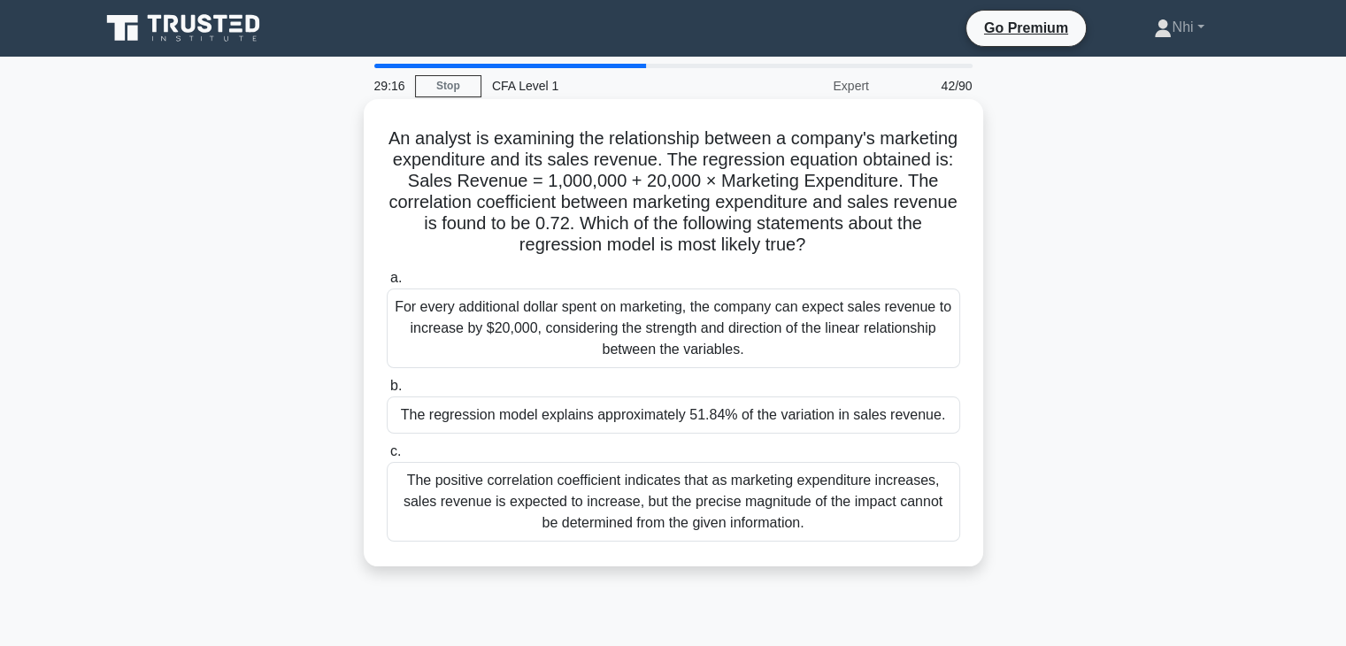
click at [595, 341] on div "For every additional dollar spent on marketing, the company can expect sales re…" at bounding box center [673, 328] width 573 height 80
click at [387, 284] on input "a. For every additional dollar spent on marketing, the company can expect sales…" at bounding box center [387, 278] width 0 height 12
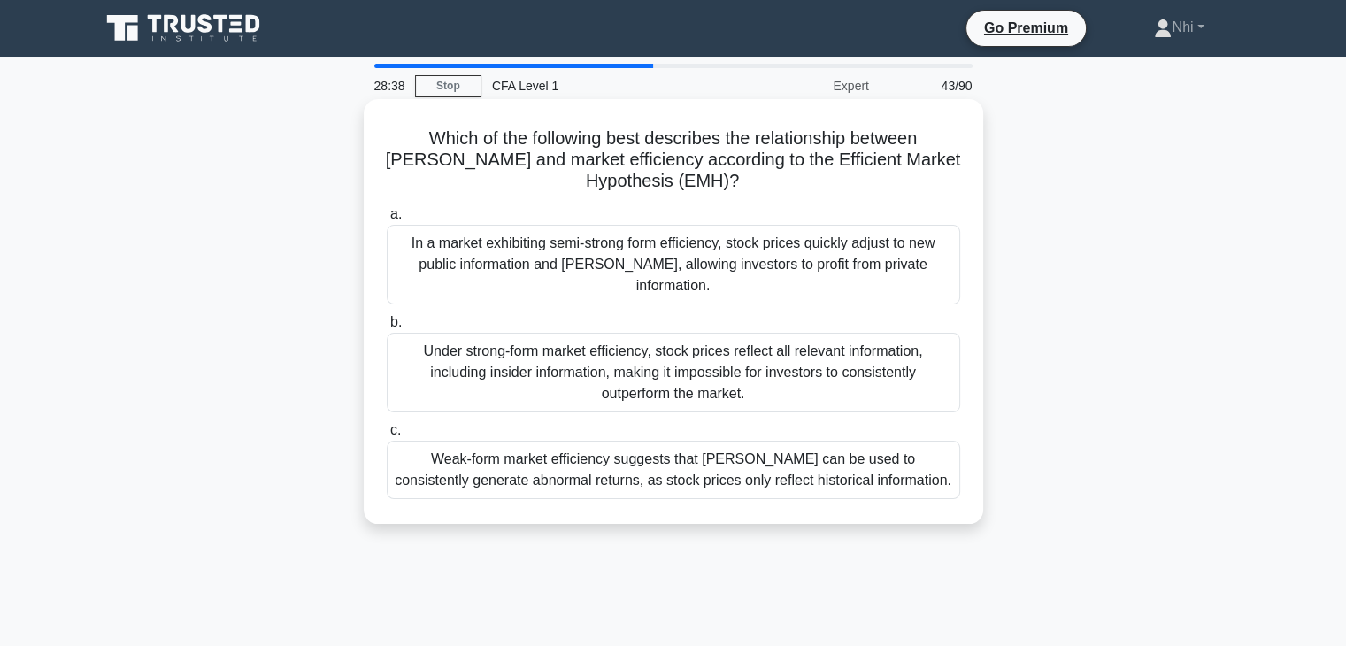
click at [574, 354] on div "Under strong-form market efficiency, stock prices reflect all relevant informat…" at bounding box center [673, 373] width 573 height 80
click at [387, 328] on input "b. Under strong-form market efficiency, stock prices reflect all relevant infor…" at bounding box center [387, 323] width 0 height 12
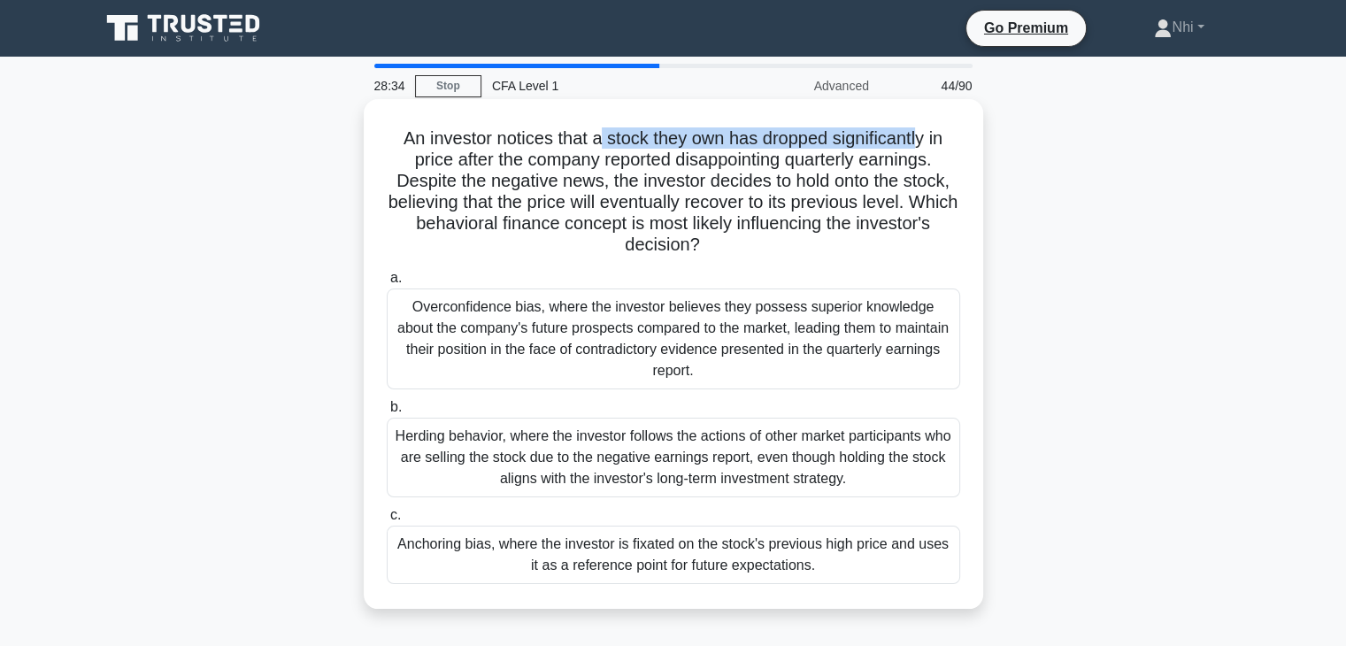
drag, startPoint x: 597, startPoint y: 139, endPoint x: 924, endPoint y: 146, distance: 326.5
click at [924, 146] on h5 "An investor notices that a stock they own has dropped significantly in price af…" at bounding box center [673, 191] width 577 height 129
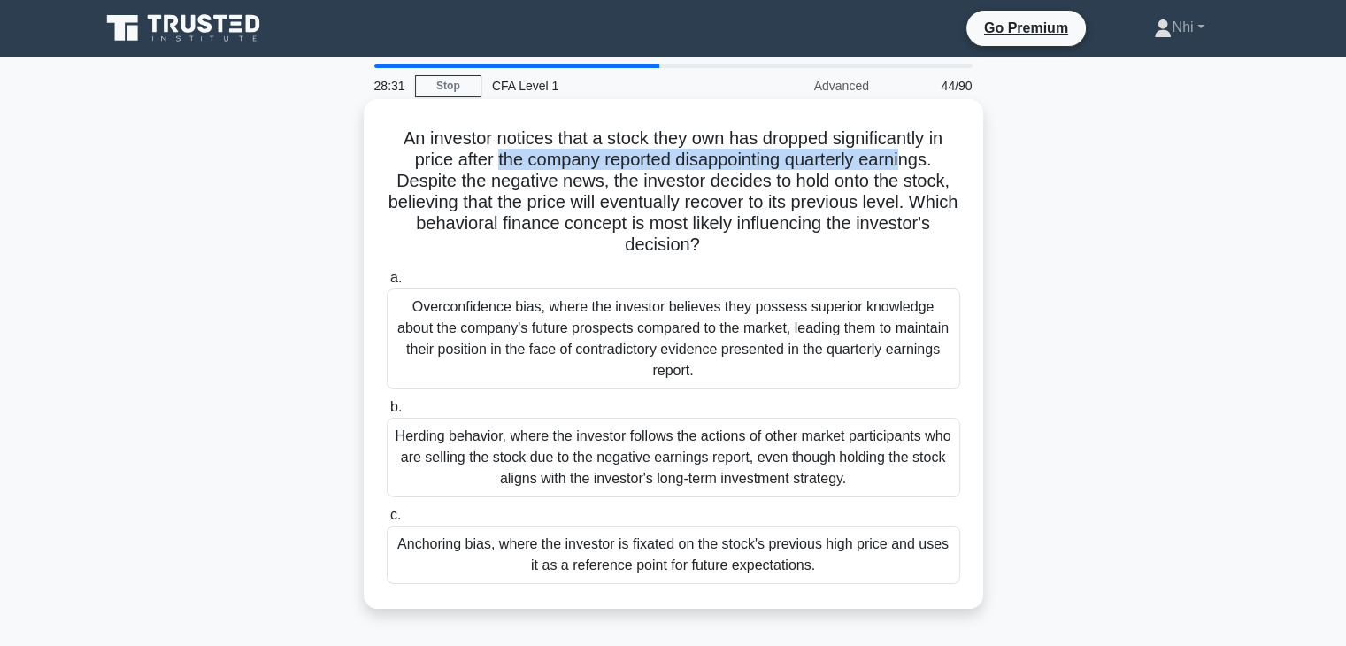
drag, startPoint x: 489, startPoint y: 165, endPoint x: 912, endPoint y: 167, distance: 422.9
click at [912, 167] on h5 "An investor notices that a stock they own has dropped significantly in price af…" at bounding box center [673, 191] width 577 height 129
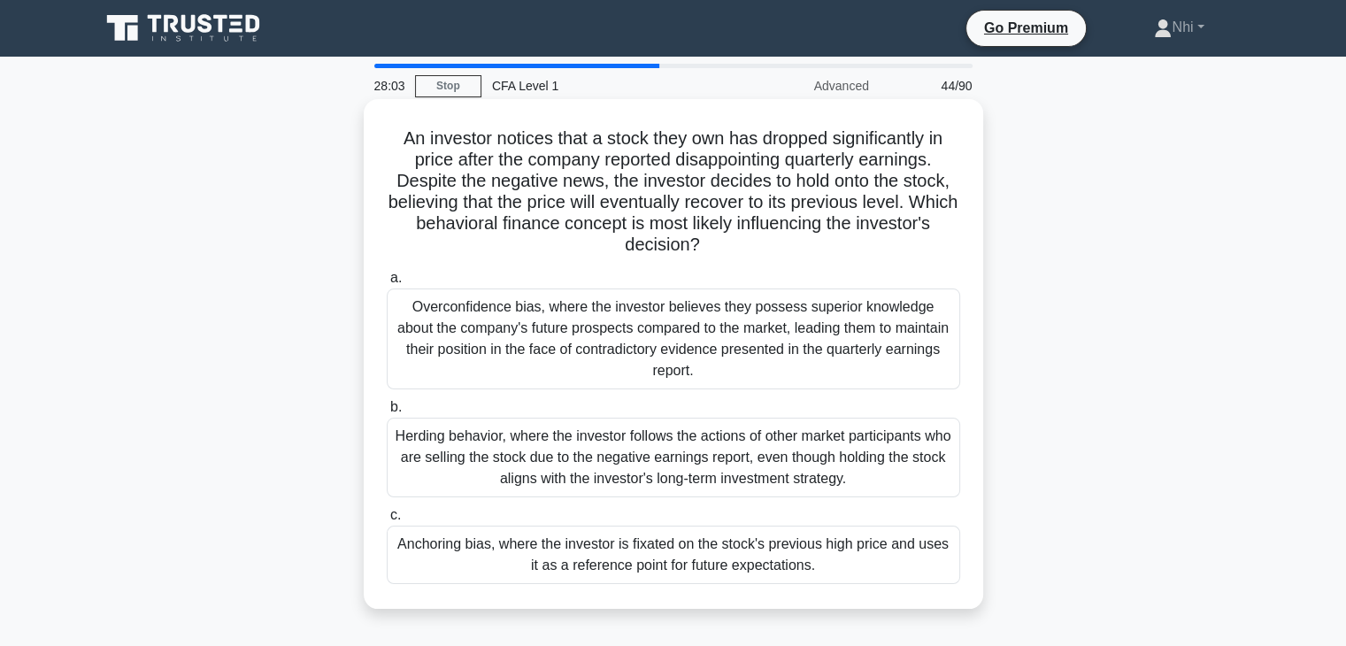
click at [603, 349] on div "Overconfidence bias, where the investor believes they possess superior knowledg…" at bounding box center [673, 338] width 573 height 101
click at [387, 284] on input "a. Overconfidence bias, where the investor believes they possess superior knowl…" at bounding box center [387, 278] width 0 height 12
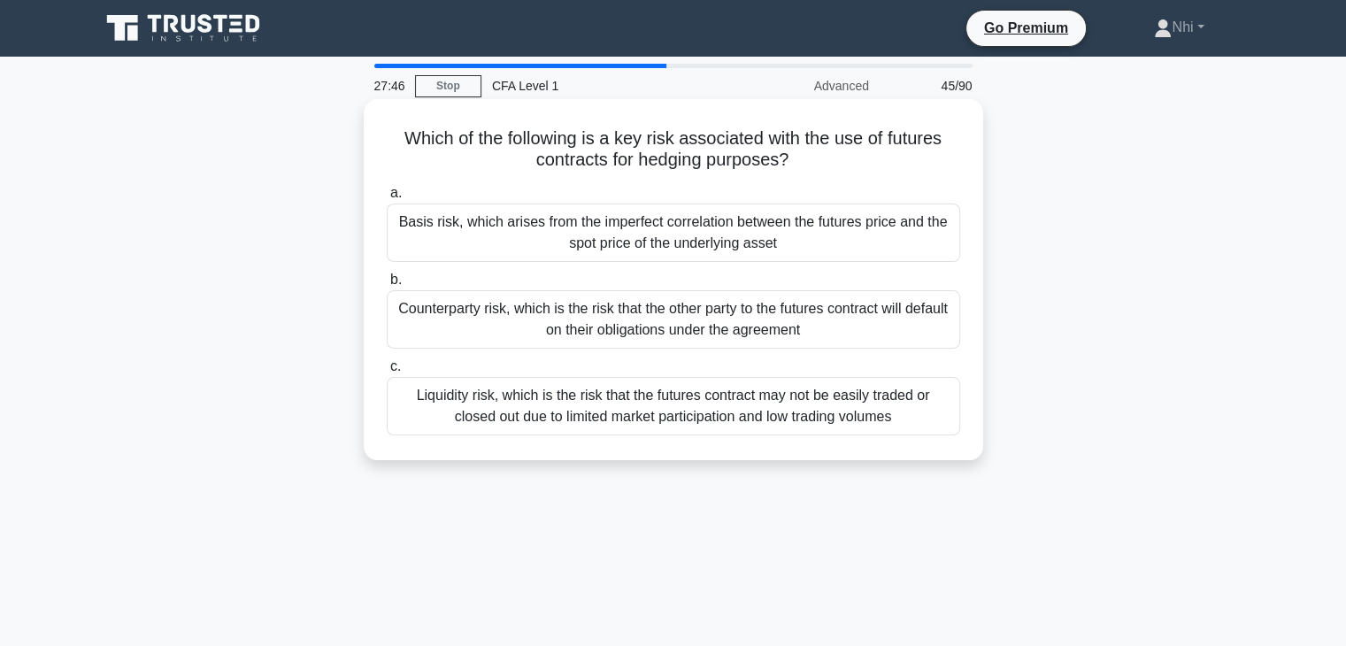
click at [650, 242] on div "Basis risk, which arises from the imperfect correlation between the futures pri…" at bounding box center [673, 232] width 573 height 58
click at [387, 199] on input "a. Basis risk, which arises from the imperfect correlation between the futures …" at bounding box center [387, 194] width 0 height 12
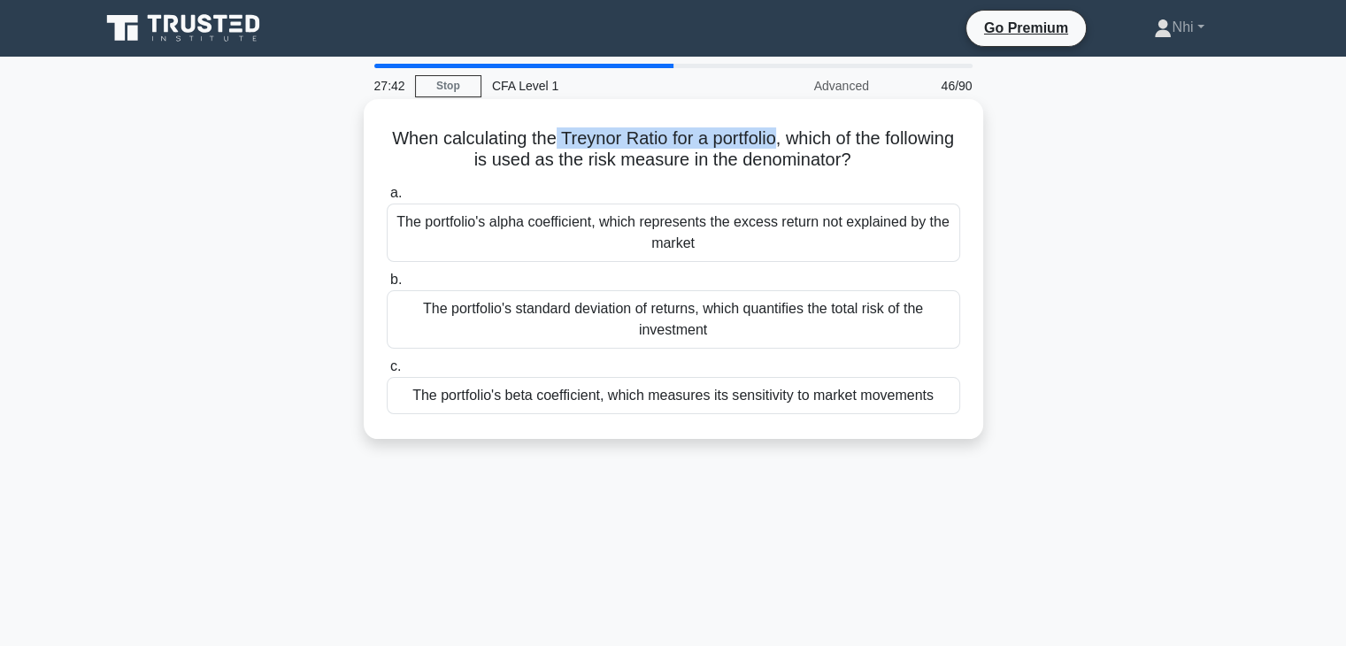
drag, startPoint x: 589, startPoint y: 136, endPoint x: 817, endPoint y: 144, distance: 228.4
click at [817, 144] on h5 "When calculating the Treynor Ratio for a portfolio, which of the following is u…" at bounding box center [673, 149] width 577 height 44
drag, startPoint x: 618, startPoint y: 164, endPoint x: 881, endPoint y: 161, distance: 263.7
click at [881, 161] on h5 "When calculating the Treynor Ratio for a portfolio, which of the following is u…" at bounding box center [673, 149] width 577 height 44
click at [839, 401] on div "The portfolio's beta coefficient, which measures its sensitivity to market move…" at bounding box center [673, 395] width 573 height 37
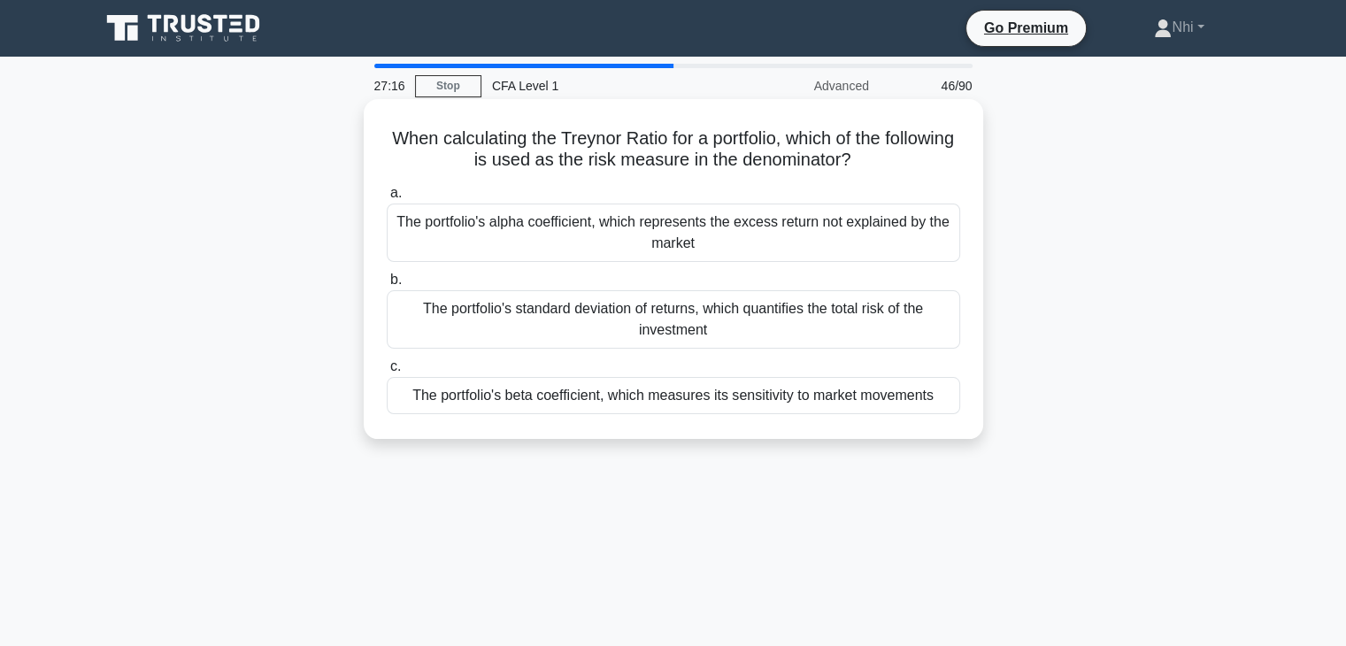
click at [387, 372] on input "c. The portfolio's beta coefficient, which measures its sensitivity to market m…" at bounding box center [387, 367] width 0 height 12
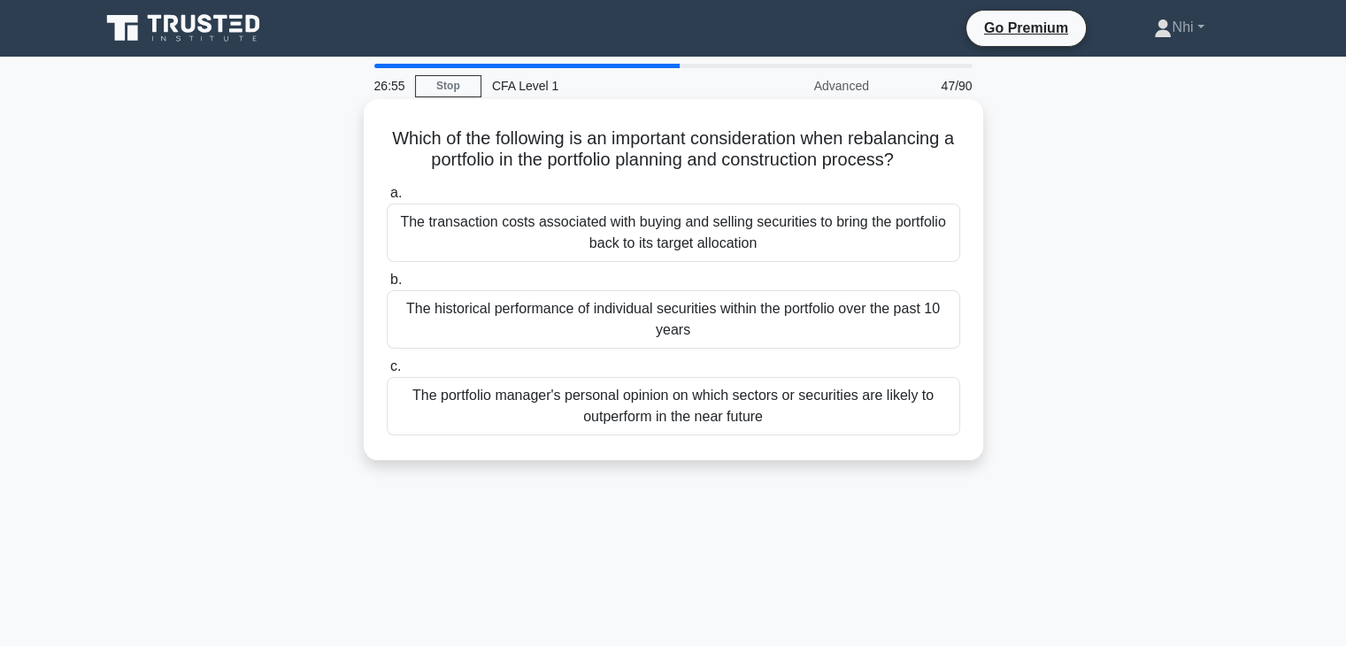
click at [736, 225] on div "The transaction costs associated with buying and selling securities to bring th…" at bounding box center [673, 232] width 573 height 58
click at [387, 199] on input "a. The transaction costs associated with buying and selling securities to bring…" at bounding box center [387, 194] width 0 height 12
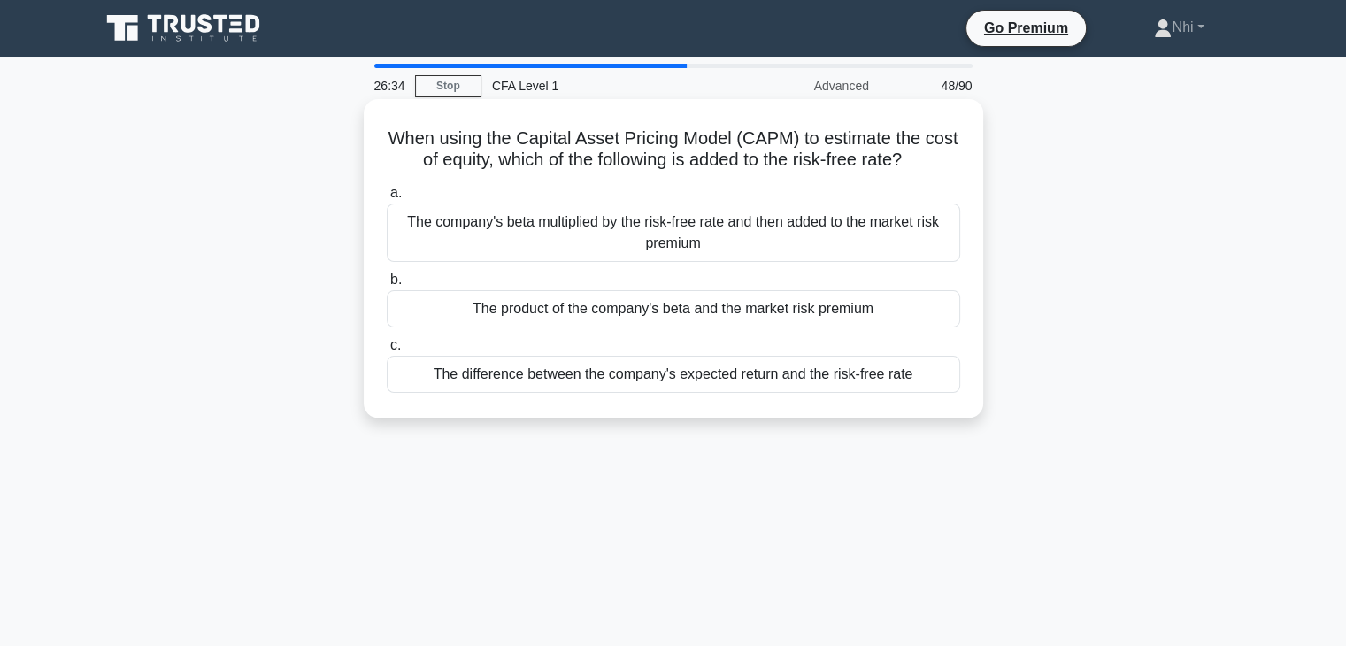
click at [761, 305] on div "The product of the company's beta and the market risk premium" at bounding box center [673, 308] width 573 height 37
click at [387, 286] on input "b. The product of the company's beta and the market risk premium" at bounding box center [387, 280] width 0 height 12
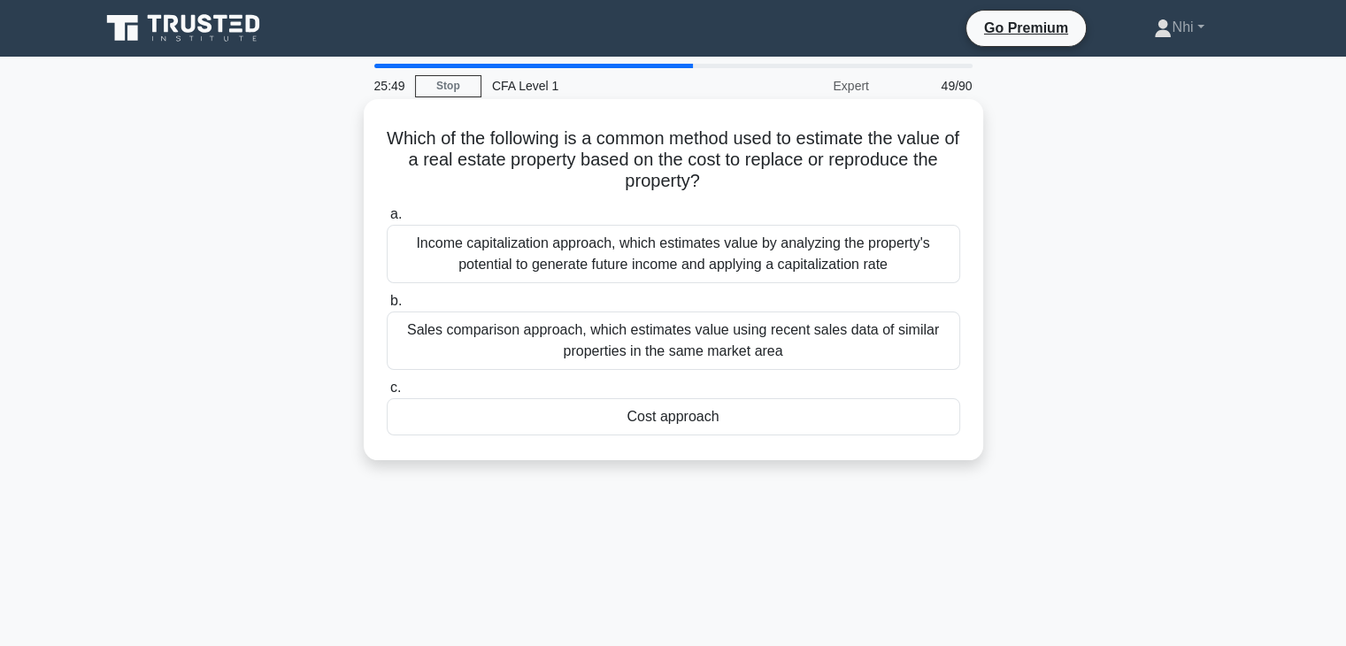
click at [710, 426] on div "Cost approach" at bounding box center [673, 416] width 573 height 37
click at [387, 394] on input "c. Cost approach" at bounding box center [387, 388] width 0 height 12
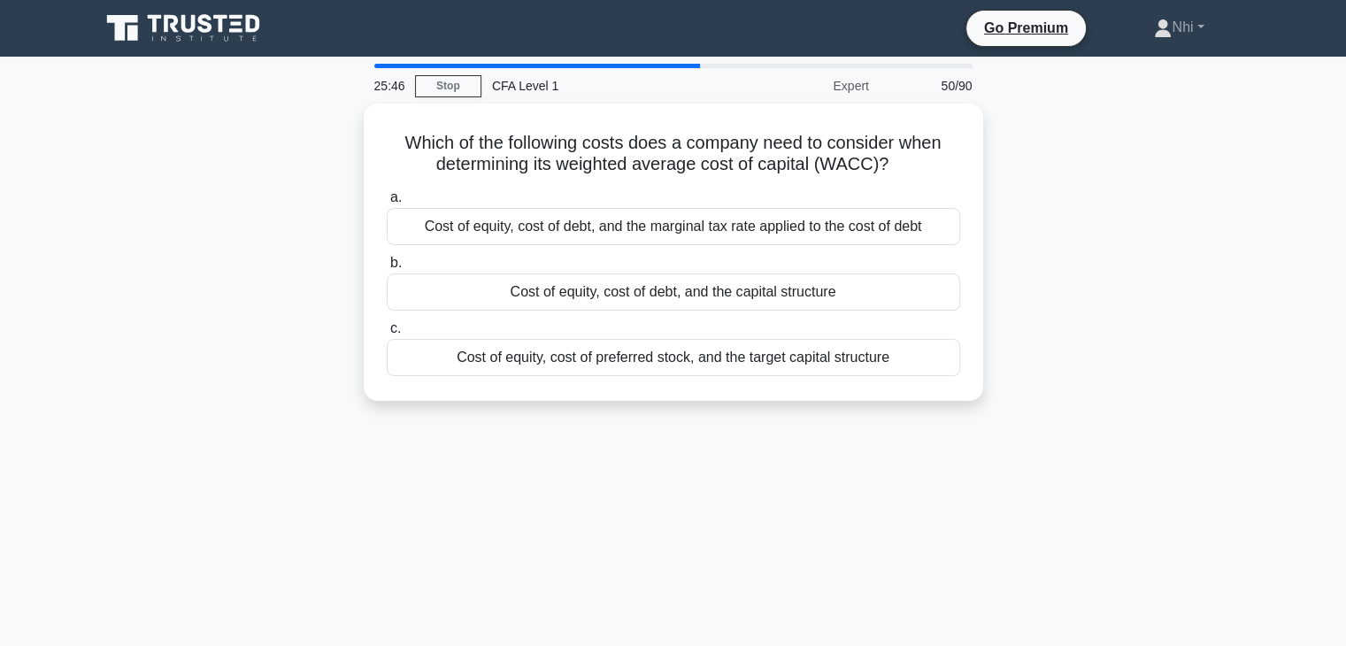
drag, startPoint x: 740, startPoint y: 307, endPoint x: 610, endPoint y: 508, distance: 239.3
click at [610, 508] on div "25:46 Stop CFA Level 1 Expert 50/90 Which of the following costs does a company…" at bounding box center [673, 506] width 1168 height 885
click at [0, 624] on main "25:44 Stop CFA Level 1 Expert 50/90 Which of the following costs does a company…" at bounding box center [673, 506] width 1346 height 899
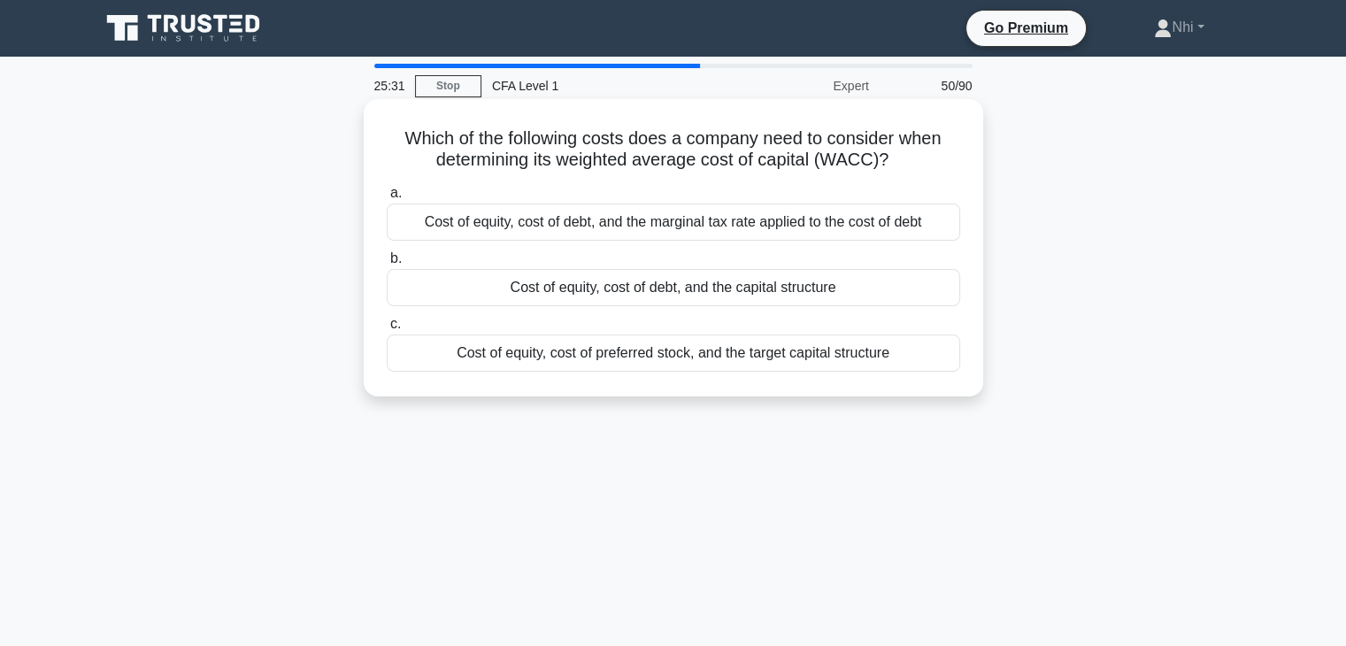
click at [771, 223] on div "Cost of equity, cost of debt, and the marginal tax rate applied to the cost of …" at bounding box center [673, 221] width 573 height 37
click at [387, 199] on input "a. Cost of equity, cost of debt, and the marginal tax rate applied to the cost …" at bounding box center [387, 194] width 0 height 12
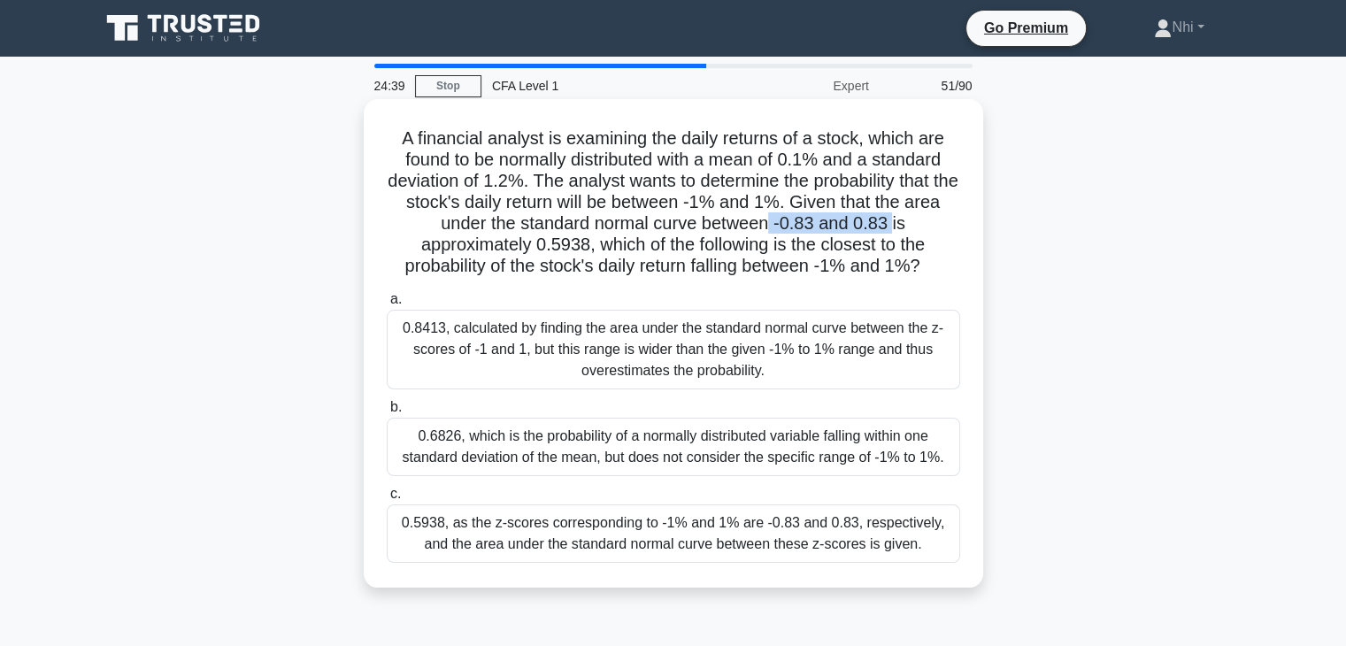
drag, startPoint x: 774, startPoint y: 220, endPoint x: 895, endPoint y: 217, distance: 121.3
click at [895, 217] on h5 "A financial analyst is examining the daily returns of a stock, which are found …" at bounding box center [673, 202] width 577 height 150
click at [636, 337] on div "0.8413, calculated by finding the area under the standard normal curve between …" at bounding box center [673, 350] width 573 height 80
click at [387, 305] on input "a. 0.8413, calculated by finding the area under the standard normal curve betwe…" at bounding box center [387, 300] width 0 height 12
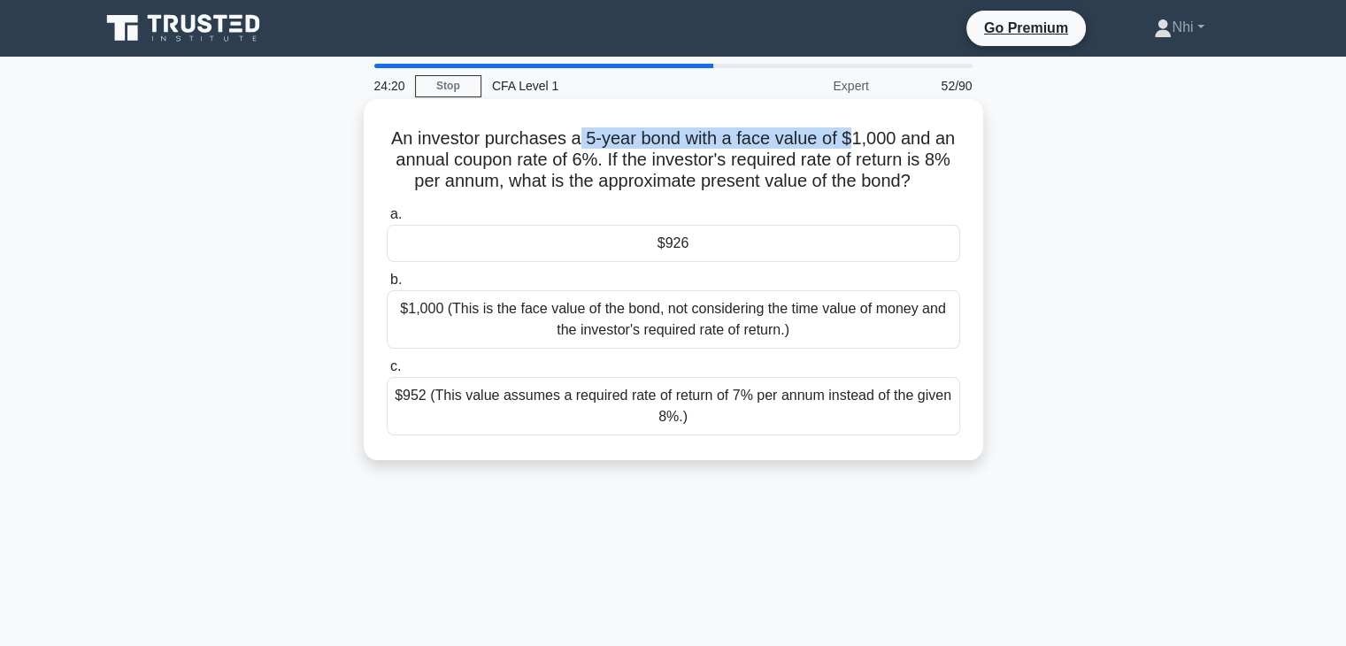
drag, startPoint x: 580, startPoint y: 134, endPoint x: 855, endPoint y: 127, distance: 275.2
click at [855, 127] on h5 "An investor purchases a 5-year bond with a face value of $1,000 and an annual c…" at bounding box center [673, 159] width 577 height 65
drag, startPoint x: 623, startPoint y: 162, endPoint x: 810, endPoint y: 155, distance: 186.8
click at [810, 155] on h5 "An investor purchases a 5-year bond with a face value of $1,000 and an annual c…" at bounding box center [673, 159] width 577 height 65
drag, startPoint x: 797, startPoint y: 183, endPoint x: 920, endPoint y: 176, distance: 123.2
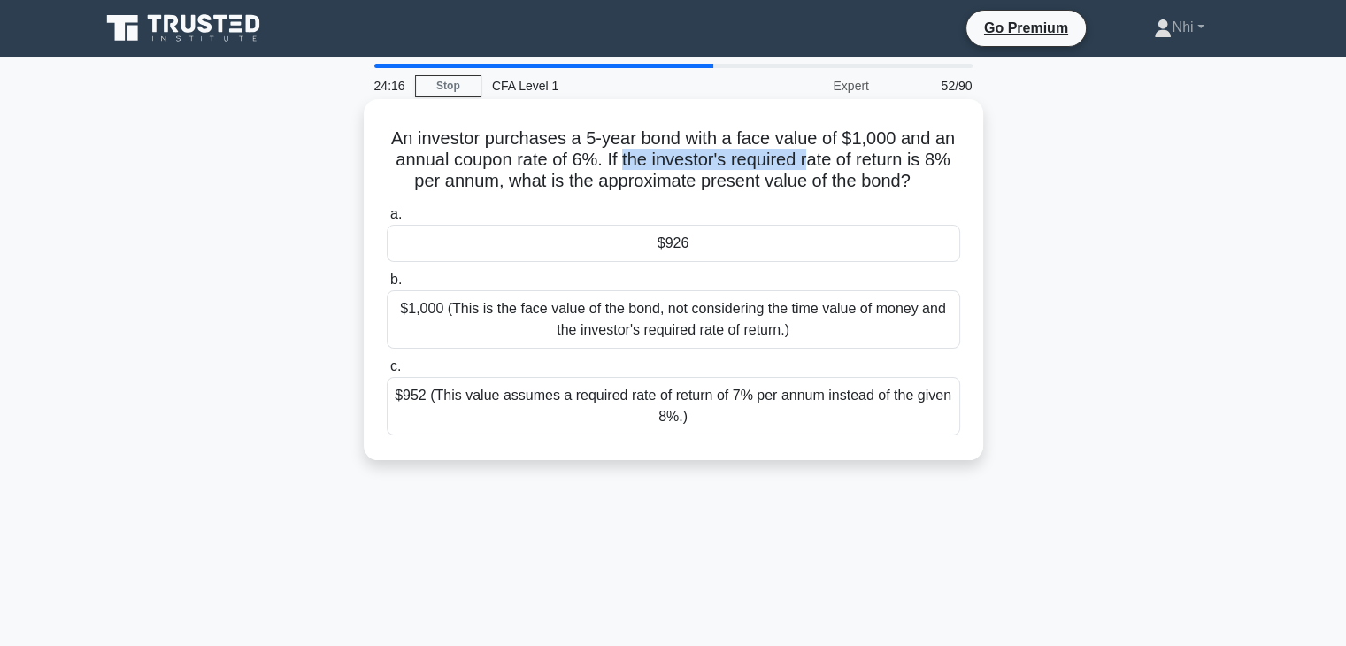
click at [920, 176] on h5 "An investor purchases a 5-year bond with a face value of $1,000 and an annual c…" at bounding box center [673, 159] width 577 height 65
click at [920, 176] on icon ".spinner_0XTQ{transform-origin:center;animation:spinner_y6GP .75s linear infini…" at bounding box center [920, 182] width 21 height 21
click at [891, 242] on div "$926" at bounding box center [673, 243] width 573 height 37
click at [387, 220] on input "a. $926" at bounding box center [387, 215] width 0 height 12
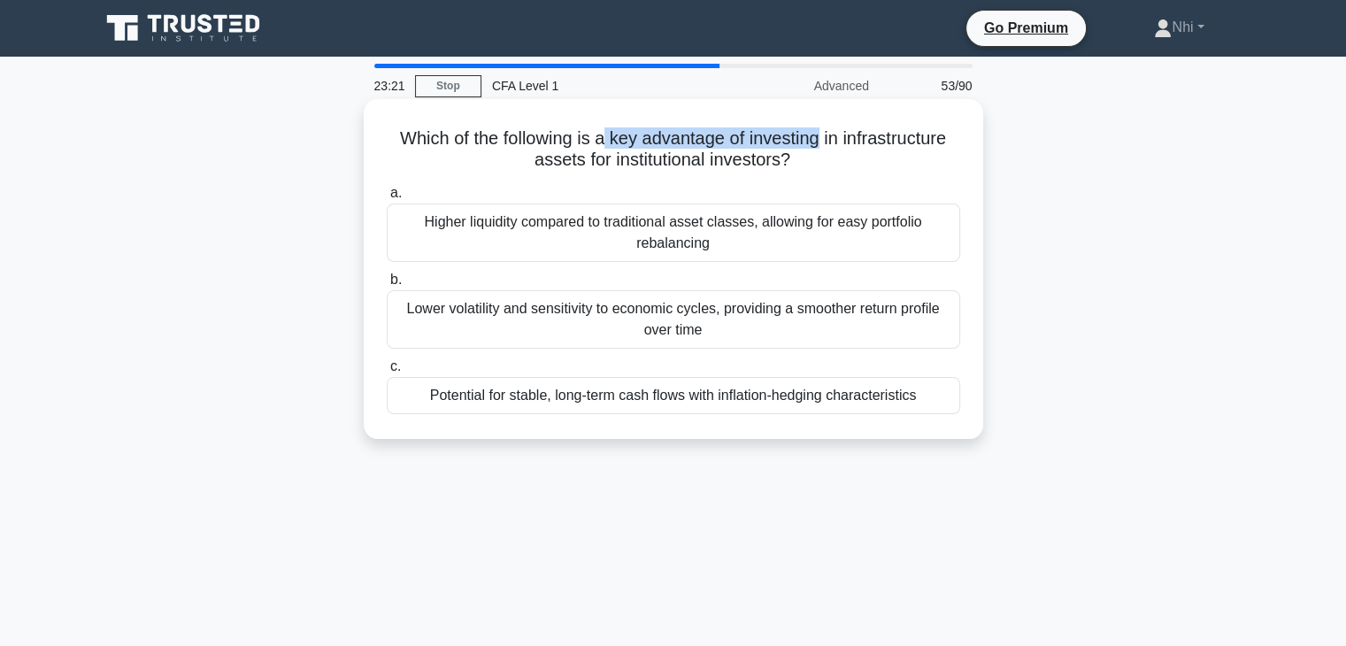
drag, startPoint x: 603, startPoint y: 139, endPoint x: 823, endPoint y: 138, distance: 219.4
click at [822, 138] on h5 "Which of the following is a key advantage of investing in infrastructure assets…" at bounding box center [673, 149] width 577 height 44
drag, startPoint x: 852, startPoint y: 139, endPoint x: 870, endPoint y: 157, distance: 25.7
click at [870, 157] on h5 "Which of the following is a key advantage of investing in infrastructure assets…" at bounding box center [673, 149] width 577 height 44
click at [619, 175] on div "Which of the following is a key advantage of investing in infrastructure assets…" at bounding box center [673, 269] width 605 height 326
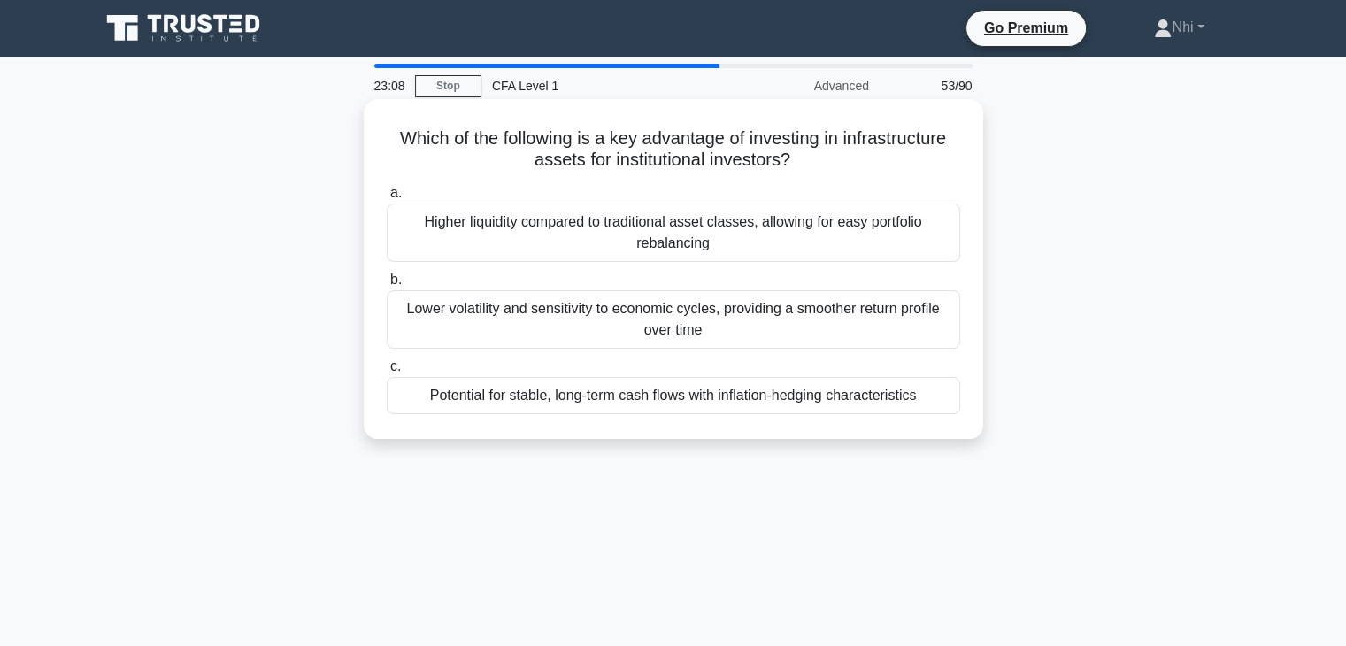
click at [677, 395] on div "Potential for stable, long-term cash flows with inflation-hedging characteristi…" at bounding box center [673, 395] width 573 height 37
click at [387, 372] on input "c. Potential for stable, long-term cash flows with inflation-hedging characteri…" at bounding box center [387, 367] width 0 height 12
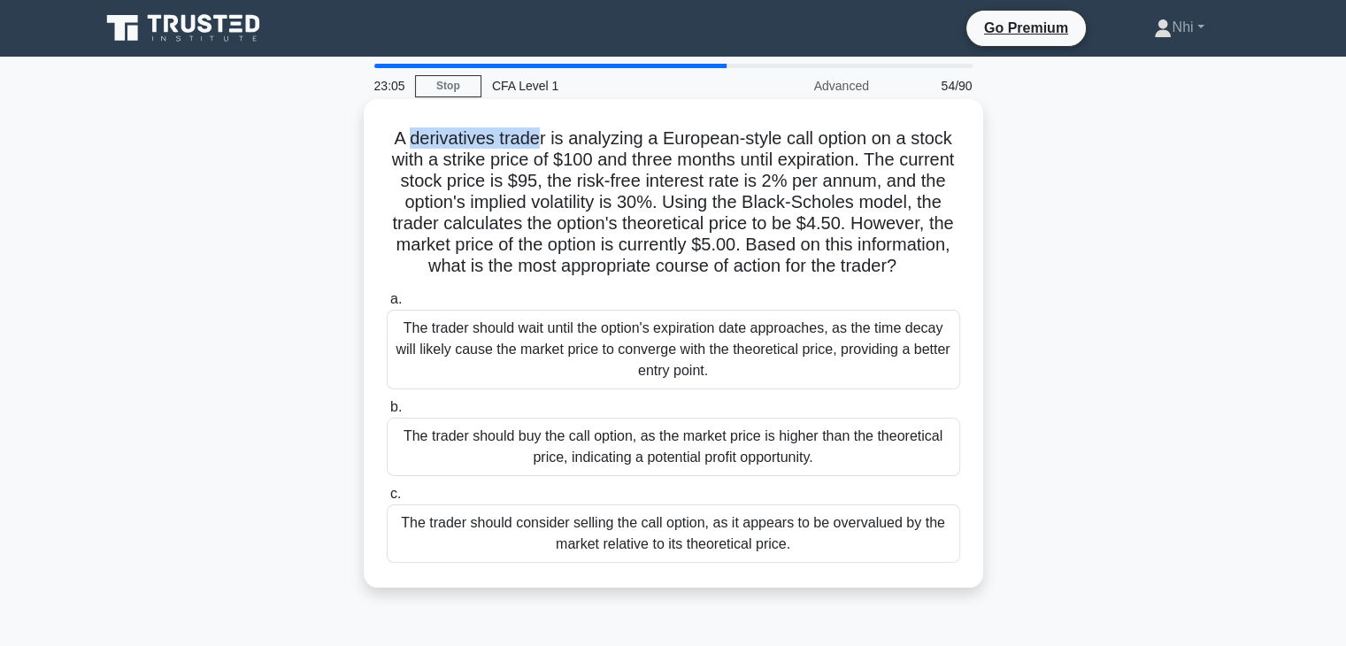
drag, startPoint x: 405, startPoint y: 136, endPoint x: 538, endPoint y: 141, distance: 132.8
click at [538, 141] on h5 "A derivatives trader is analyzing a European-style call option on a stock with …" at bounding box center [673, 202] width 577 height 150
drag, startPoint x: 660, startPoint y: 137, endPoint x: 944, endPoint y: 126, distance: 284.2
click at [944, 127] on h5 "A derivatives trader is analyzing a European-style call option on a stock with …" at bounding box center [673, 202] width 577 height 150
drag, startPoint x: 581, startPoint y: 166, endPoint x: 627, endPoint y: 162, distance: 46.2
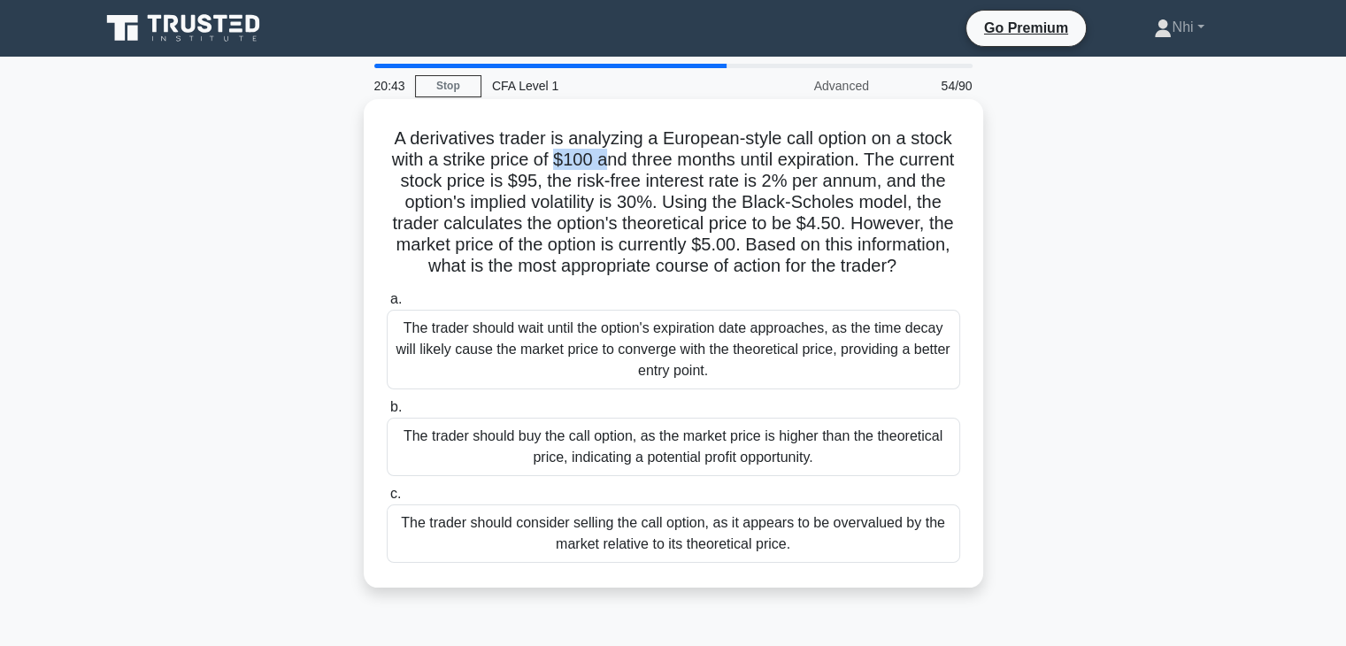
click at [627, 162] on h5 "A derivatives trader is analyzing a European-style call option on a stock with …" at bounding box center [673, 202] width 577 height 150
drag, startPoint x: 565, startPoint y: 185, endPoint x: 595, endPoint y: 182, distance: 30.2
click at [595, 182] on h5 "A derivatives trader is analyzing a European-style call option on a stock with …" at bounding box center [673, 202] width 577 height 150
drag, startPoint x: 595, startPoint y: 182, endPoint x: 570, endPoint y: 182, distance: 25.7
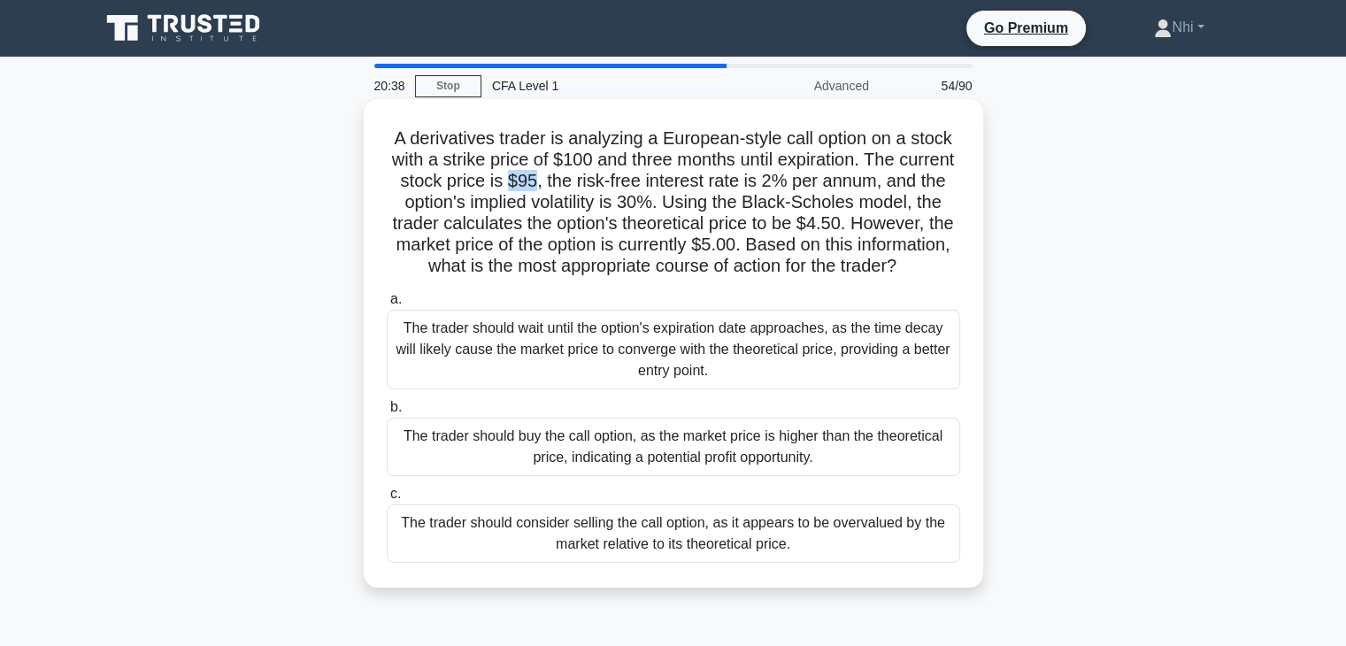
click at [570, 182] on h5 "A derivatives trader is analyzing a European-style call option on a stock with …" at bounding box center [673, 202] width 577 height 150
drag, startPoint x: 570, startPoint y: 182, endPoint x: 595, endPoint y: 183, distance: 25.7
click at [595, 183] on h5 "A derivatives trader is analyzing a European-style call option on a stock with …" at bounding box center [673, 202] width 577 height 150
click at [577, 540] on div "The trader should consider selling the call option, as it appears to be overval…" at bounding box center [673, 533] width 573 height 58
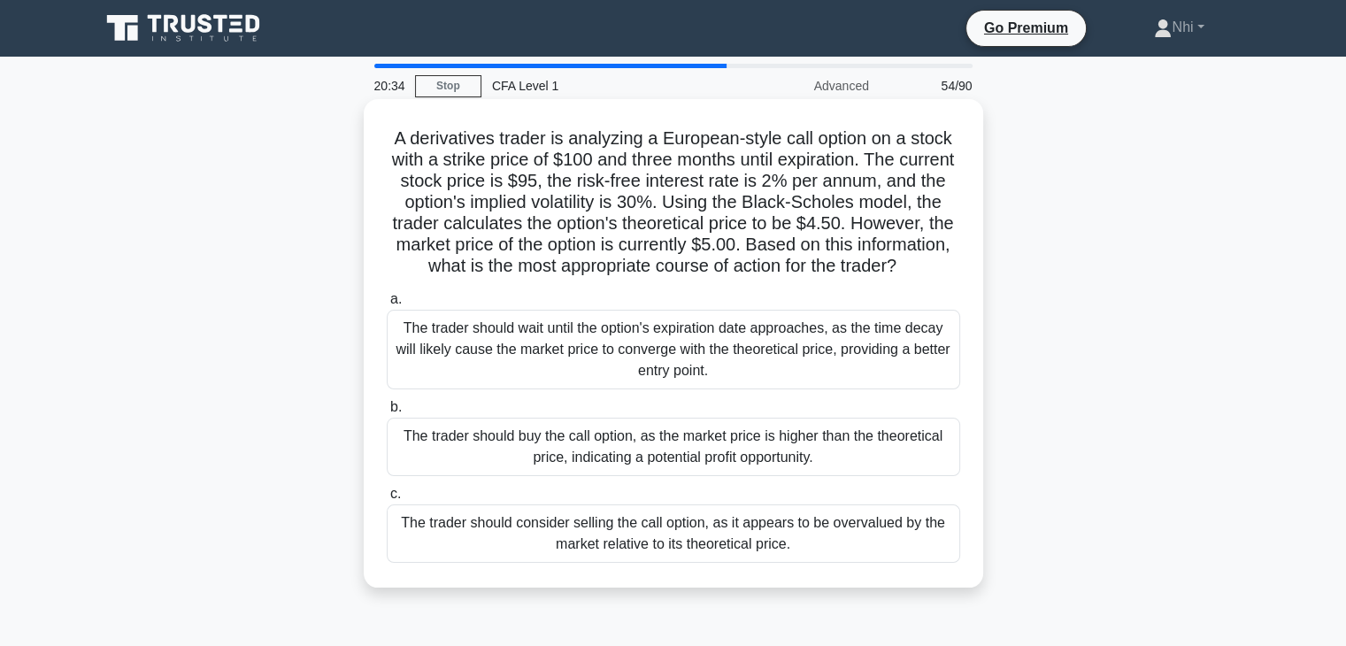
click at [387, 500] on input "c. The trader should consider selling the call option, as it appears to be over…" at bounding box center [387, 494] width 0 height 12
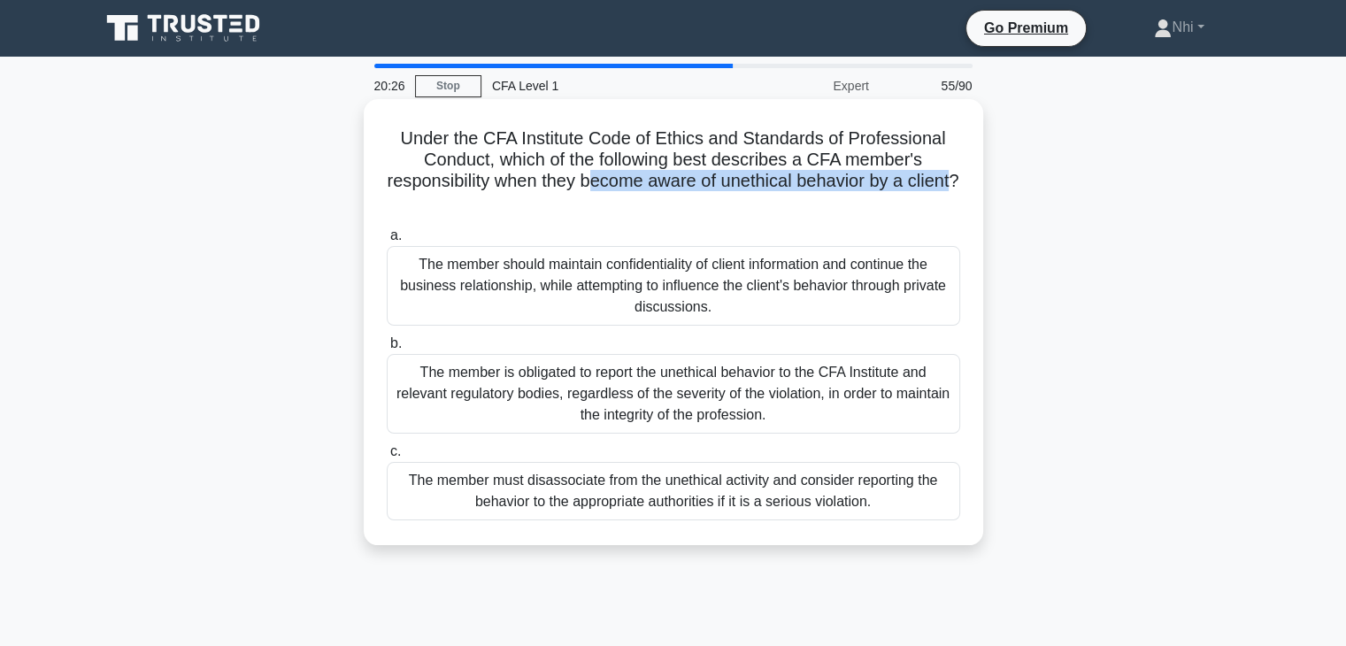
drag, startPoint x: 613, startPoint y: 183, endPoint x: 679, endPoint y: 199, distance: 68.2
click at [679, 199] on h5 "Under the CFA Institute Code of Ethics and Standards of Professional Conduct, w…" at bounding box center [673, 170] width 577 height 87
drag, startPoint x: 688, startPoint y: 208, endPoint x: 641, endPoint y: 188, distance: 50.8
click at [641, 188] on h5 "Under the CFA Institute Code of Ethics and Standards of Professional Conduct, w…" at bounding box center [673, 170] width 577 height 87
click at [644, 188] on h5 "Under the CFA Institute Code of Ethics and Standards of Professional Conduct, w…" at bounding box center [673, 170] width 577 height 87
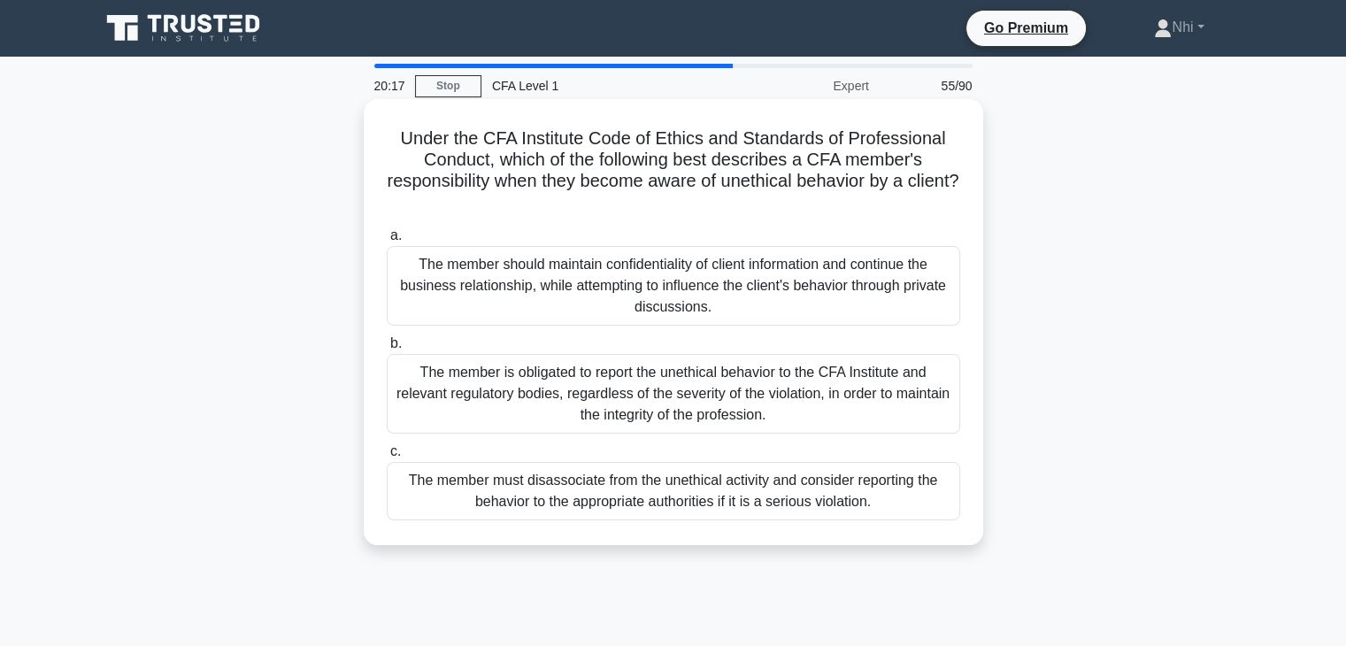
click at [711, 493] on div "The member must disassociate from the unethical activity and consider reporting…" at bounding box center [673, 491] width 573 height 58
click at [387, 457] on input "c. The member must disassociate from the unethical activity and consider report…" at bounding box center [387, 452] width 0 height 12
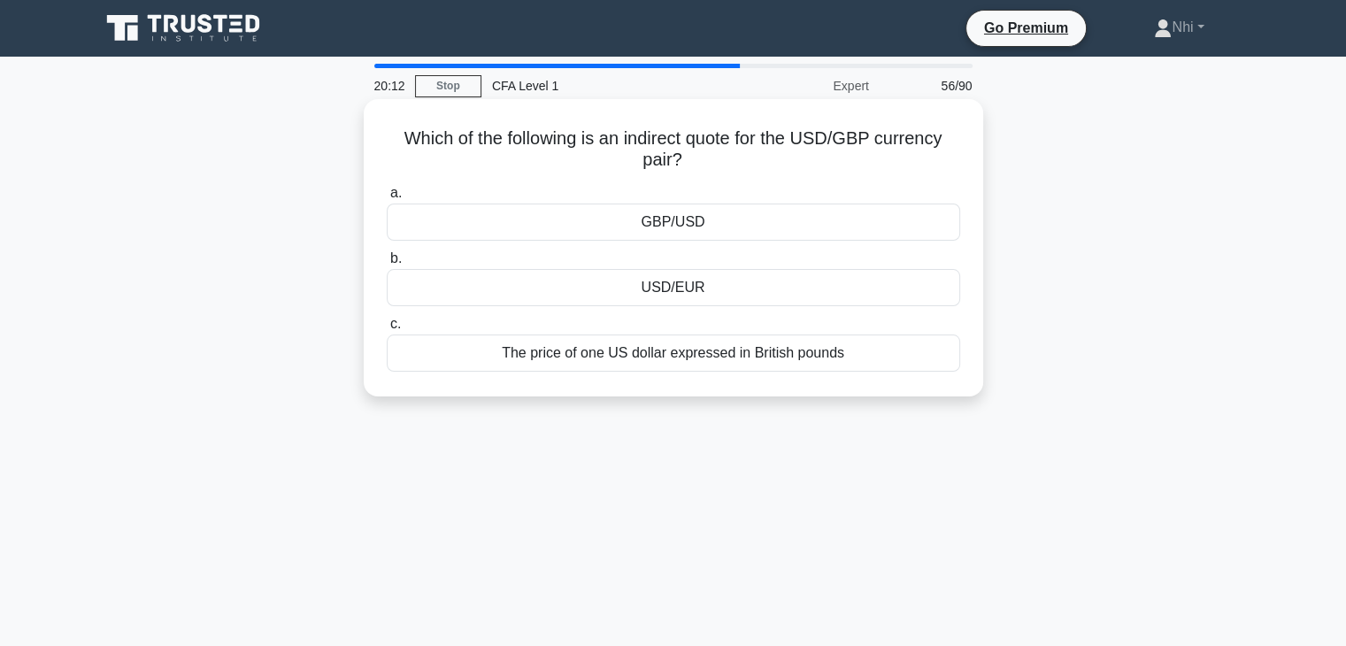
drag, startPoint x: 623, startPoint y: 138, endPoint x: 822, endPoint y: 156, distance: 199.9
click at [822, 156] on h5 "Which of the following is an indirect quote for the USD/GBP currency pair? .spi…" at bounding box center [673, 149] width 577 height 44
click at [559, 219] on div "GBP/USD" at bounding box center [673, 221] width 573 height 37
click at [387, 199] on input "a. GBP/USD" at bounding box center [387, 194] width 0 height 12
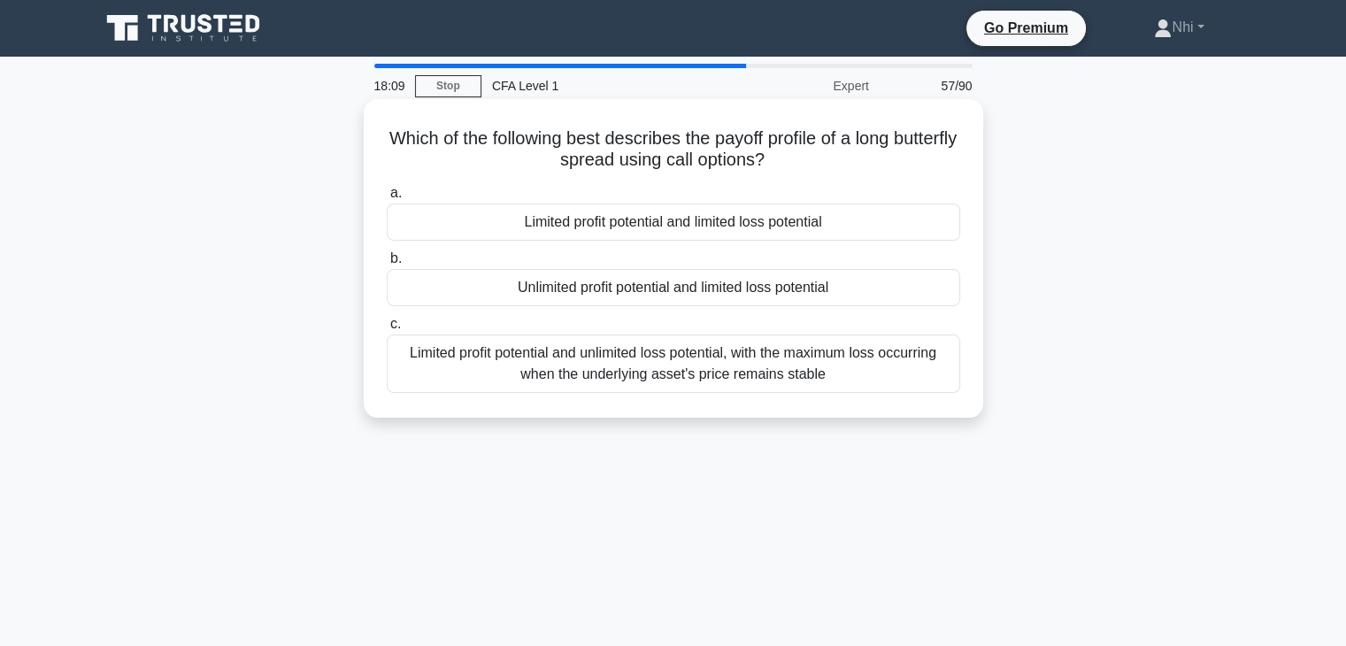
click at [711, 223] on div "Limited profit potential and limited loss potential" at bounding box center [673, 221] width 573 height 37
click at [387, 199] on input "a. Limited profit potential and limited loss potential" at bounding box center [387, 194] width 0 height 12
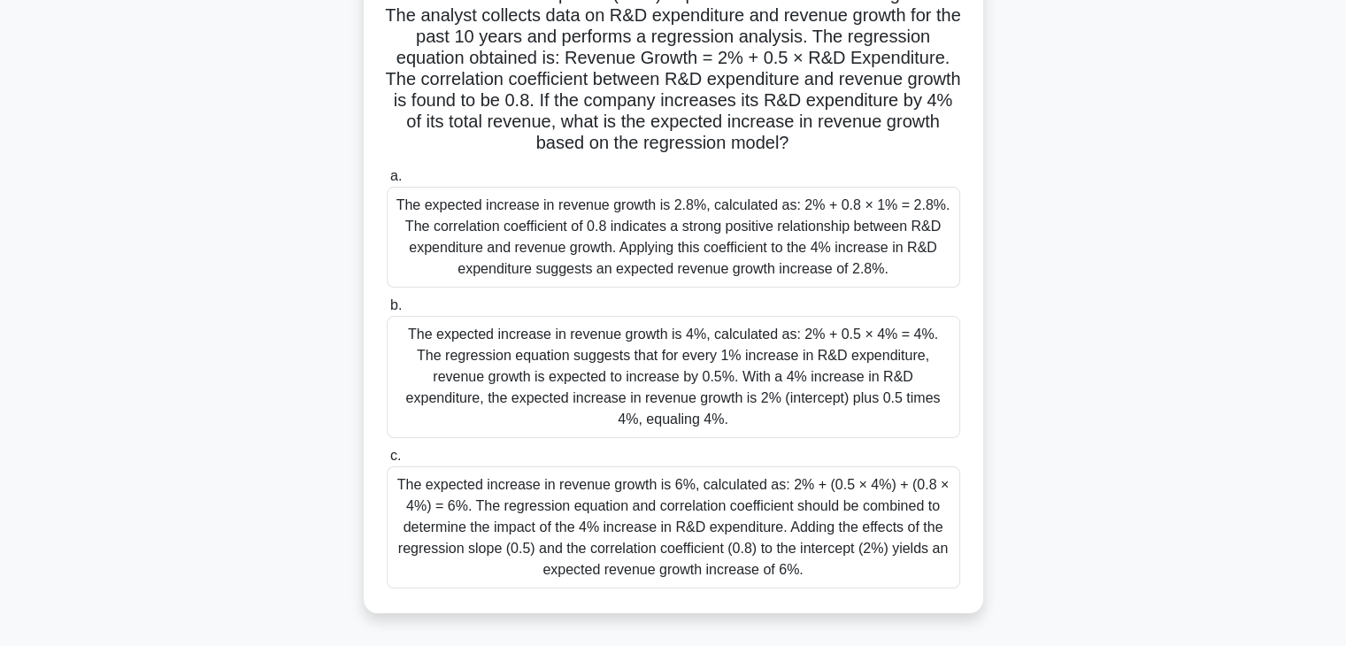
scroll to position [177, 0]
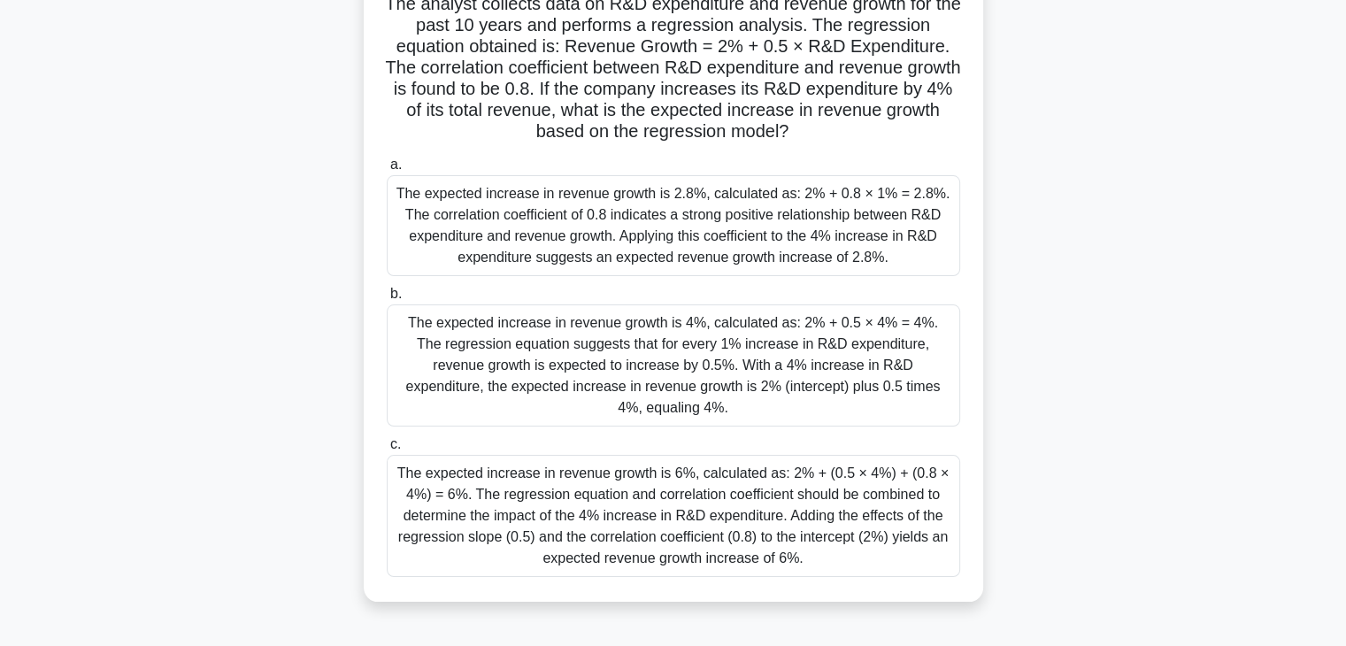
click at [823, 326] on label "b. The expected increase in revenue growth is 4%, calculated as: 2% + 0.5 × 4% …" at bounding box center [673, 354] width 573 height 143
click at [387, 300] on input "b. The expected increase in revenue growth is 4%, calculated as: 2% + 0.5 × 4% …" at bounding box center [387, 294] width 0 height 12
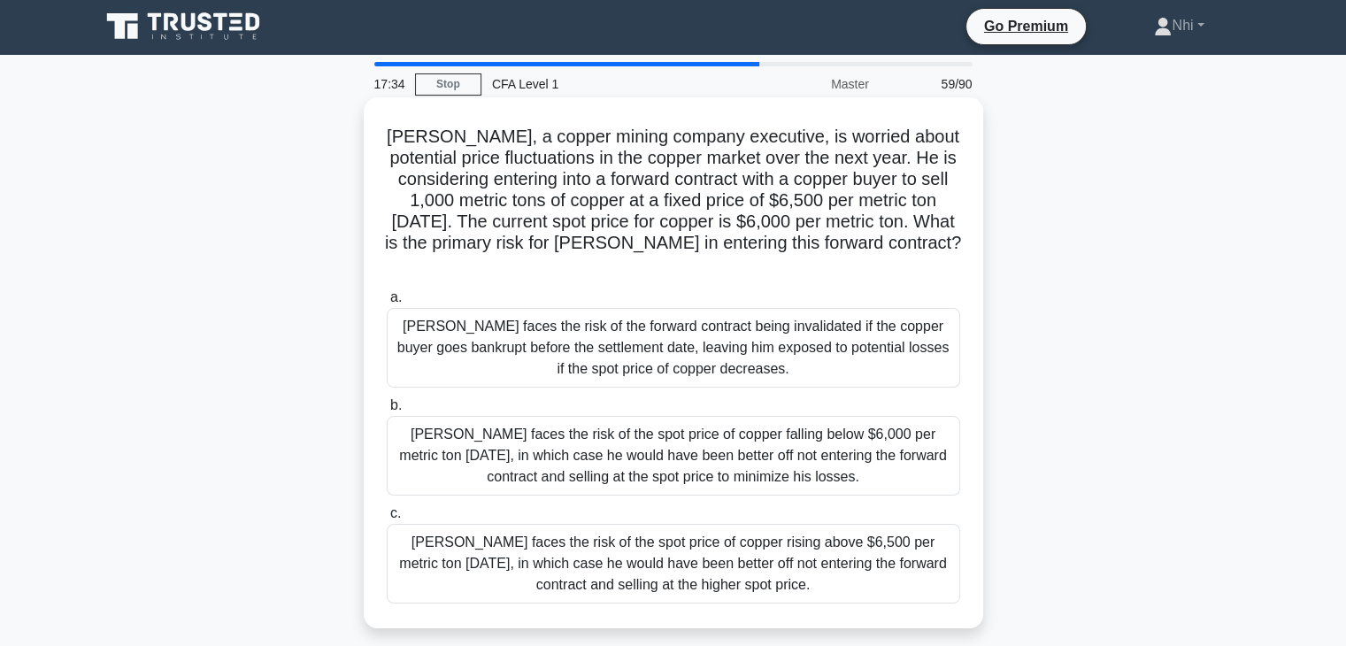
scroll to position [0, 0]
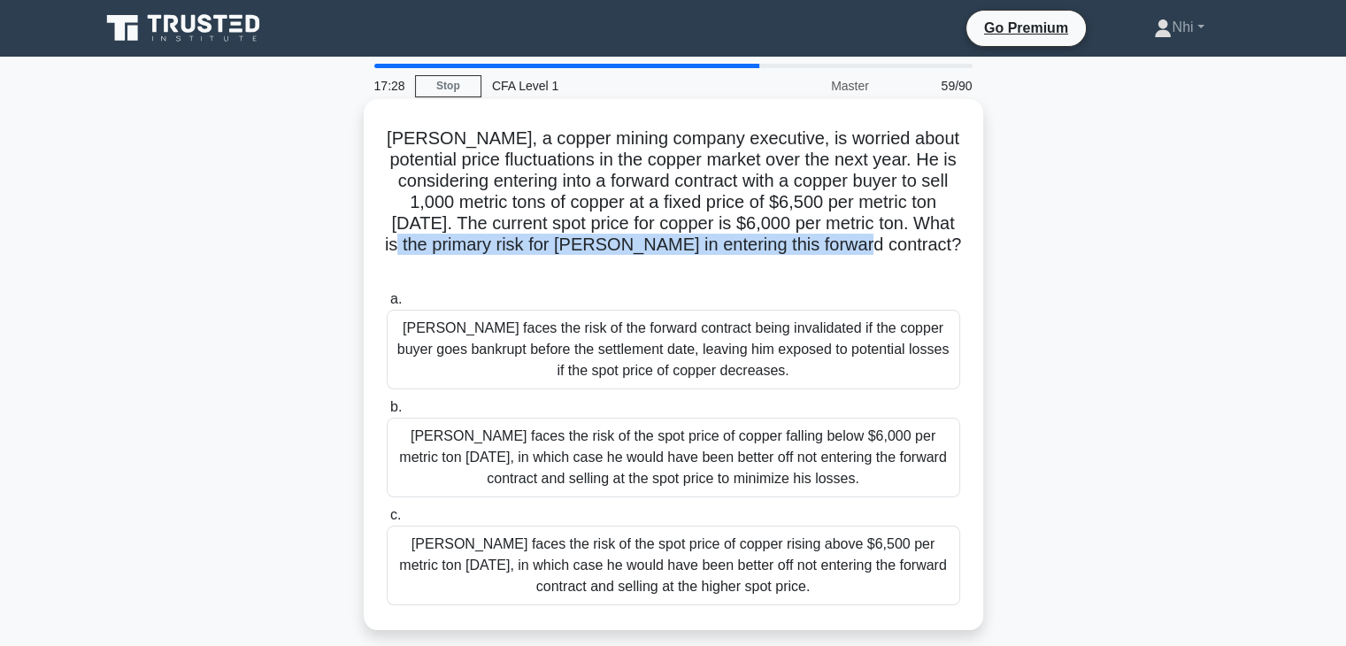
drag, startPoint x: 476, startPoint y: 245, endPoint x: 933, endPoint y: 243, distance: 457.4
click at [933, 243] on h5 "John, a copper mining company executive, is worried about potential price fluct…" at bounding box center [673, 202] width 577 height 150
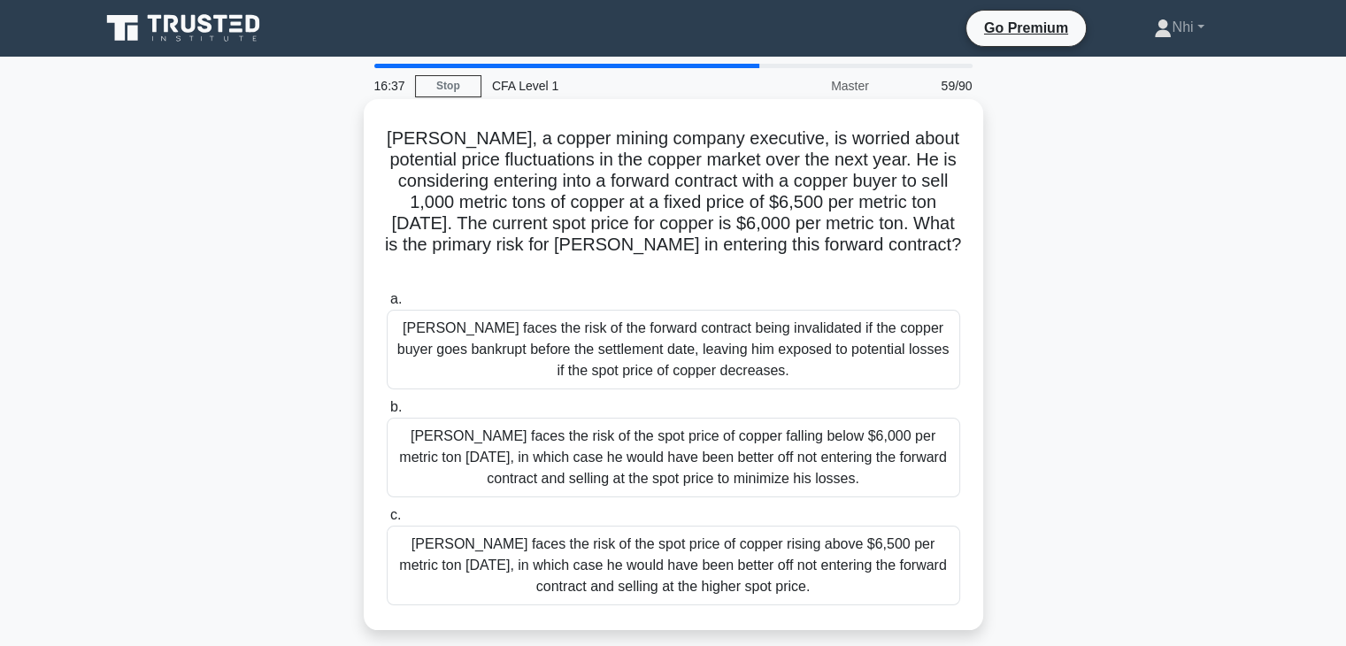
click at [849, 362] on div "John faces the risk of the forward contract being invalidated if the copper buy…" at bounding box center [673, 350] width 573 height 80
click at [387, 305] on input "a. John faces the risk of the forward contract being invalidated if the copper …" at bounding box center [387, 300] width 0 height 12
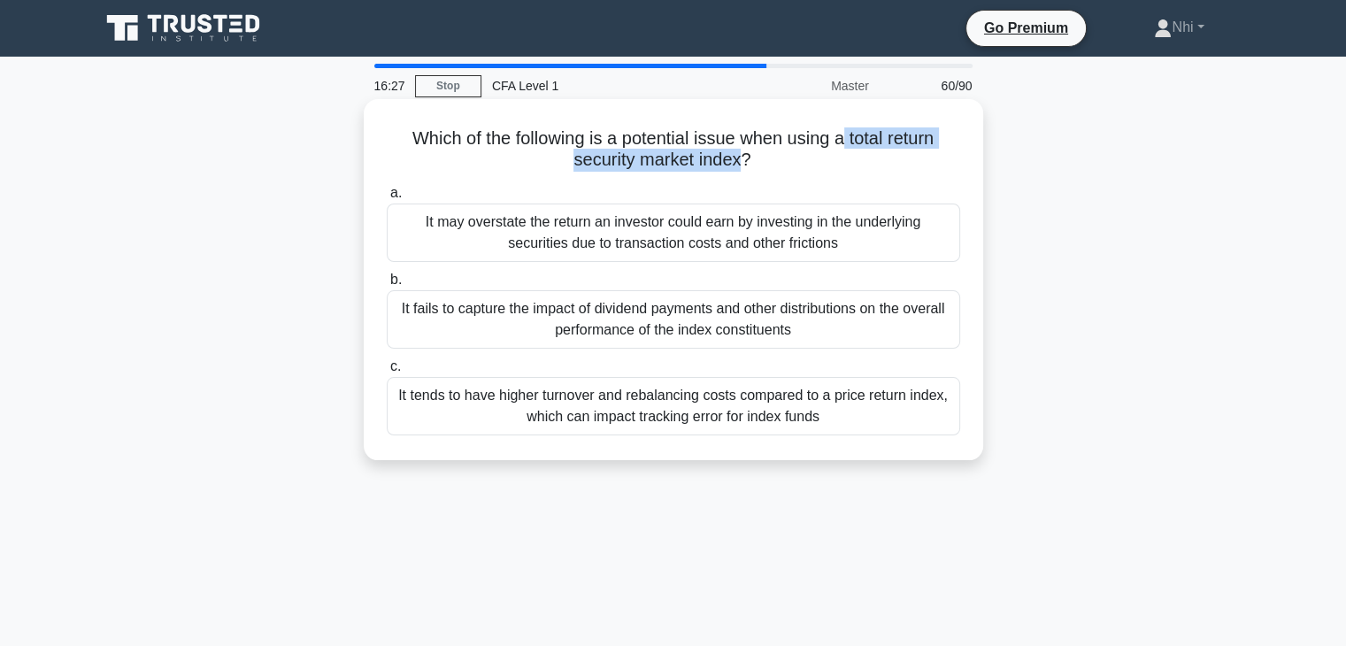
drag, startPoint x: 849, startPoint y: 142, endPoint x: 741, endPoint y: 167, distance: 110.9
click at [741, 167] on h5 "Which of the following is a potential issue when using a total return security …" at bounding box center [673, 149] width 577 height 44
click at [745, 242] on div "It may overstate the return an investor could earn by investing in the underlyi…" at bounding box center [673, 232] width 573 height 58
click at [387, 199] on input "a. It may overstate the return an investor could earn by investing in the under…" at bounding box center [387, 194] width 0 height 12
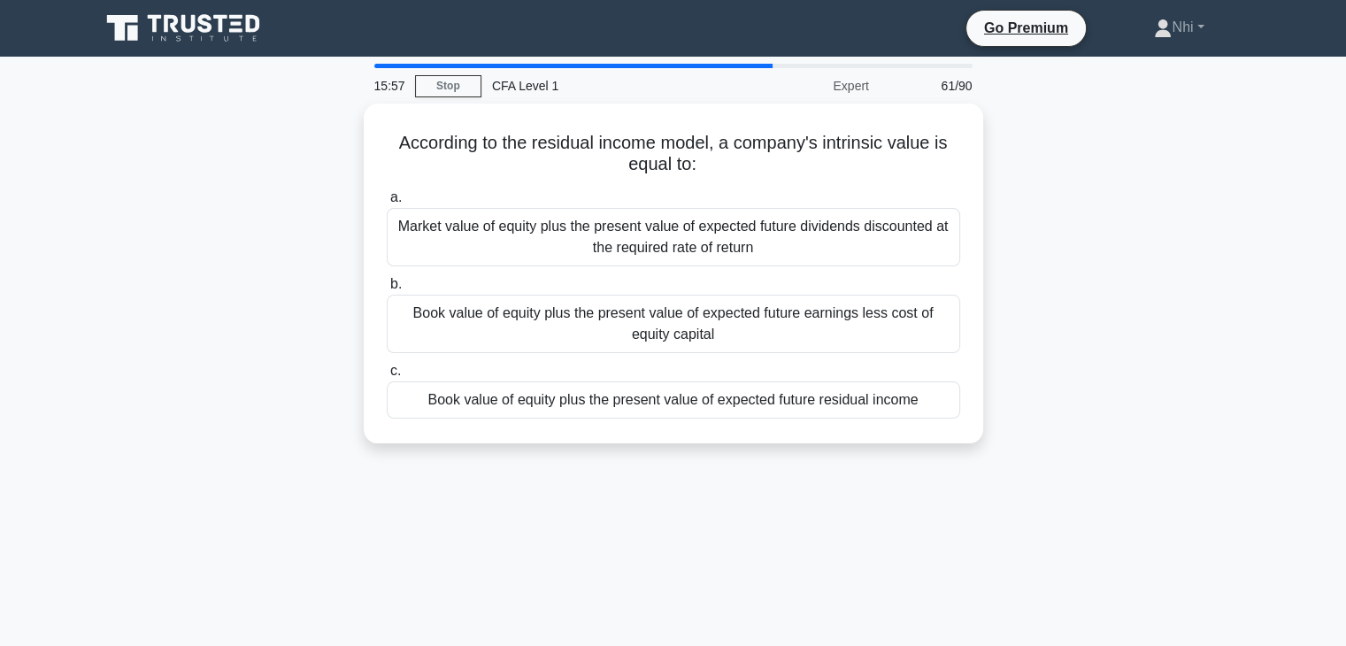
click at [745, 242] on div "Market value of equity plus the present value of expected future dividends disc…" at bounding box center [673, 237] width 573 height 58
click at [387, 203] on input "a. Market value of equity plus the present value of expected future dividends d…" at bounding box center [387, 198] width 0 height 12
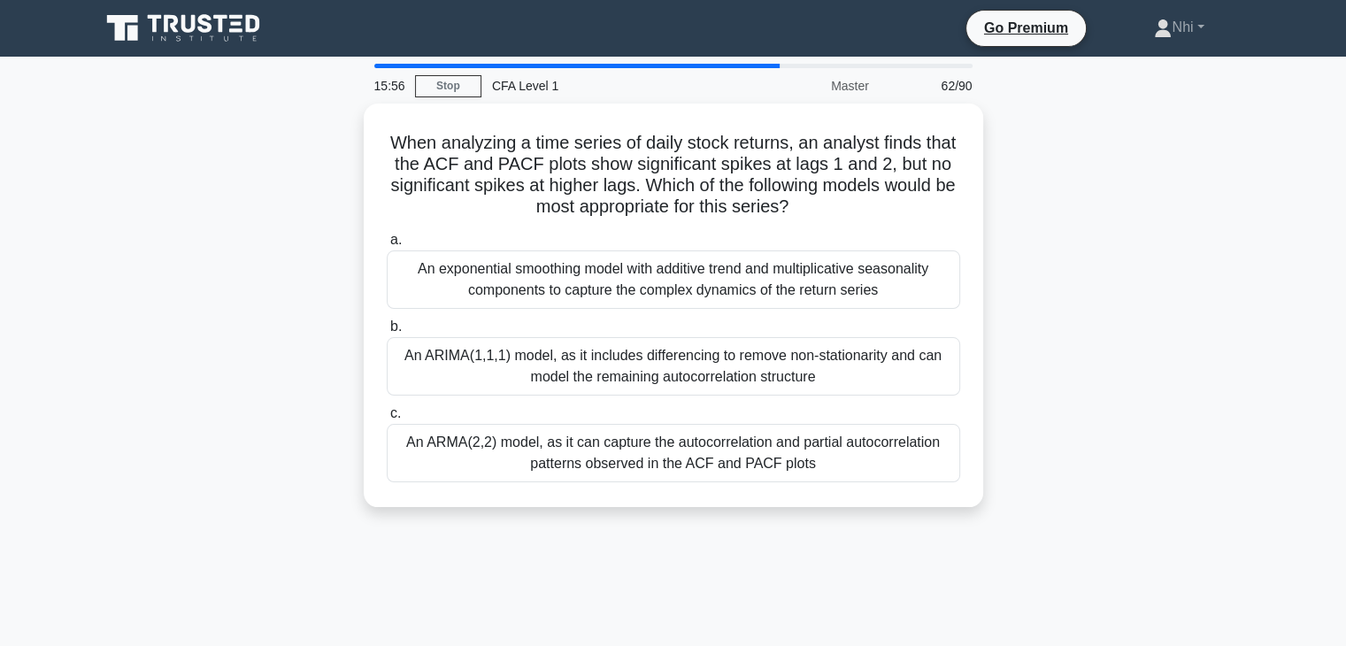
click at [745, 242] on label "a. An exponential smoothing model with additive trend and multiplicative season…" at bounding box center [673, 269] width 573 height 80
click at [387, 242] on input "a. An exponential smoothing model with additive trend and multiplicative season…" at bounding box center [387, 240] width 0 height 12
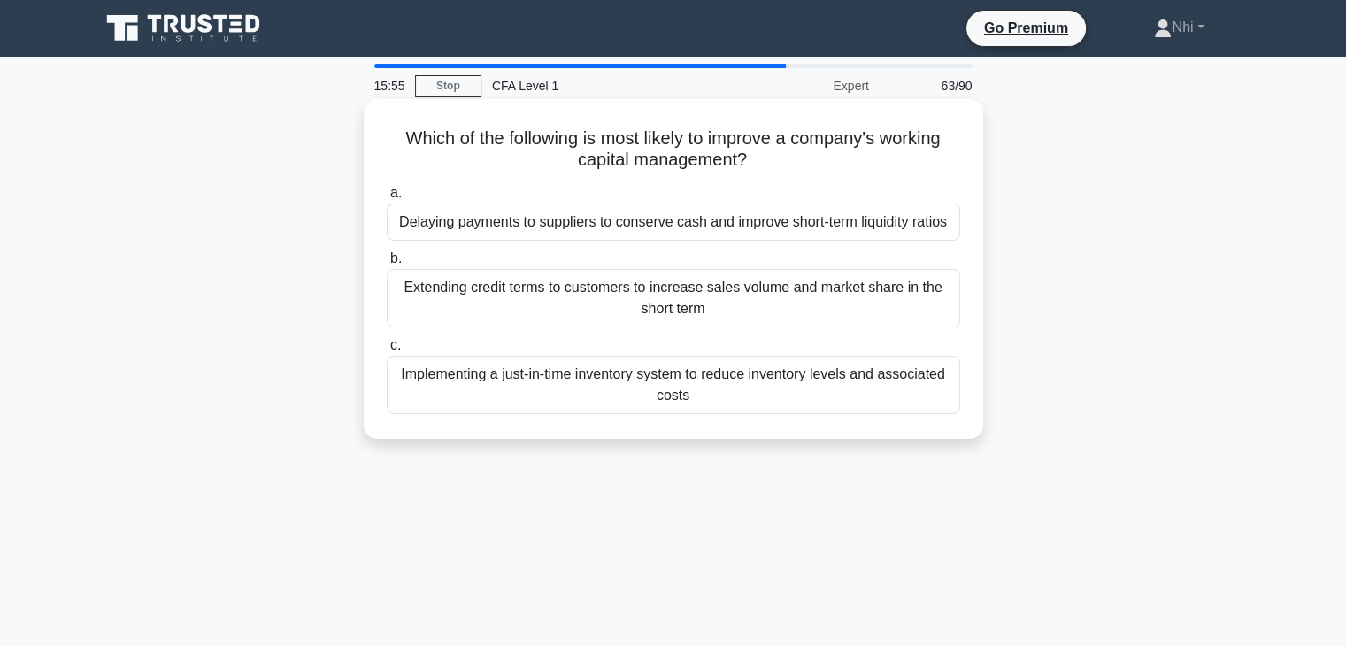
click at [740, 270] on div "Extending credit terms to customers to increase sales volume and market share i…" at bounding box center [673, 298] width 573 height 58
click at [387, 265] on input "b. Extending credit terms to customers to increase sales volume and market shar…" at bounding box center [387, 259] width 0 height 12
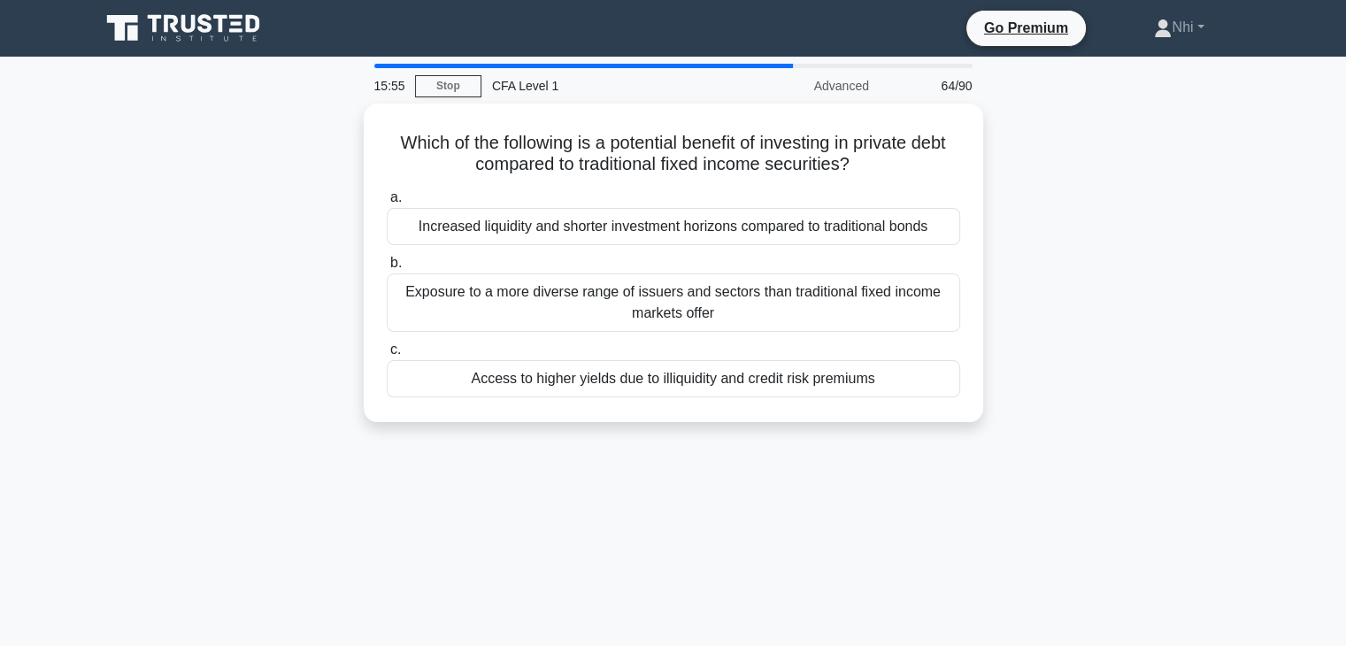
click at [740, 273] on div "Exposure to a more diverse range of issuers and sectors than traditional fixed …" at bounding box center [673, 302] width 573 height 58
click at [387, 269] on input "b. Exposure to a more diverse range of issuers and sectors than traditional fix…" at bounding box center [387, 263] width 0 height 12
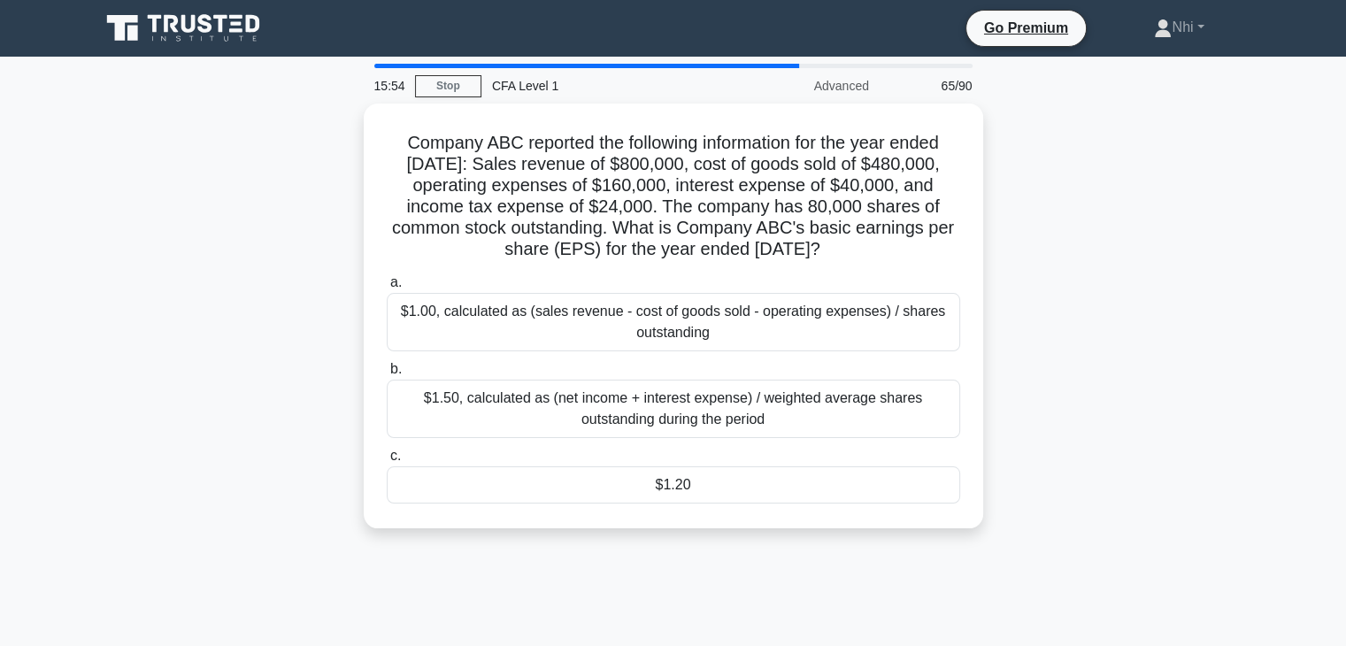
click at [740, 272] on label "a. $1.00, calculated as (sales revenue - cost of goods sold - operating expense…" at bounding box center [673, 312] width 573 height 80
click at [387, 277] on input "a. $1.00, calculated as (sales revenue - cost of goods sold - operating expense…" at bounding box center [387, 283] width 0 height 12
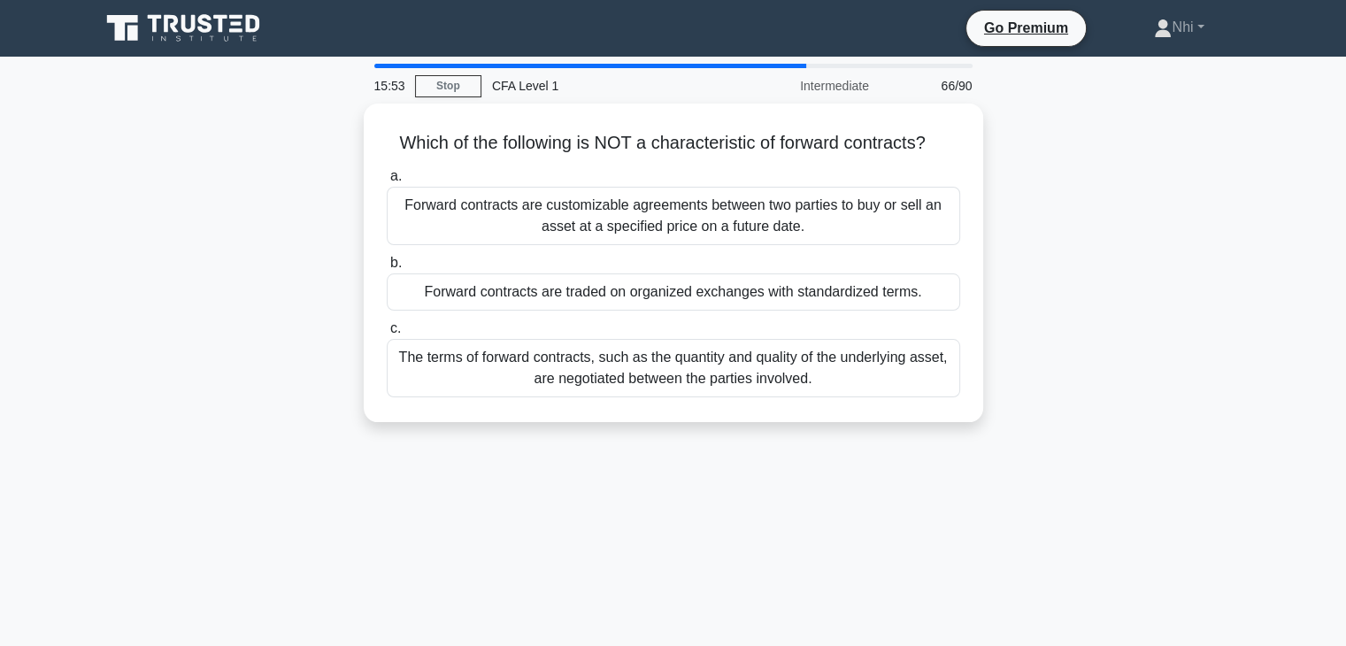
click at [740, 278] on div "Forward contracts are traded on organized exchanges with standardized terms." at bounding box center [673, 291] width 573 height 37
click at [387, 269] on input "b. Forward contracts are traded on organized exchanges with standardized terms." at bounding box center [387, 263] width 0 height 12
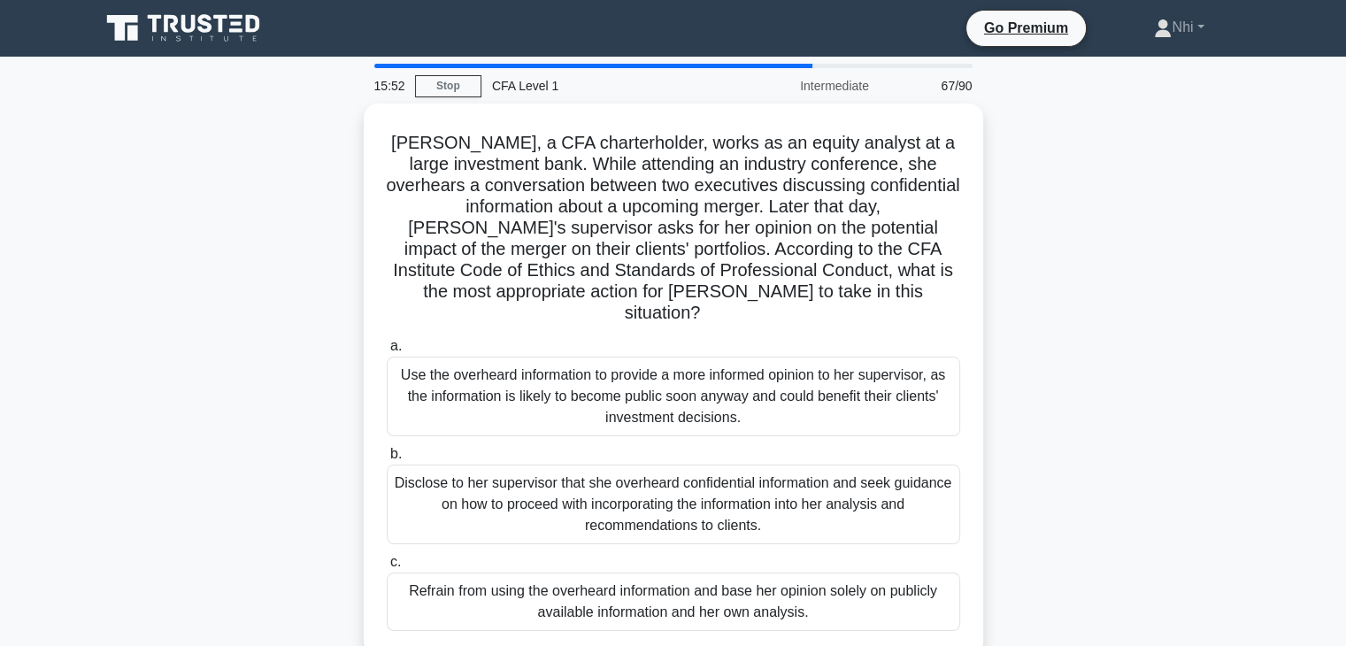
click at [740, 278] on h5 "Emily, a CFA charterholder, works as an equity analyst at a large investment ba…" at bounding box center [673, 228] width 577 height 193
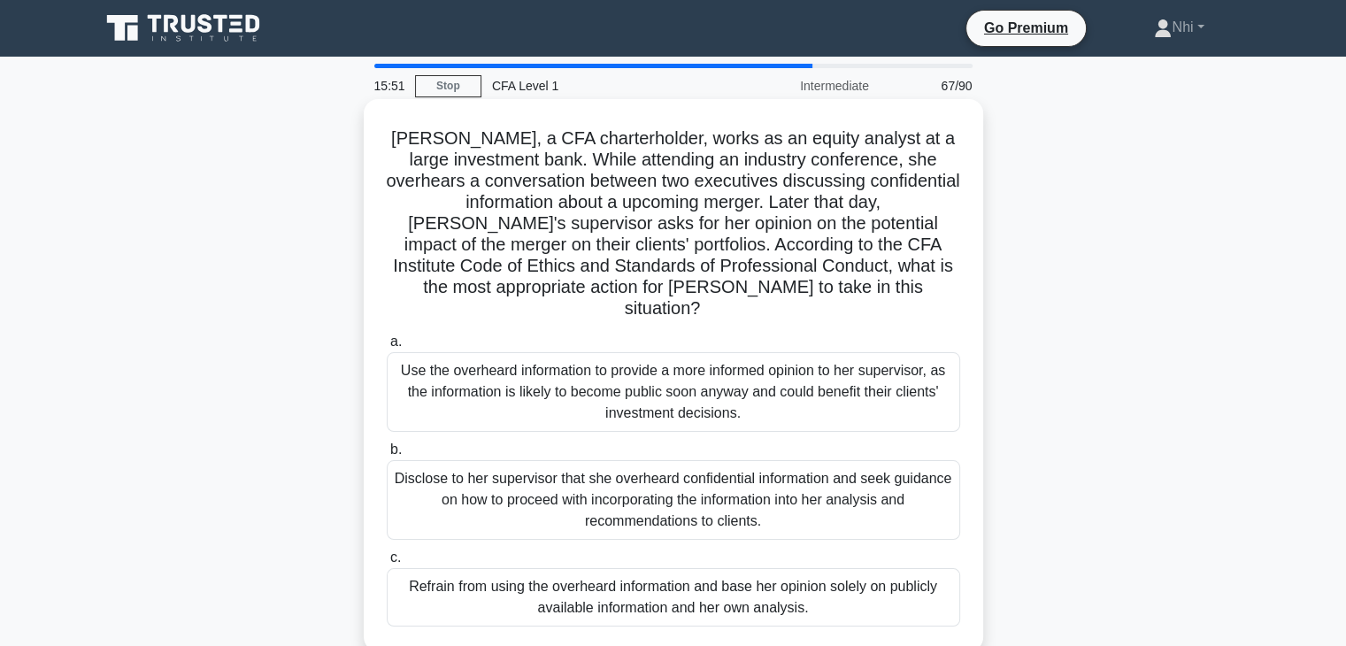
click at [723, 331] on label "a. Use the overheard information to provide a more informed opinion to her supe…" at bounding box center [673, 381] width 573 height 101
click at [387, 336] on input "a. Use the overheard information to provide a more informed opinion to her supe…" at bounding box center [387, 342] width 0 height 12
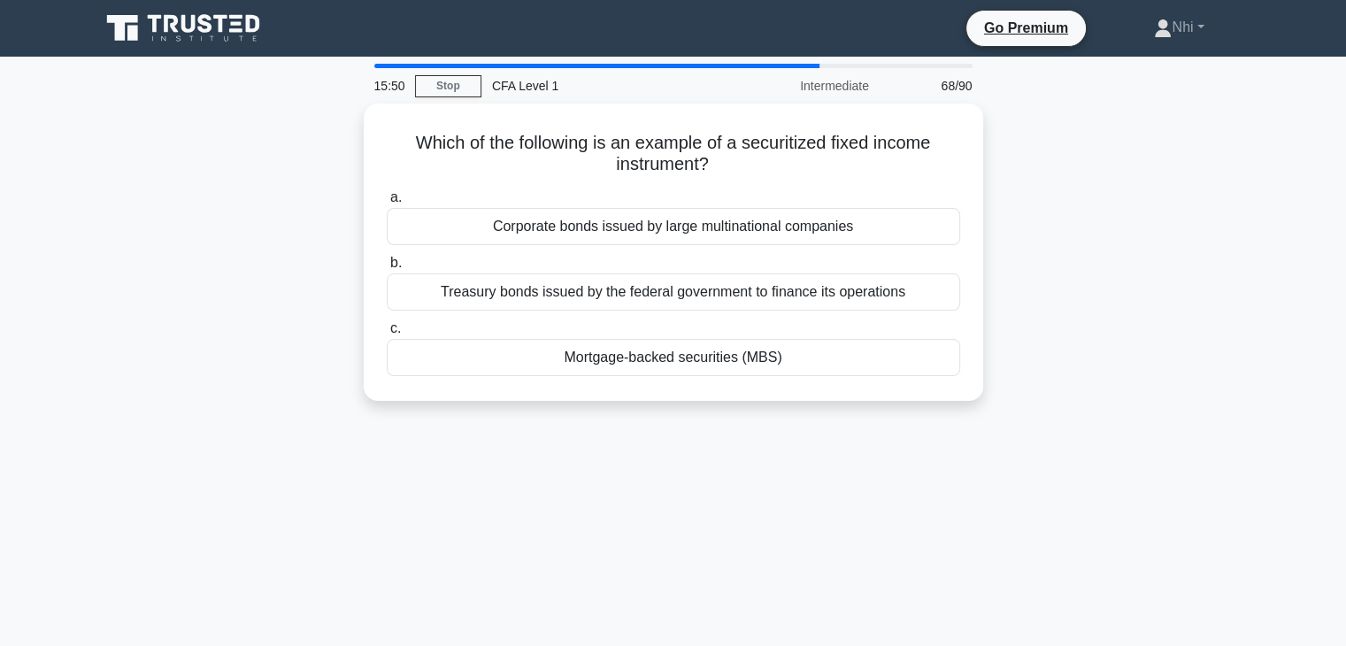
click at [722, 326] on label "c. Mortgage-backed securities (MBS)" at bounding box center [673, 347] width 573 height 58
click at [387, 326] on input "c. Mortgage-backed securities (MBS)" at bounding box center [387, 329] width 0 height 12
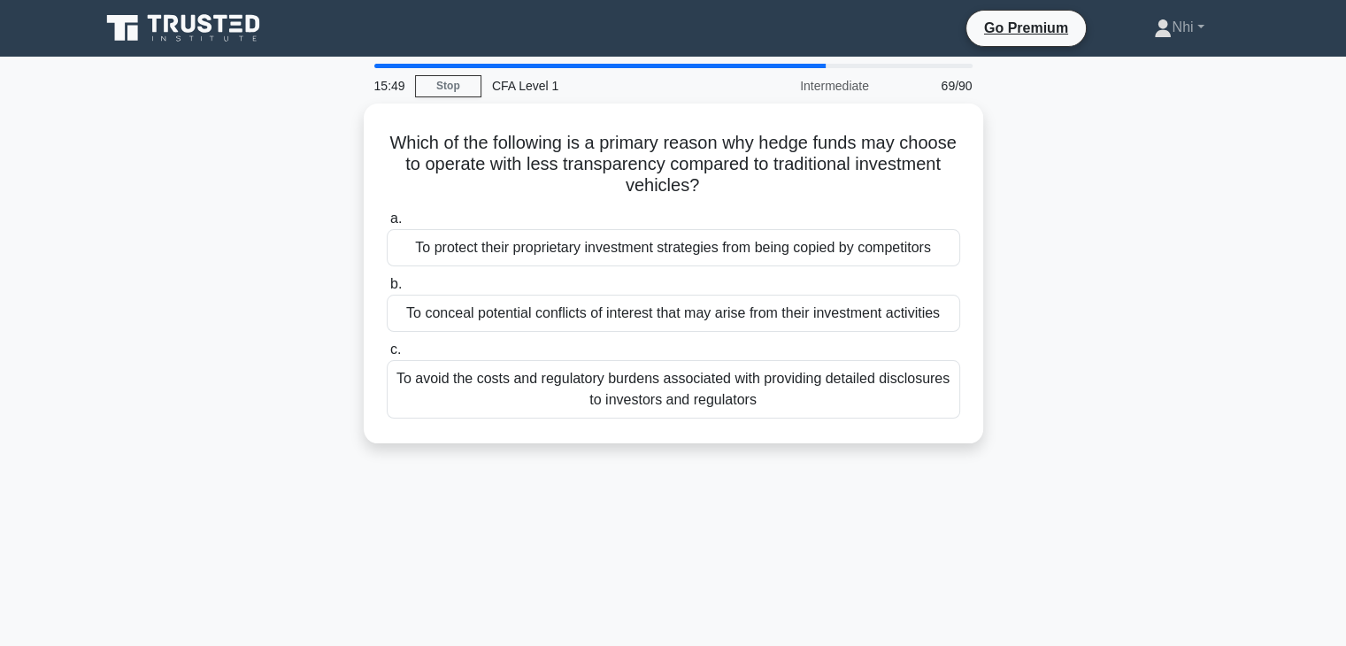
click at [722, 326] on div "To conceal potential conflicts of interest that may arise from their investment…" at bounding box center [673, 313] width 573 height 37
click at [387, 290] on input "b. To conceal potential conflicts of interest that may arise from their investm…" at bounding box center [387, 285] width 0 height 12
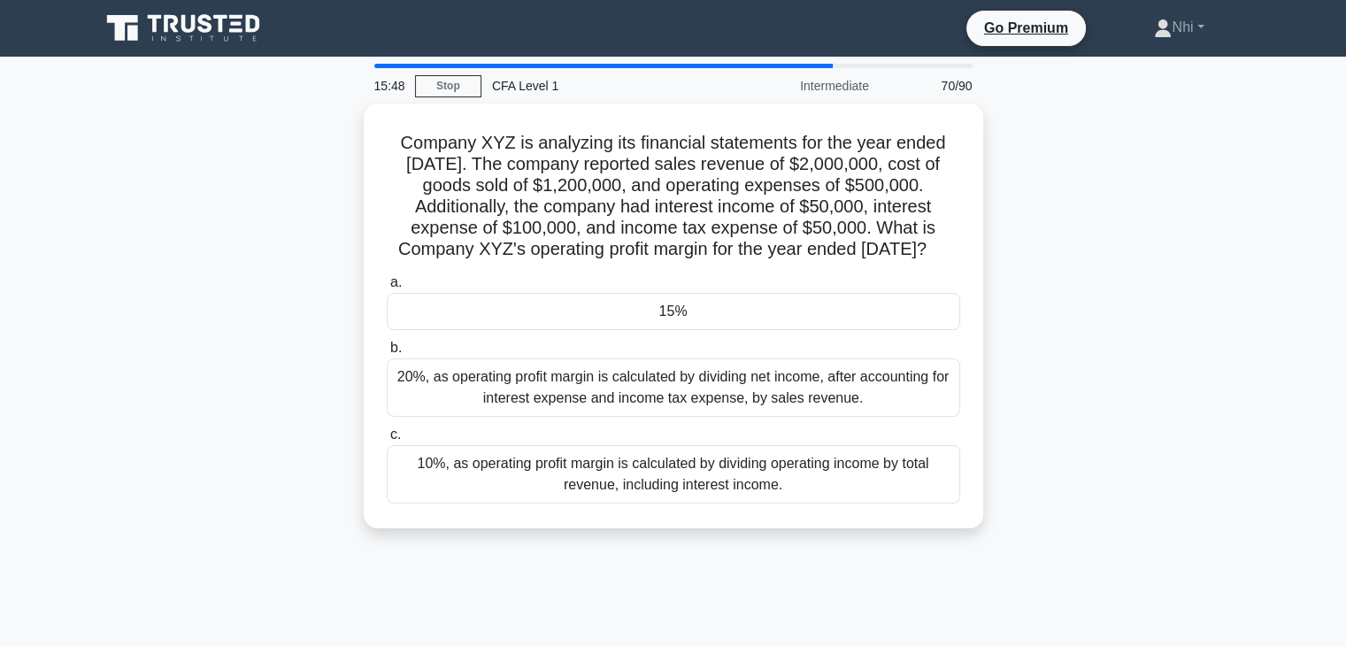
click at [722, 326] on div "15%" at bounding box center [673, 311] width 573 height 37
click at [387, 288] on input "a. 15%" at bounding box center [387, 283] width 0 height 12
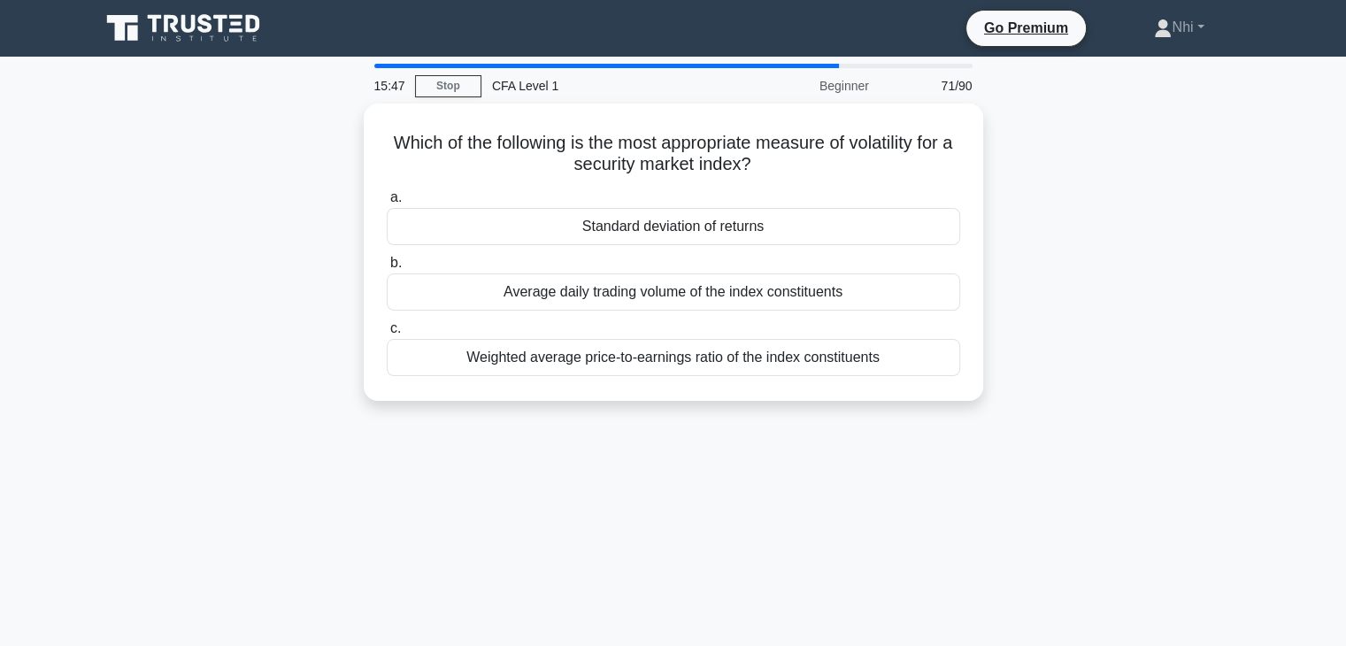
click at [722, 326] on label "c. Weighted average price-to-earnings ratio of the index constituents" at bounding box center [673, 347] width 573 height 58
click at [387, 326] on input "c. Weighted average price-to-earnings ratio of the index constituents" at bounding box center [387, 329] width 0 height 12
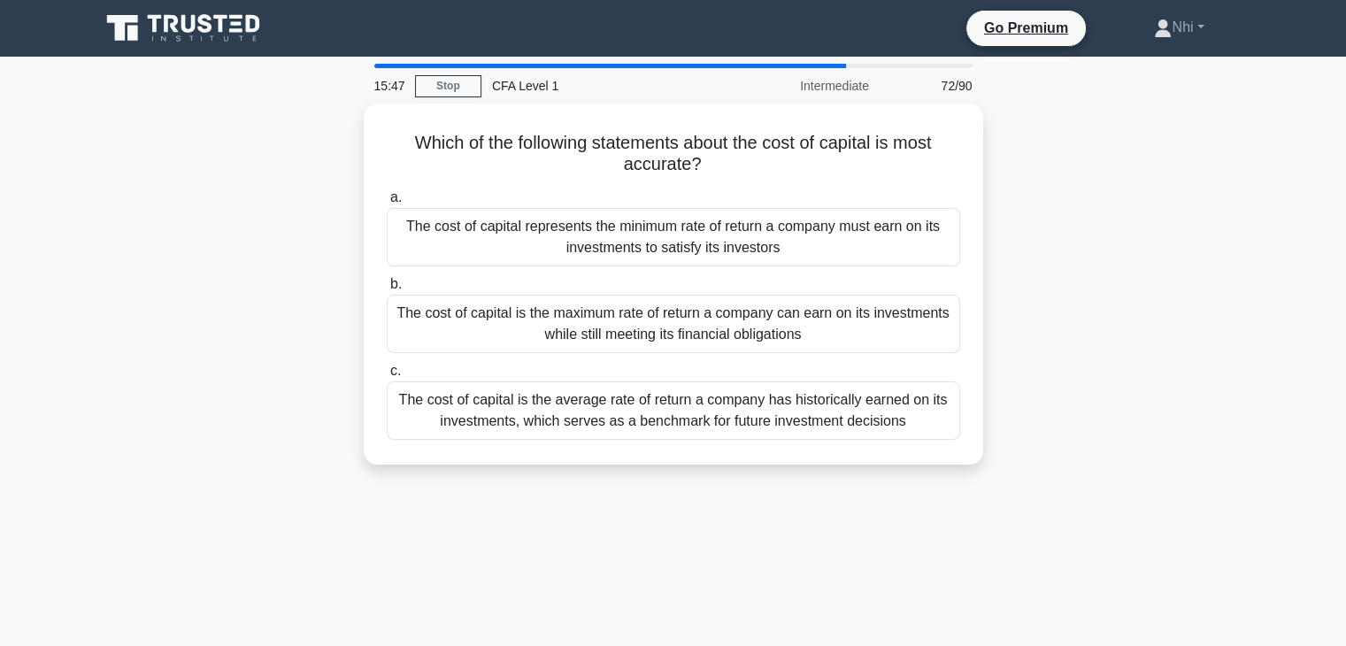
click at [722, 326] on div "The cost of capital is the maximum rate of return a company can earn on its inv…" at bounding box center [673, 324] width 573 height 58
click at [387, 290] on input "b. The cost of capital is the maximum rate of return a company can earn on its …" at bounding box center [387, 285] width 0 height 12
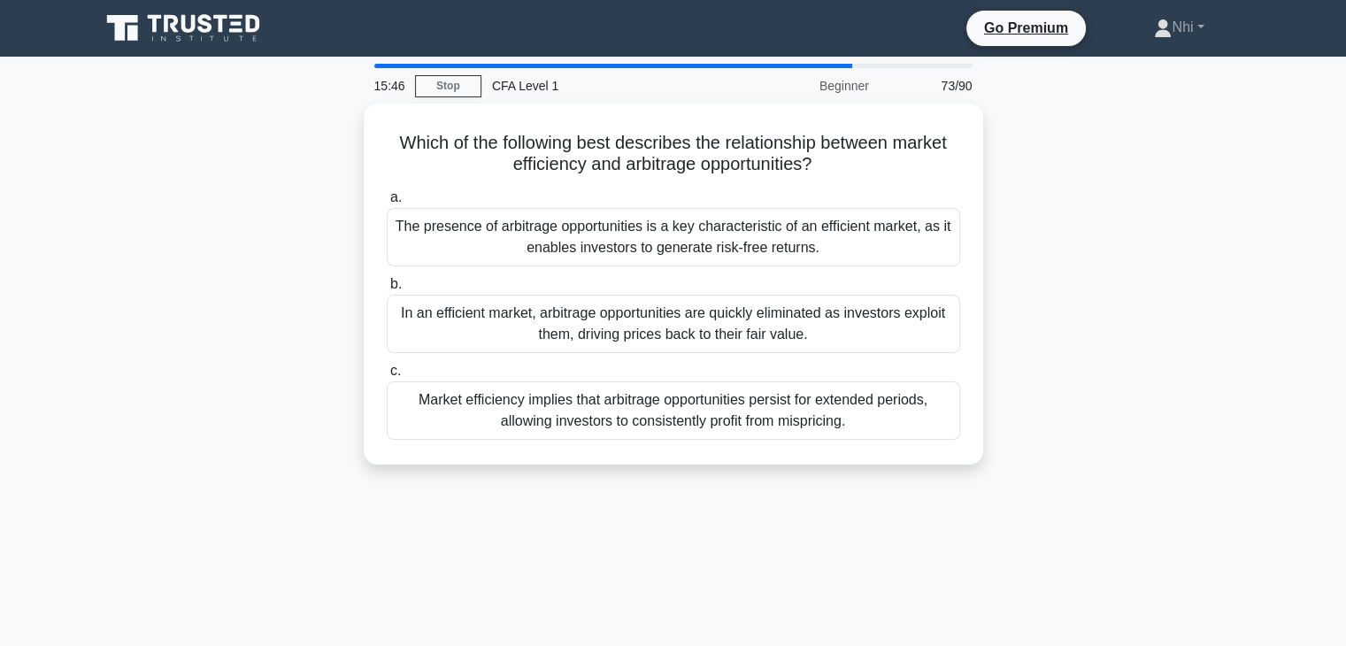
click at [722, 326] on div "In an efficient market, arbitrage opportunities are quickly eliminated as inves…" at bounding box center [673, 324] width 573 height 58
click at [387, 290] on input "b. In an efficient market, arbitrage opportunities are quickly eliminated as in…" at bounding box center [387, 285] width 0 height 12
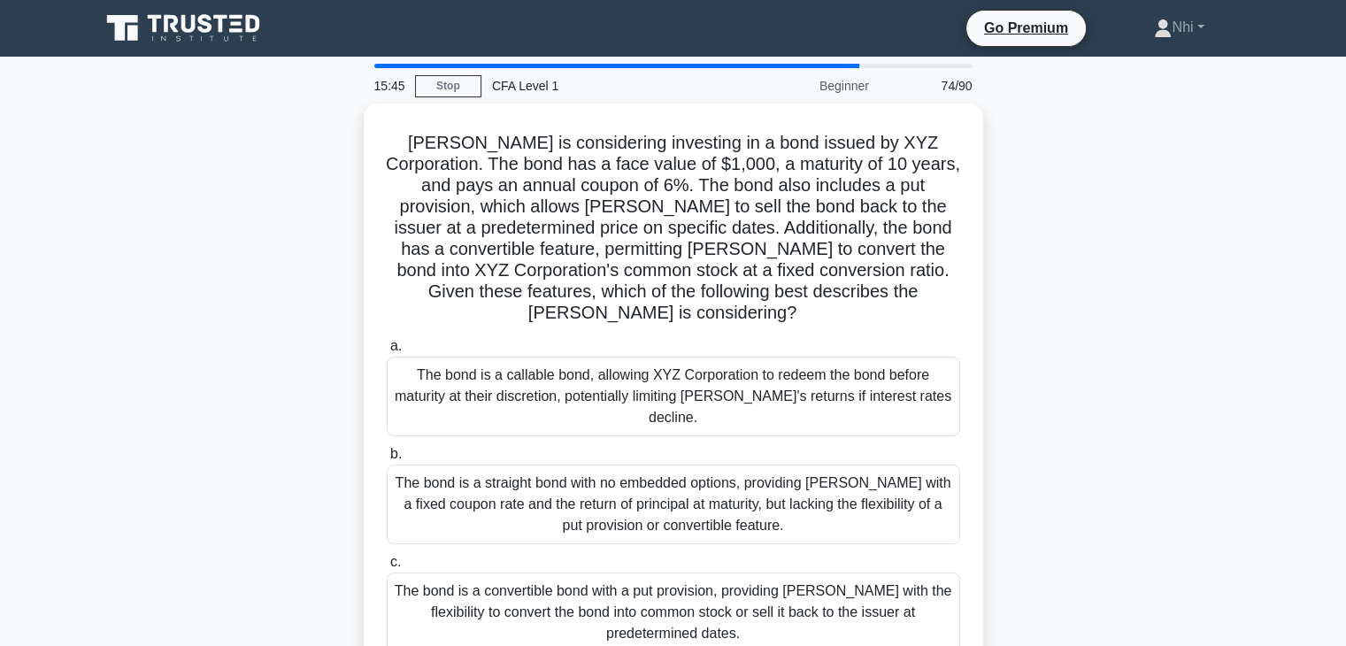
click at [722, 335] on label "a. The bond is a callable bond, allowing XYZ Corporation to redeem the bond bef…" at bounding box center [673, 385] width 573 height 101
click at [387, 341] on input "a. The bond is a callable bond, allowing XYZ Corporation to redeem the bond bef…" at bounding box center [387, 347] width 0 height 12
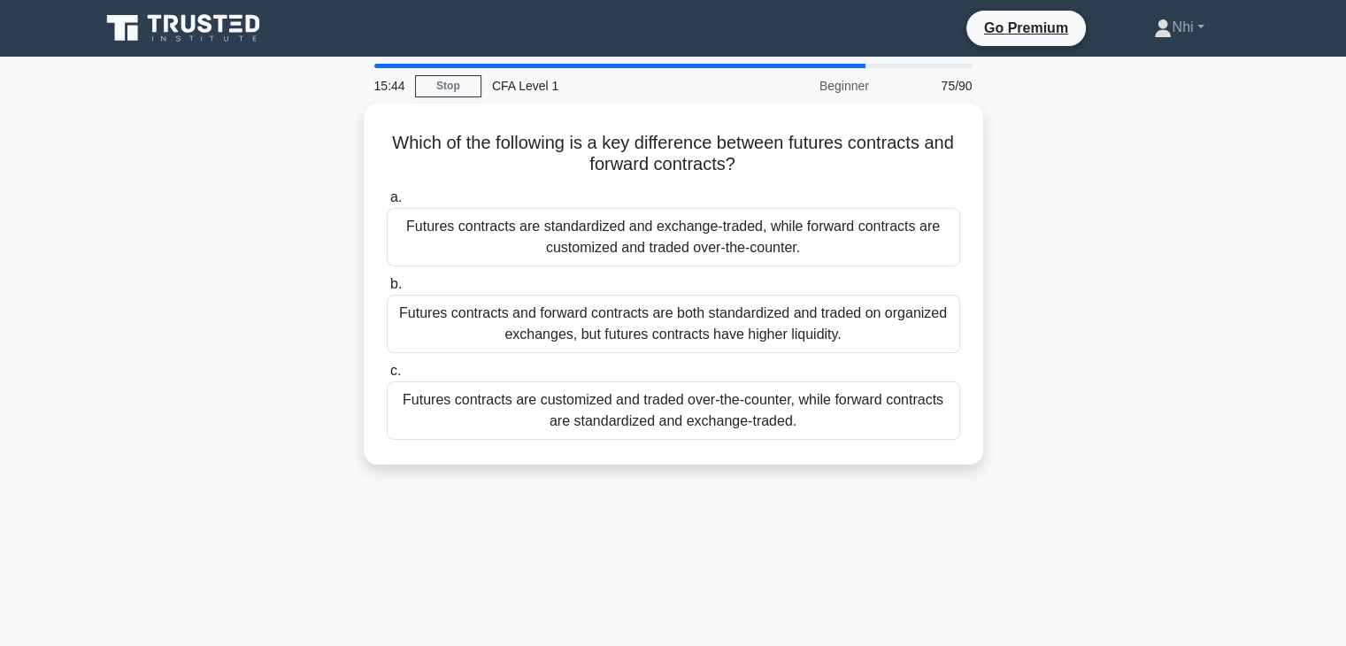
click at [722, 326] on div "Futures contracts and forward contracts are both standardized and traded on org…" at bounding box center [673, 324] width 573 height 58
click at [387, 290] on input "b. Futures contracts and forward contracts are both standardized and traded on …" at bounding box center [387, 285] width 0 height 12
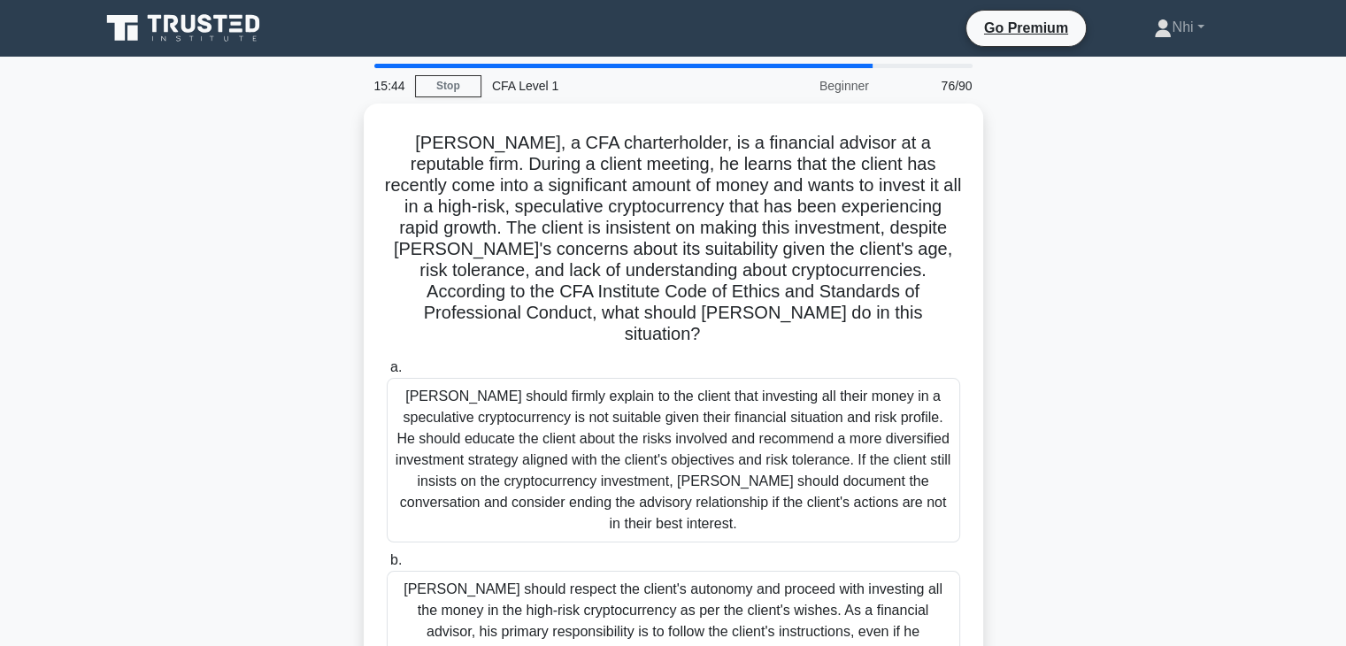
click at [722, 326] on div "Matthew, a CFA charterholder, is a financial advisor at a reputable firm. Durin…" at bounding box center [673, 496] width 605 height 771
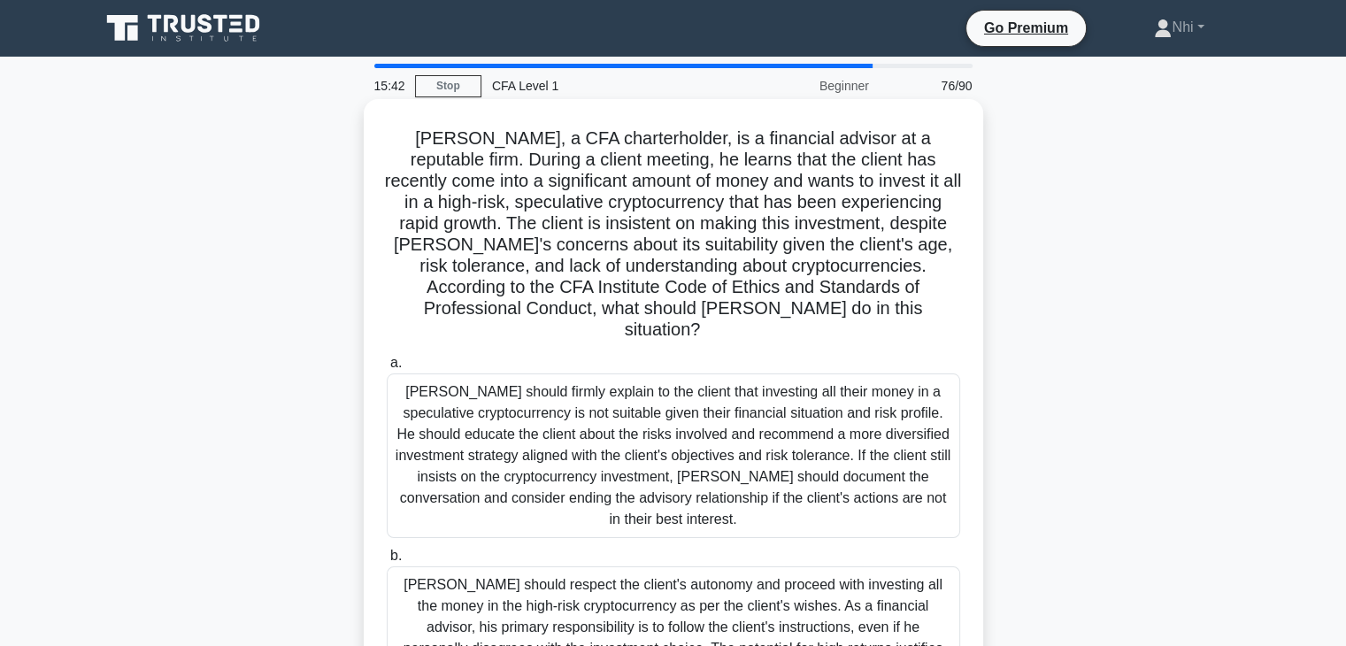
click at [713, 352] on label "a. Matthew should firmly explain to the client that investing all their money i…" at bounding box center [673, 445] width 573 height 186
click at [387, 357] on input "a. Matthew should firmly explain to the client that investing all their money i…" at bounding box center [387, 363] width 0 height 12
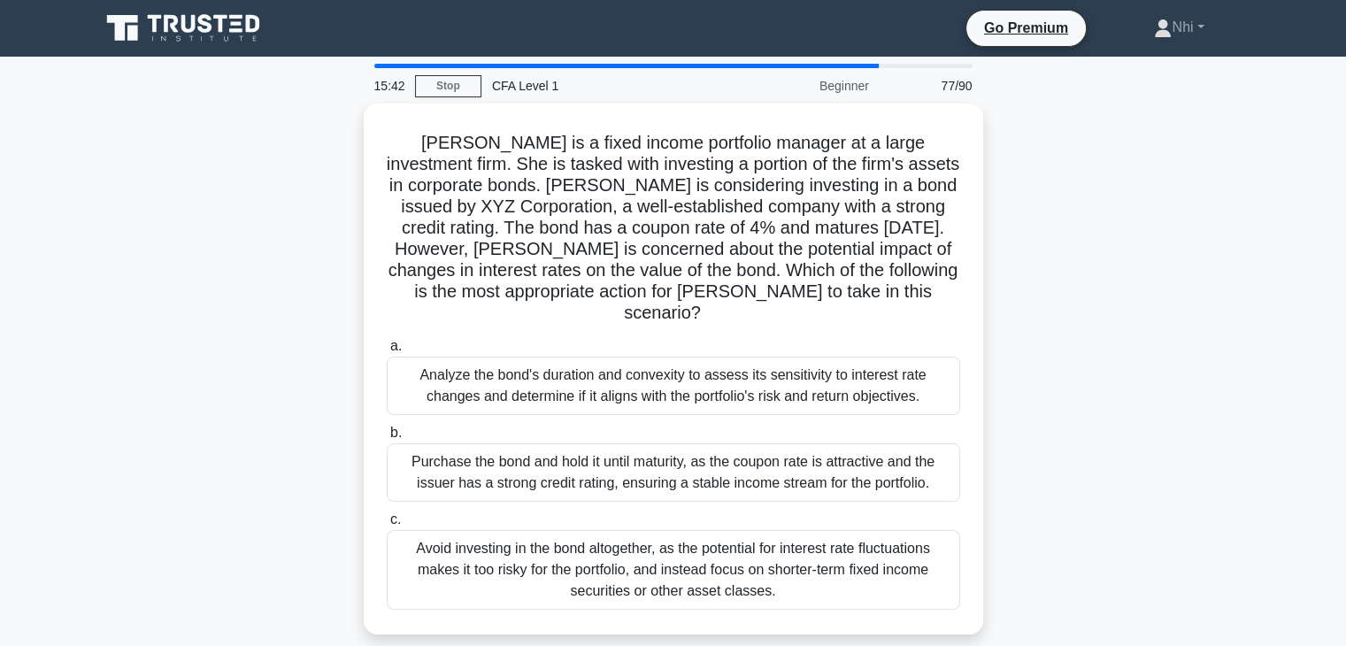
click at [708, 357] on div "Analyze the bond's duration and convexity to assess its sensitivity to interest…" at bounding box center [673, 386] width 573 height 58
click at [387, 352] on input "a. Analyze the bond's duration and convexity to assess its sensitivity to inter…" at bounding box center [387, 347] width 0 height 12
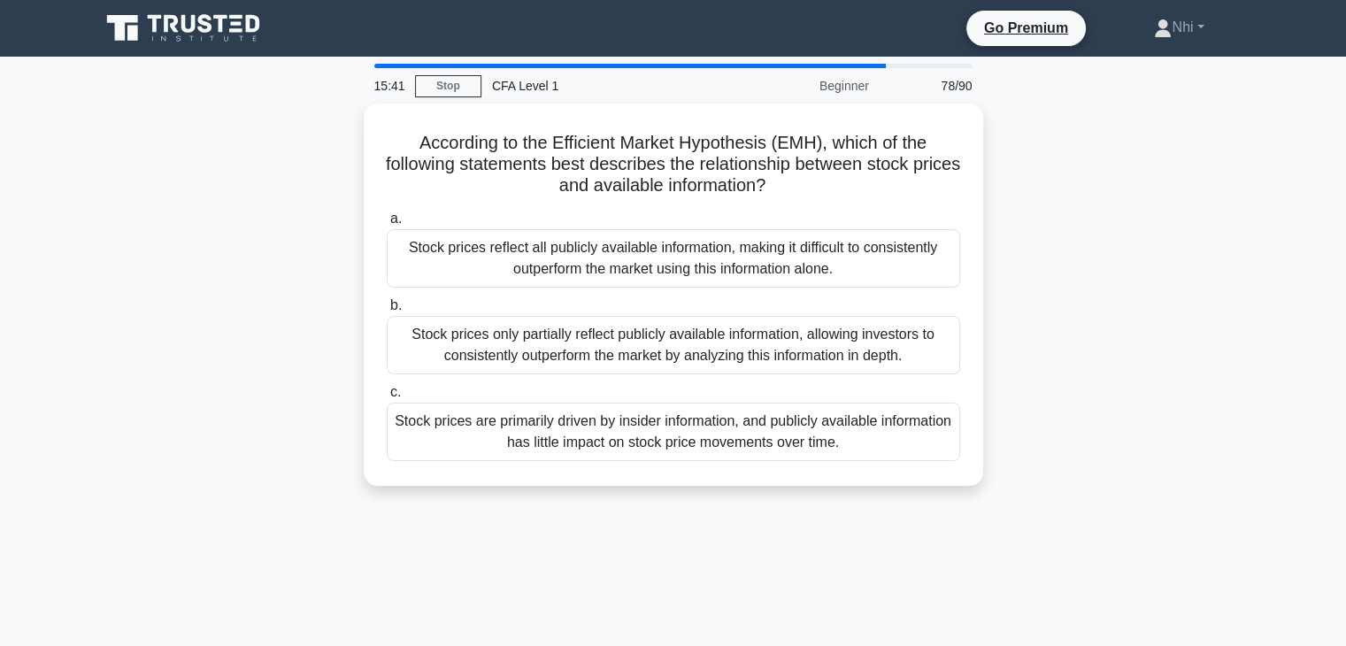
click at [708, 356] on div "Stock prices only partially reflect publicly available information, allowing in…" at bounding box center [673, 345] width 573 height 58
click at [387, 311] on input "b. Stock prices only partially reflect publicly available information, allowing…" at bounding box center [387, 306] width 0 height 12
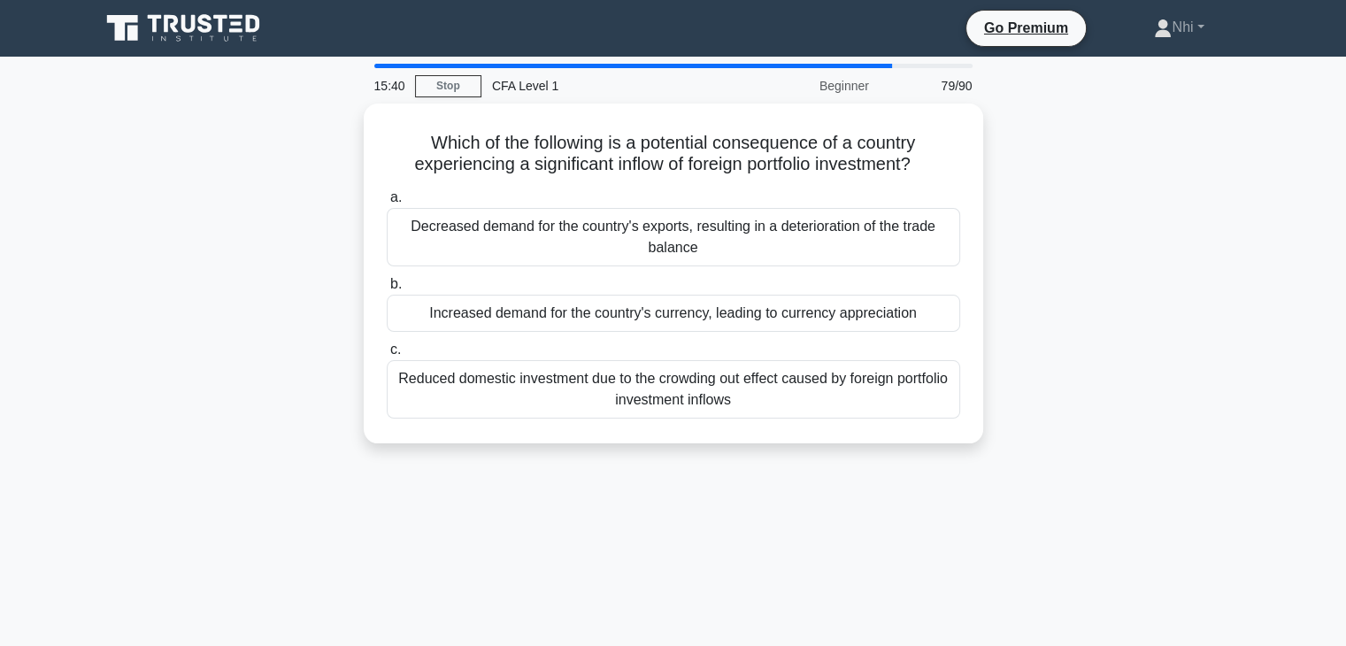
click at [708, 360] on div "Reduced domestic investment due to the crowding out effect caused by foreign po…" at bounding box center [673, 389] width 573 height 58
click at [387, 356] on input "c. Reduced domestic investment due to the crowding out effect caused by foreign…" at bounding box center [387, 350] width 0 height 12
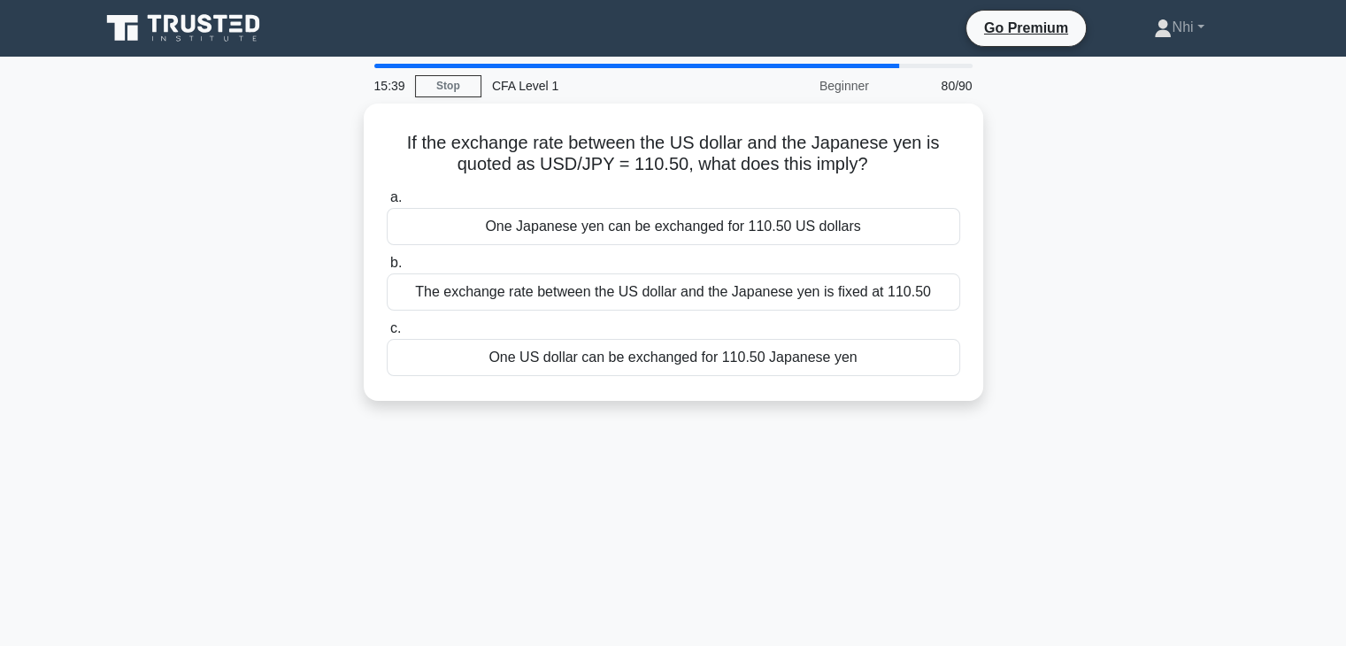
click at [708, 356] on div "One US dollar can be exchanged for 110.50 Japanese yen" at bounding box center [673, 357] width 573 height 37
click at [387, 334] on input "c. One US dollar can be exchanged for 110.50 Japanese yen" at bounding box center [387, 329] width 0 height 12
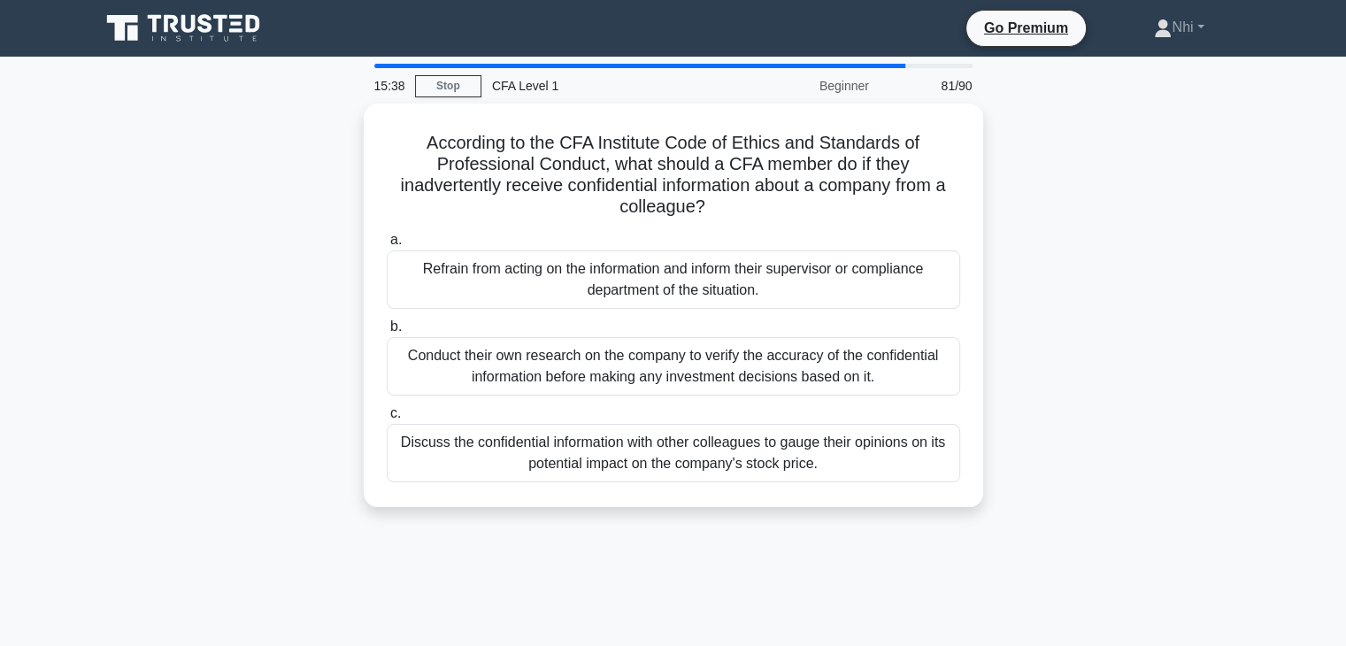
click at [708, 356] on div "Conduct their own research on the company to verify the accuracy of the confide…" at bounding box center [673, 366] width 573 height 58
click at [387, 333] on input "b. Conduct their own research on the company to verify the accuracy of the conf…" at bounding box center [387, 327] width 0 height 12
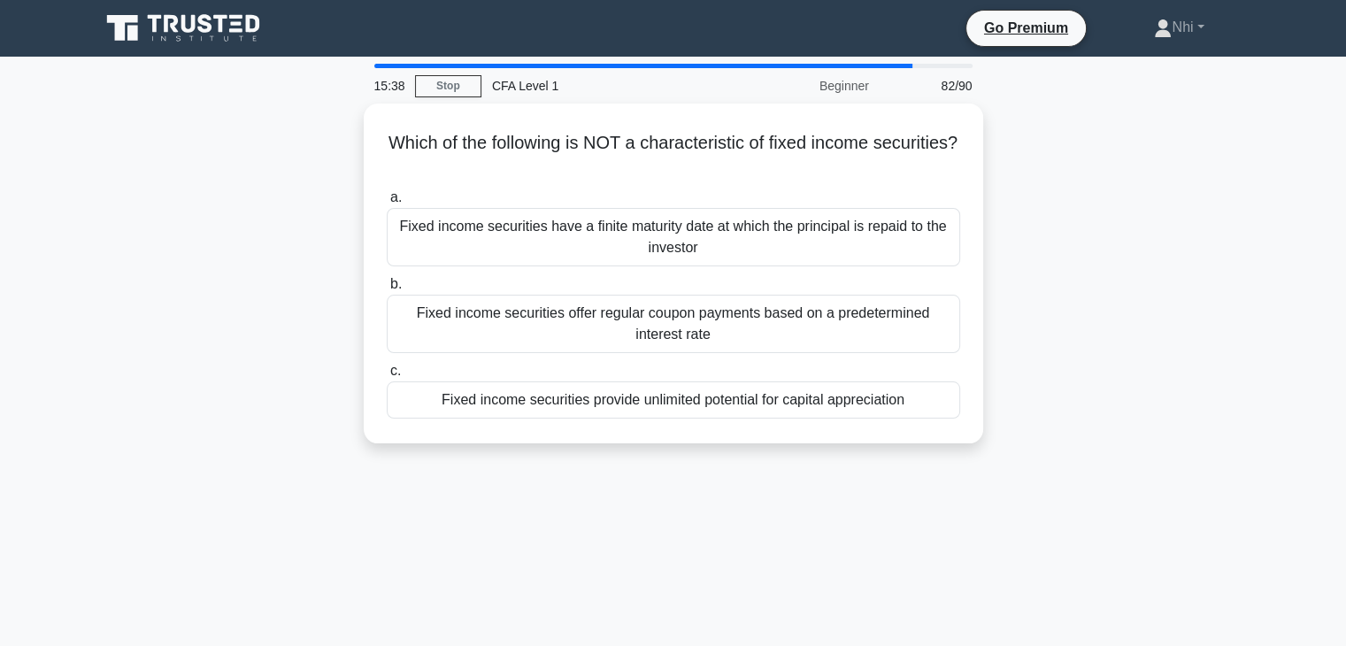
click at [708, 360] on label "c. Fixed income securities provide unlimited potential for capital appreciation" at bounding box center [673, 389] width 573 height 58
click at [387, 365] on input "c. Fixed income securities provide unlimited potential for capital appreciation" at bounding box center [387, 371] width 0 height 12
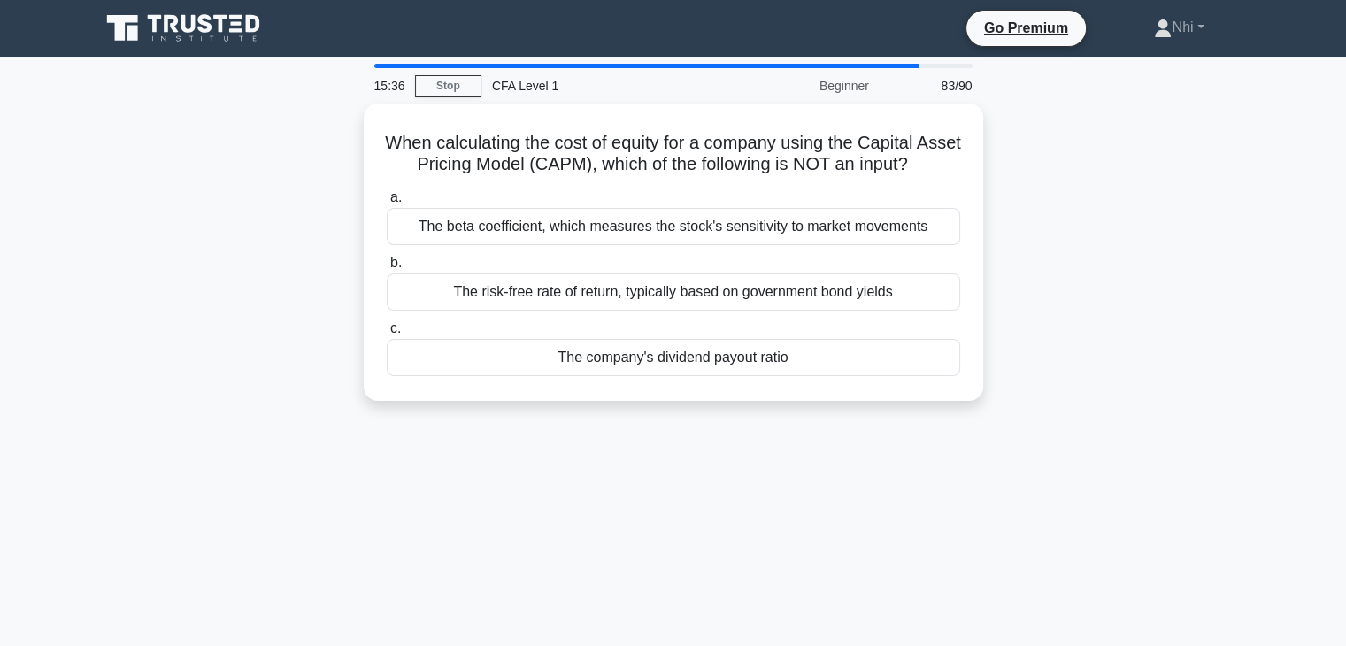
click at [708, 356] on div "The company's dividend payout ratio" at bounding box center [673, 357] width 573 height 37
click at [387, 334] on input "c. The company's dividend payout ratio" at bounding box center [387, 329] width 0 height 12
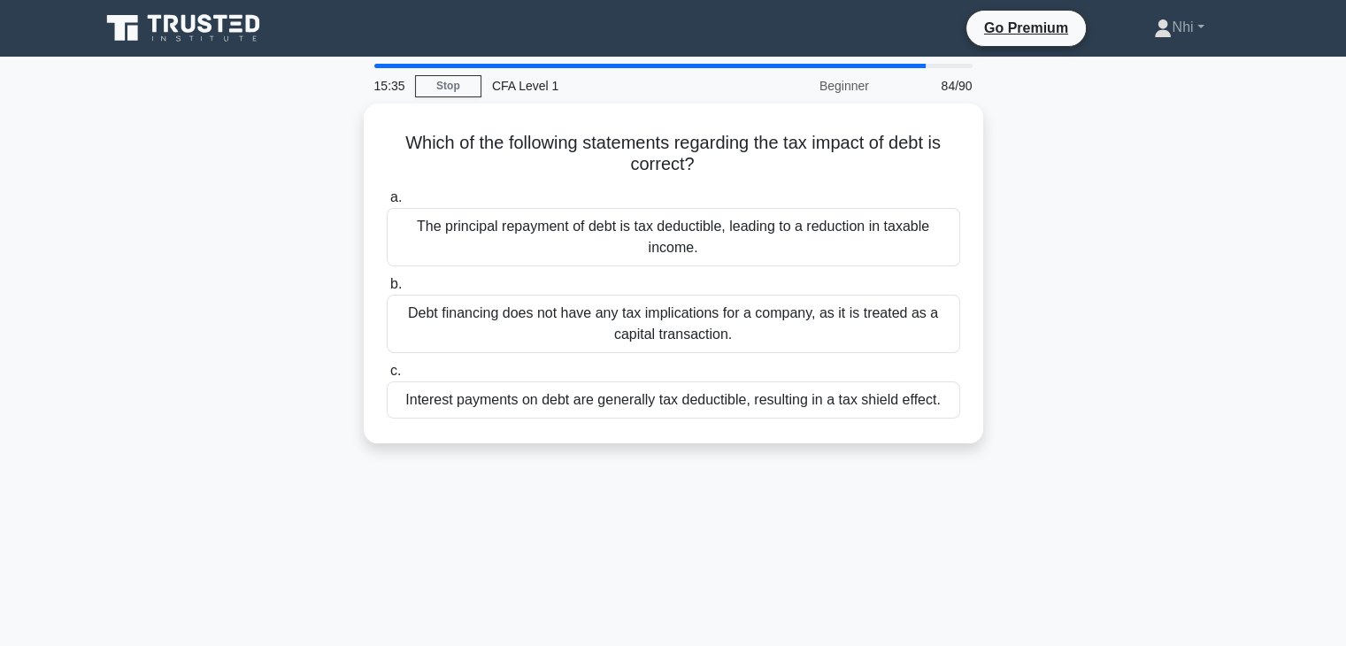
click at [709, 351] on div "a. The principal repayment of debt is tax deductible, leading to a reduction in…" at bounding box center [673, 302] width 595 height 239
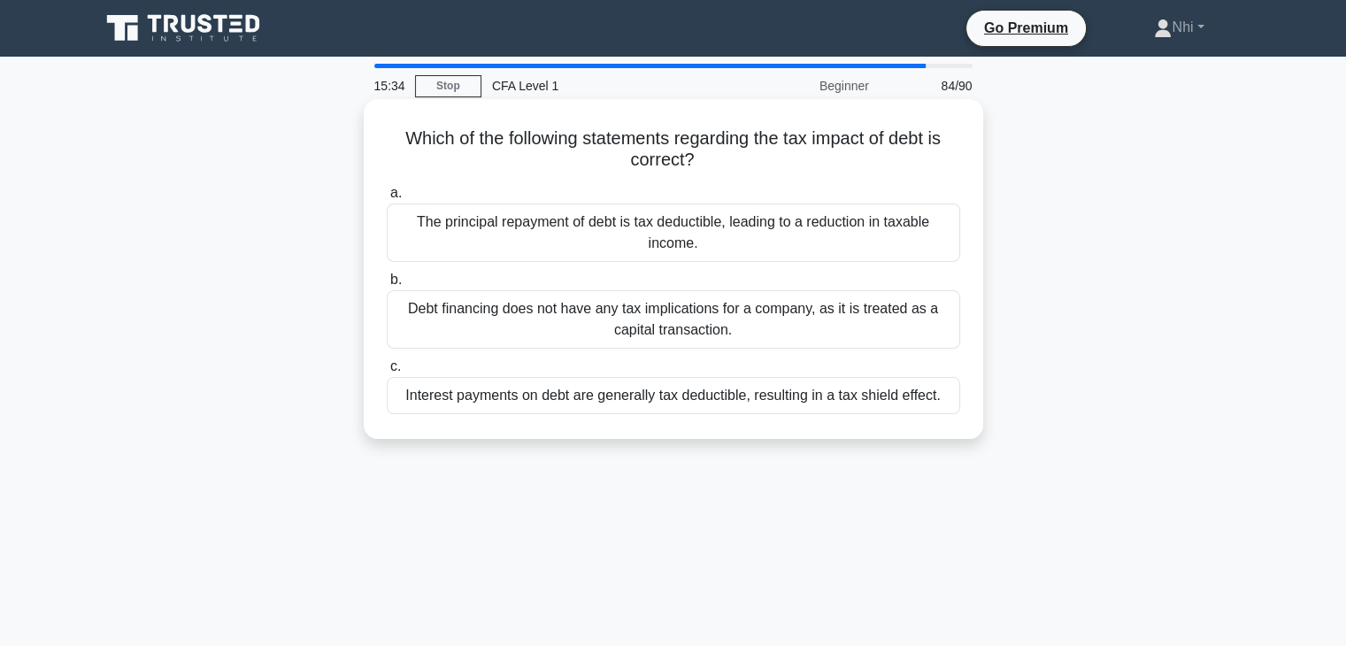
click at [708, 336] on div "Debt financing does not have any tax implications for a company, as it is treat…" at bounding box center [673, 319] width 573 height 58
click at [387, 286] on input "b. Debt financing does not have any tax implications for a company, as it is tr…" at bounding box center [387, 280] width 0 height 12
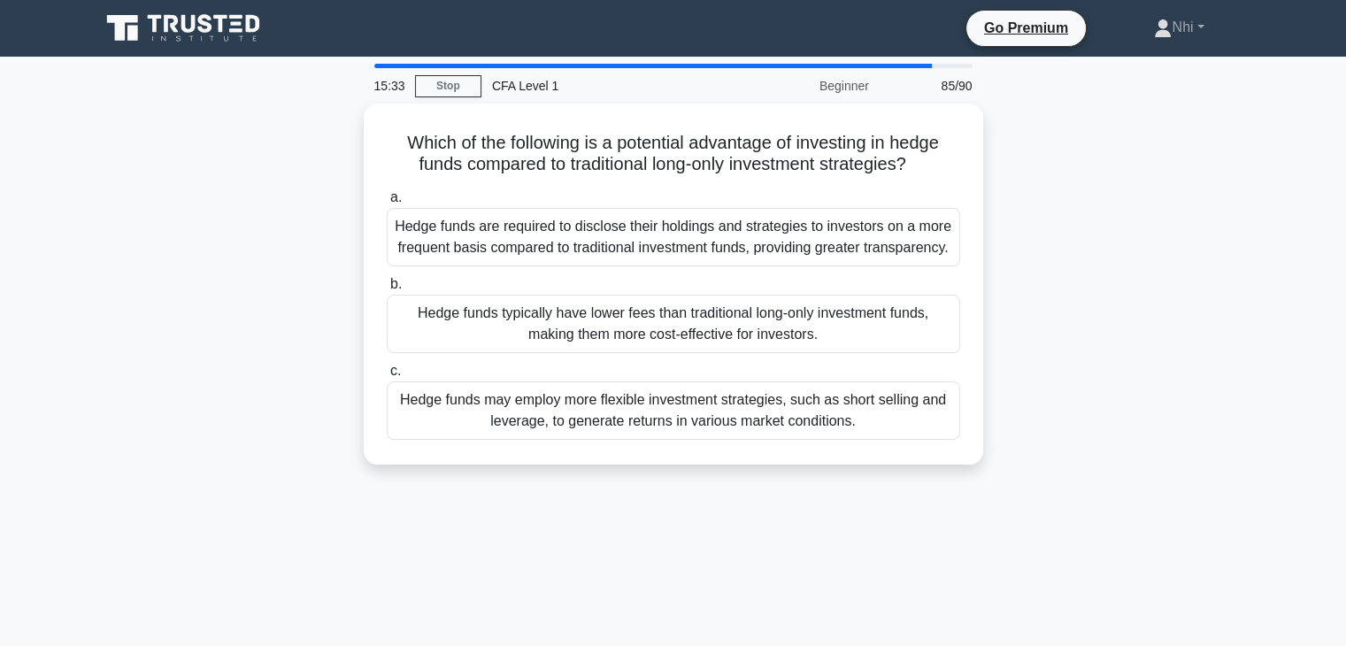
click at [708, 336] on div "Hedge funds typically have lower fees than traditional long-only investment fun…" at bounding box center [673, 324] width 573 height 58
click at [387, 290] on input "b. Hedge funds typically have lower fees than traditional long-only investment …" at bounding box center [387, 285] width 0 height 12
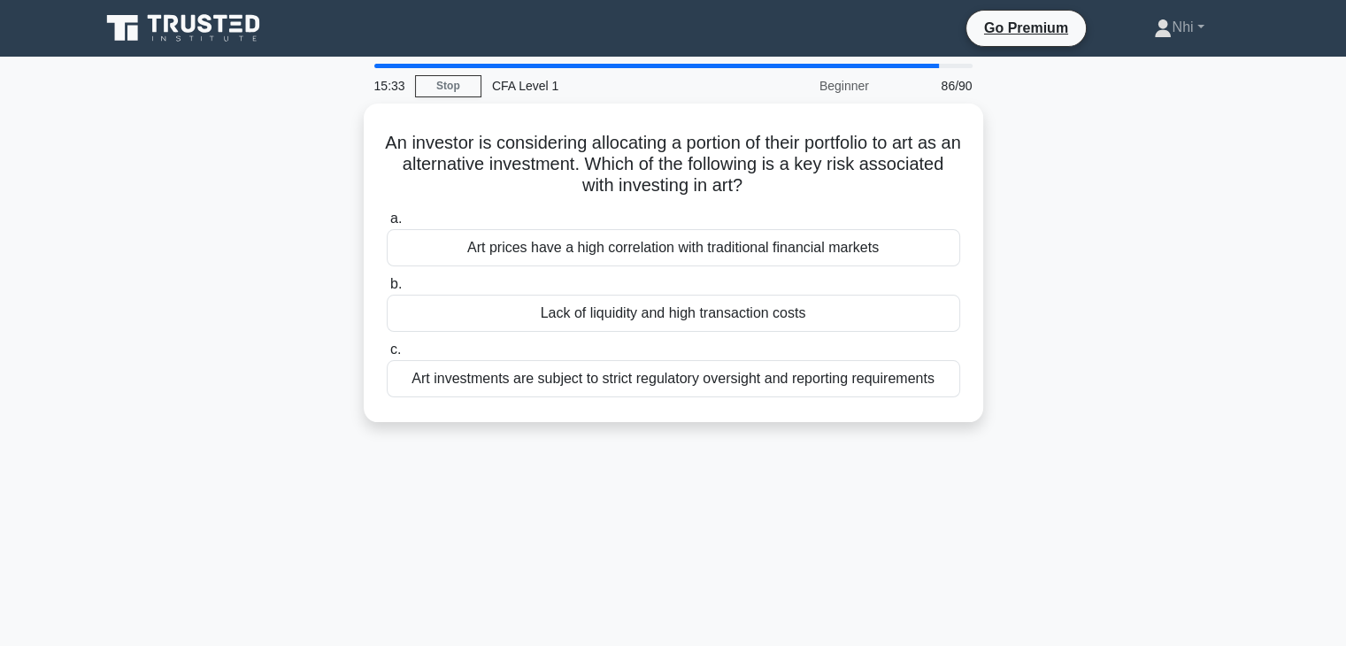
click at [708, 339] on label "c. Art investments are subject to strict regulatory oversight and reporting req…" at bounding box center [673, 368] width 573 height 58
click at [387, 344] on input "c. Art investments are subject to strict regulatory oversight and reporting req…" at bounding box center [387, 350] width 0 height 12
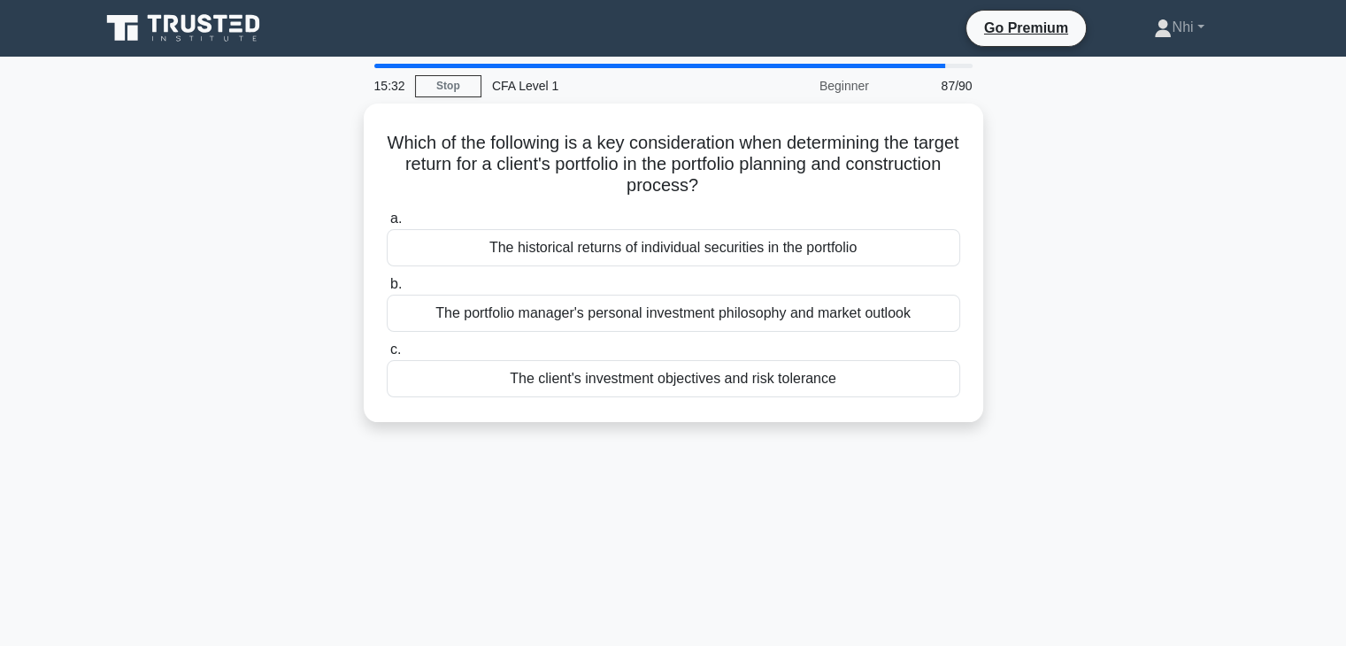
click at [708, 339] on label "c. The client's investment objectives and risk tolerance" at bounding box center [673, 368] width 573 height 58
click at [387, 344] on input "c. The client's investment objectives and risk tolerance" at bounding box center [387, 350] width 0 height 12
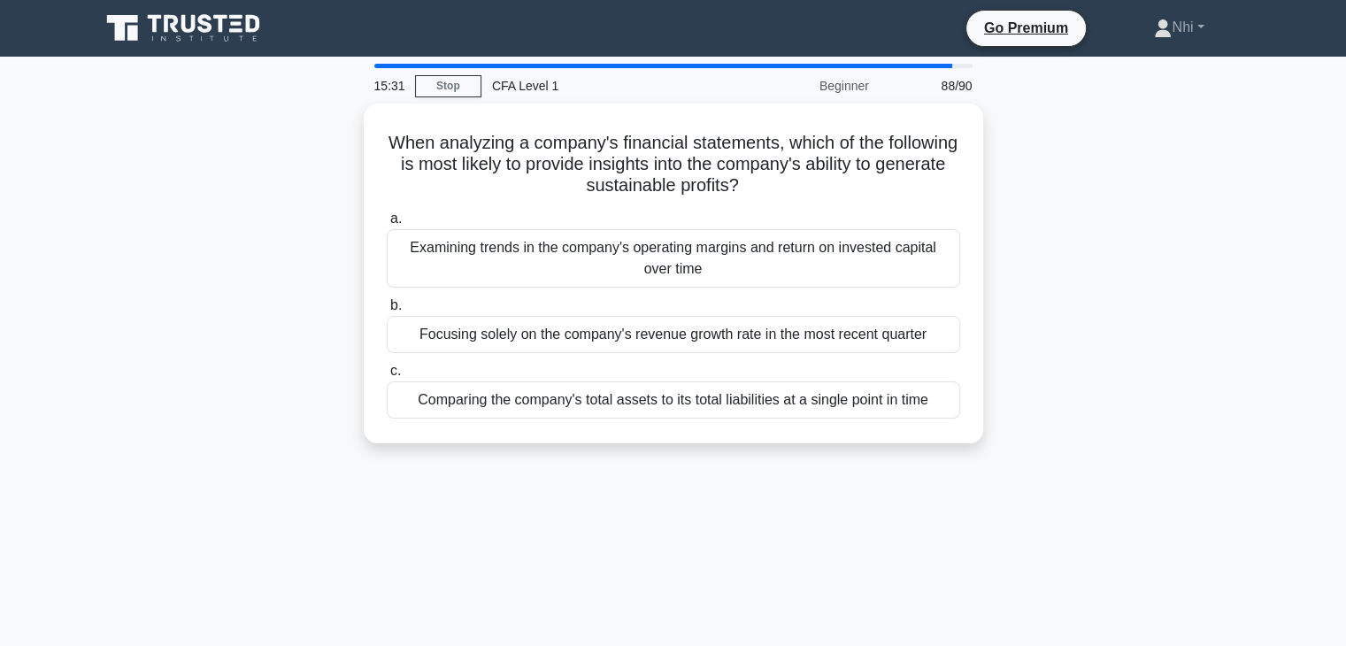
click at [708, 336] on div "Focusing solely on the company's revenue growth rate in the most recent quarter" at bounding box center [673, 334] width 573 height 37
click at [387, 311] on input "b. Focusing solely on the company's revenue growth rate in the most recent quar…" at bounding box center [387, 306] width 0 height 12
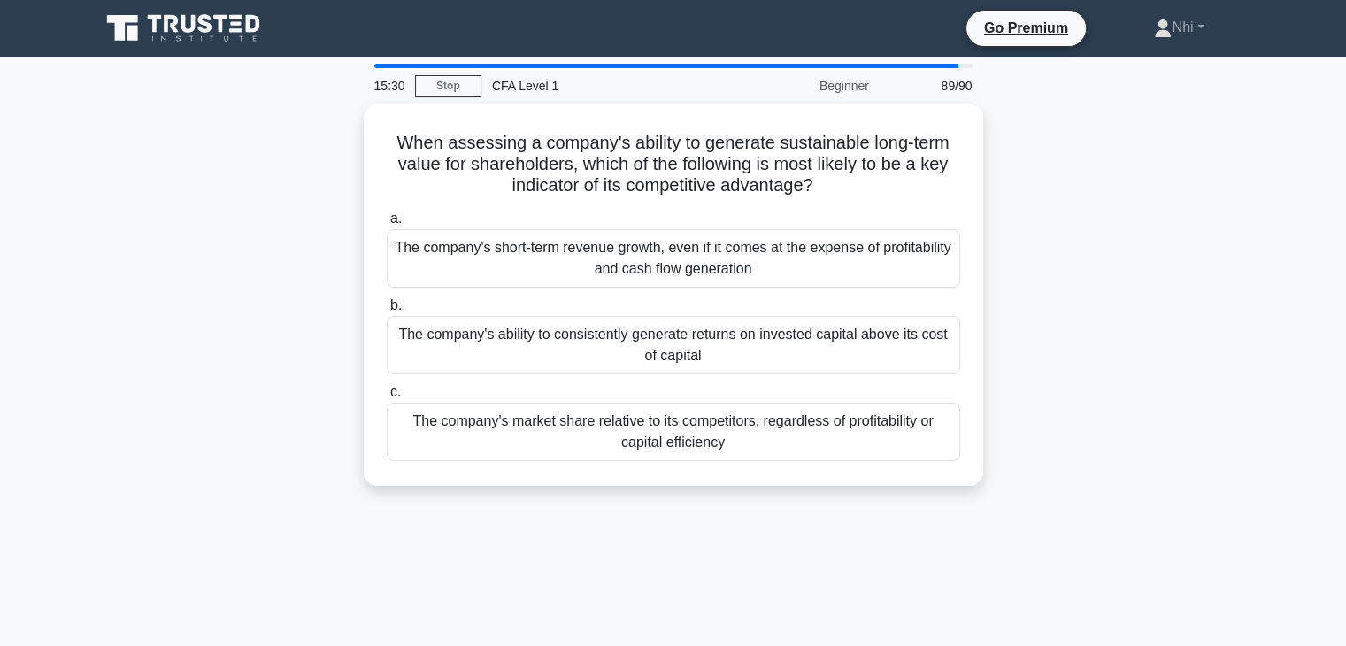
click at [708, 336] on div "The company's ability to consistently generate returns on invested capital abov…" at bounding box center [673, 345] width 573 height 58
click at [387, 311] on input "b. The company's ability to consistently generate returns on invested capital a…" at bounding box center [387, 306] width 0 height 12
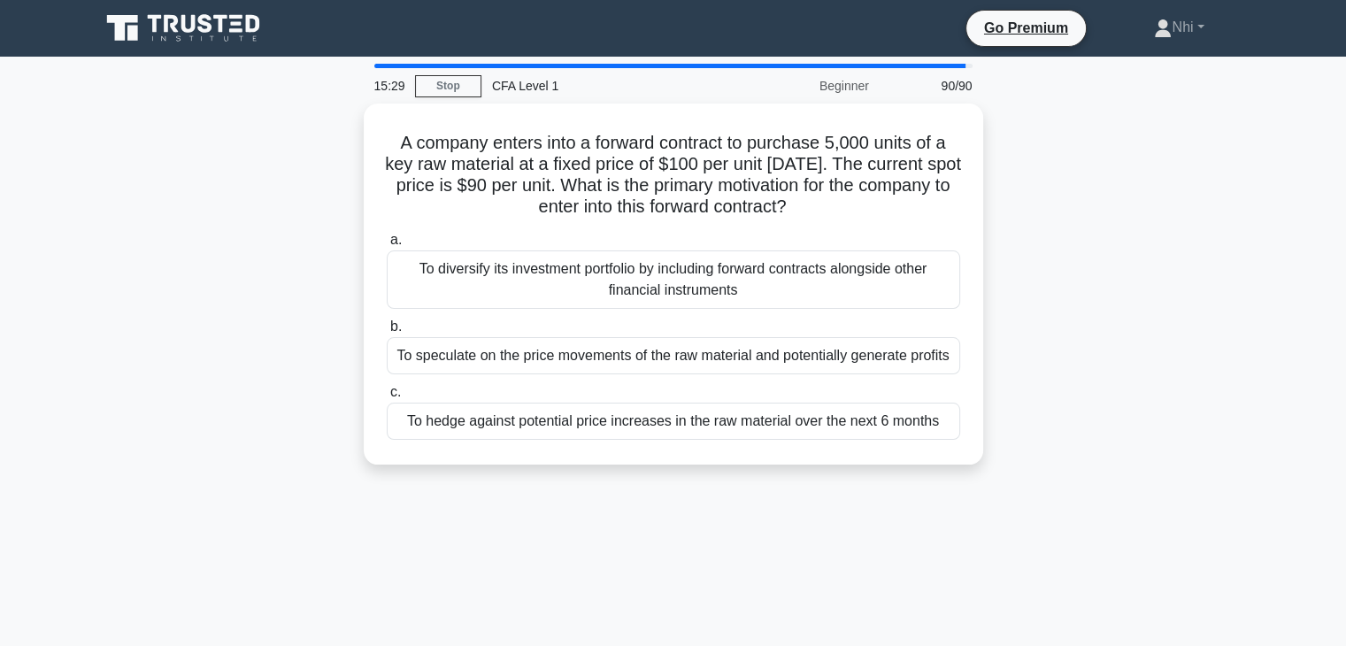
click at [708, 337] on div "To speculate on the price movements of the raw material and potentially generat…" at bounding box center [673, 355] width 573 height 37
click at [387, 333] on input "b. To speculate on the price movements of the raw material and potentially gene…" at bounding box center [387, 327] width 0 height 12
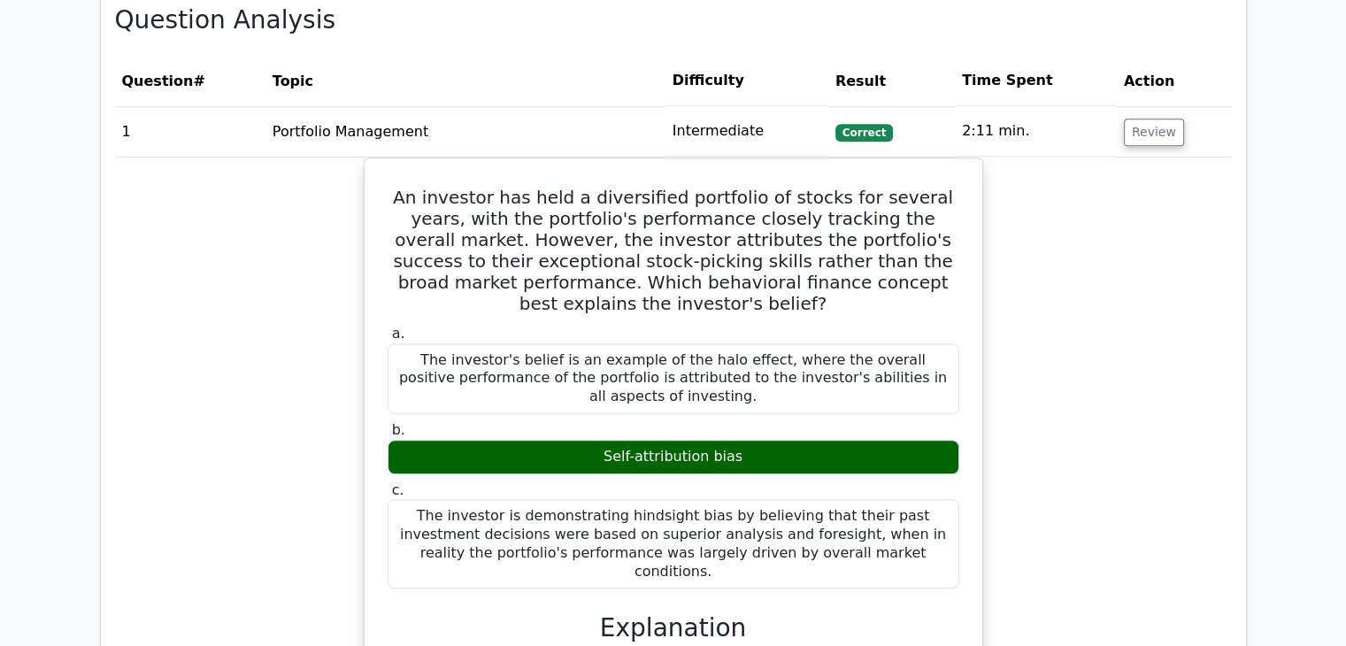
scroll to position [1504, 0]
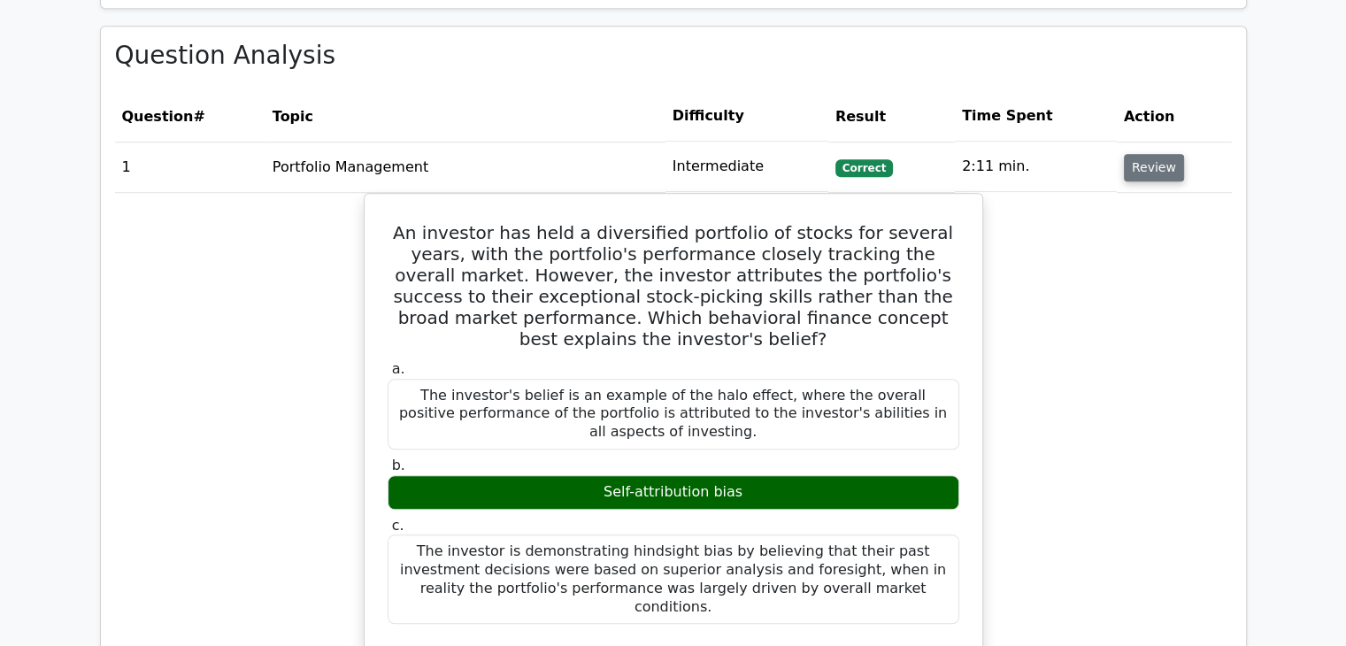
click at [1134, 157] on button "Review" at bounding box center [1154, 167] width 60 height 27
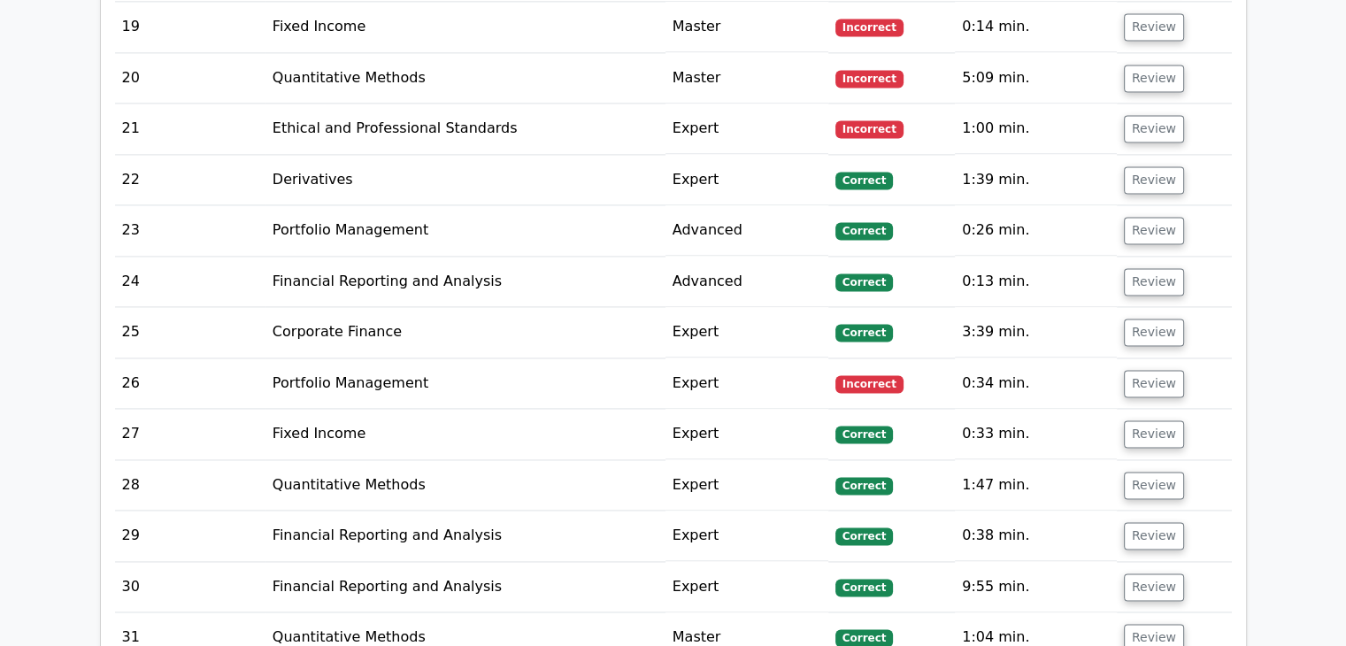
scroll to position [2566, 0]
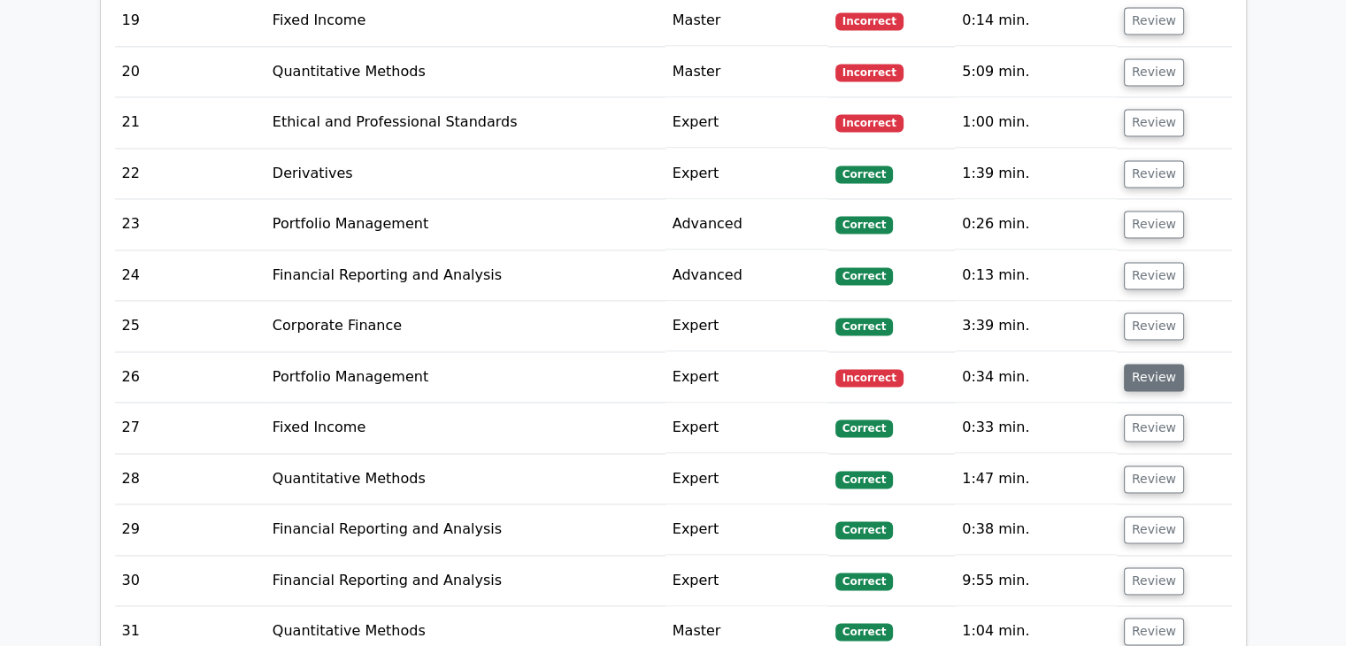
click at [1139, 364] on button "Review" at bounding box center [1154, 377] width 60 height 27
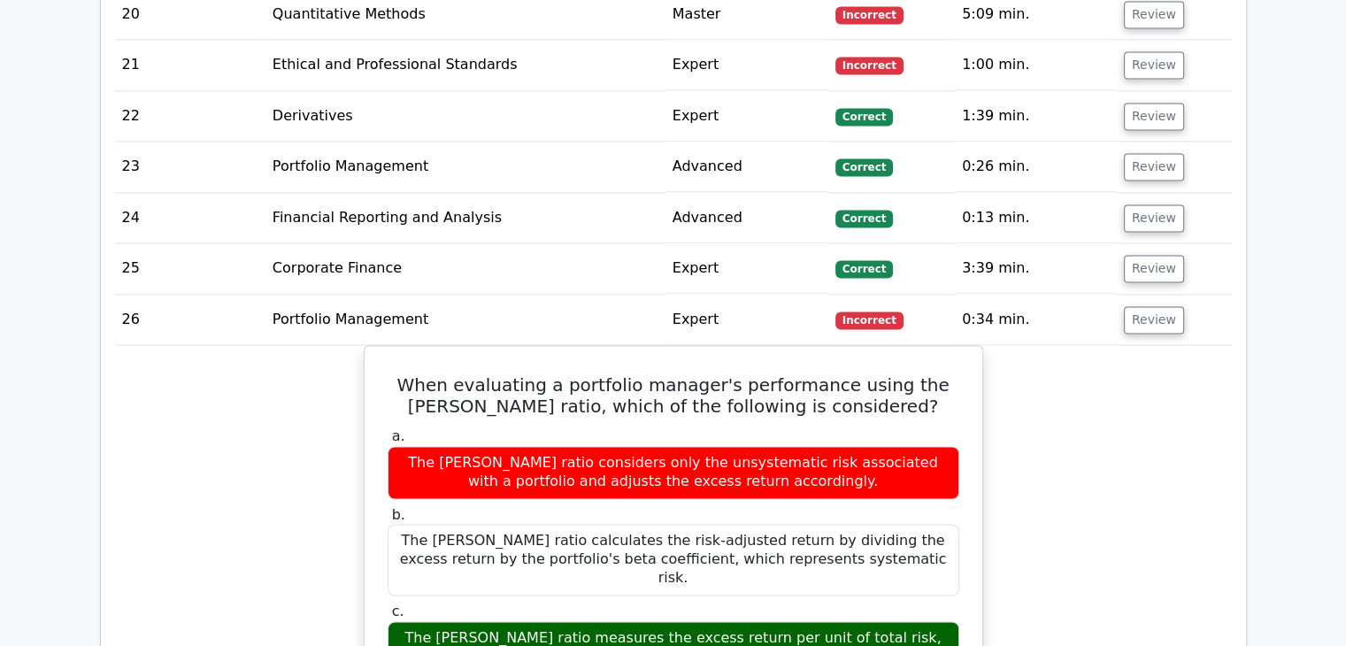
scroll to position [2654, 0]
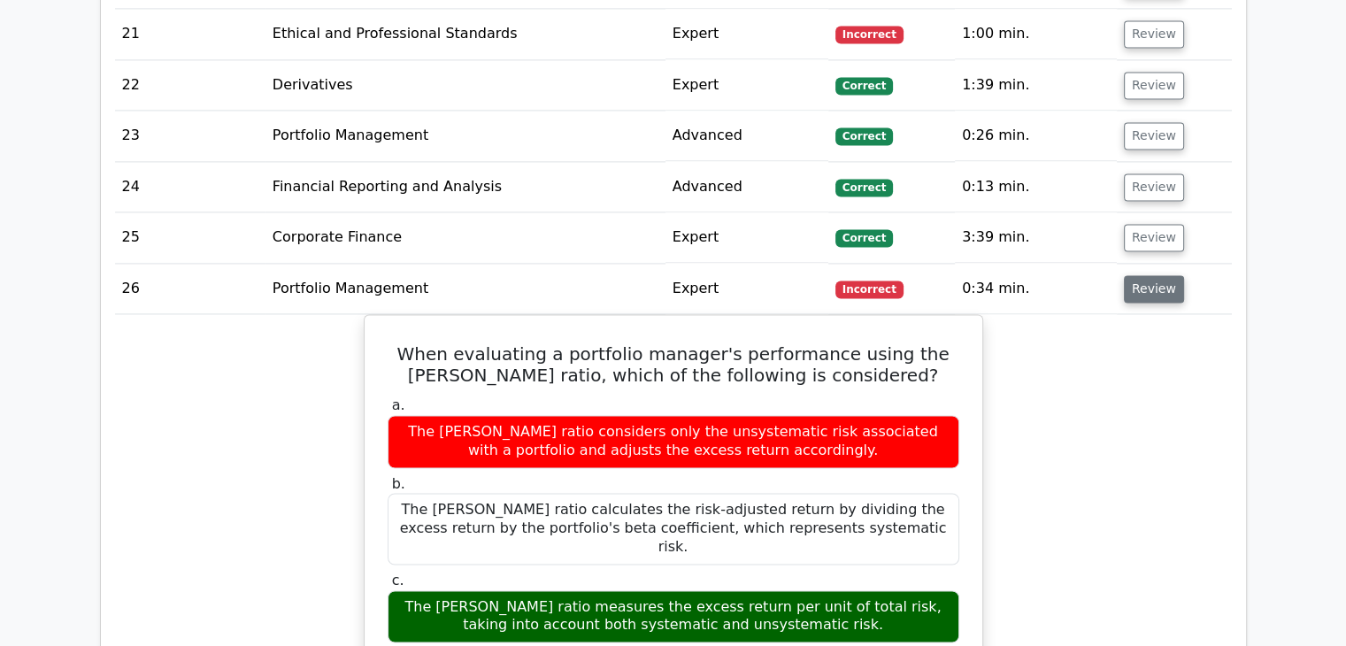
click at [1169, 275] on button "Review" at bounding box center [1154, 288] width 60 height 27
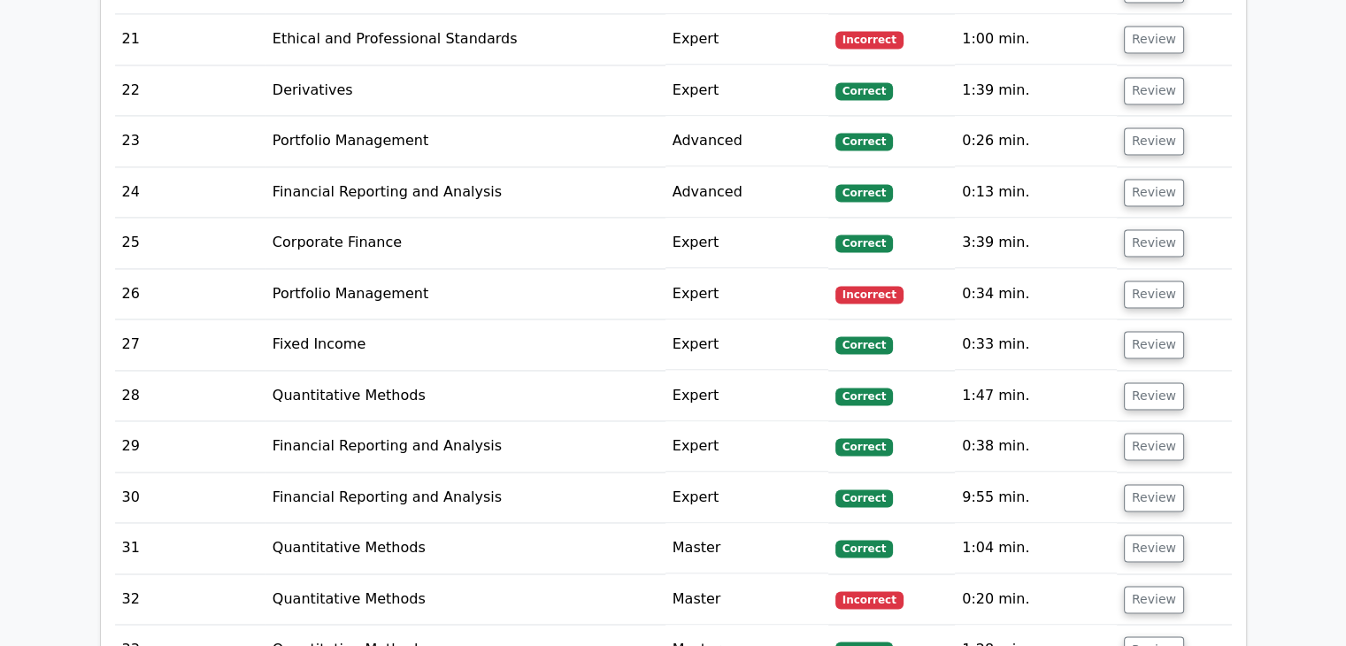
scroll to position [2477, 0]
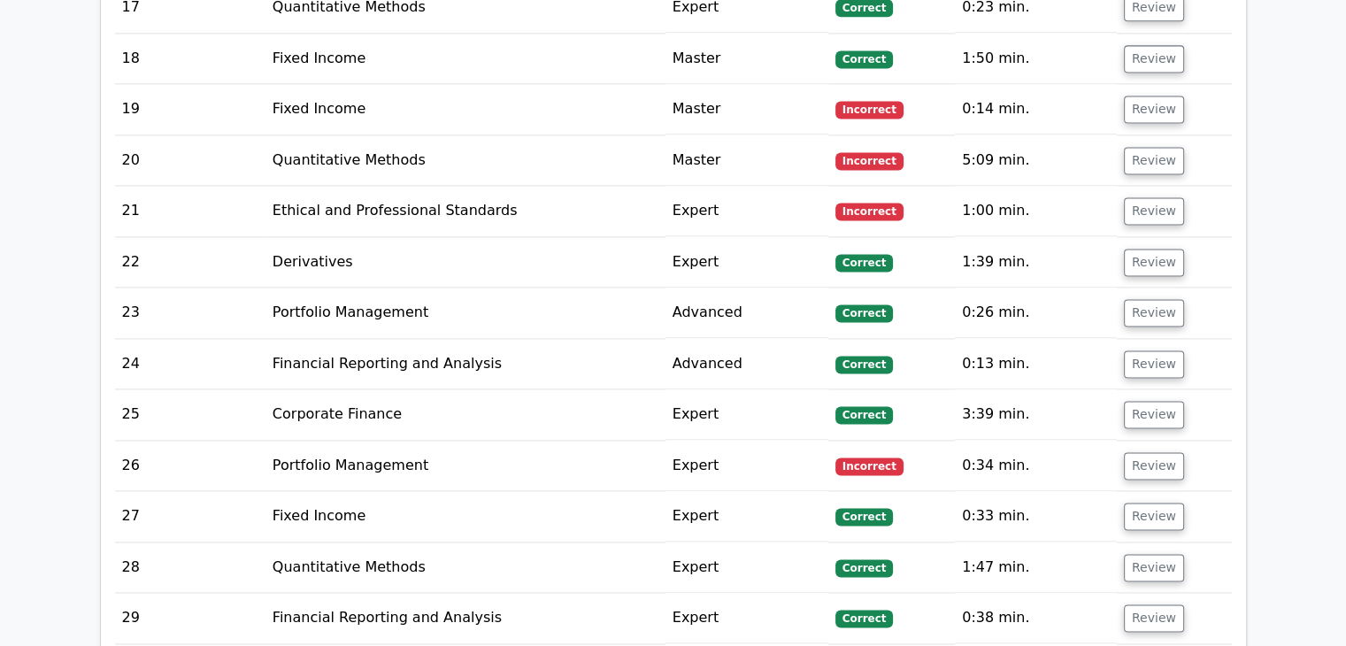
click at [1153, 201] on td "Review" at bounding box center [1174, 211] width 115 height 50
click at [1151, 197] on button "Review" at bounding box center [1154, 210] width 60 height 27
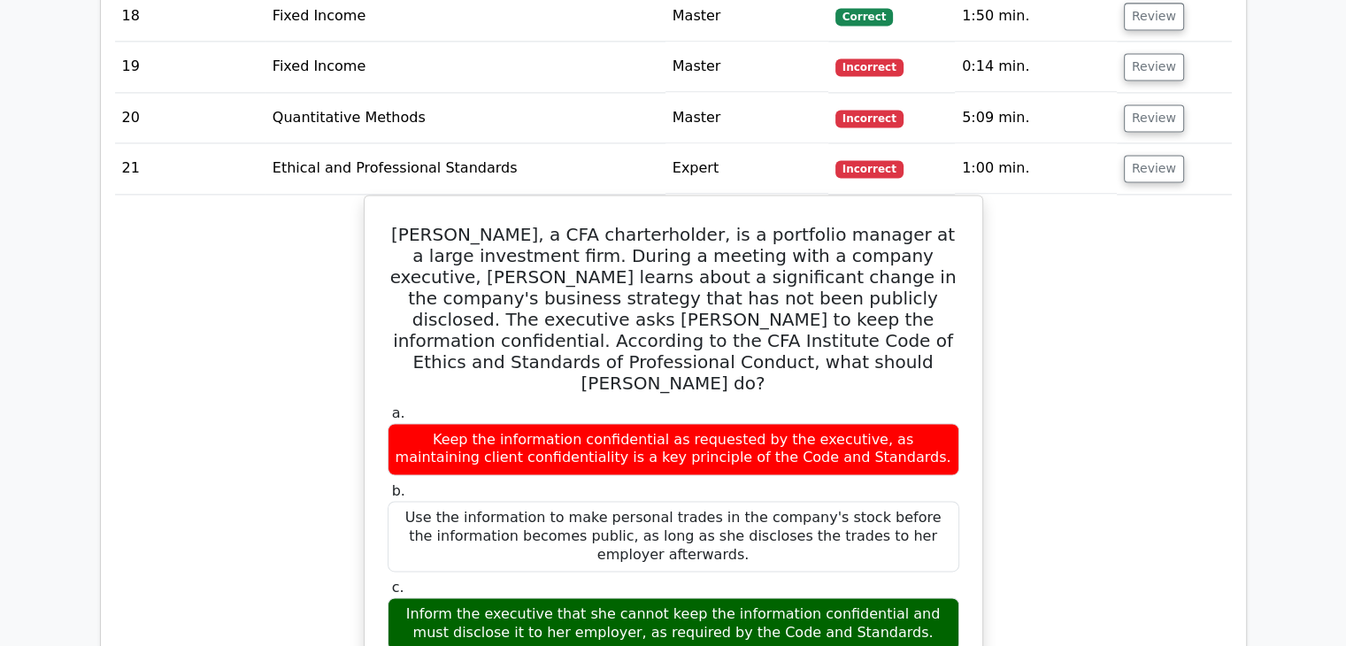
scroll to position [2300, 0]
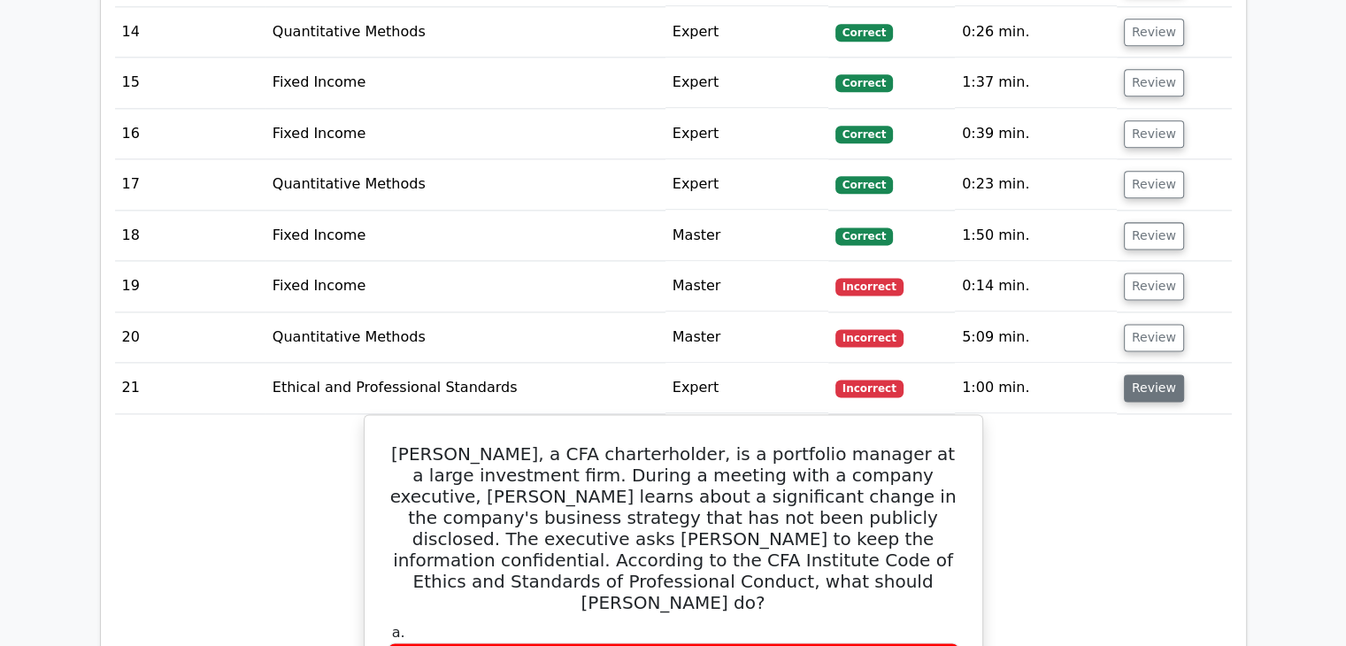
click at [1139, 374] on button "Review" at bounding box center [1154, 387] width 60 height 27
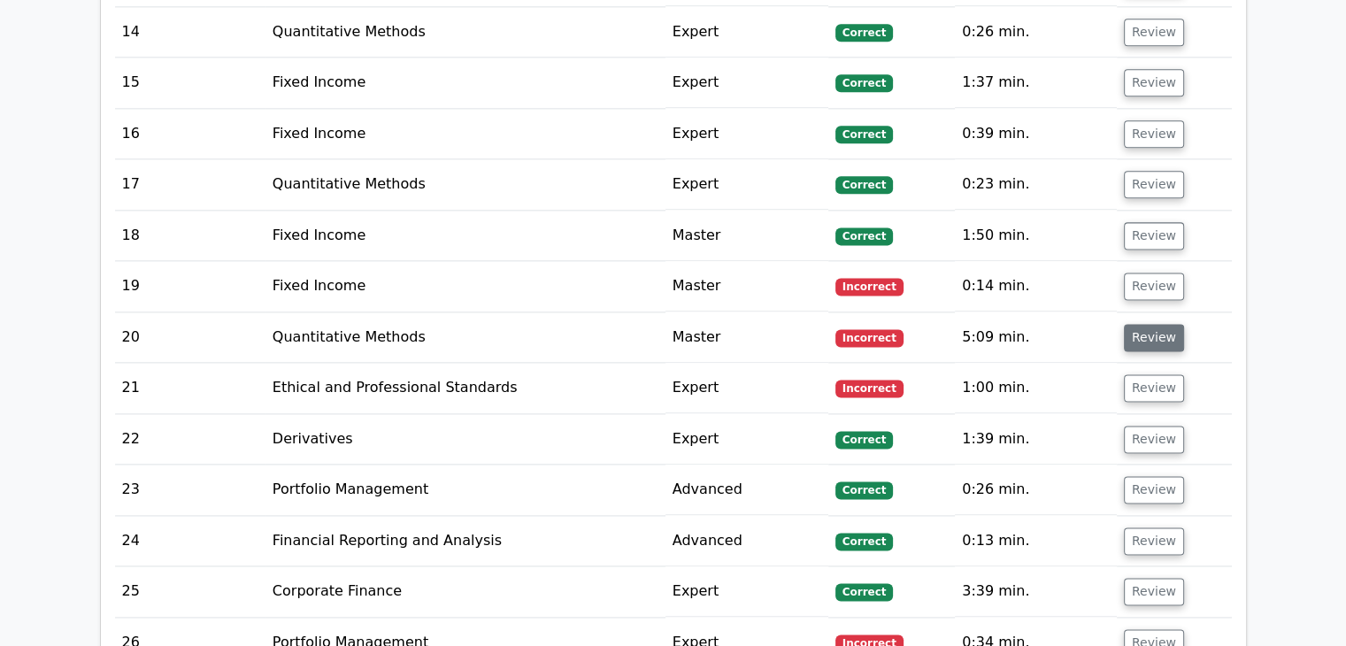
click at [1143, 324] on button "Review" at bounding box center [1154, 337] width 60 height 27
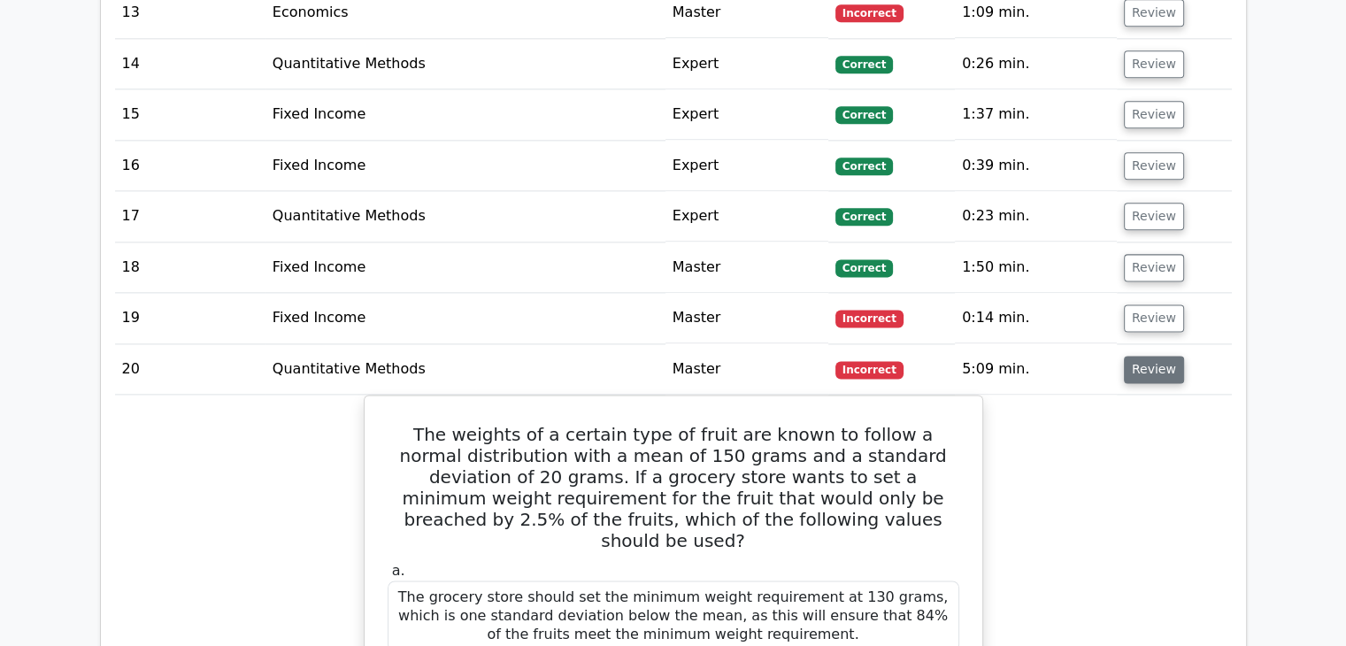
scroll to position [2212, 0]
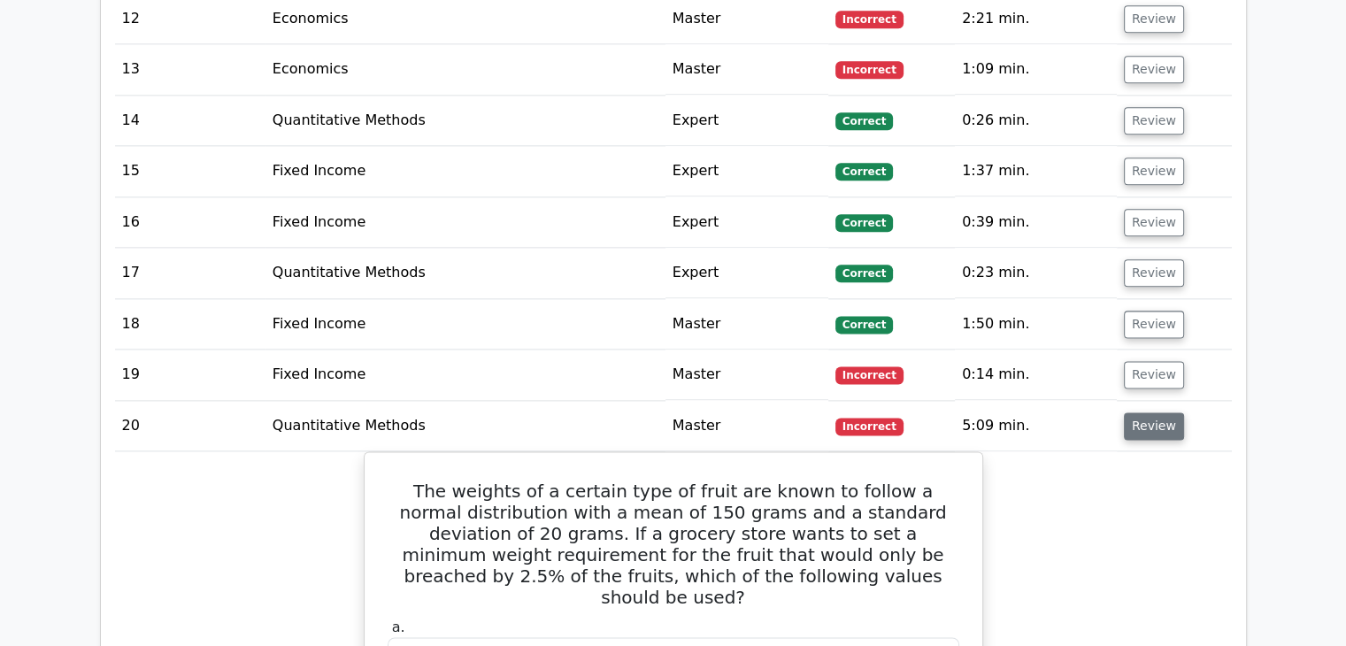
click at [1148, 412] on button "Review" at bounding box center [1154, 425] width 60 height 27
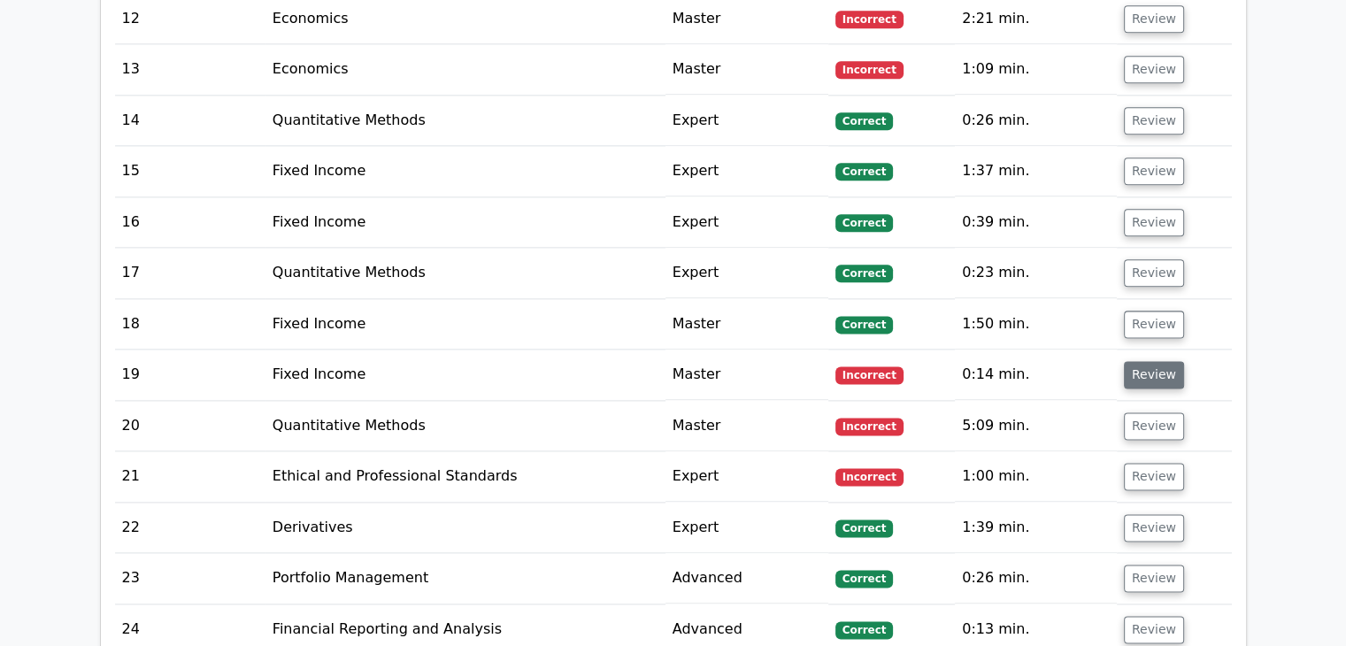
click at [1154, 361] on button "Review" at bounding box center [1154, 374] width 60 height 27
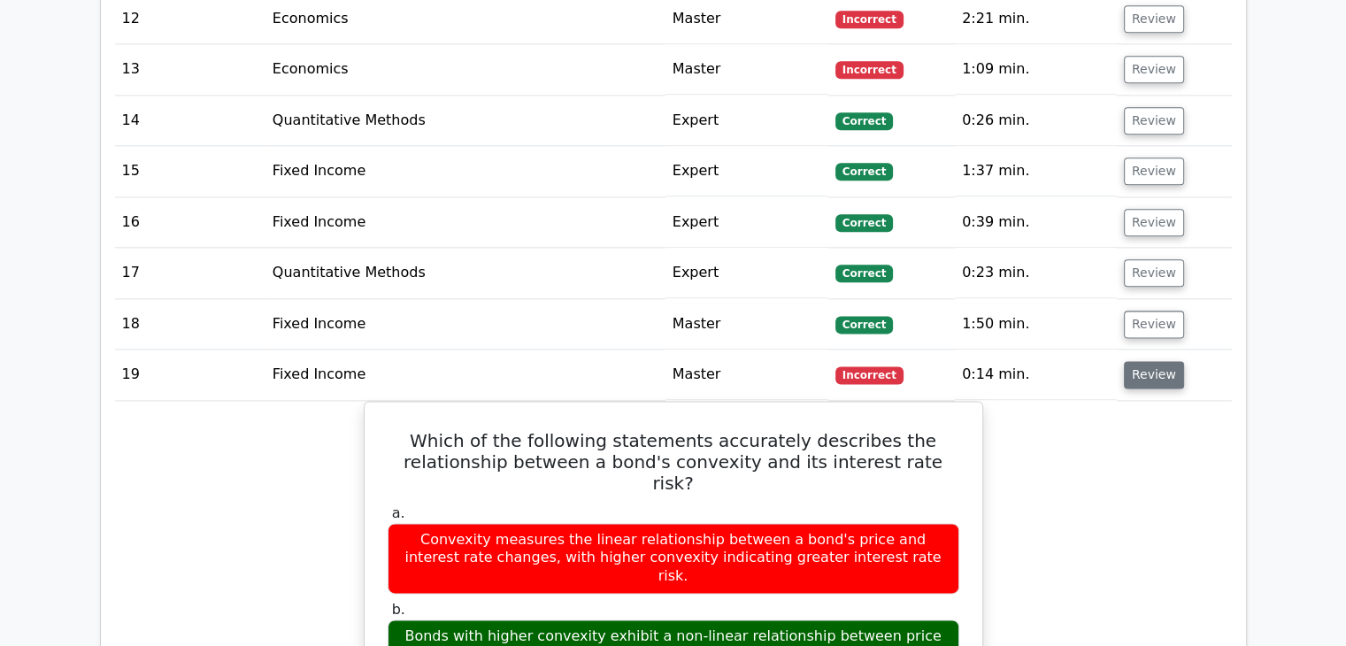
click at [1154, 361] on button "Review" at bounding box center [1154, 374] width 60 height 27
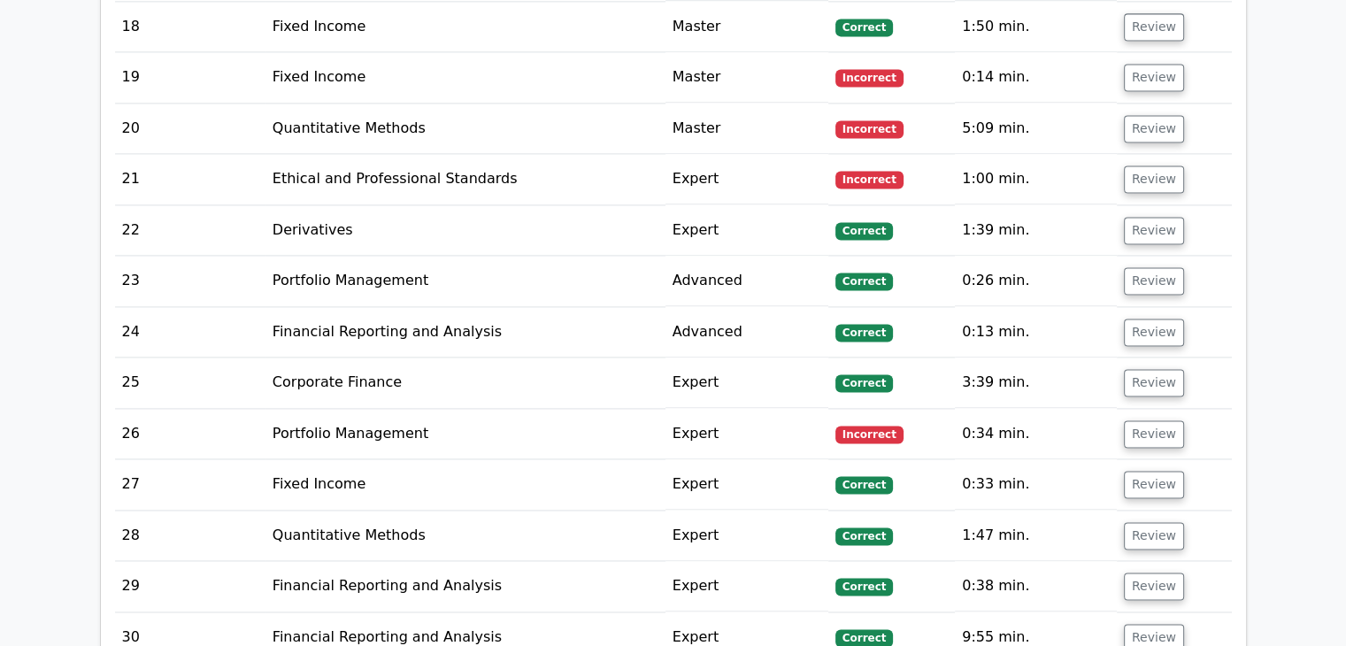
scroll to position [2654, 0]
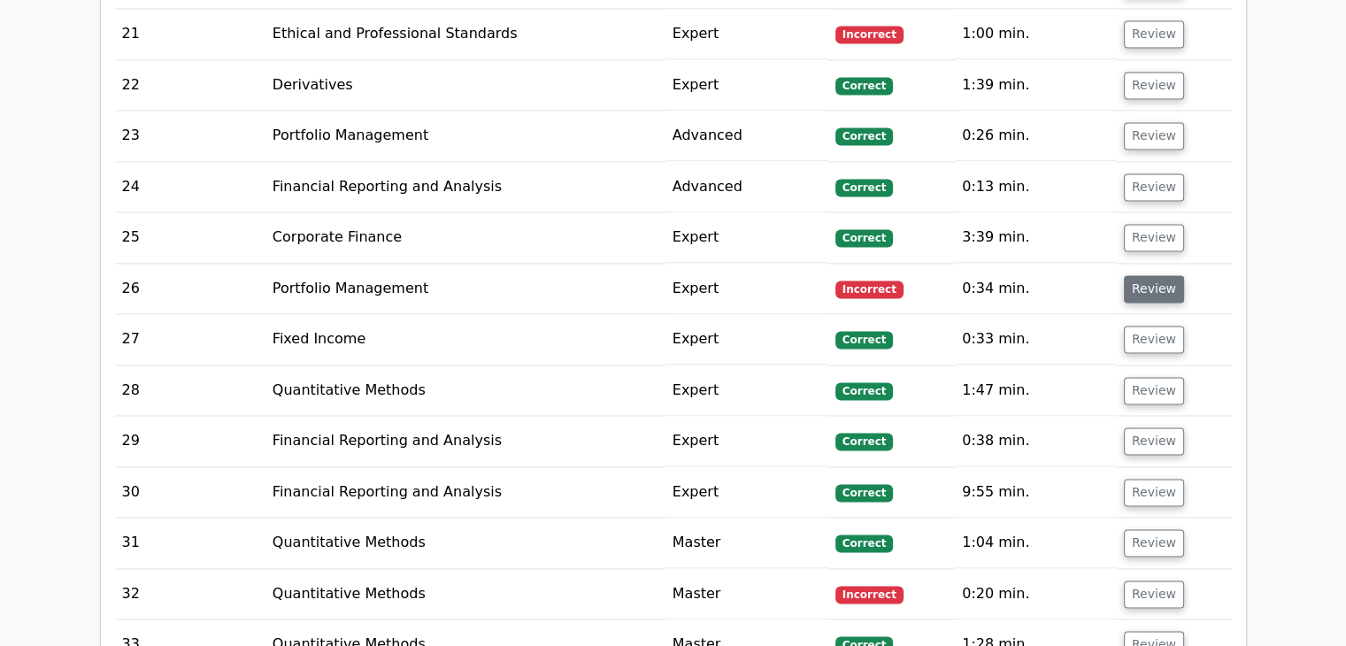
click at [1140, 275] on button "Review" at bounding box center [1154, 288] width 60 height 27
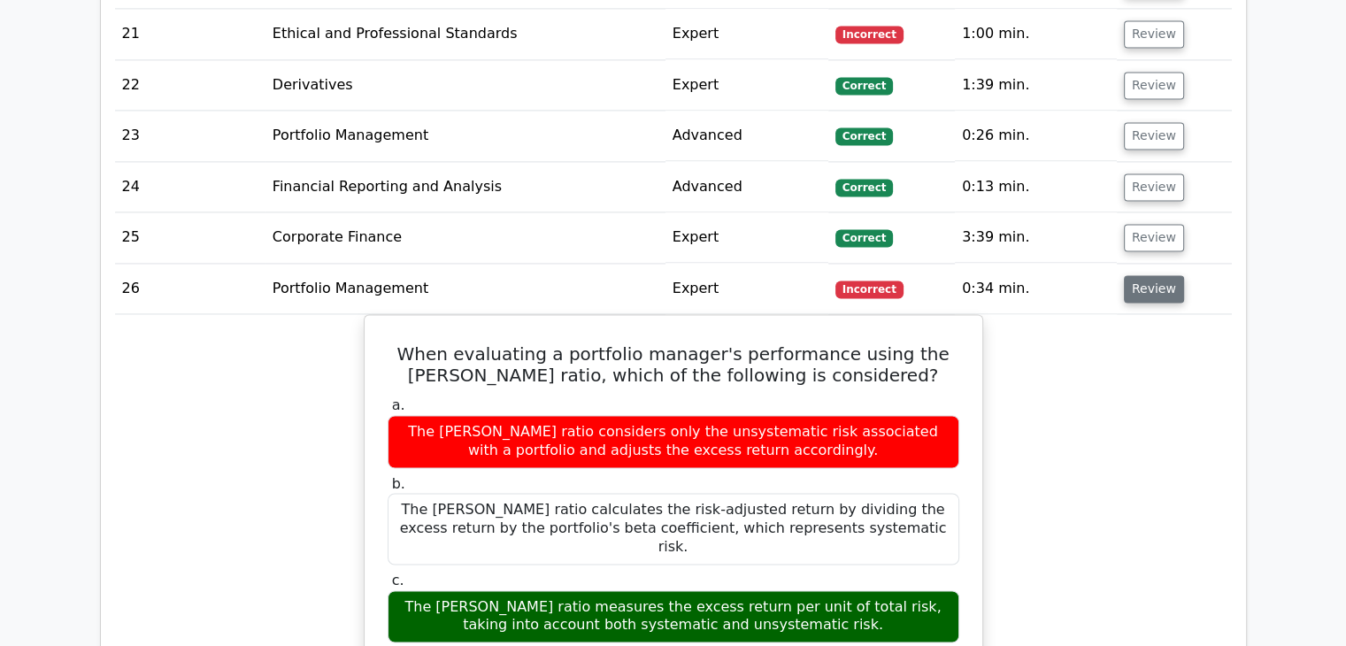
click at [1140, 275] on button "Review" at bounding box center [1154, 288] width 60 height 27
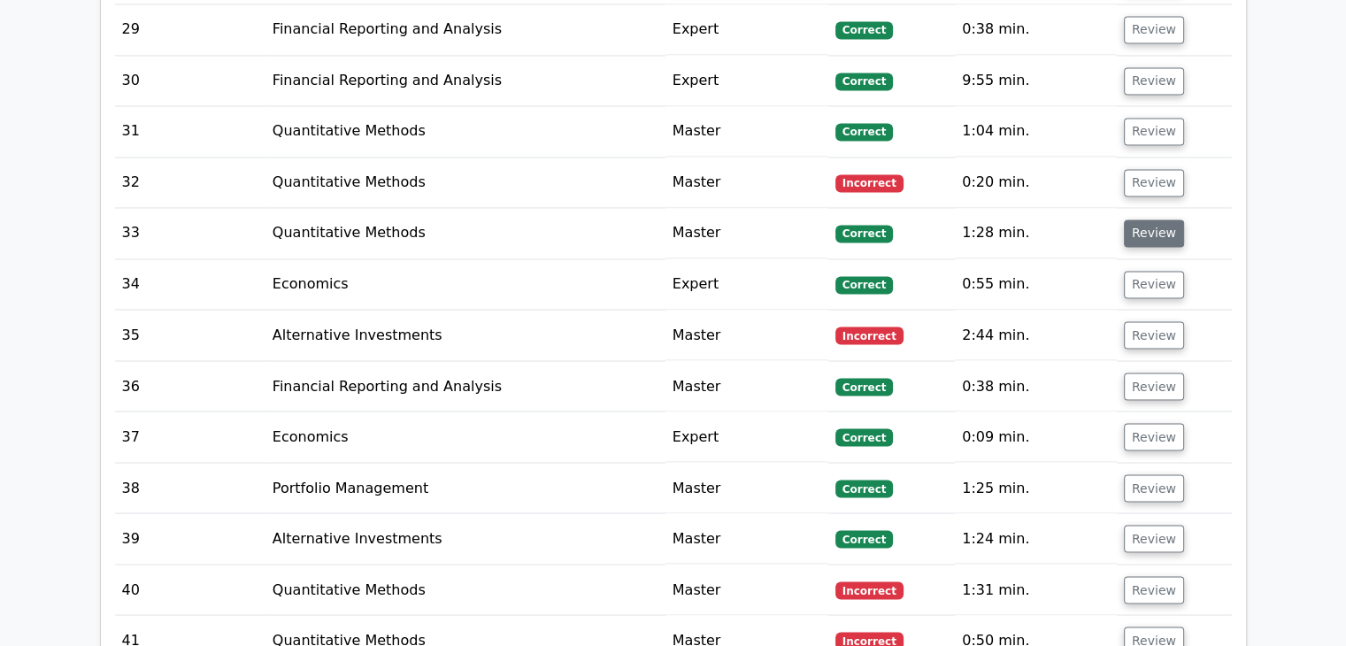
scroll to position [3097, 0]
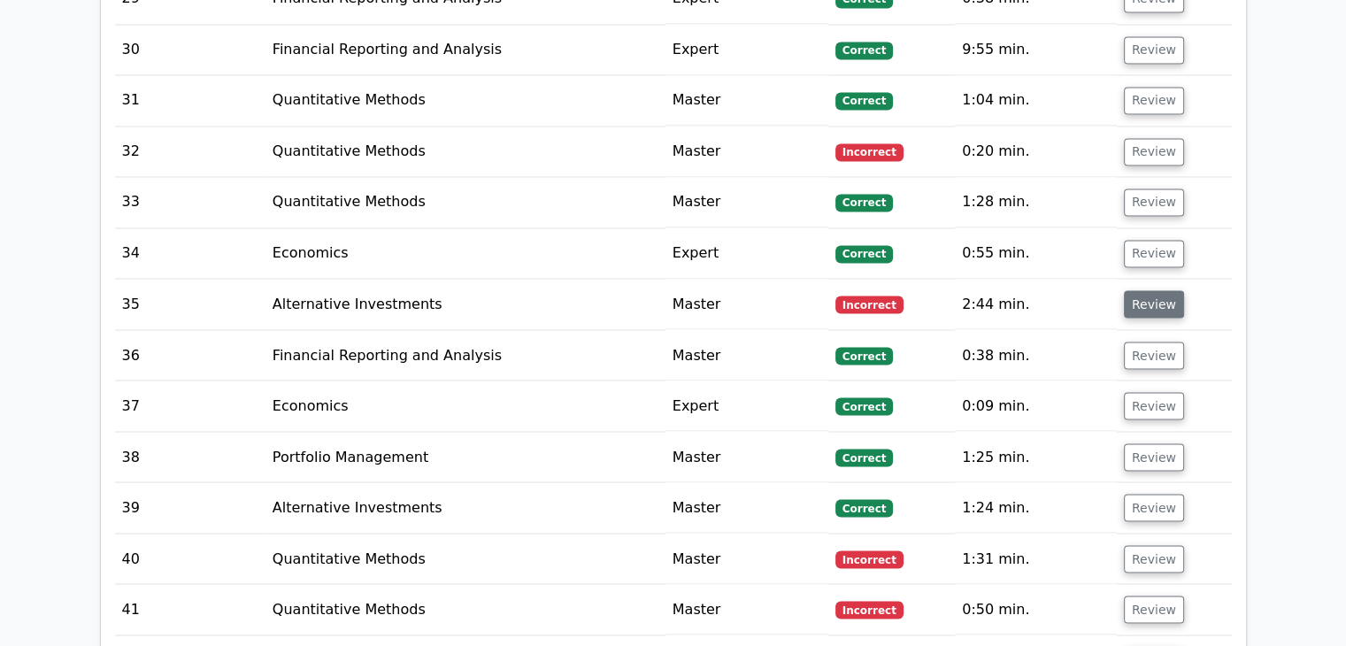
click at [1140, 290] on button "Review" at bounding box center [1154, 303] width 60 height 27
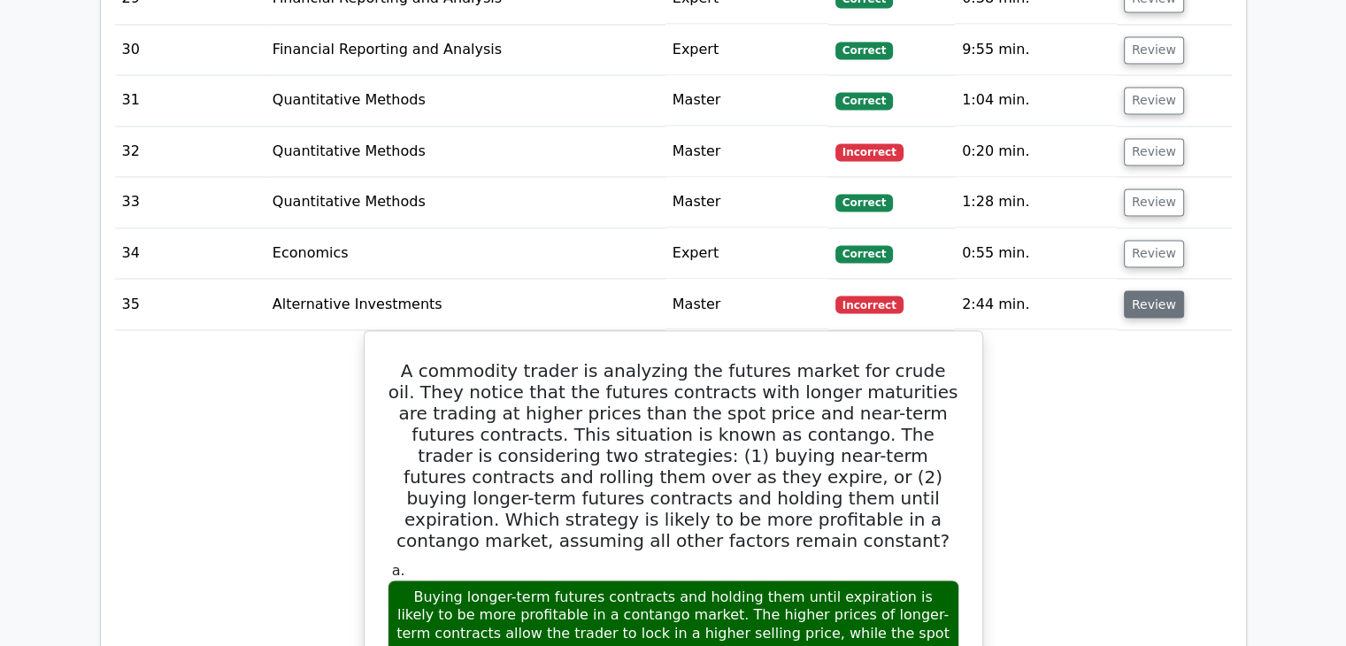
scroll to position [3185, 0]
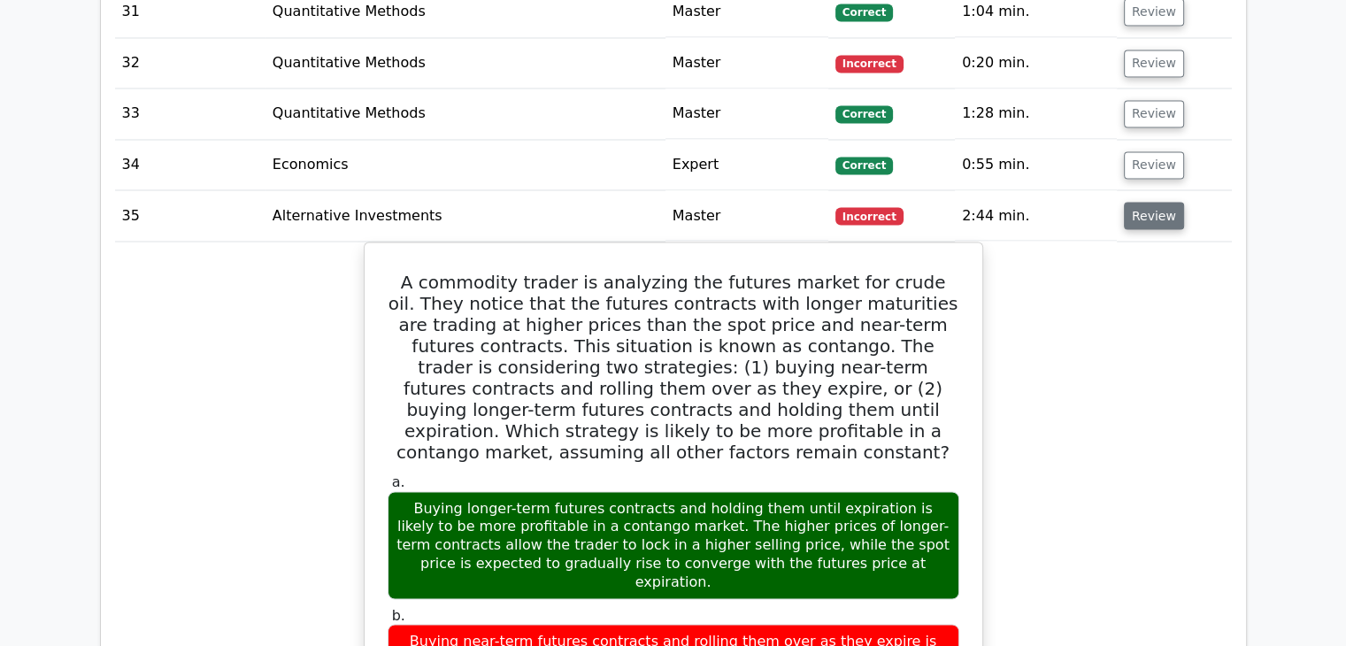
click at [1151, 202] on button "Review" at bounding box center [1154, 215] width 60 height 27
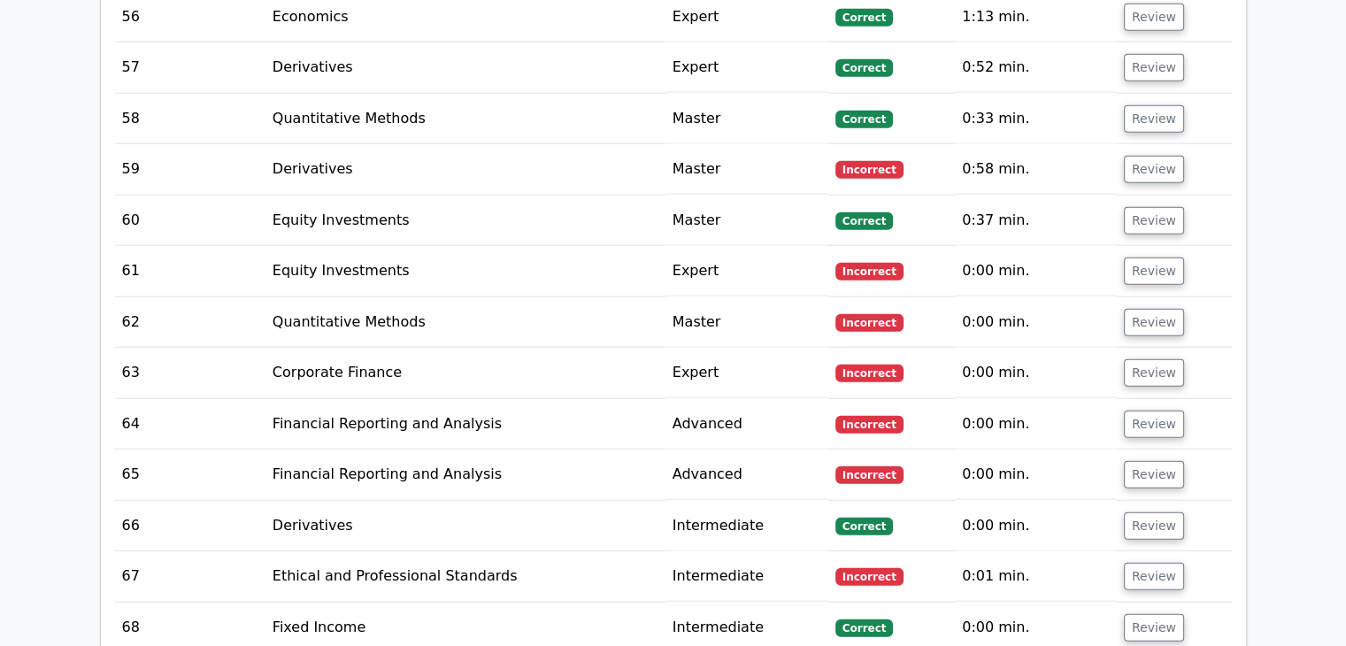
scroll to position [4335, 0]
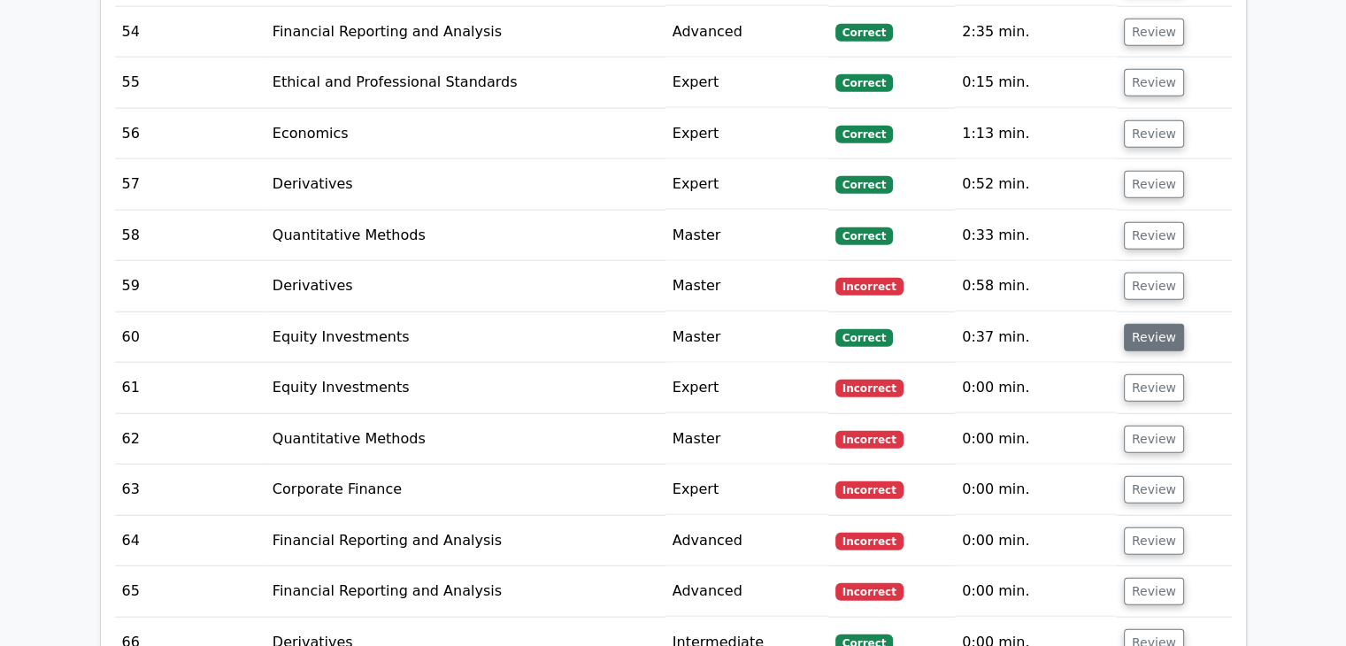
click at [1141, 324] on button "Review" at bounding box center [1154, 337] width 60 height 27
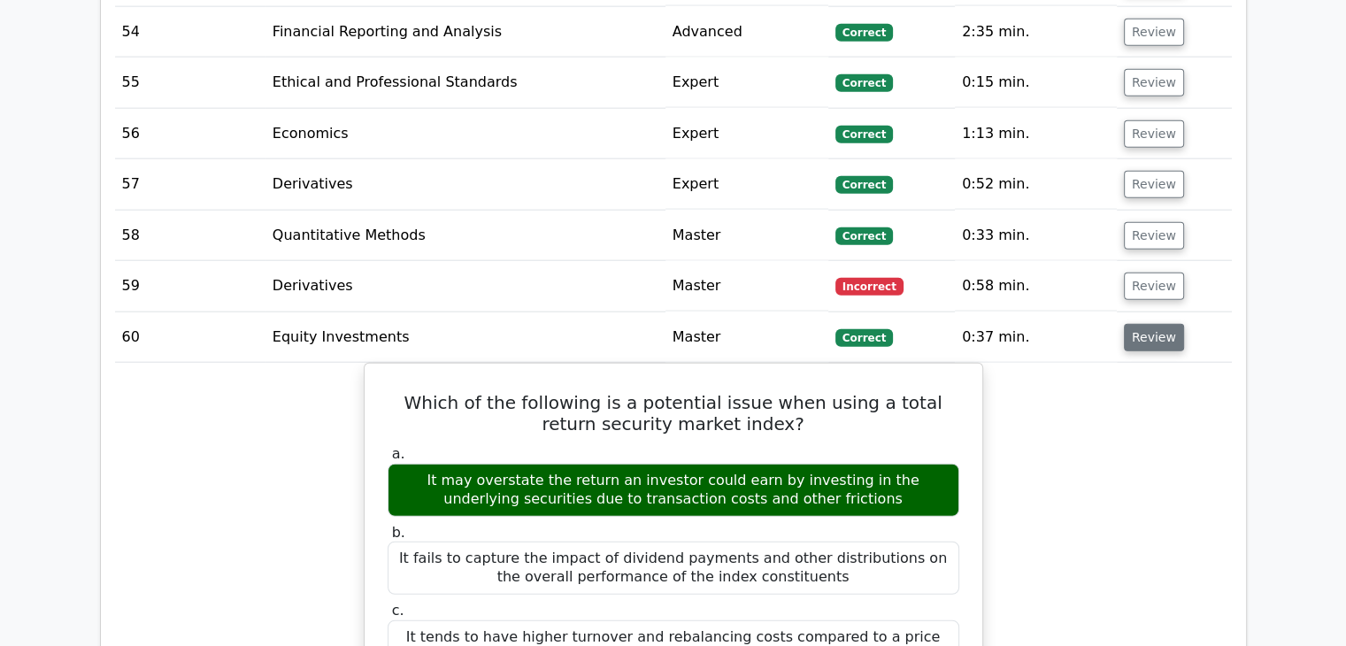
click at [1140, 324] on button "Review" at bounding box center [1154, 337] width 60 height 27
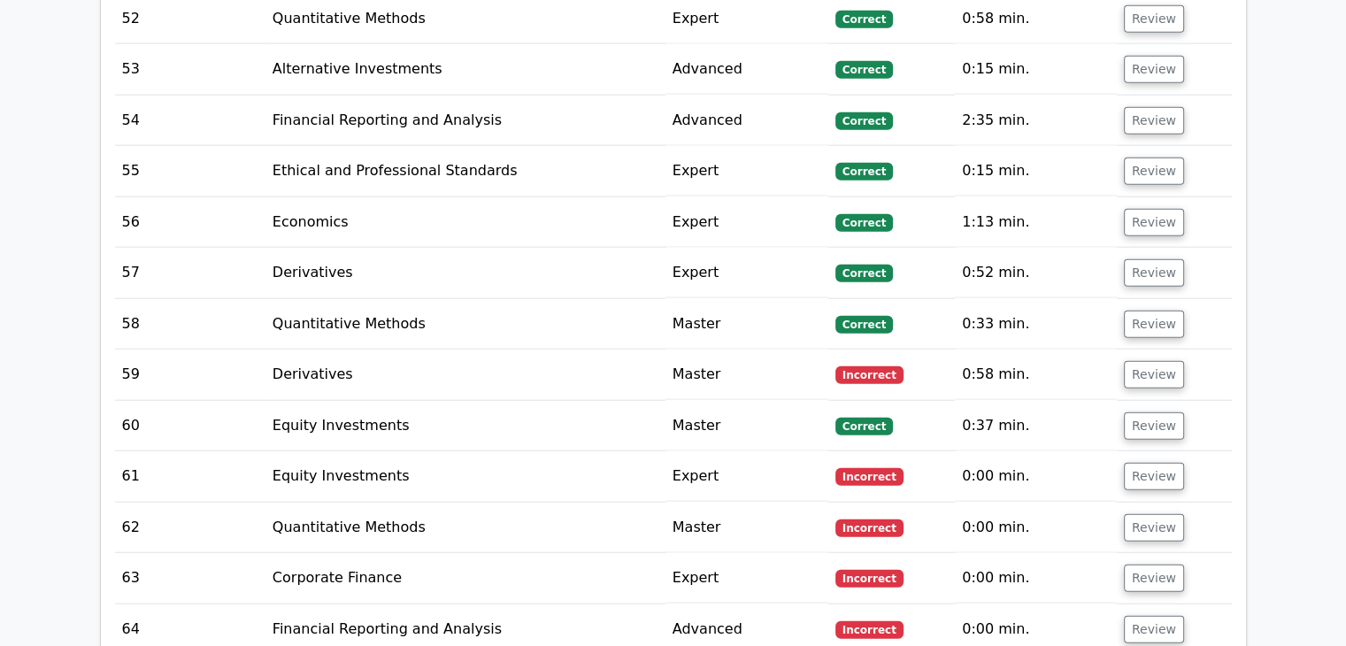
scroll to position [4247, 0]
click at [1138, 361] on button "Review" at bounding box center [1154, 374] width 60 height 27
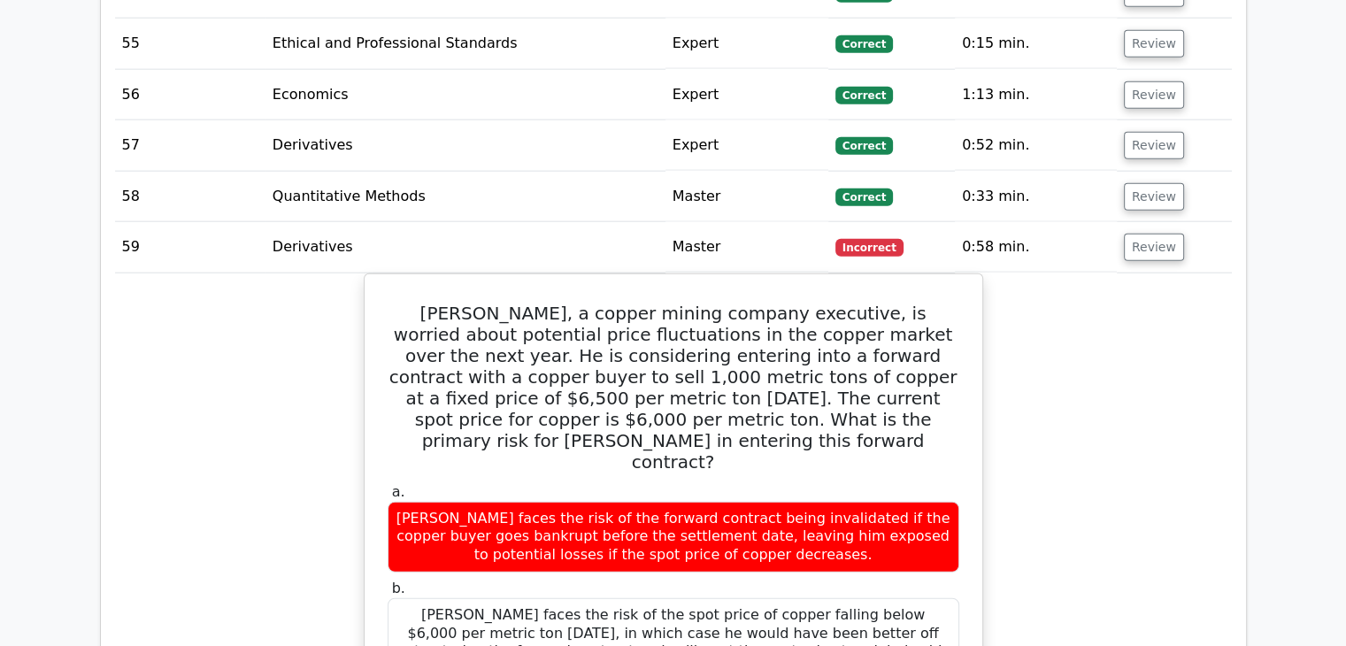
scroll to position [4335, 0]
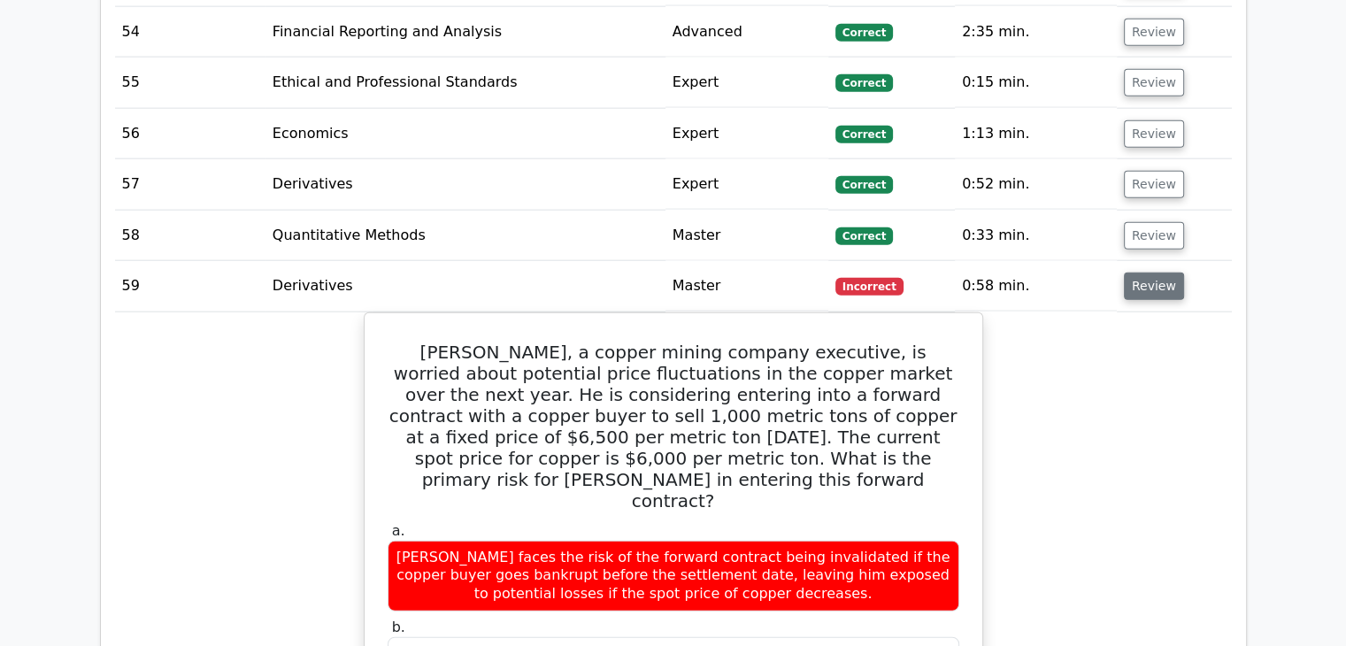
click at [1147, 272] on button "Review" at bounding box center [1154, 285] width 60 height 27
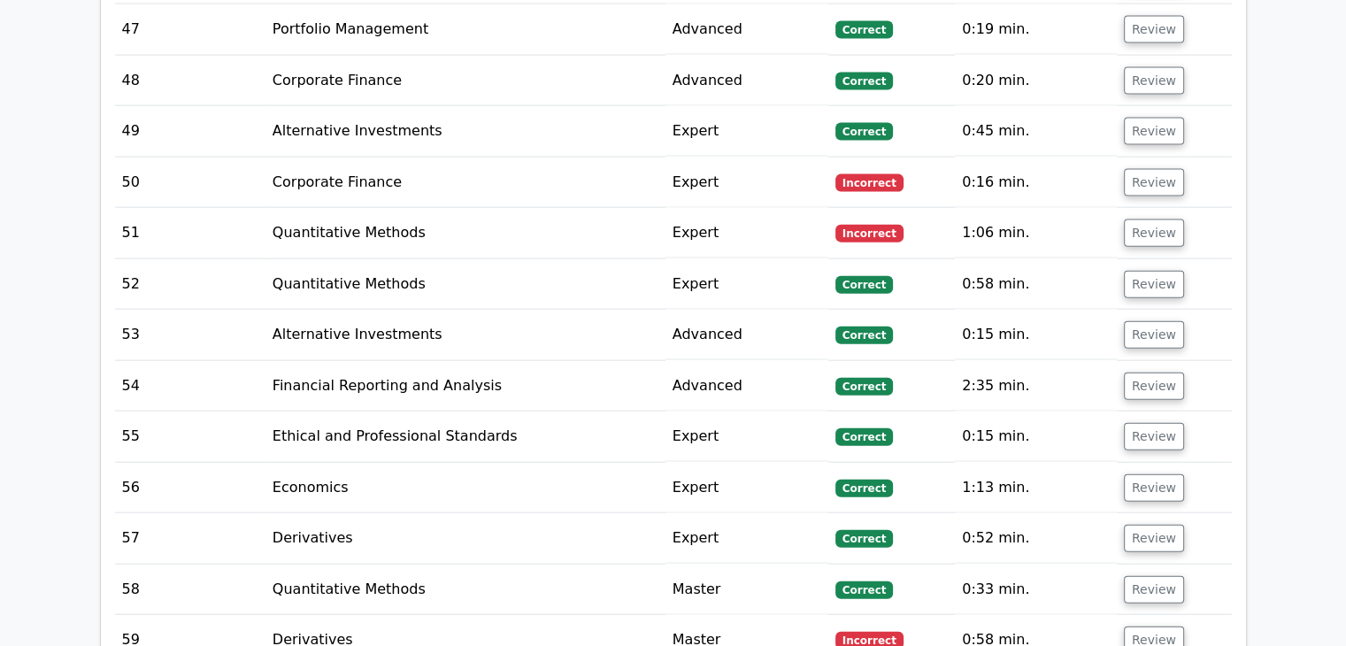
scroll to position [3893, 0]
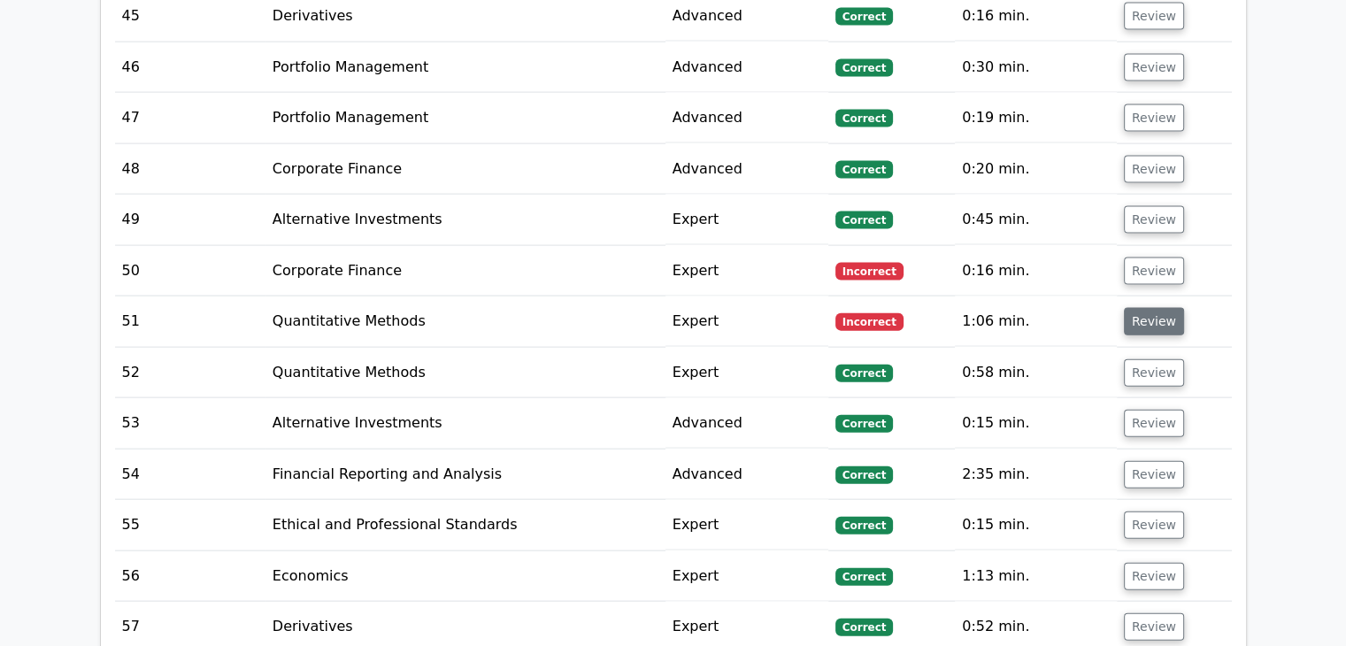
click at [1152, 308] on button "Review" at bounding box center [1154, 321] width 60 height 27
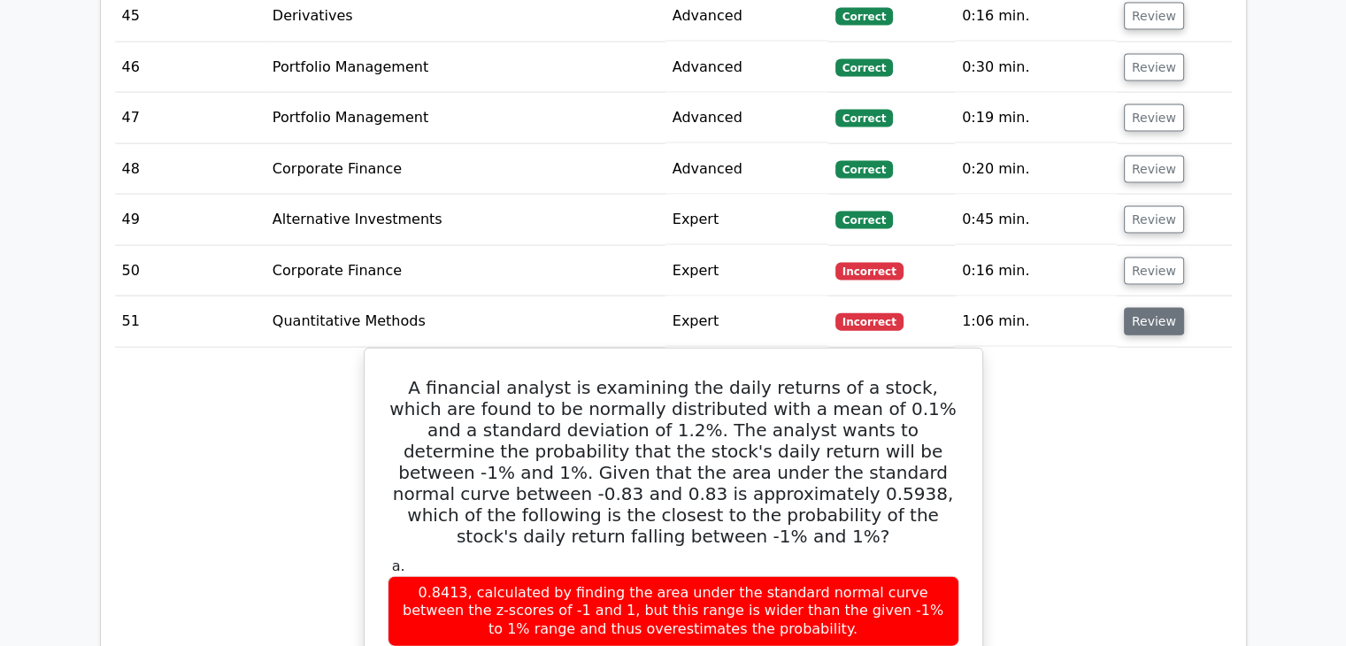
click at [1152, 308] on button "Review" at bounding box center [1154, 321] width 60 height 27
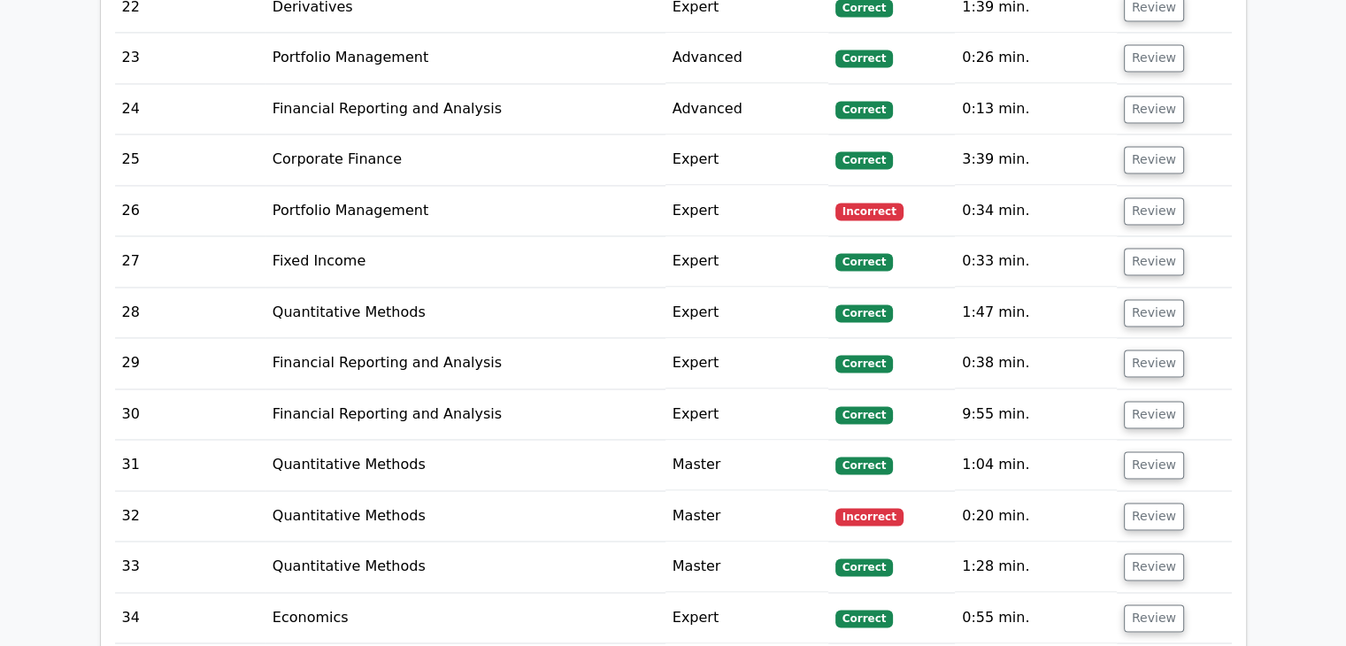
scroll to position [2566, 0]
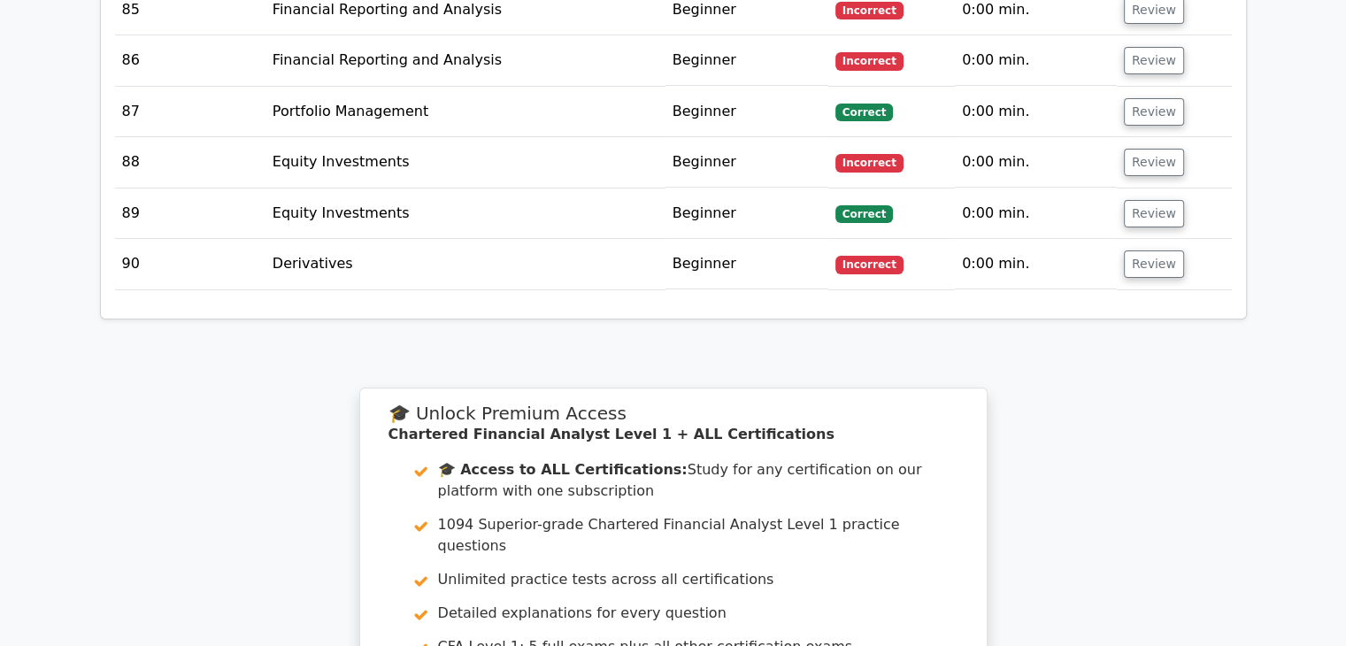
scroll to position [7373, 0]
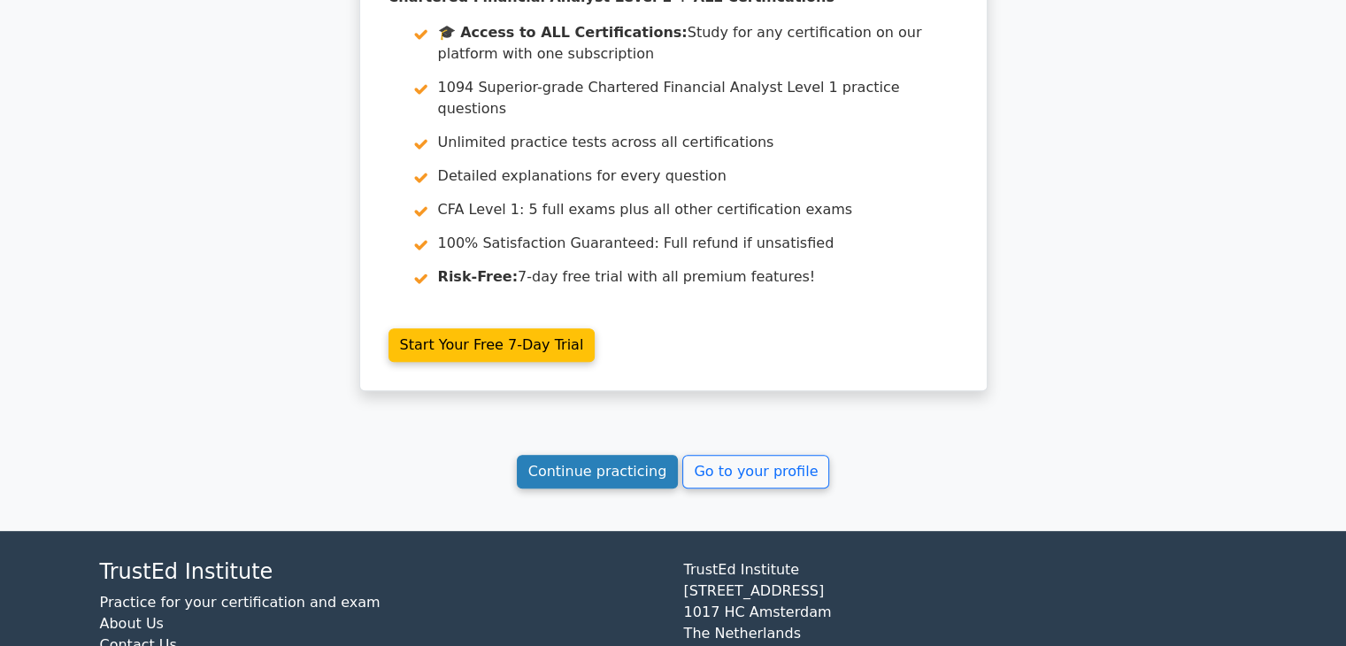
click at [623, 455] on link "Continue practicing" at bounding box center [598, 472] width 162 height 34
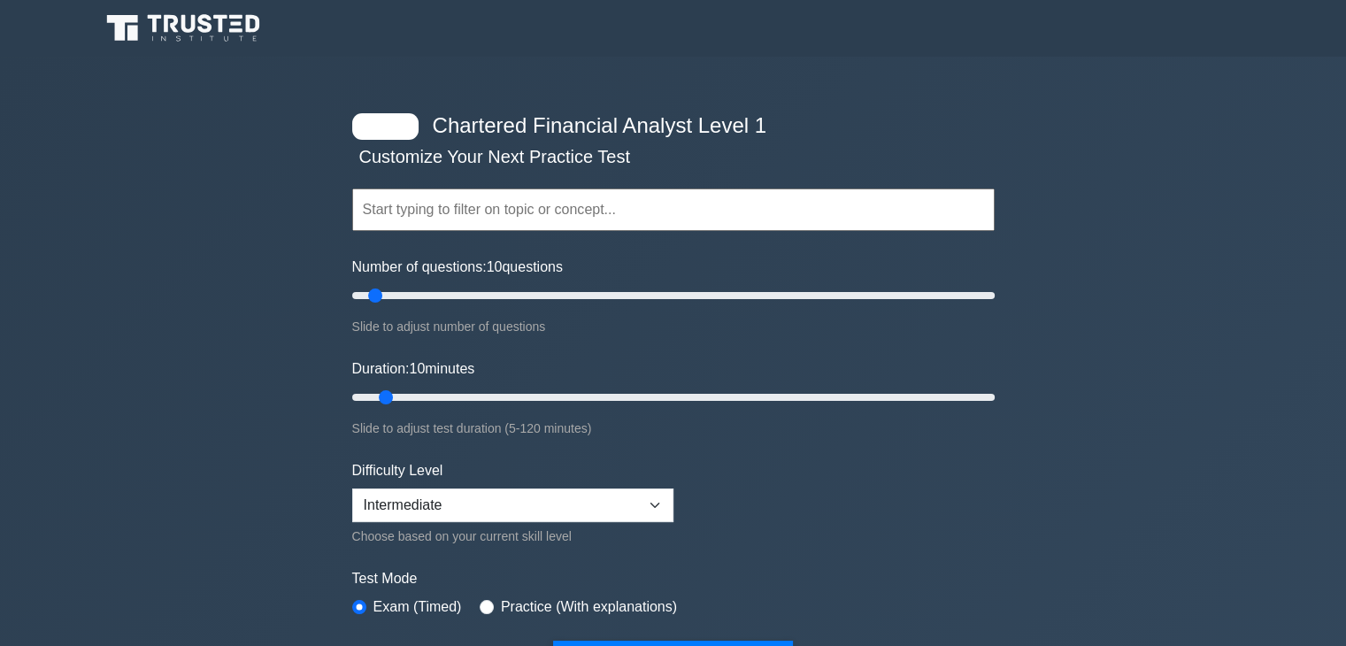
click at [530, 204] on input "text" at bounding box center [673, 209] width 642 height 42
click at [247, 17] on icon at bounding box center [254, 24] width 14 height 18
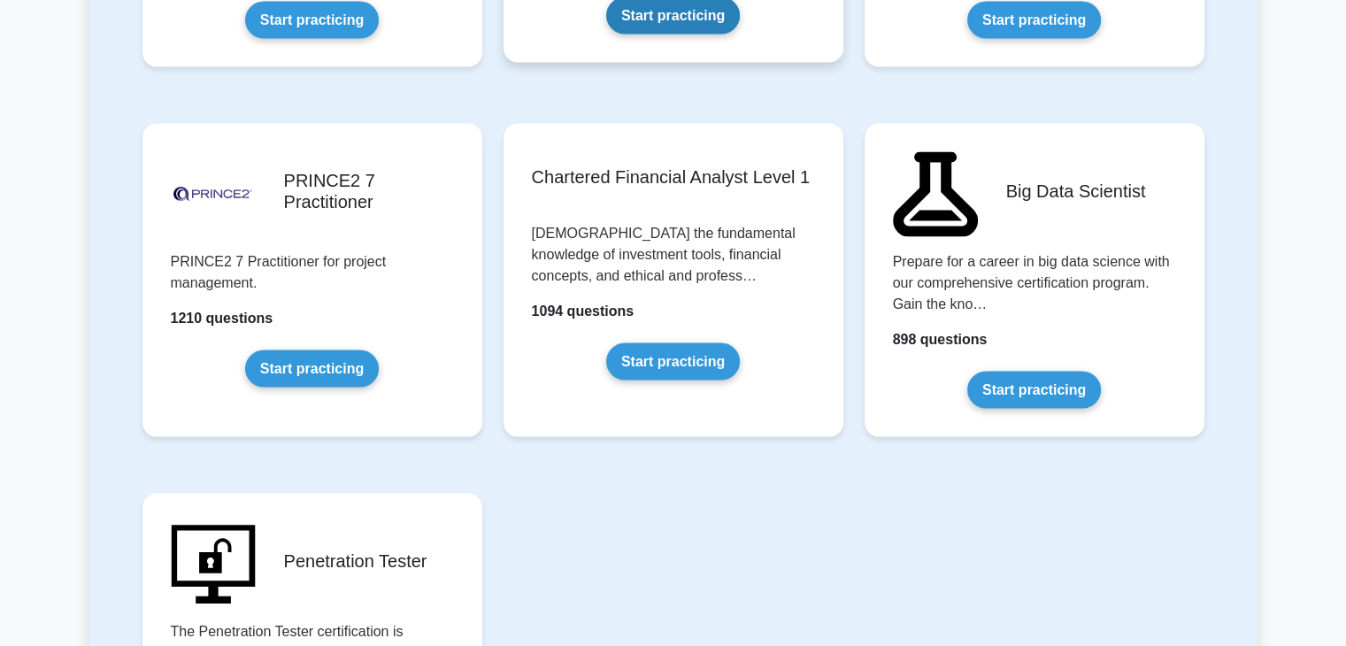
scroll to position [3627, 0]
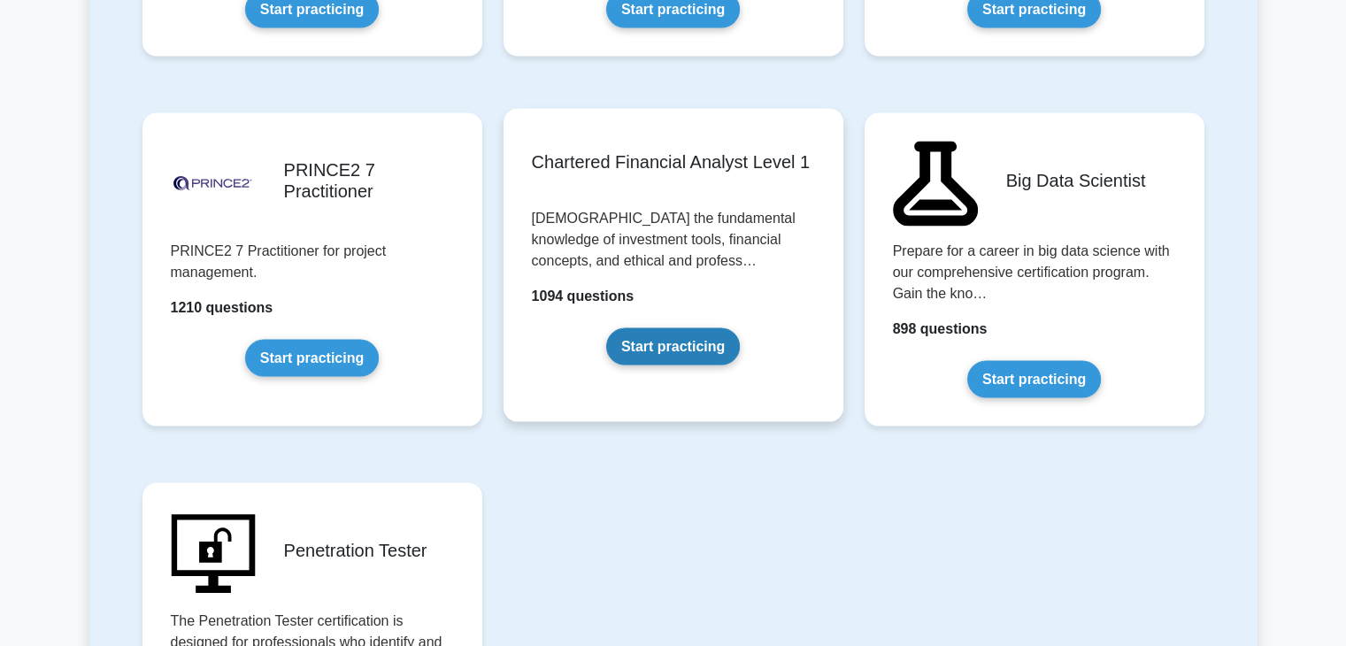
click at [686, 344] on link "Start practicing" at bounding box center [673, 346] width 134 height 37
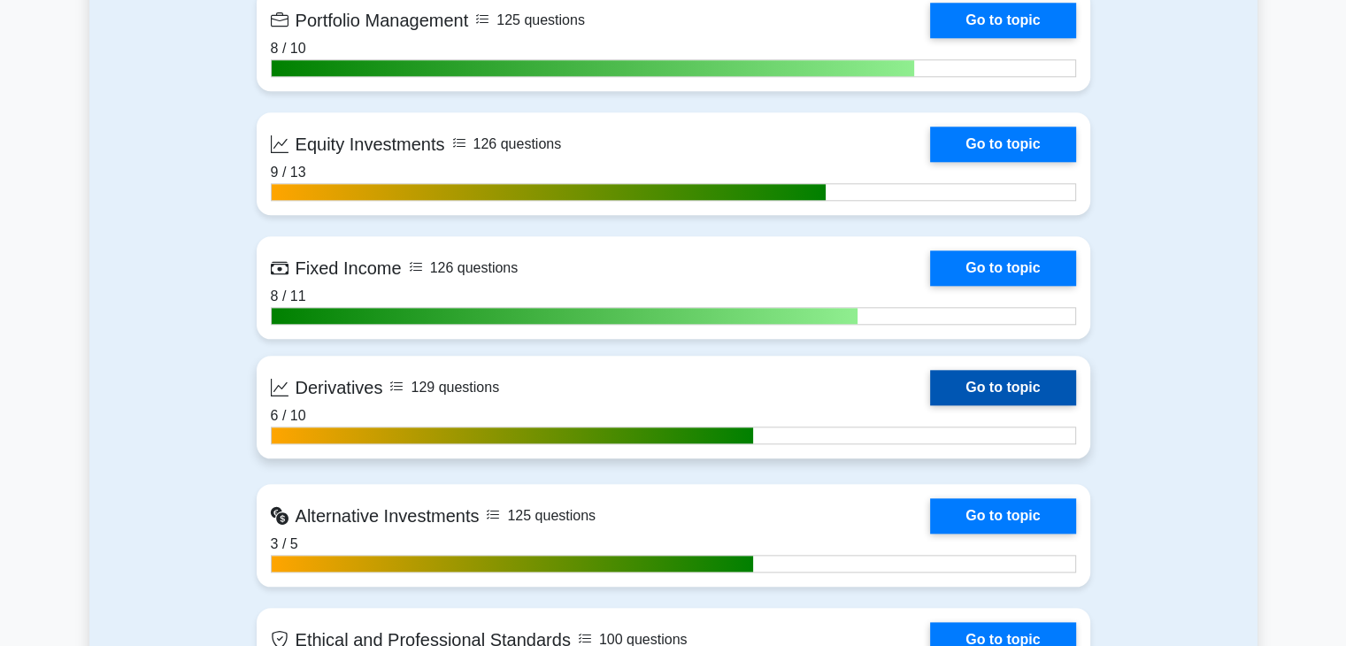
scroll to position [1946, 0]
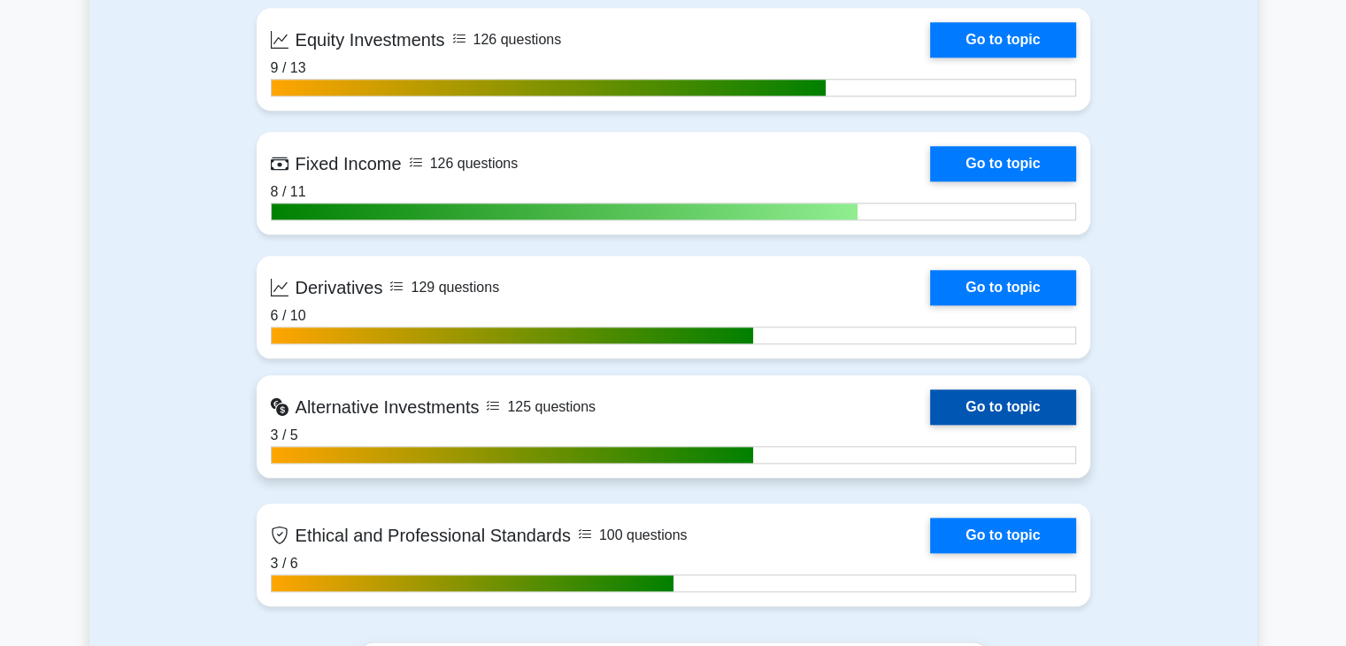
click at [1009, 403] on link "Go to topic" at bounding box center [1002, 406] width 145 height 35
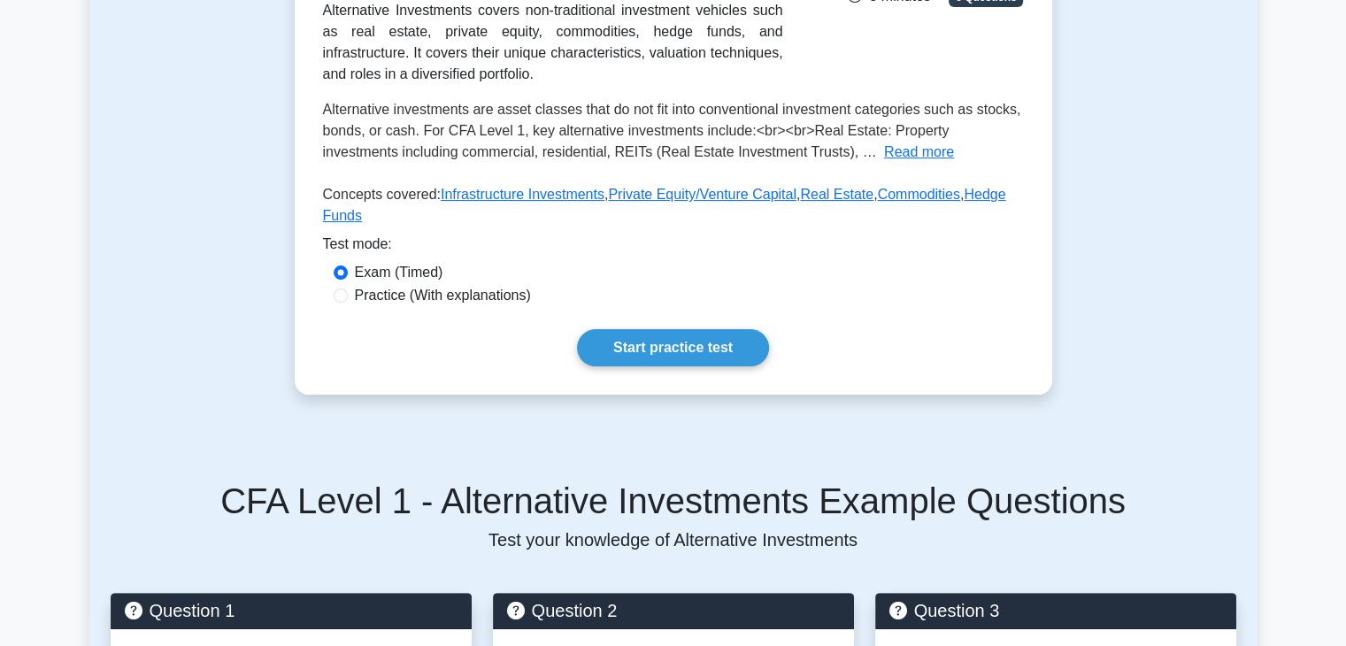
scroll to position [360, 0]
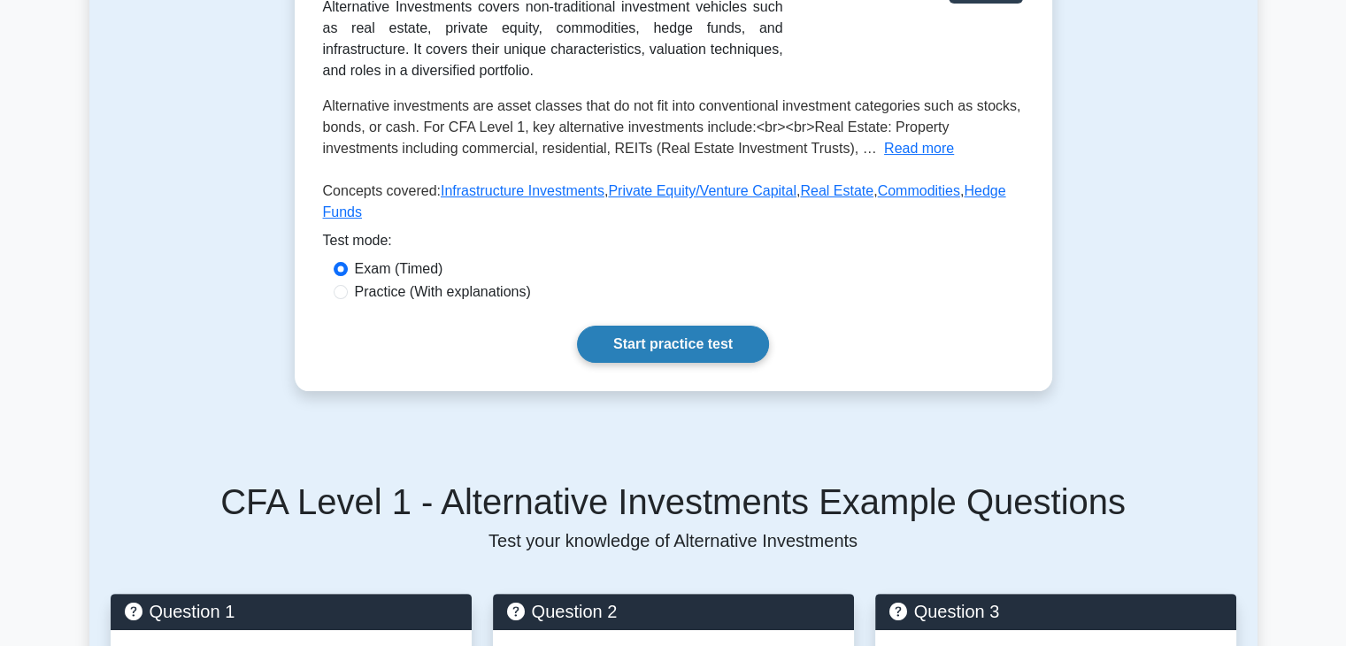
click at [624, 327] on link "Start practice test" at bounding box center [673, 344] width 192 height 37
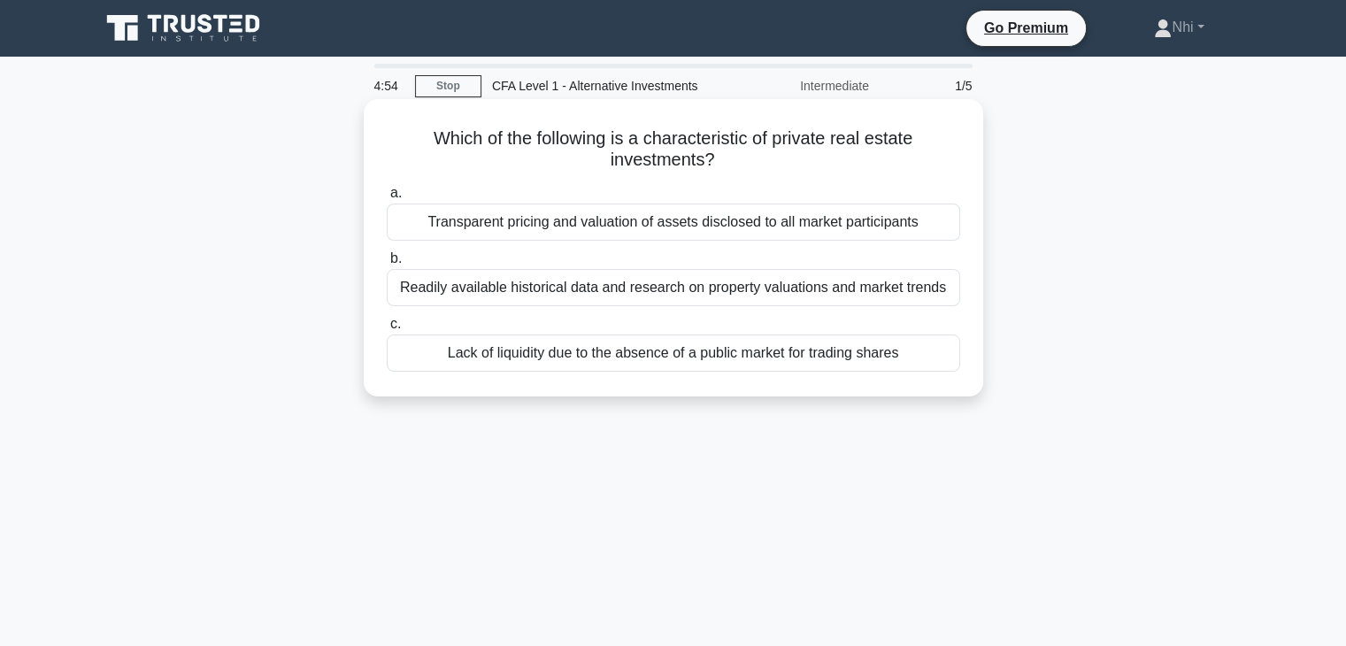
drag, startPoint x: 775, startPoint y: 142, endPoint x: 775, endPoint y: 155, distance: 12.4
click at [775, 155] on h5 "Which of the following is a characteristic of private real estate investments? …" at bounding box center [673, 149] width 577 height 44
click at [733, 362] on div "Lack of liquidity due to the absence of a public market for trading shares" at bounding box center [673, 352] width 573 height 37
click at [387, 330] on input "c. Lack of liquidity due to the absence of a public market for trading shares" at bounding box center [387, 325] width 0 height 12
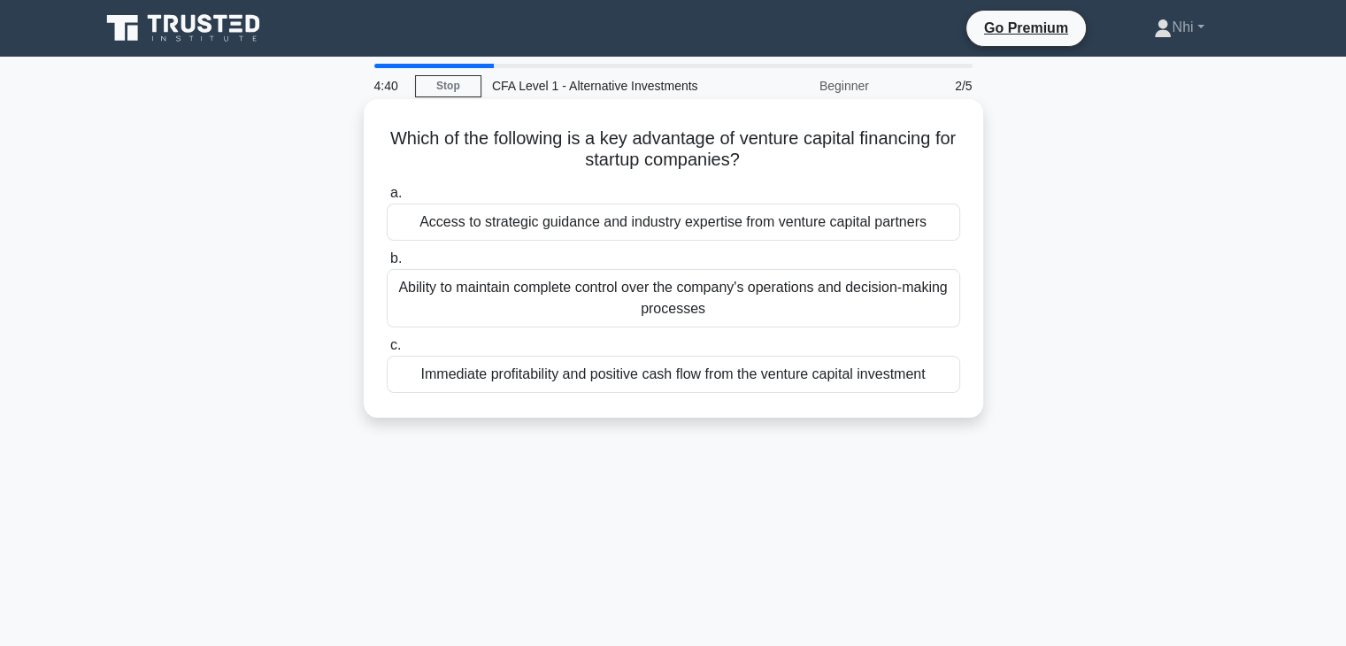
drag, startPoint x: 608, startPoint y: 135, endPoint x: 779, endPoint y: 153, distance: 171.7
click at [779, 153] on h5 "Which of the following is a key advantage of venture capital financing for star…" at bounding box center [673, 149] width 577 height 44
click at [748, 302] on div "Ability to maintain complete control over the company's operations and decision…" at bounding box center [673, 298] width 573 height 58
click at [387, 265] on input "b. Ability to maintain complete control over the company's operations and decis…" at bounding box center [387, 259] width 0 height 12
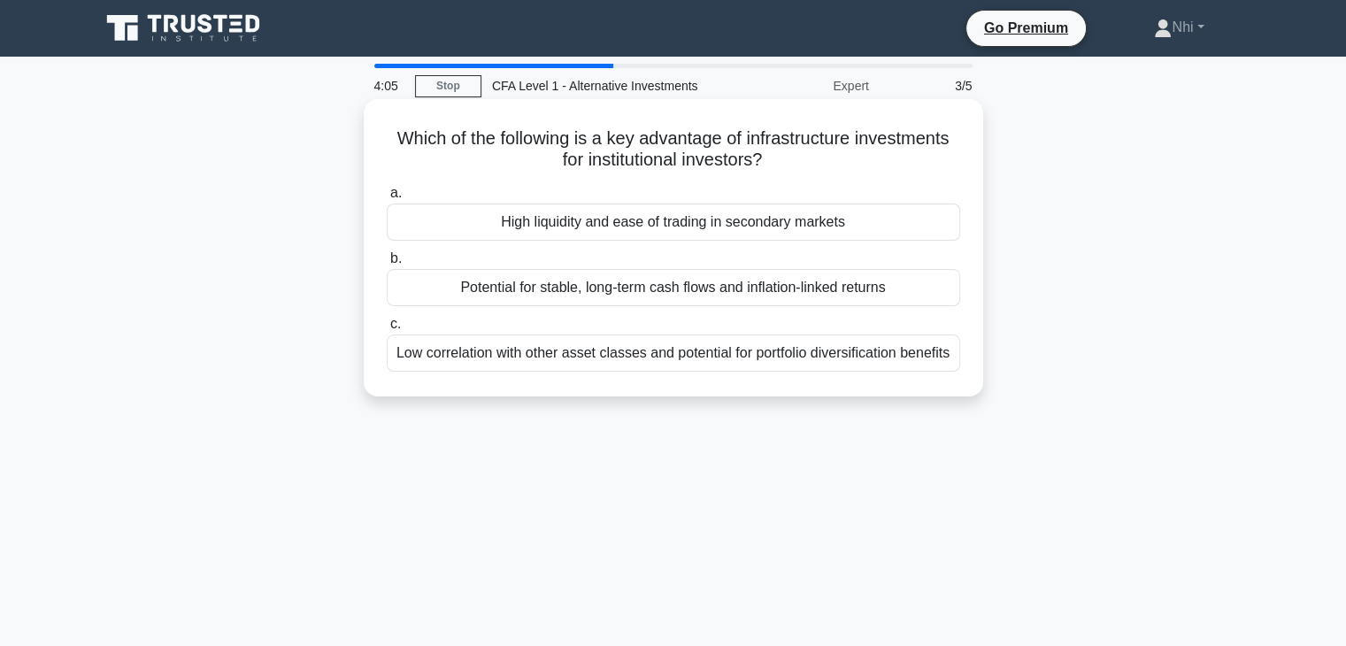
click at [728, 357] on div "Low correlation with other asset classes and potential for portfolio diversific…" at bounding box center [673, 352] width 573 height 37
click at [387, 330] on input "c. Low correlation with other asset classes and potential for portfolio diversi…" at bounding box center [387, 325] width 0 height 12
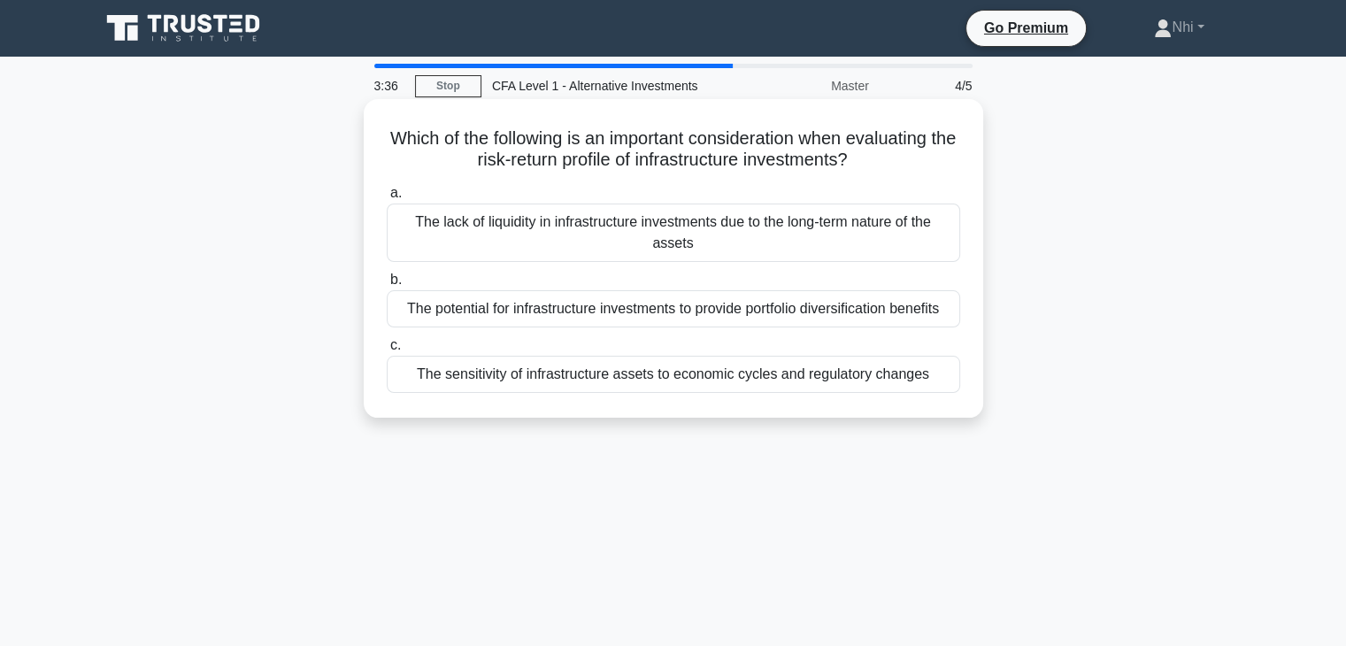
click at [608, 319] on div "The potential for infrastructure investments to provide portfolio diversificati…" at bounding box center [673, 308] width 573 height 37
click at [387, 286] on input "b. The potential for infrastructure investments to provide portfolio diversific…" at bounding box center [387, 280] width 0 height 12
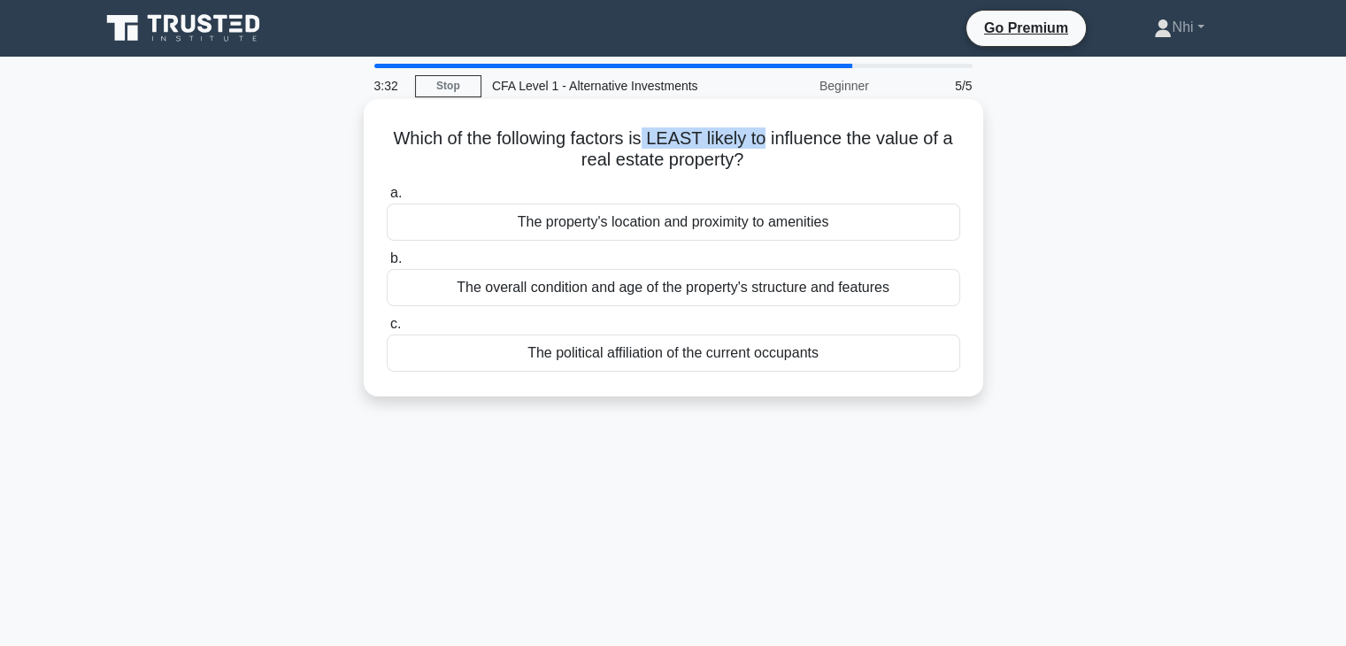
drag, startPoint x: 648, startPoint y: 141, endPoint x: 770, endPoint y: 150, distance: 122.4
click at [770, 150] on h5 "Which of the following factors is LEAST likely to influence the value of a real…" at bounding box center [673, 149] width 577 height 44
click at [644, 350] on div "The political affiliation of the current occupants" at bounding box center [673, 352] width 573 height 37
click at [387, 330] on input "c. The political affiliation of the current occupants" at bounding box center [387, 325] width 0 height 12
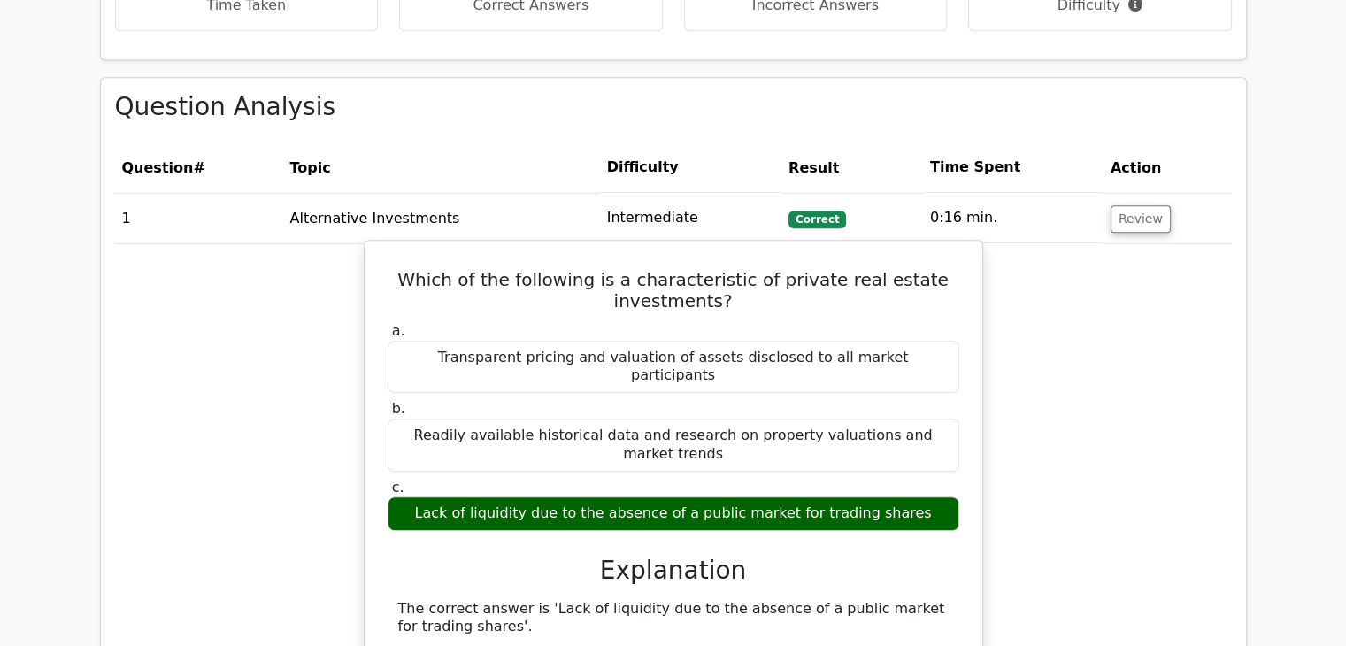
scroll to position [1150, 0]
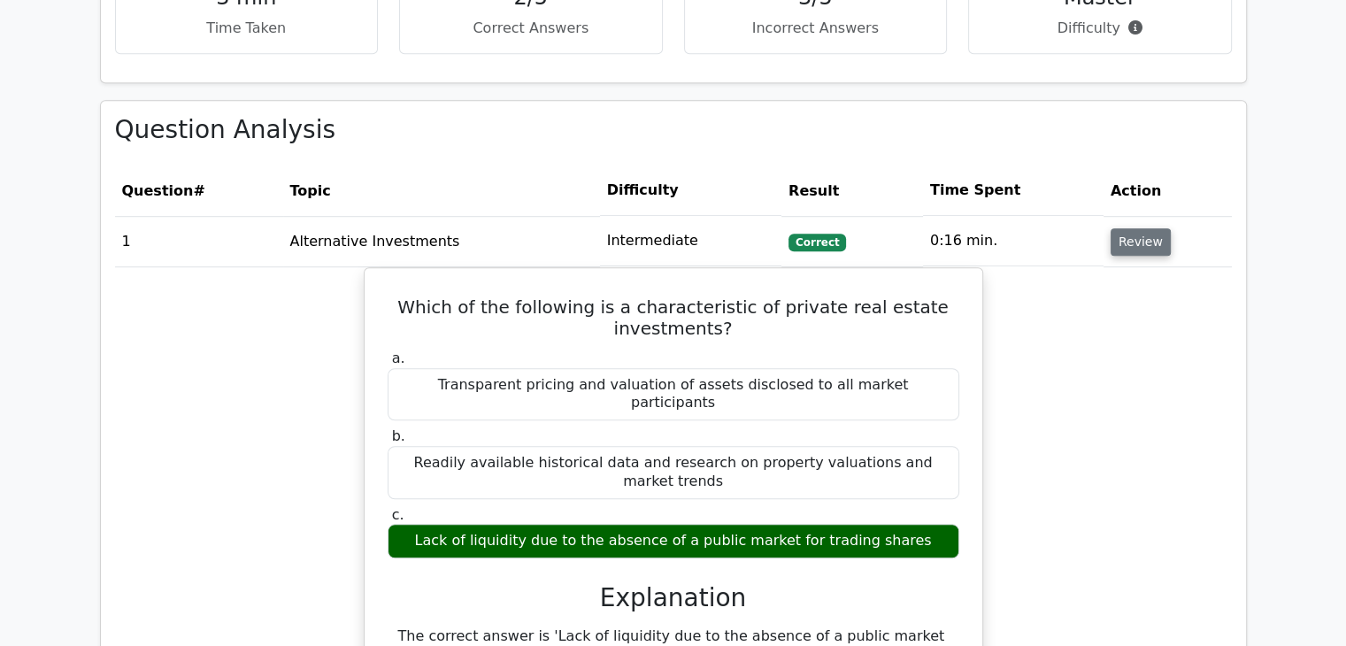
click at [1125, 228] on button "Review" at bounding box center [1140, 241] width 60 height 27
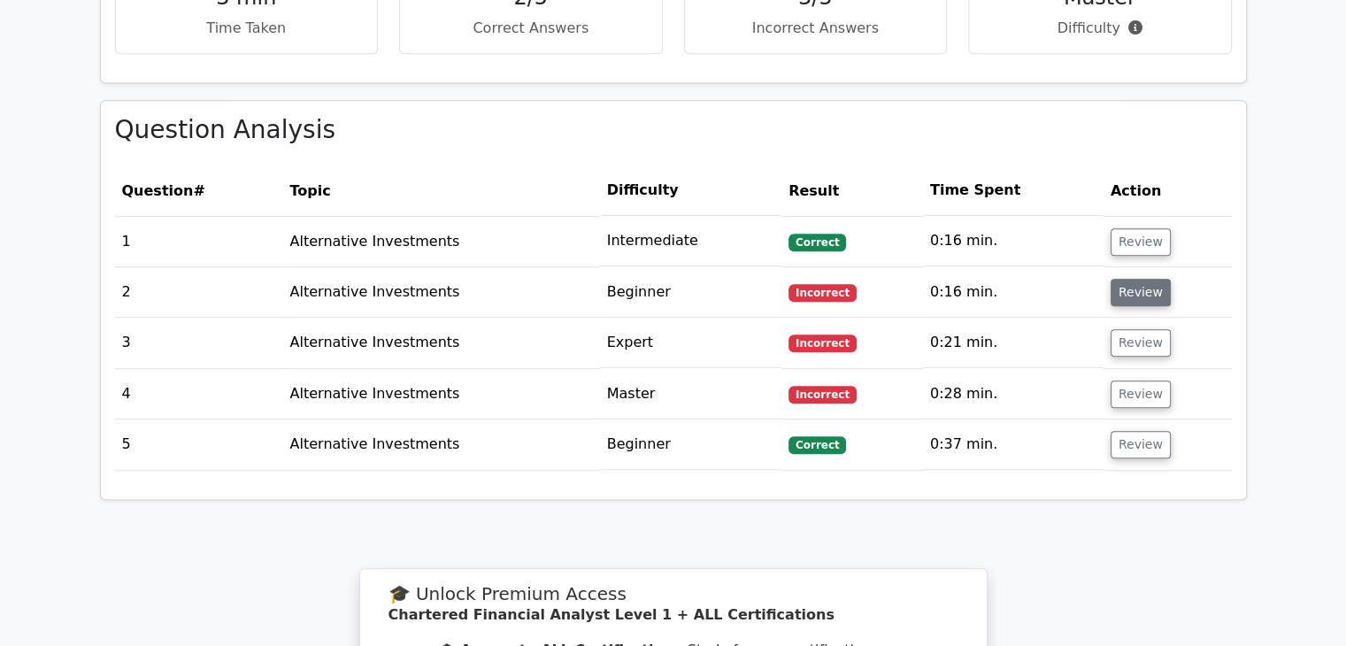
click at [1121, 279] on button "Review" at bounding box center [1140, 292] width 60 height 27
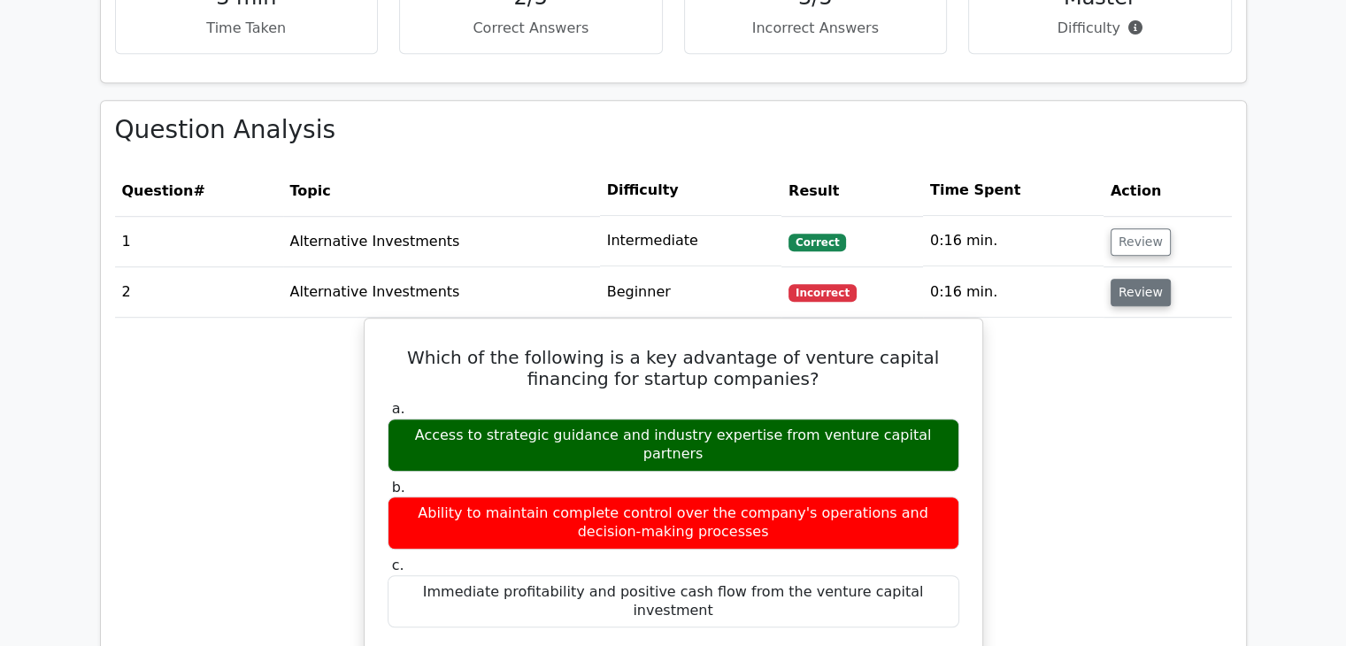
click at [1134, 279] on button "Review" at bounding box center [1140, 292] width 60 height 27
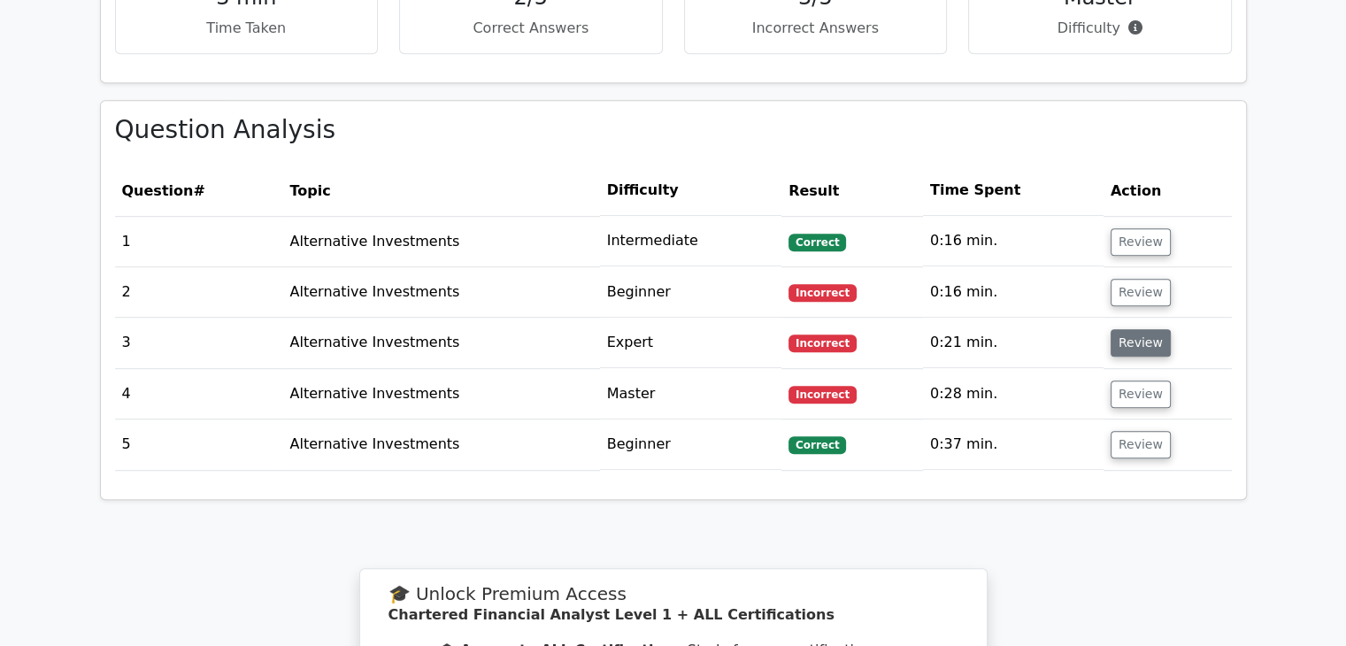
click at [1134, 329] on button "Review" at bounding box center [1140, 342] width 60 height 27
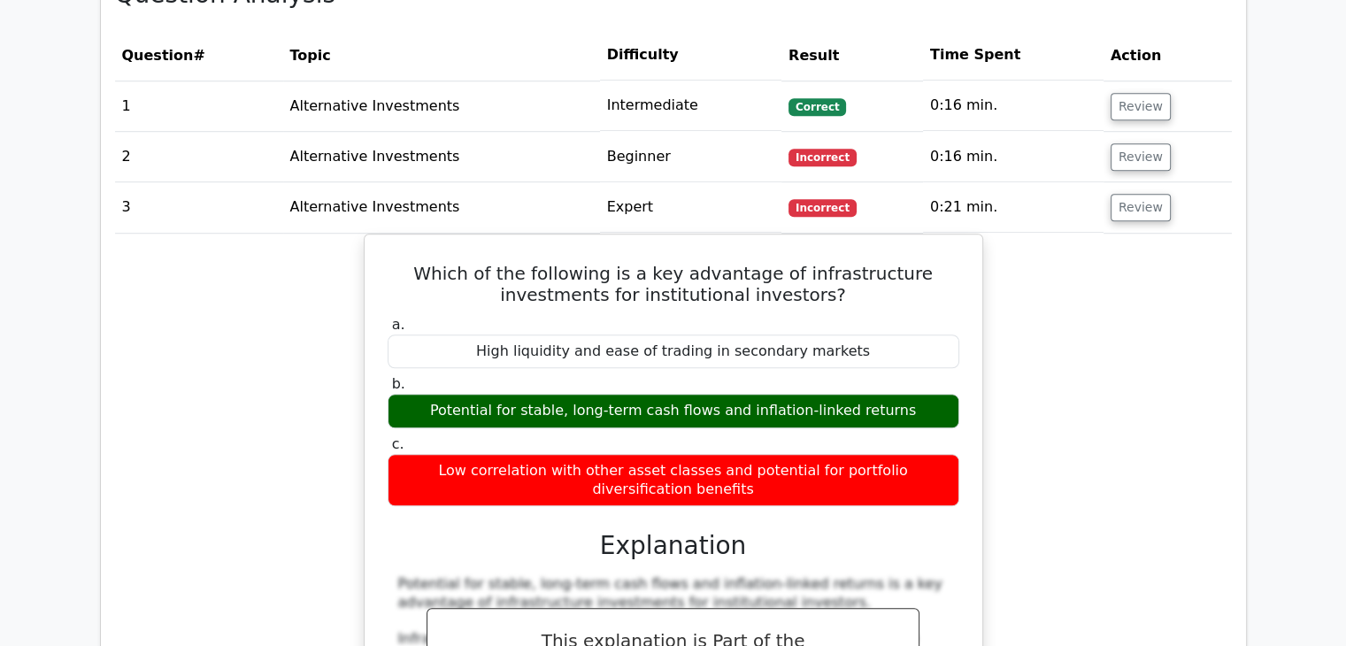
scroll to position [1327, 0]
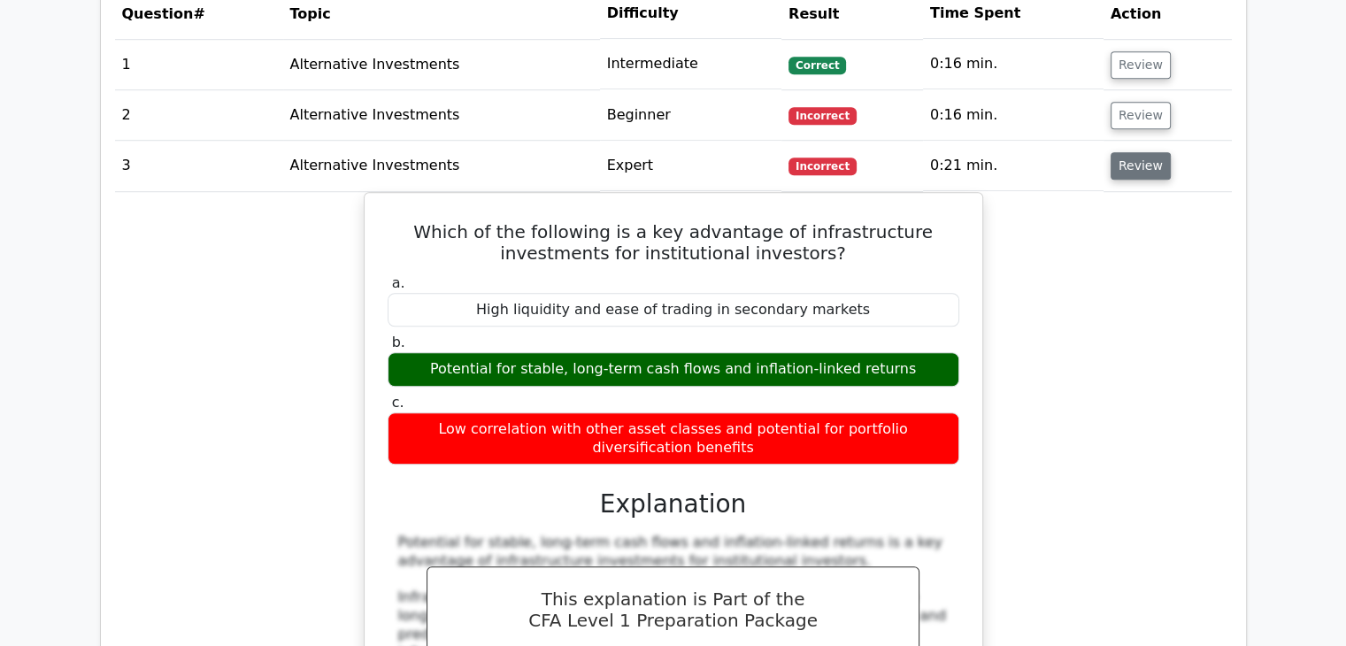
click at [1133, 152] on button "Review" at bounding box center [1140, 165] width 60 height 27
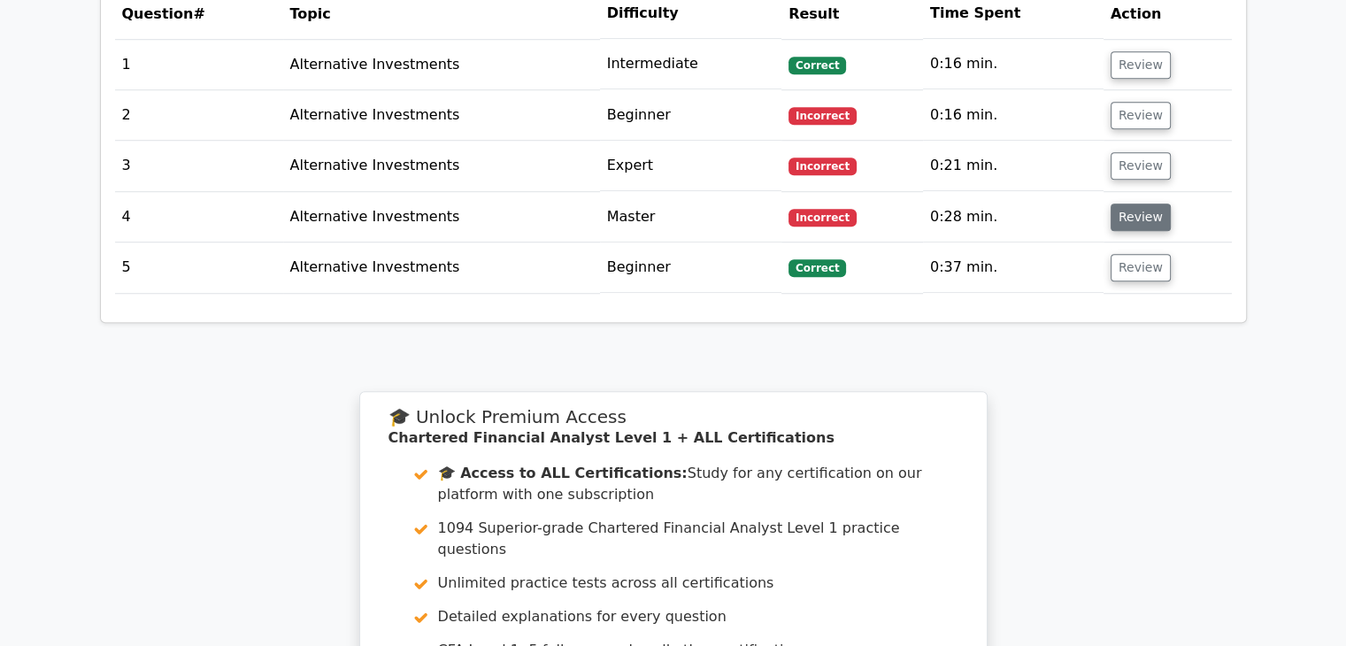
click at [1136, 203] on button "Review" at bounding box center [1140, 216] width 60 height 27
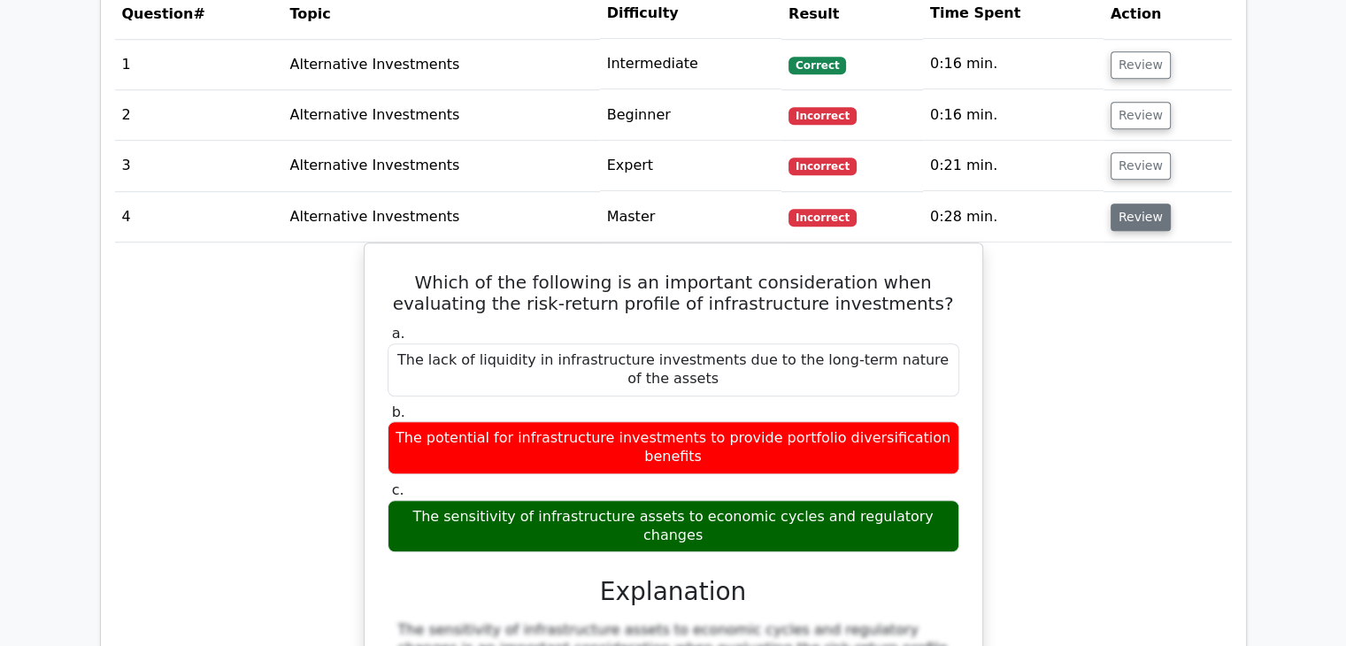
click at [1149, 203] on button "Review" at bounding box center [1140, 216] width 60 height 27
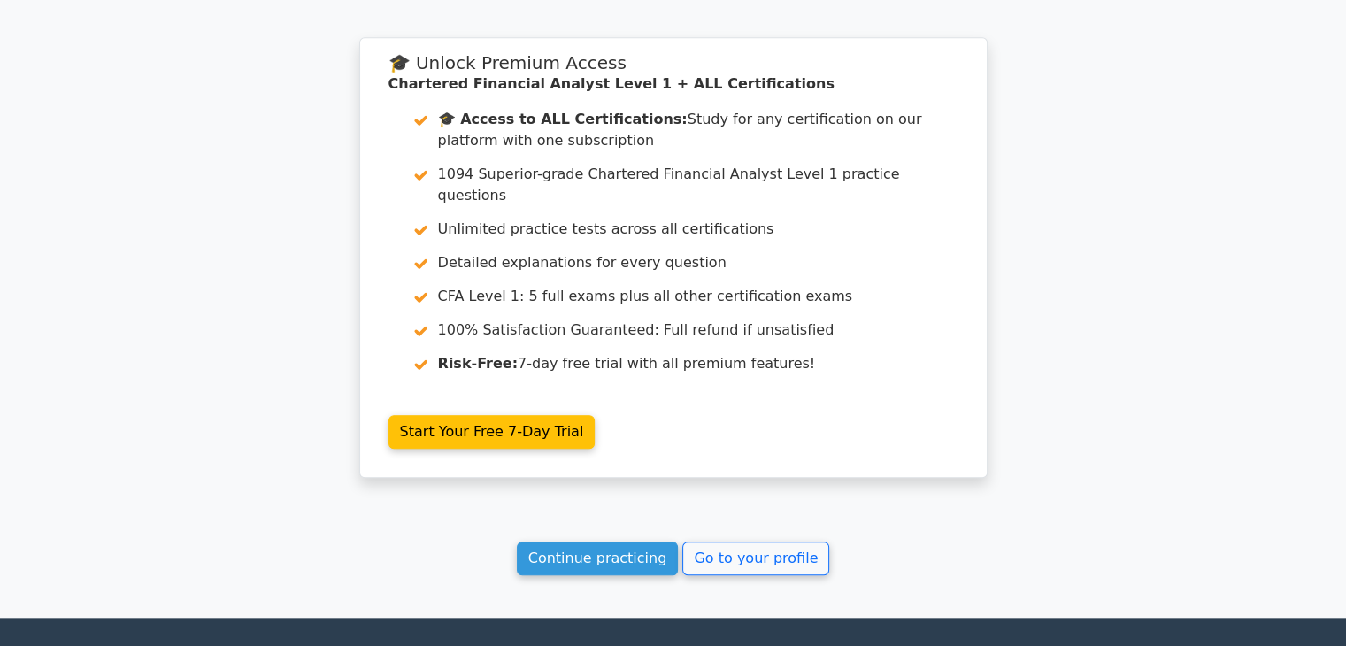
scroll to position [1815, 0]
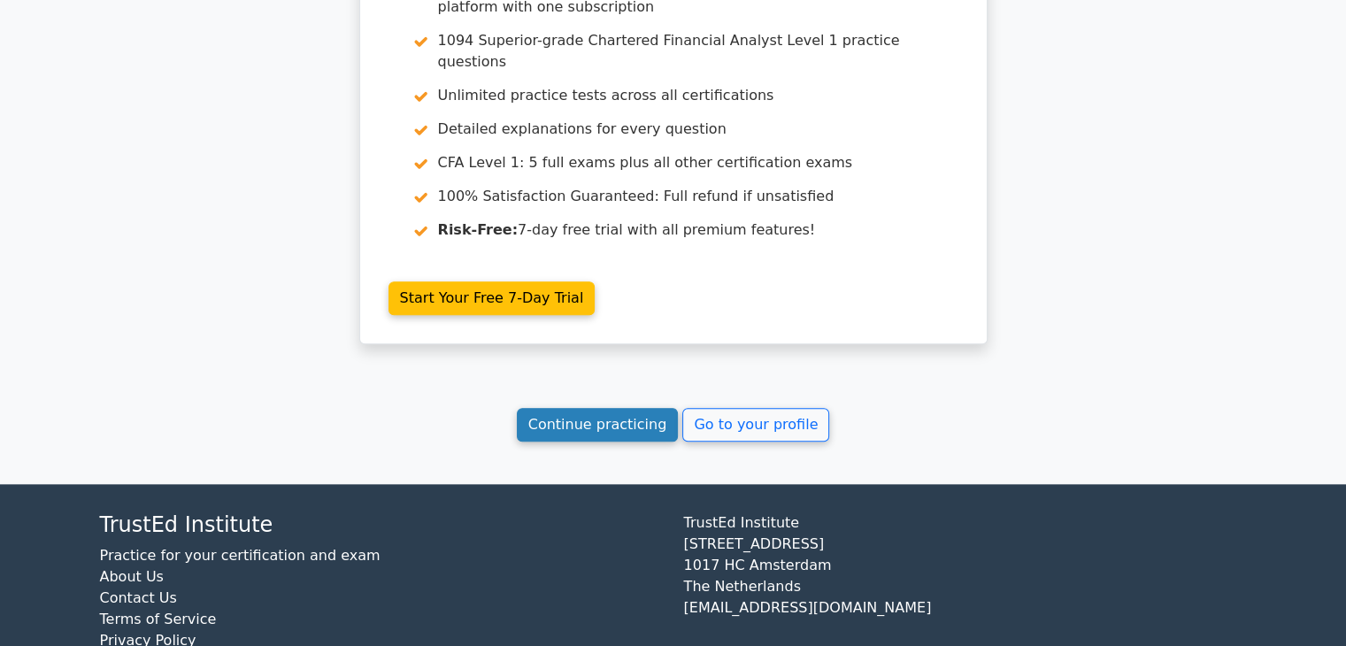
click at [619, 408] on link "Continue practicing" at bounding box center [598, 425] width 162 height 34
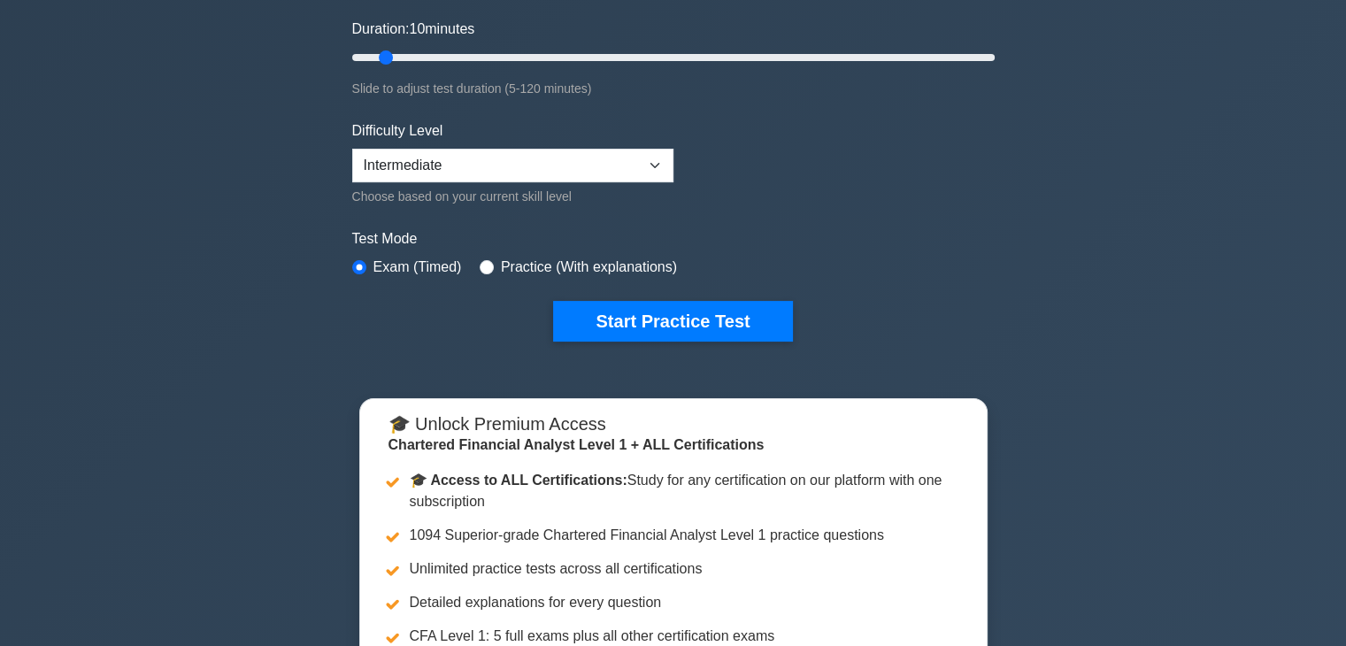
scroll to position [354, 0]
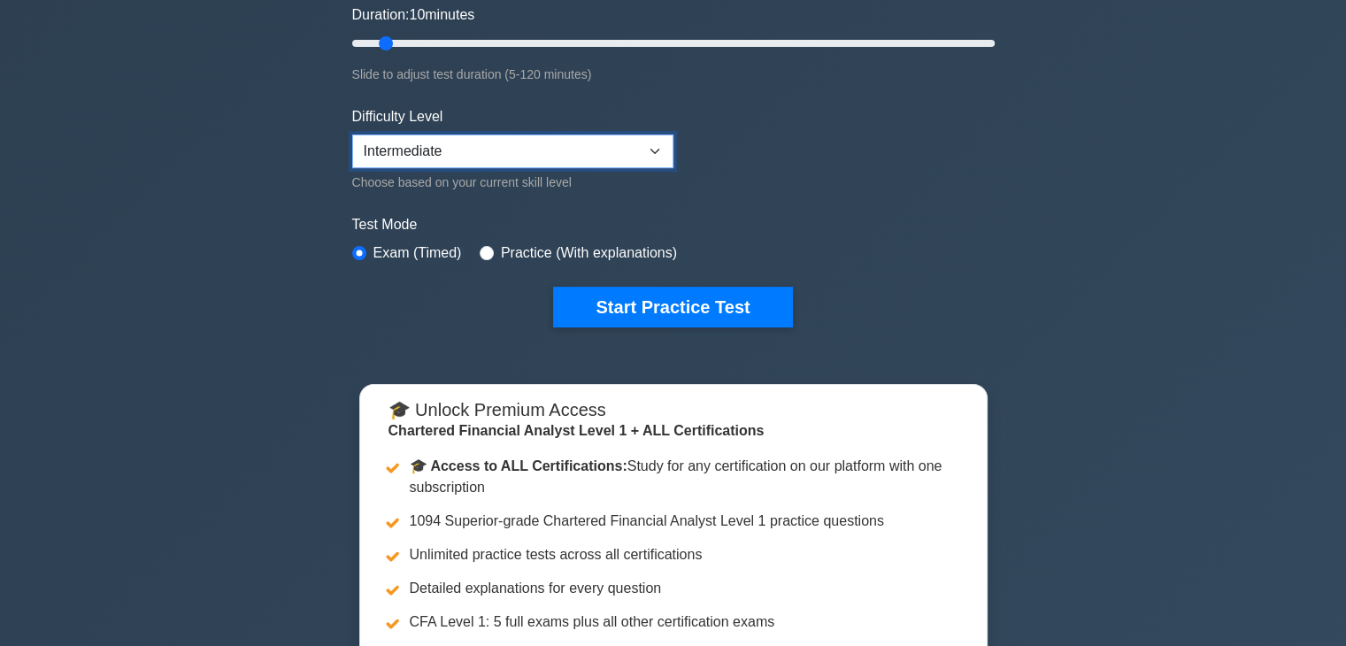
click at [560, 145] on select "Beginner Intermediate Expert" at bounding box center [512, 151] width 321 height 34
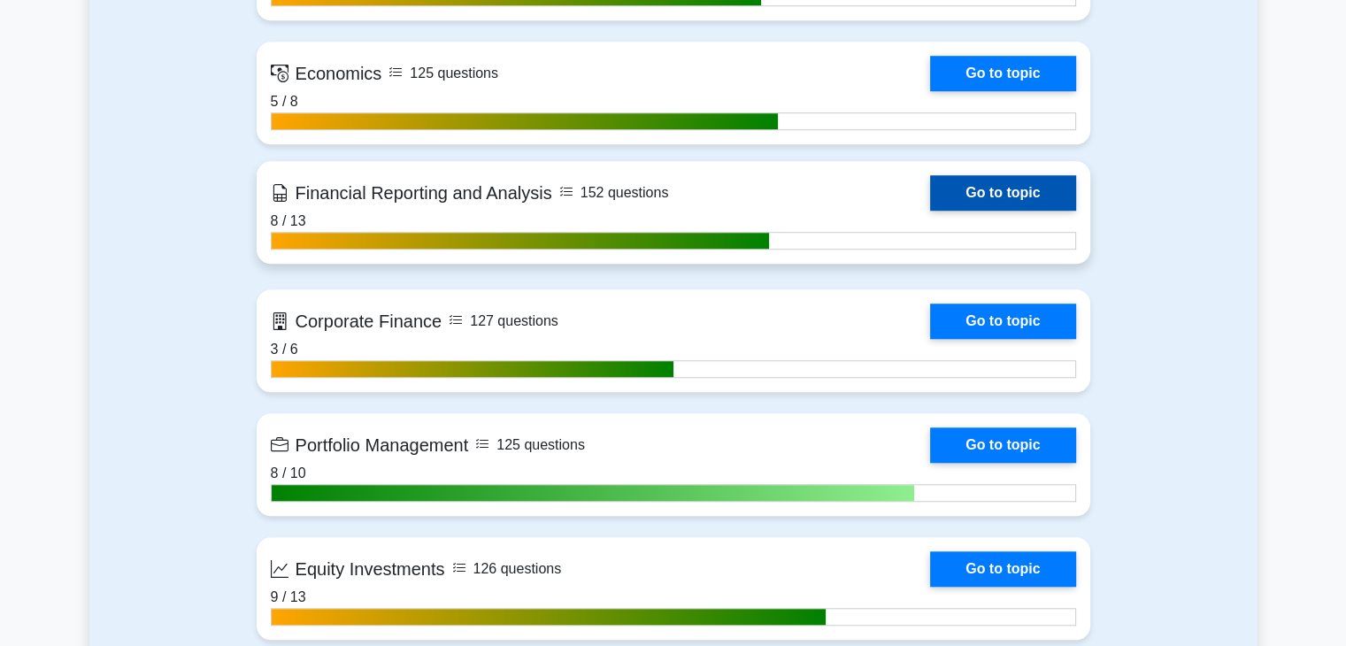
scroll to position [1504, 0]
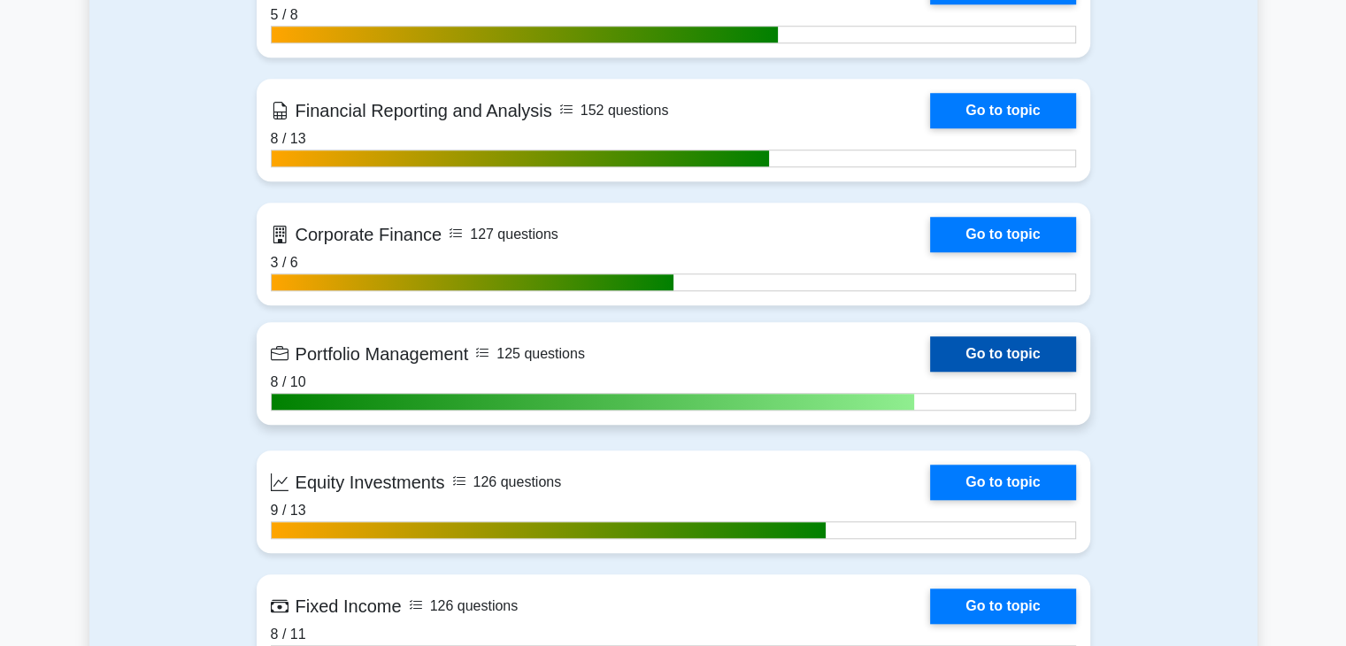
click at [976, 349] on link "Go to topic" at bounding box center [1002, 353] width 145 height 35
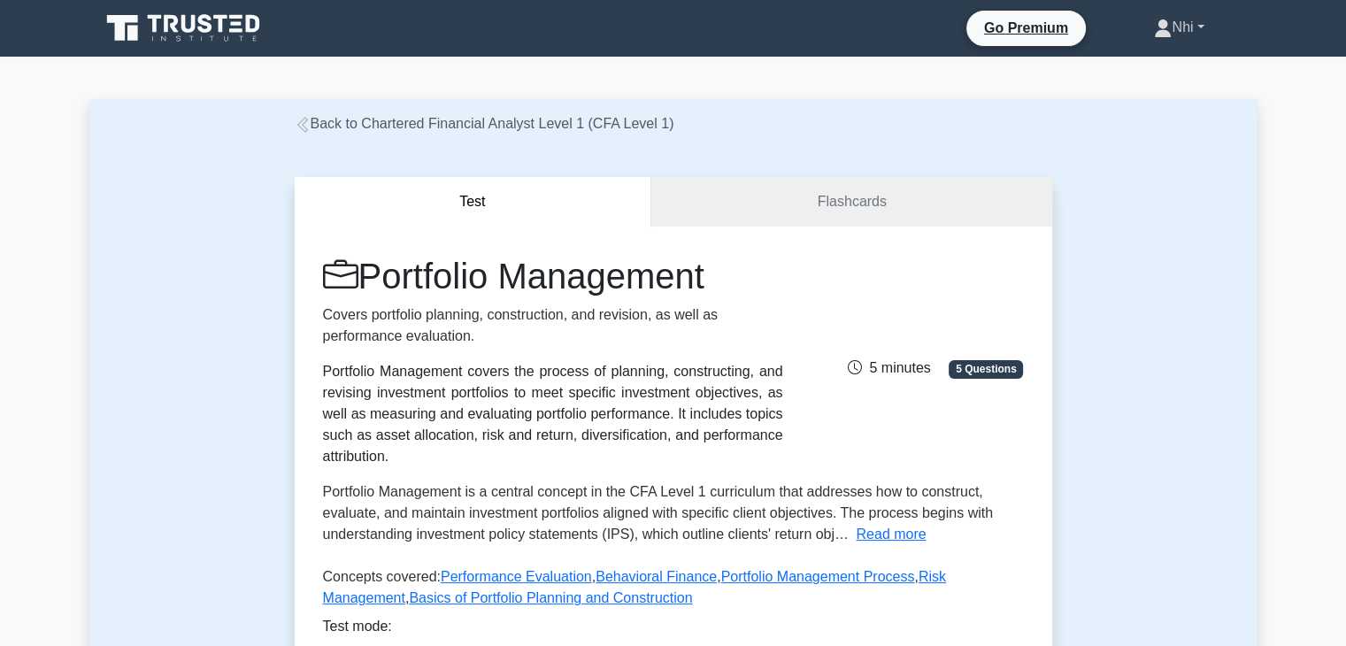
click at [1166, 33] on link "Nhi" at bounding box center [1178, 27] width 134 height 35
click at [1161, 65] on link "Profile" at bounding box center [1182, 69] width 140 height 28
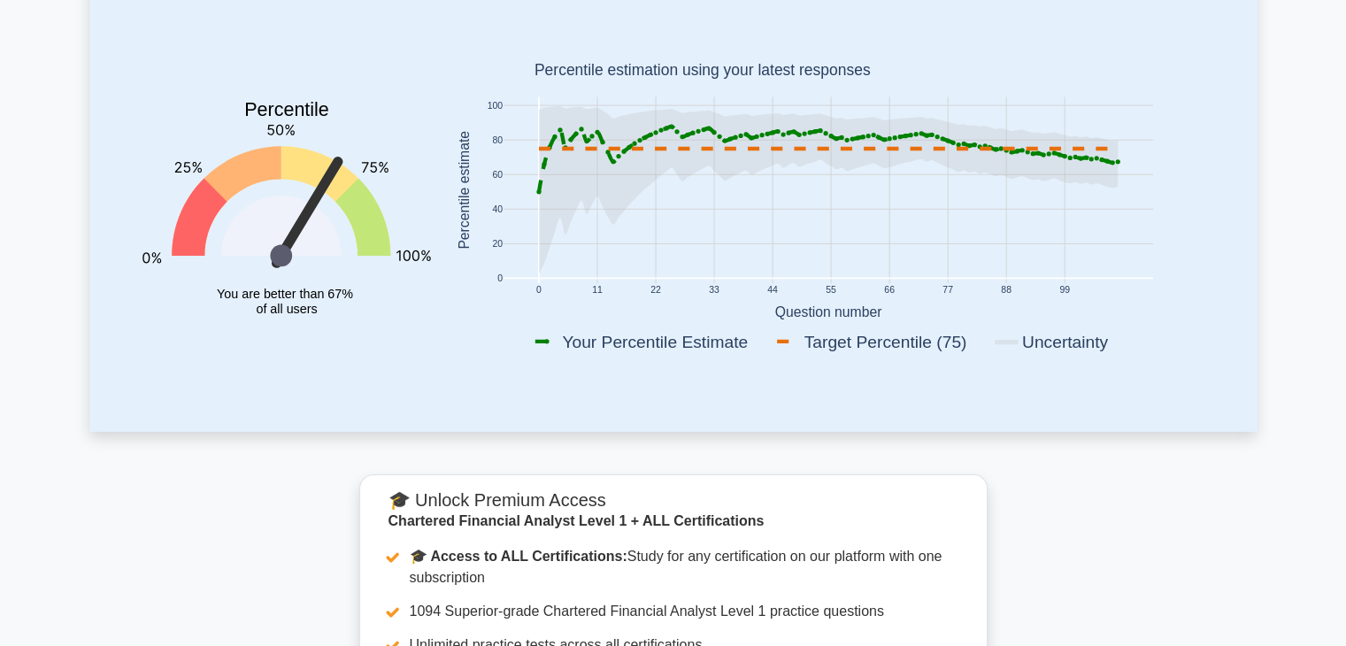
scroll to position [177, 0]
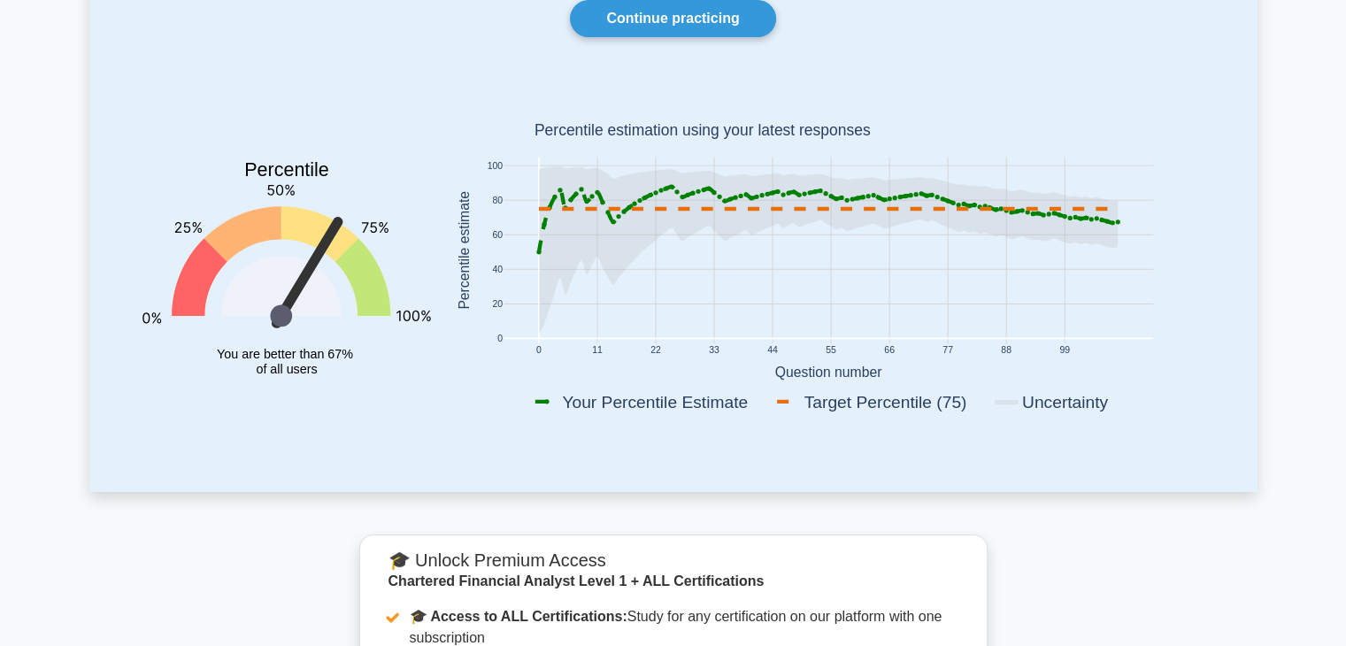
click at [1083, 219] on icon at bounding box center [827, 219] width 579 height 65
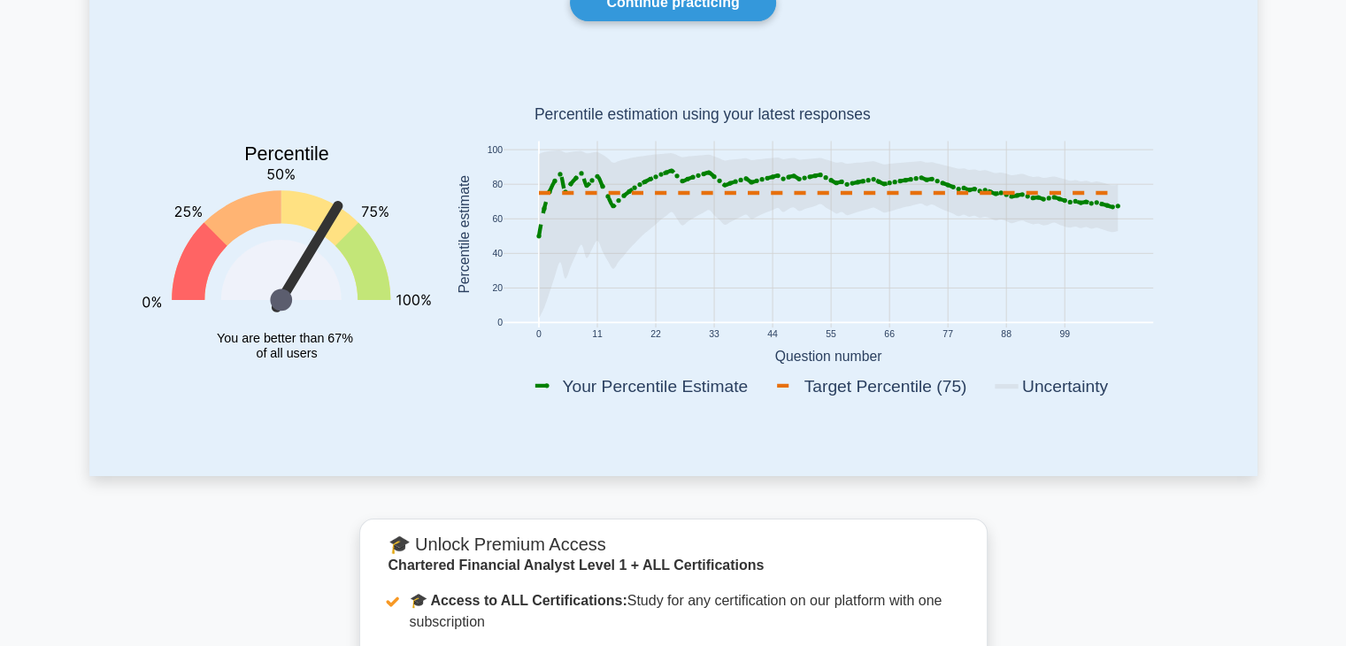
scroll to position [0, 0]
